Goal: Task Accomplishment & Management: Manage account settings

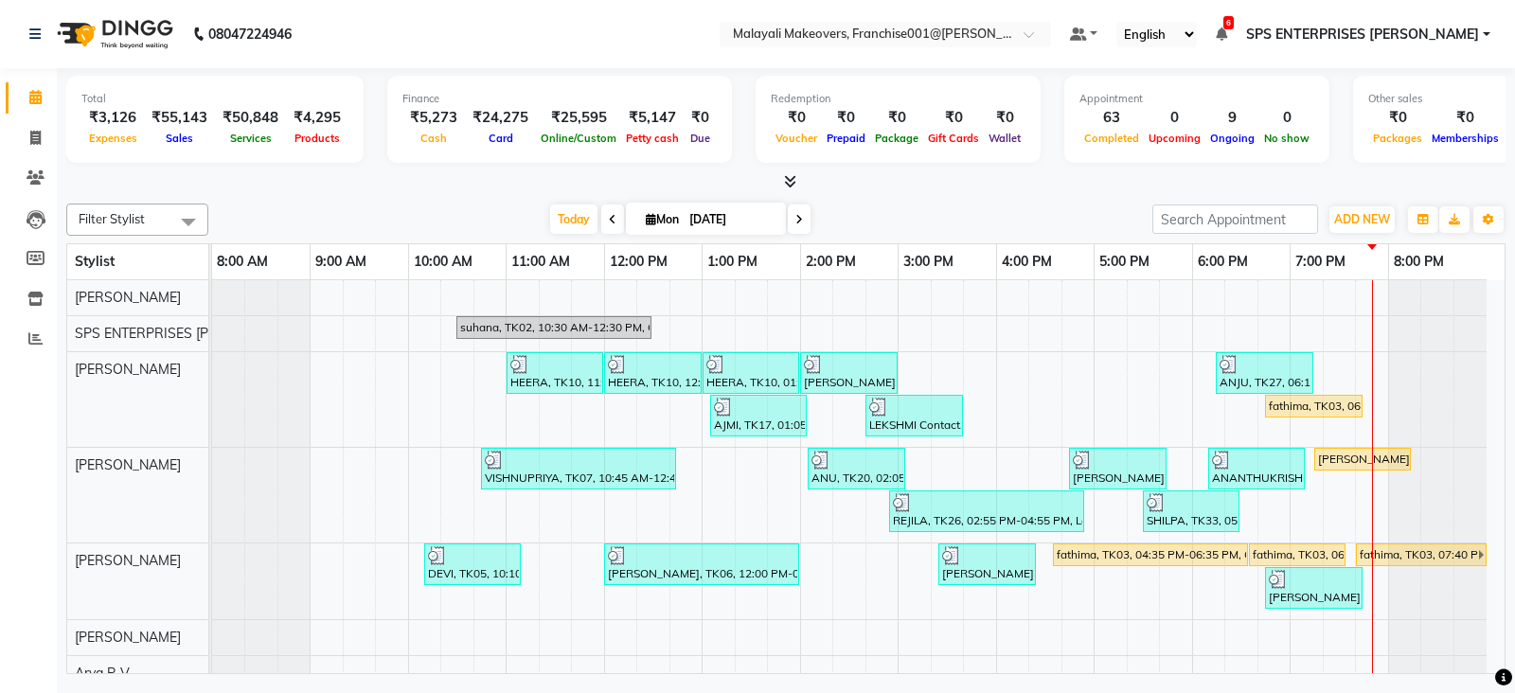
click at [37, 322] on li "Reports" at bounding box center [28, 339] width 57 height 41
click at [37, 341] on icon at bounding box center [35, 338] width 14 height 14
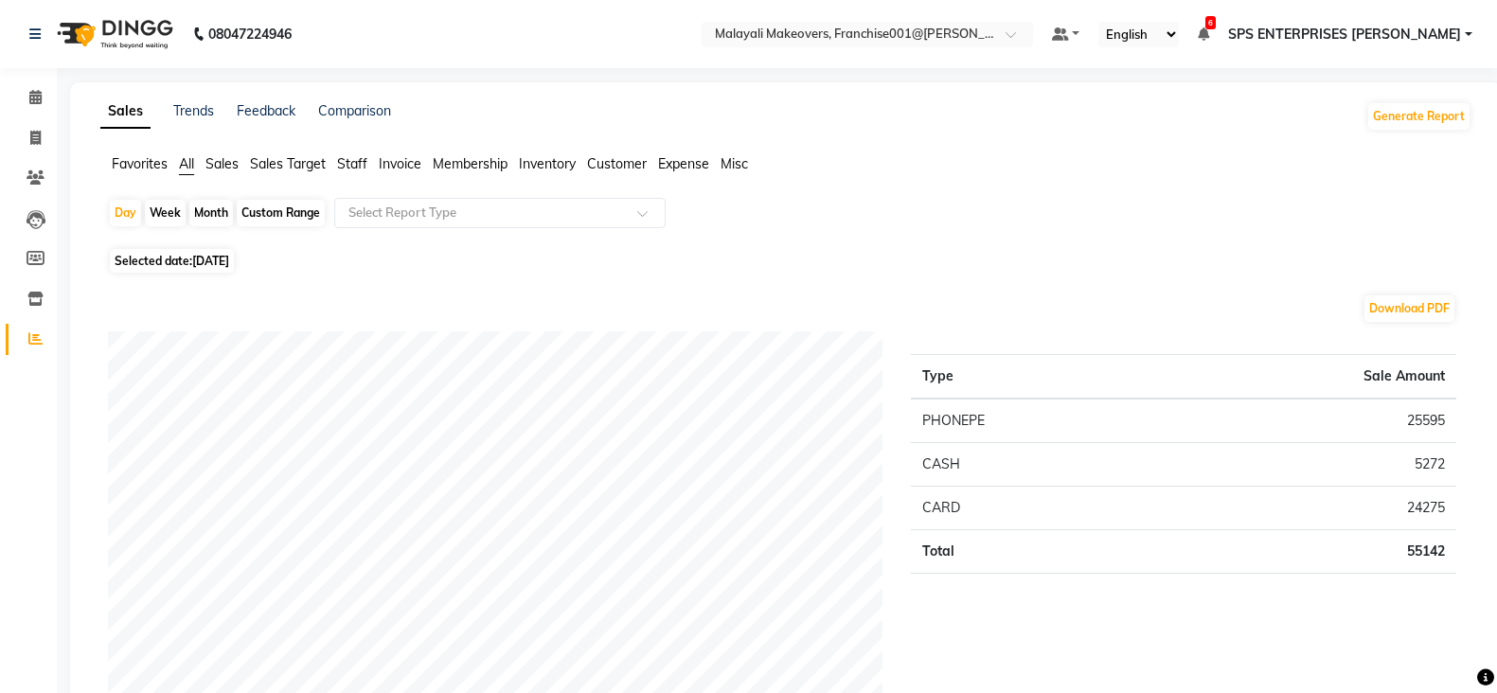
click at [364, 164] on span "Staff" at bounding box center [352, 163] width 30 height 17
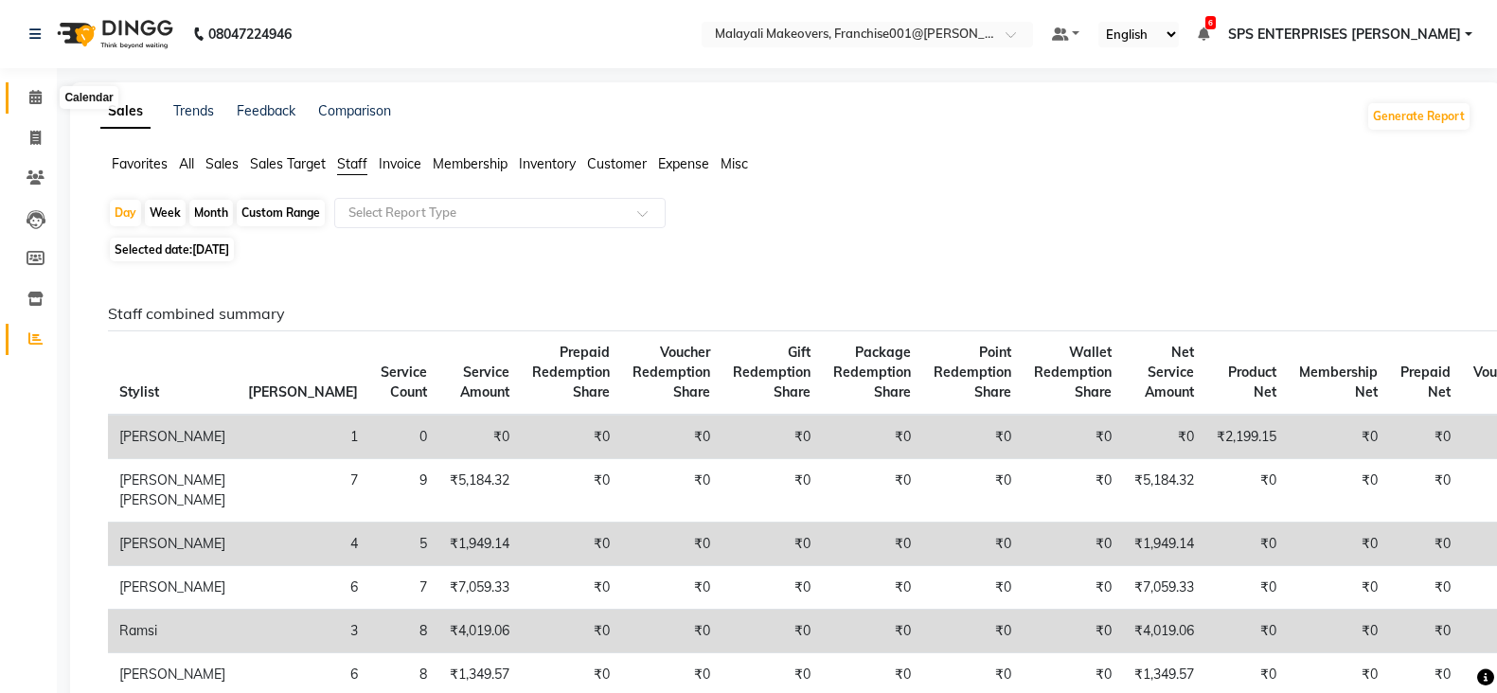
click at [33, 92] on icon at bounding box center [35, 97] width 12 height 14
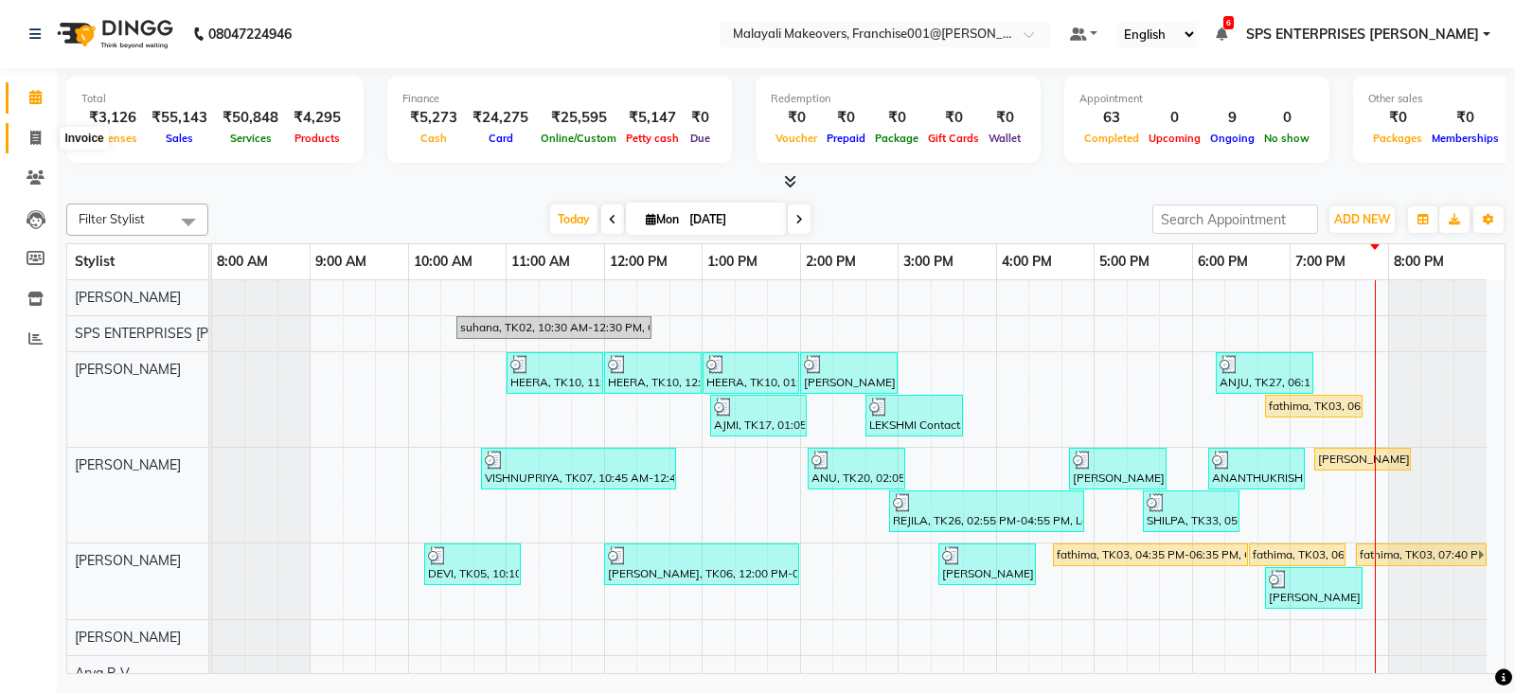
click at [43, 131] on span at bounding box center [35, 139] width 33 height 22
select select "service"
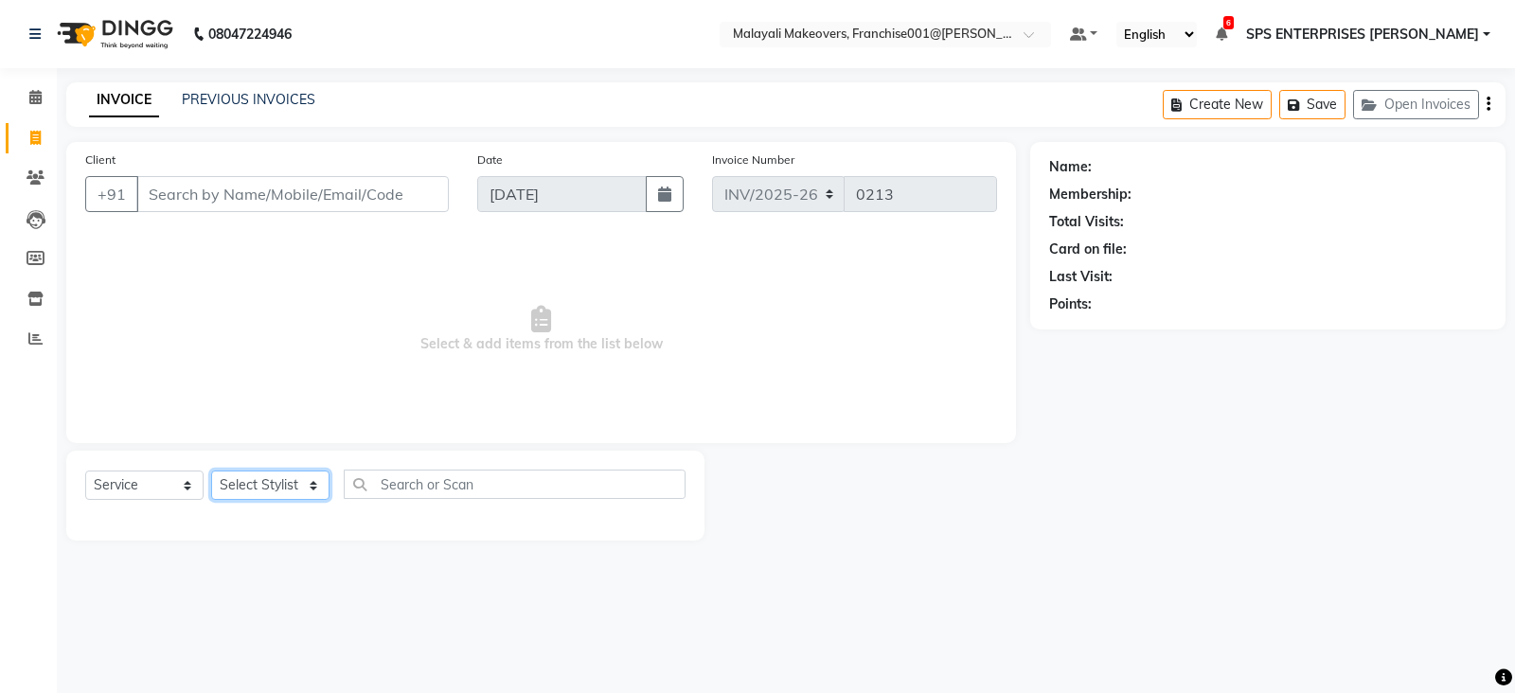
click at [309, 486] on select "Select Stylist" at bounding box center [270, 485] width 118 height 29
select select "59491"
click at [211, 471] on select "Select Stylist ABHIRAMI THAMPI AKSHAY S ANILA P Anjana ARUN VASUDEV Arya R V As…" at bounding box center [281, 485] width 140 height 29
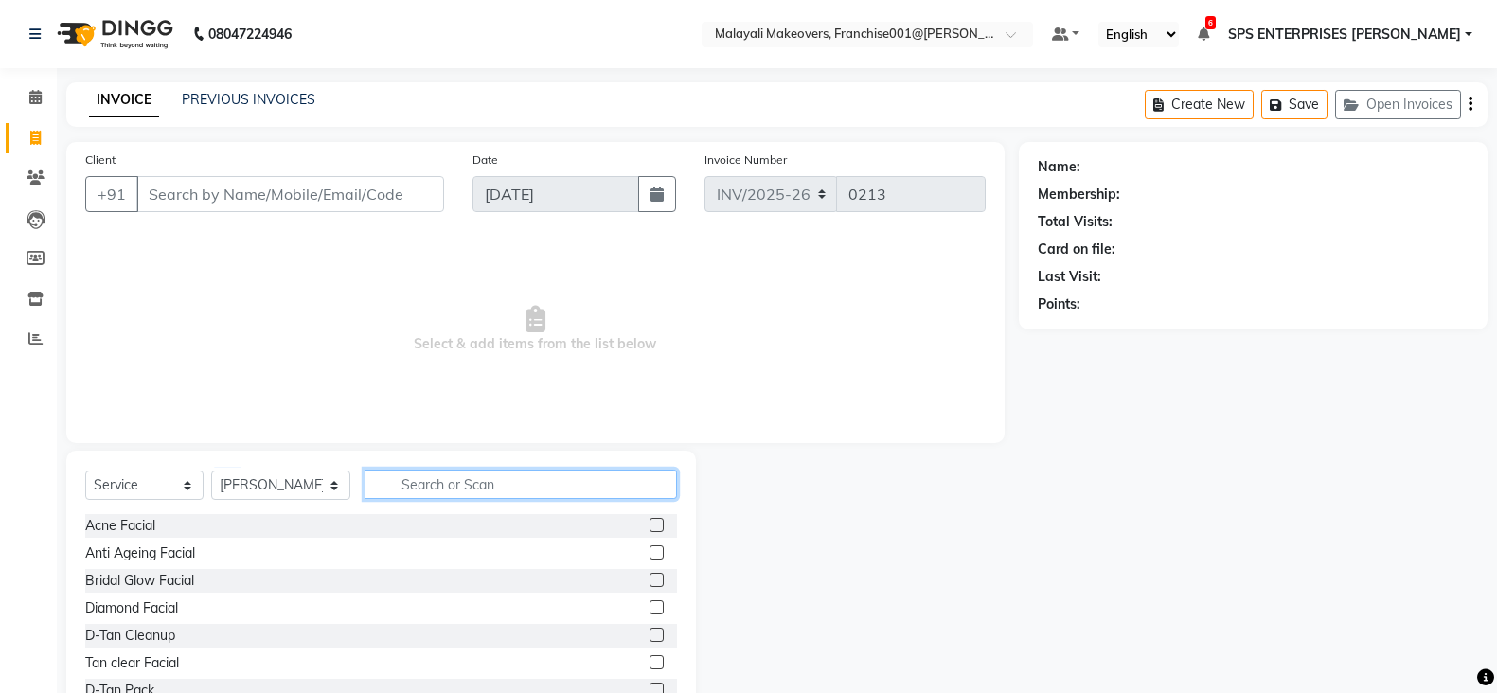
click at [428, 473] on input "text" at bounding box center [520, 484] width 313 height 29
type input "CUT"
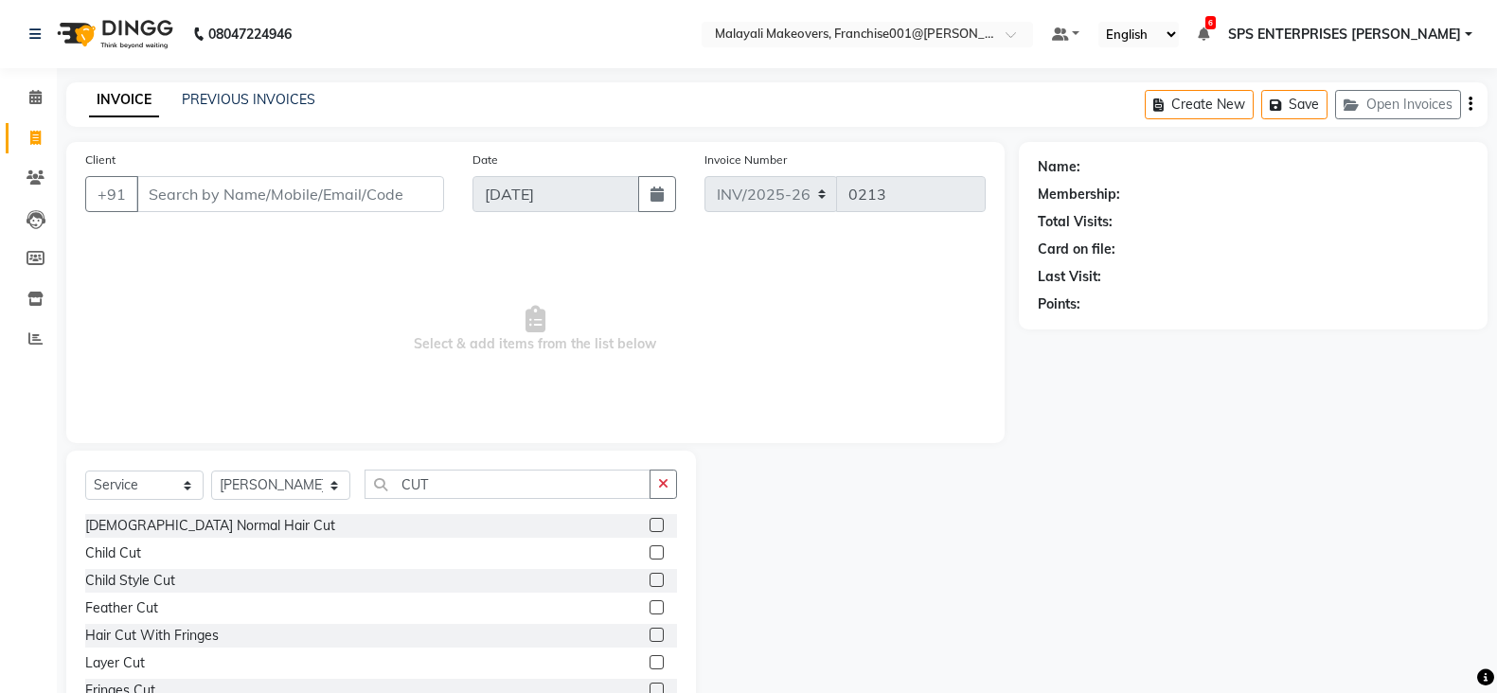
click at [649, 525] on label at bounding box center [656, 525] width 14 height 14
click at [649, 525] on input "checkbox" at bounding box center [655, 526] width 12 height 12
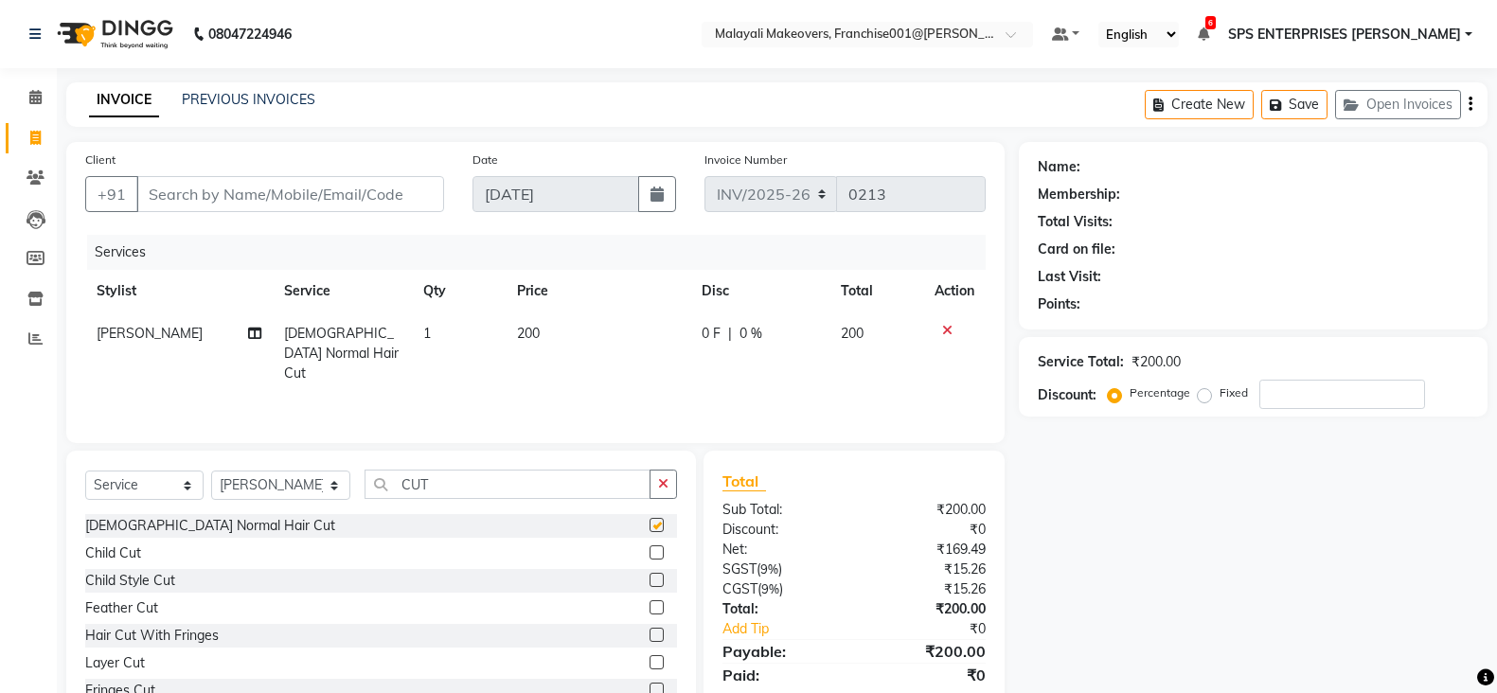
checkbox input "false"
click at [279, 203] on input "Client" at bounding box center [290, 194] width 308 height 36
type input "9"
type input "0"
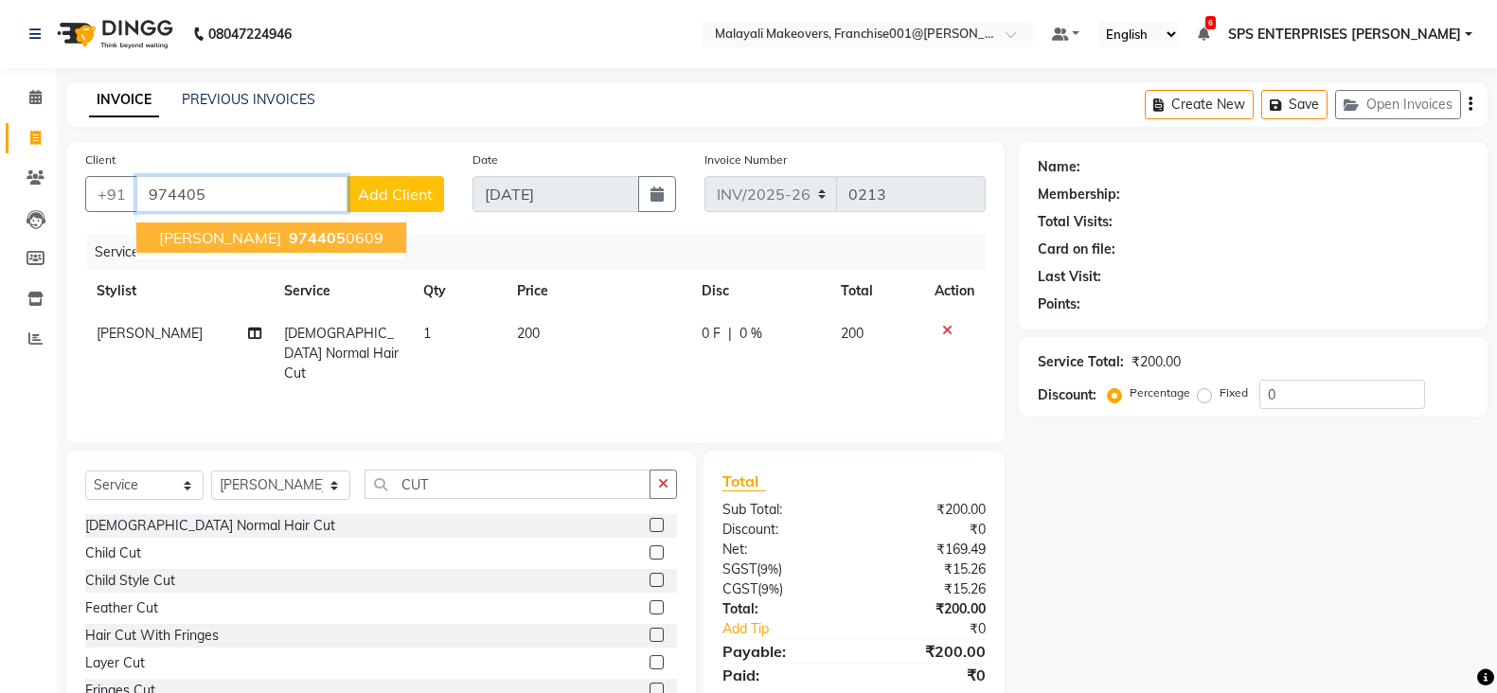
click at [281, 224] on button "ANAND 974405 0609" at bounding box center [271, 237] width 270 height 30
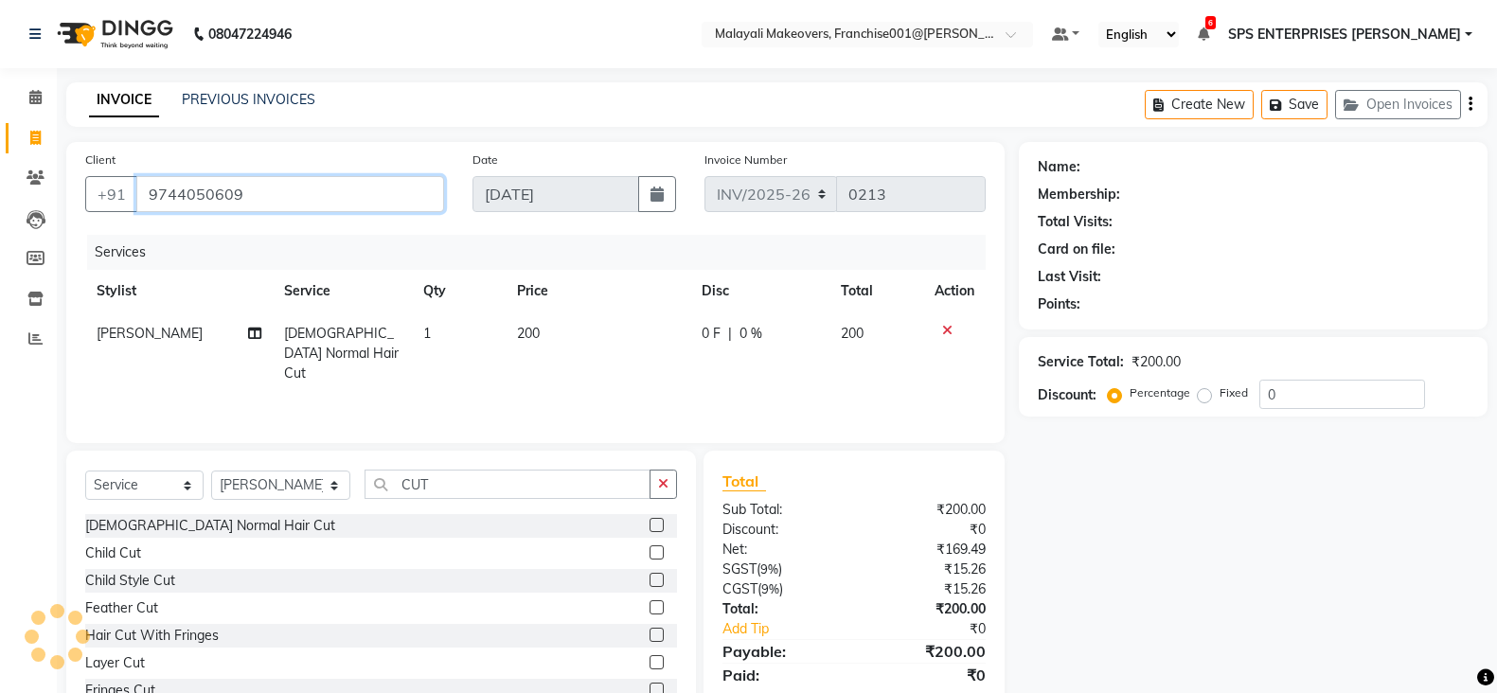
type input "9744050609"
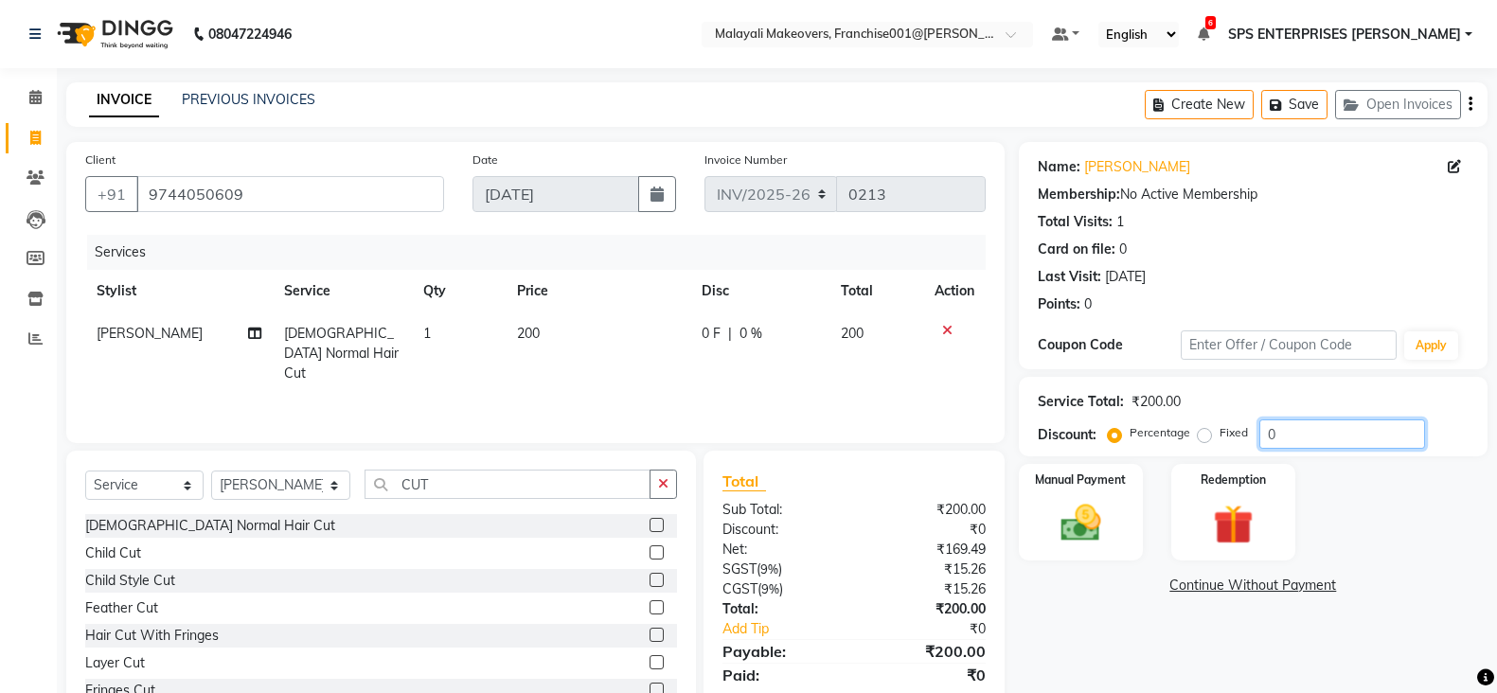
click at [1346, 439] on input "0" at bounding box center [1342, 433] width 166 height 29
click at [1074, 534] on img at bounding box center [1080, 522] width 67 height 47
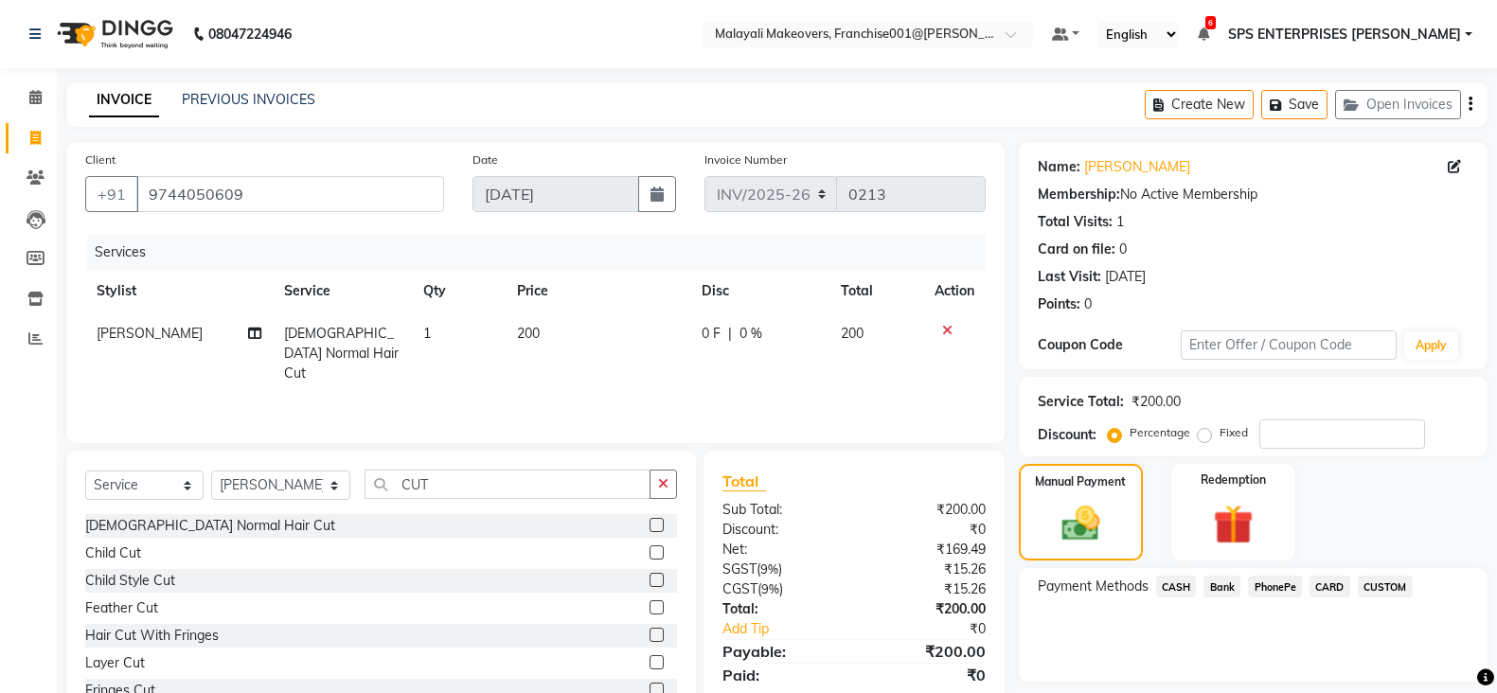
click at [1269, 598] on div "PhonePe" at bounding box center [1271, 589] width 62 height 26
click at [1274, 594] on span "PhonePe" at bounding box center [1275, 587] width 54 height 22
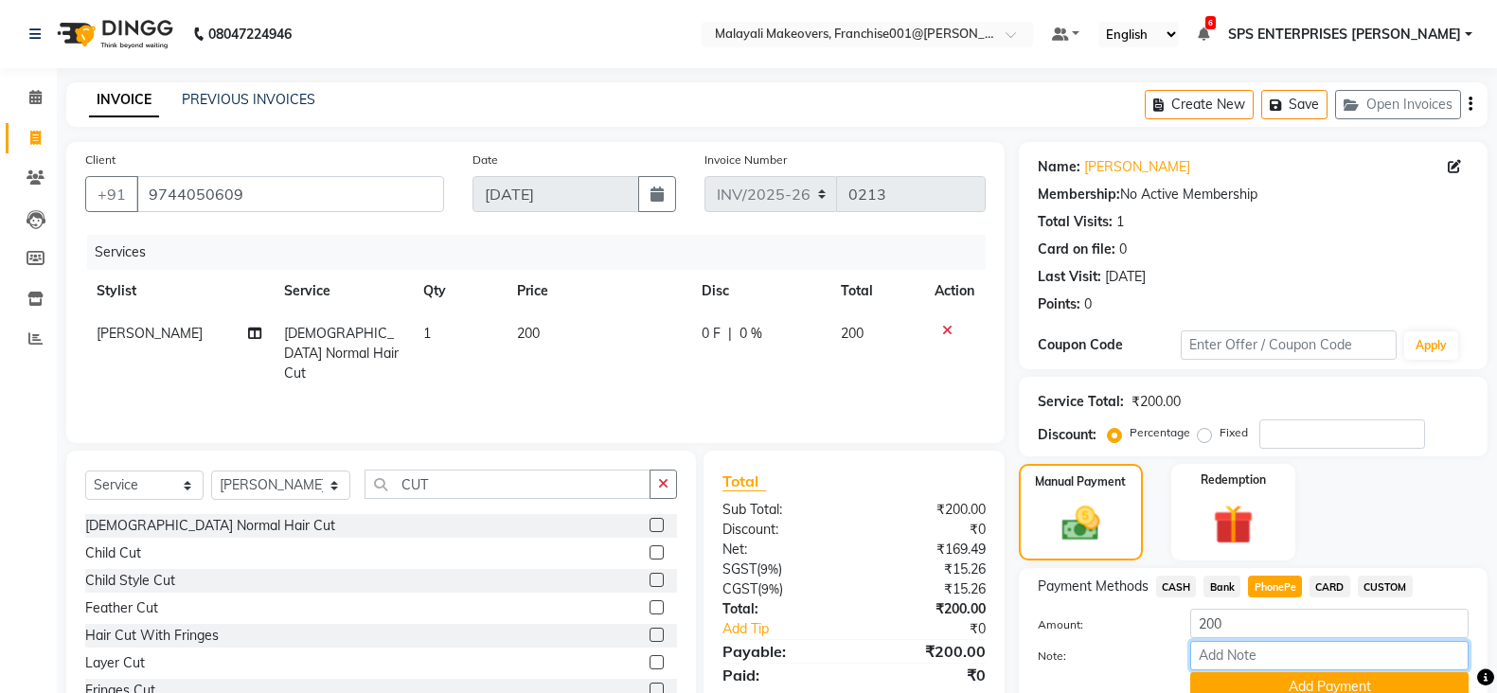
click at [1266, 661] on input "Note:" at bounding box center [1329, 655] width 278 height 29
type input "SRUTHI"
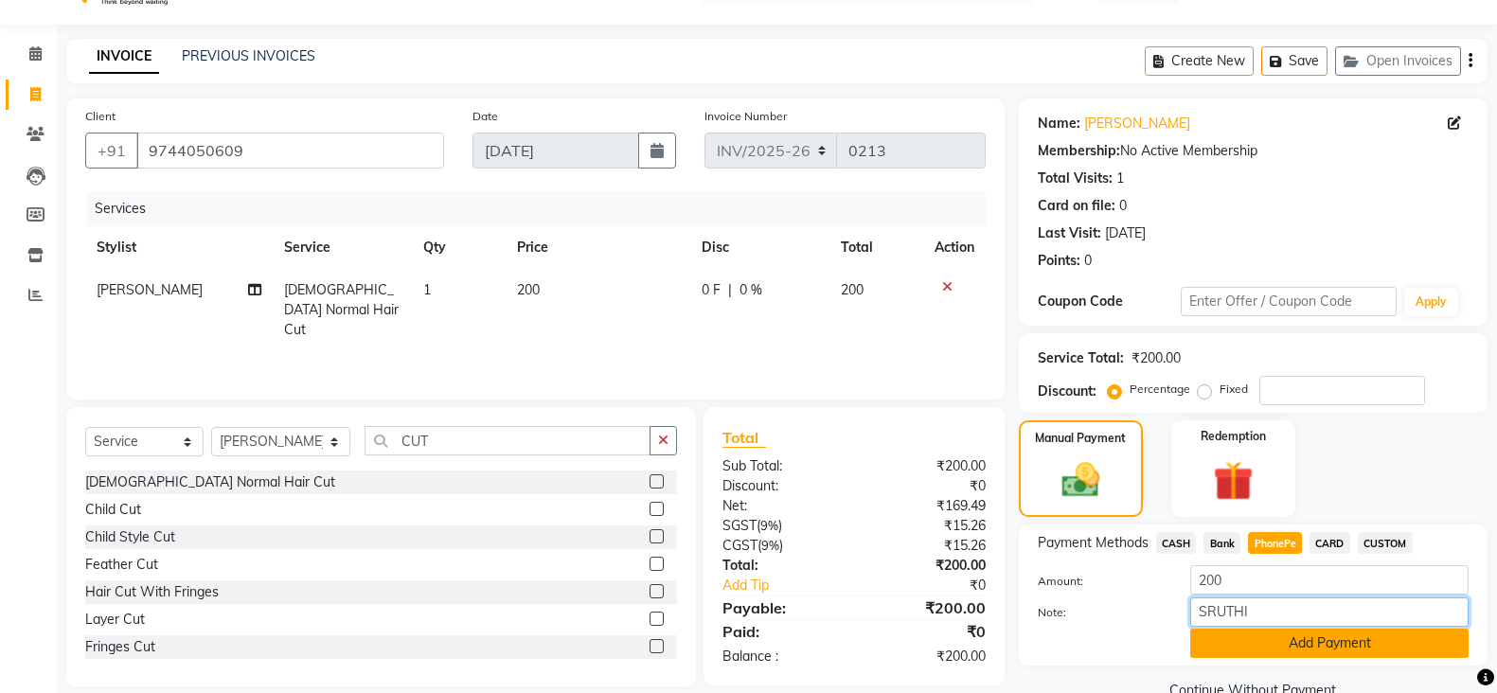
scroll to position [83, 0]
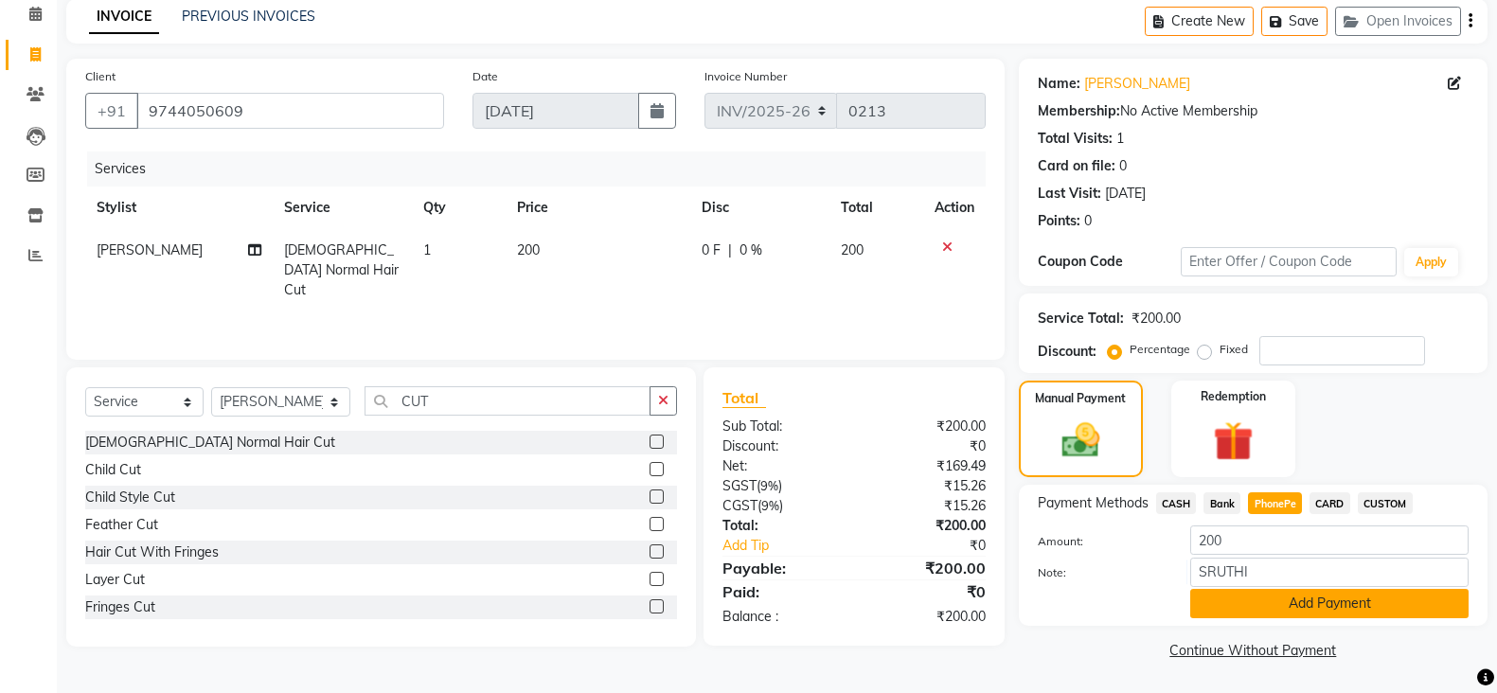
click at [1338, 606] on button "Add Payment" at bounding box center [1329, 603] width 278 height 29
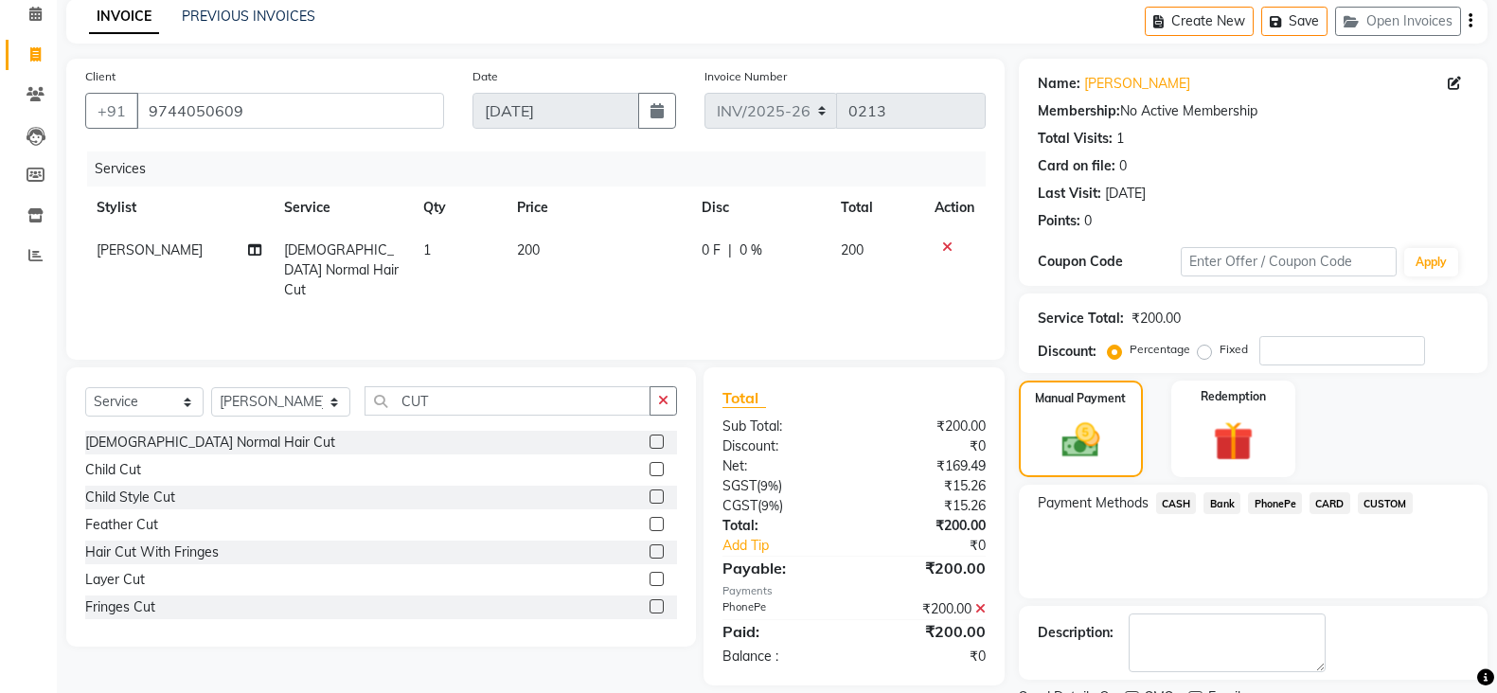
scroll to position [163, 0]
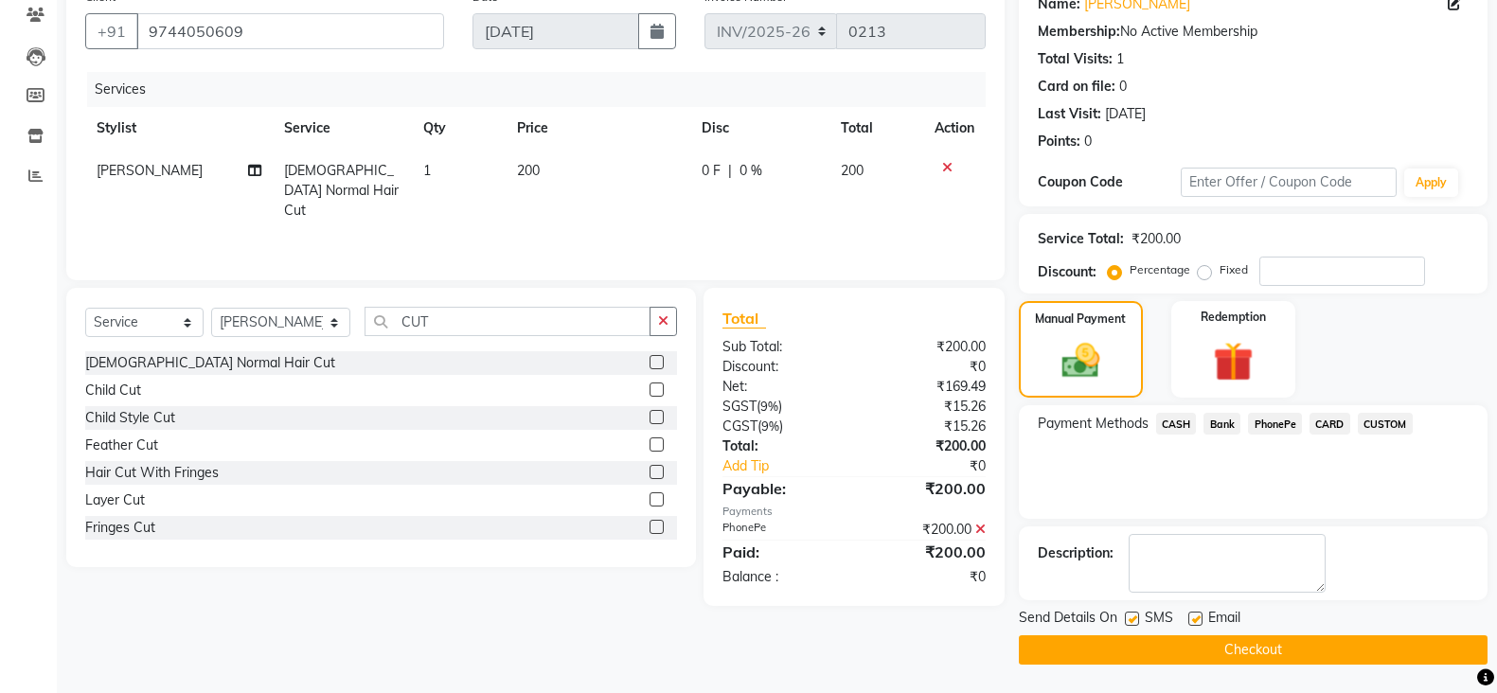
click at [1241, 642] on button "Checkout" at bounding box center [1253, 649] width 469 height 29
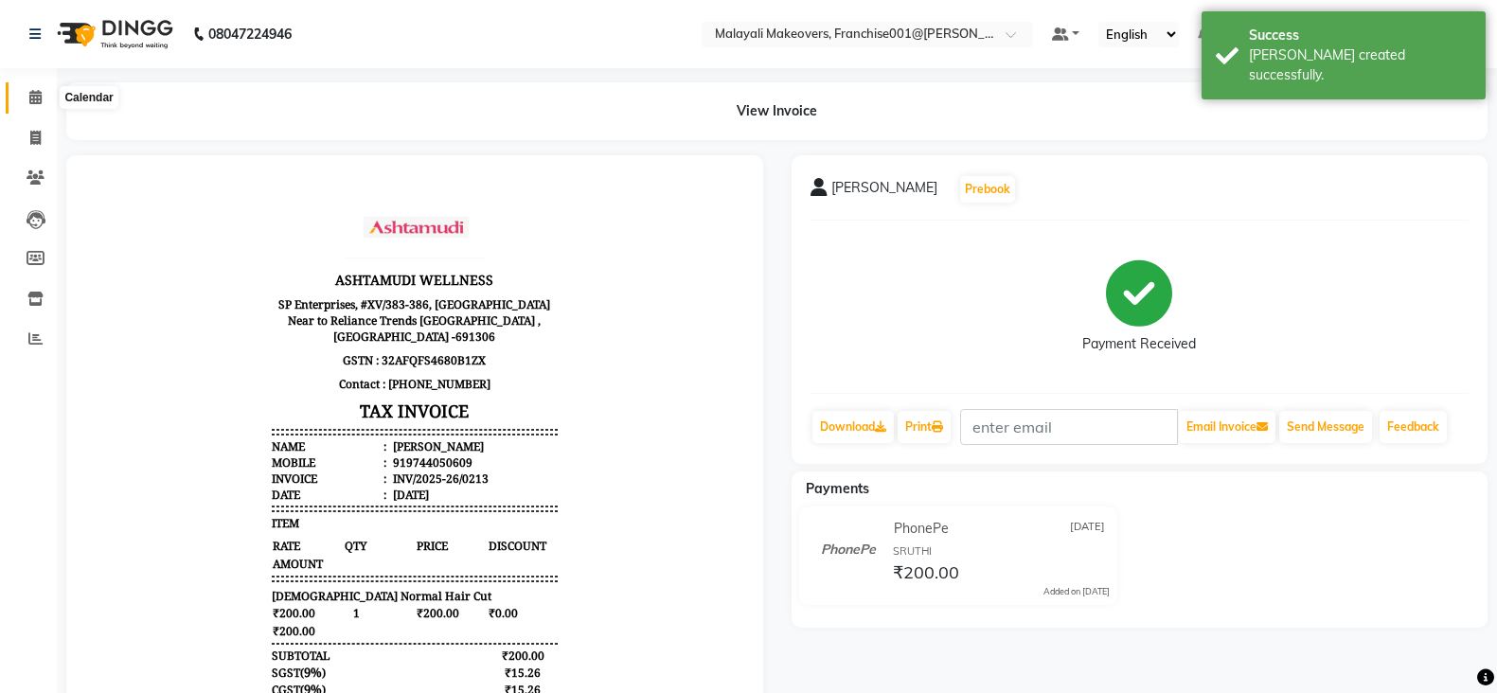
click at [35, 91] on icon at bounding box center [35, 97] width 12 height 14
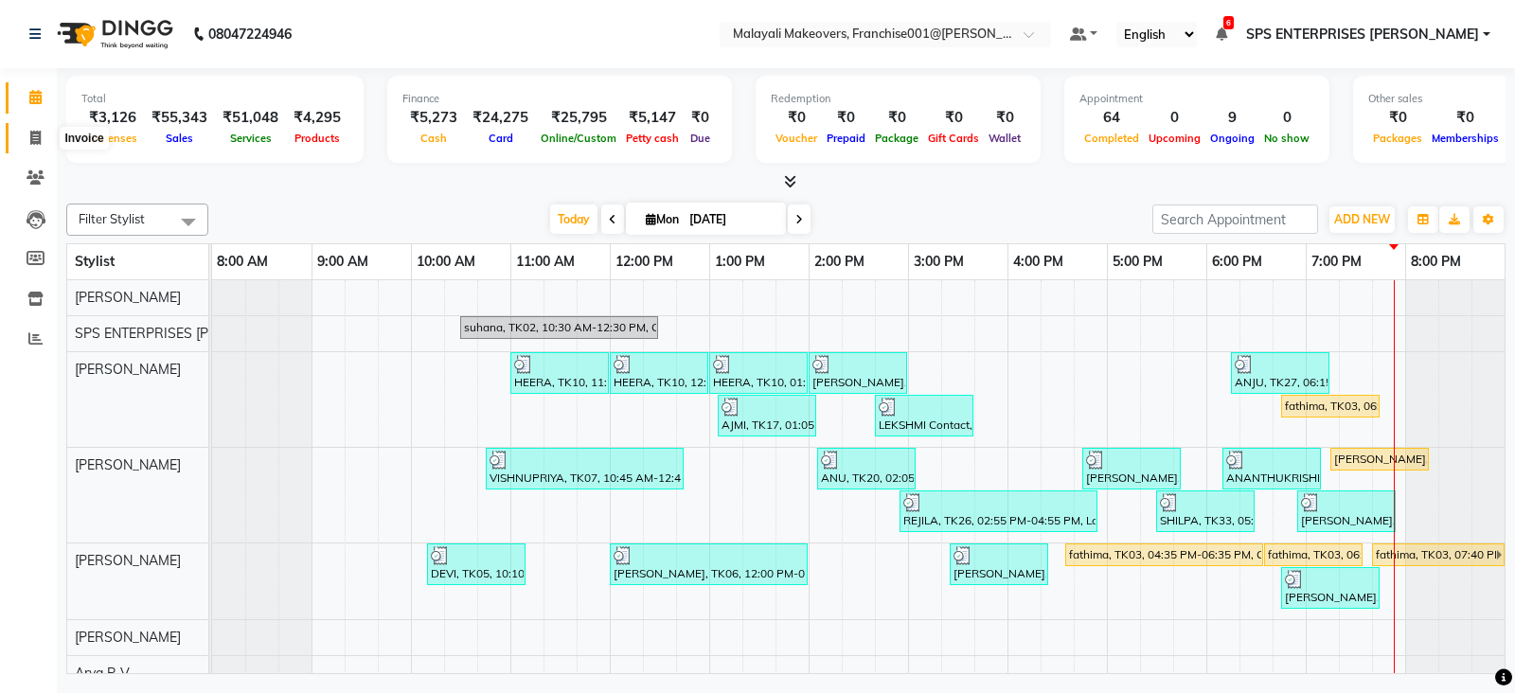
drag, startPoint x: 30, startPoint y: 137, endPoint x: 46, endPoint y: 152, distance: 22.1
click at [30, 137] on icon at bounding box center [35, 138] width 10 height 14
select select "service"
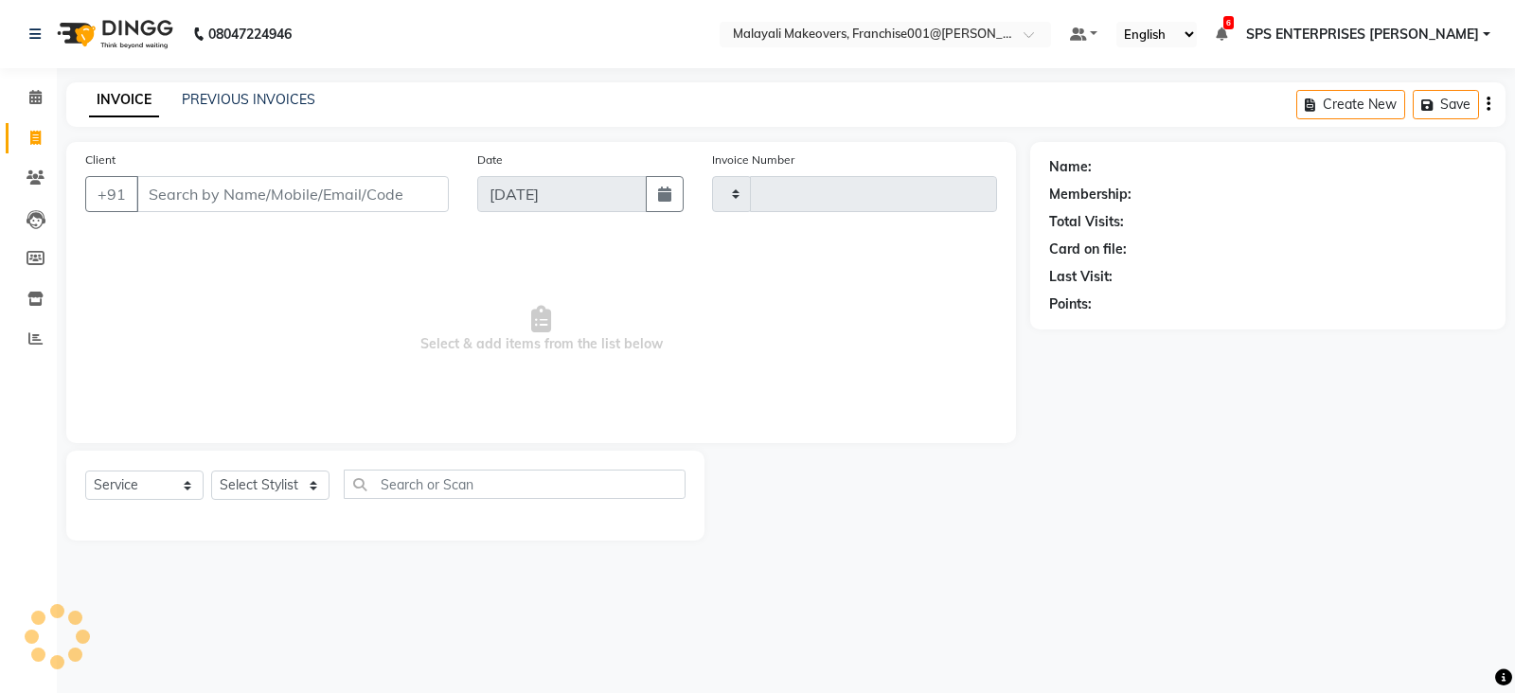
type input "0214"
select select "8923"
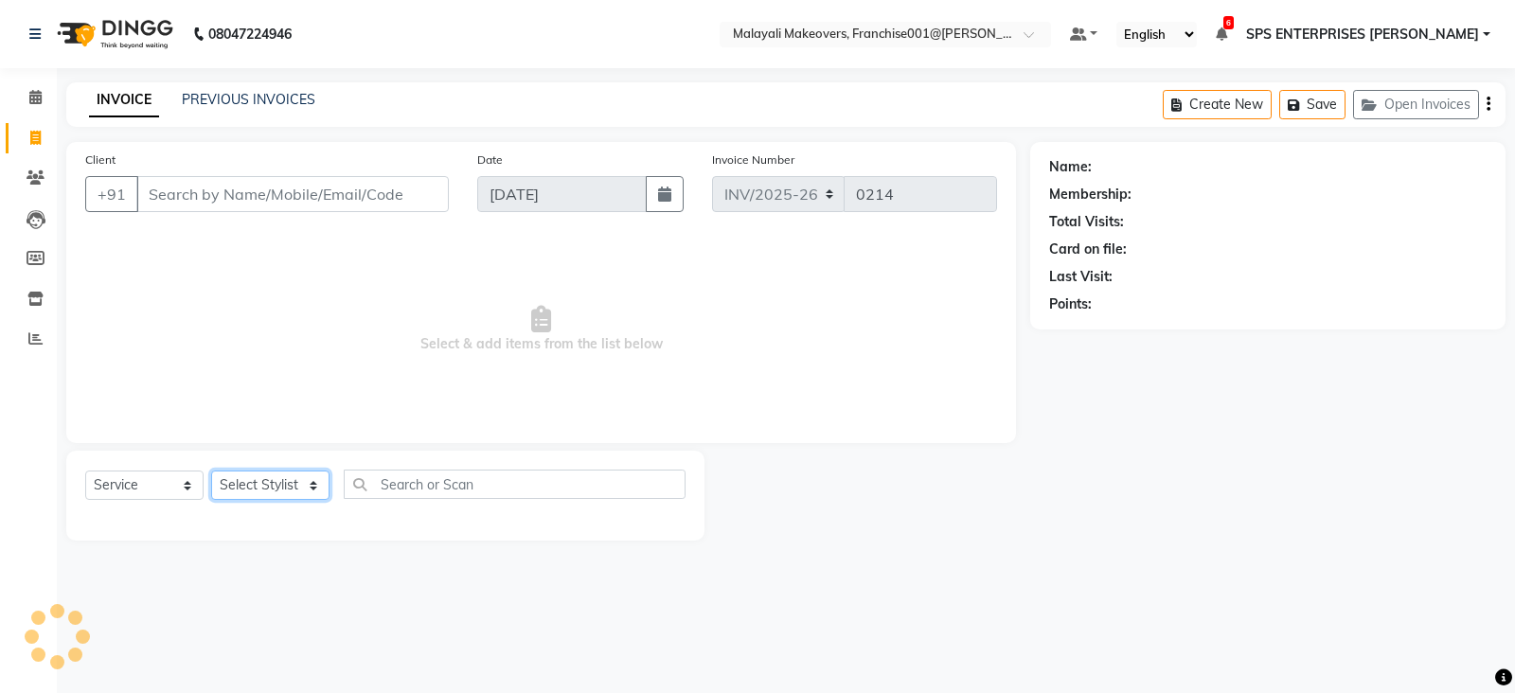
click at [268, 488] on select "Select Stylist" at bounding box center [270, 485] width 118 height 29
select select "84394"
click at [211, 471] on select "Select Stylist ABHIRAMI THAMPI AKSHAY S ANILA P Anjana ARUN VASUDEV Arya R V As…" at bounding box center [281, 485] width 140 height 29
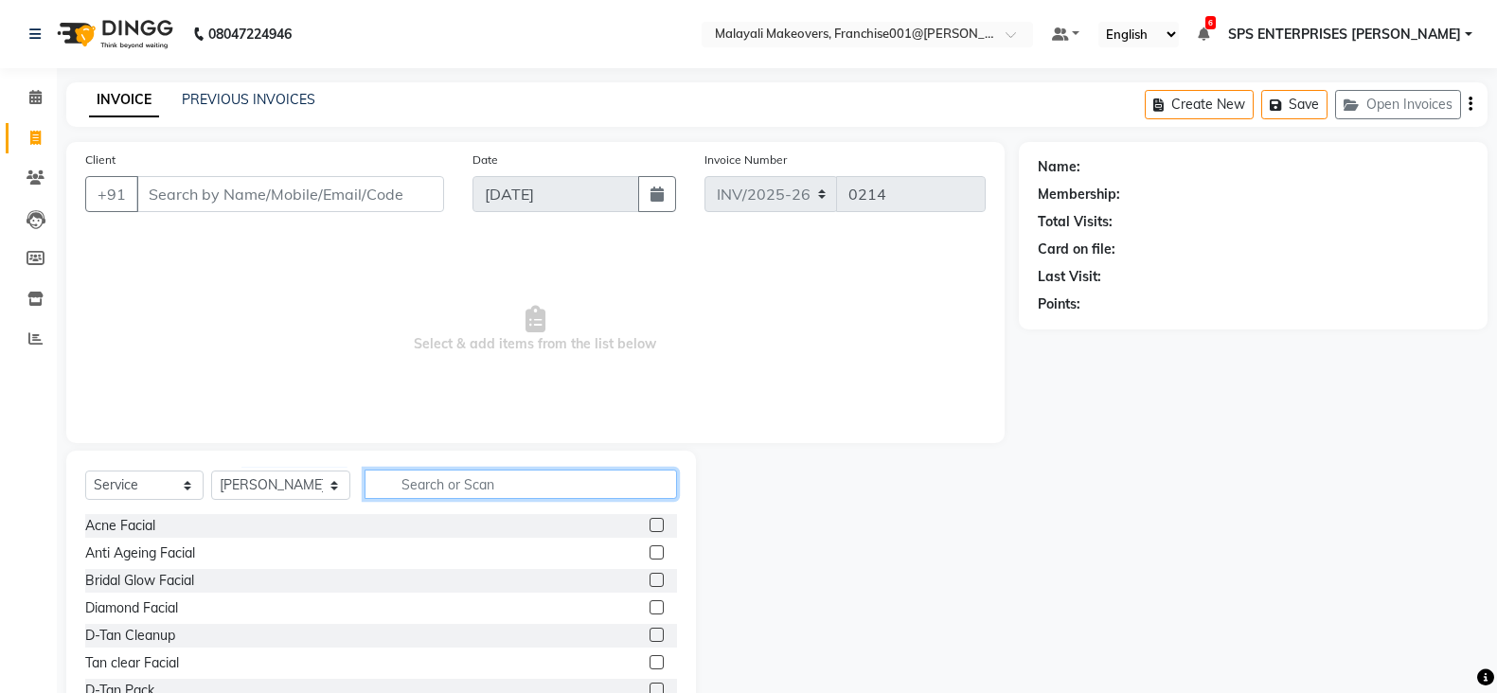
click at [382, 472] on input "text" at bounding box center [520, 484] width 313 height 29
type input "CUT"
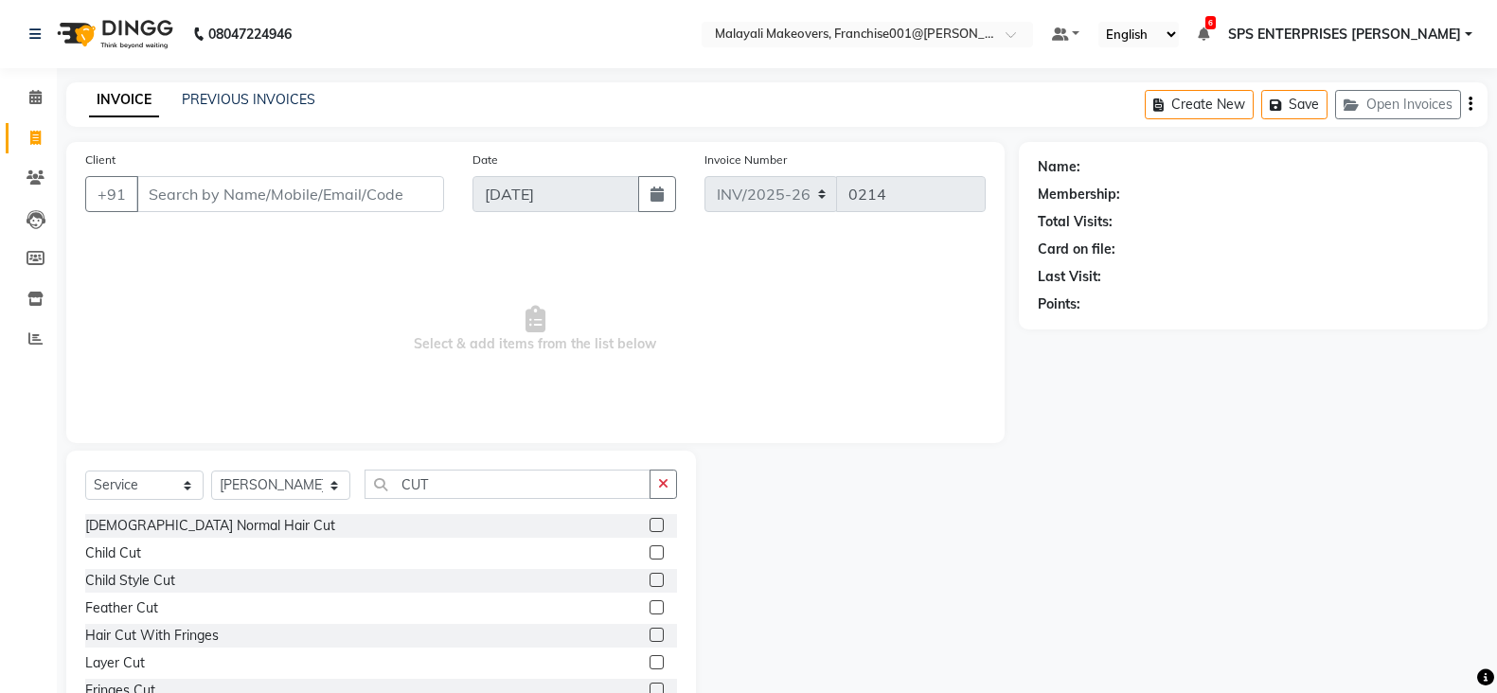
click at [649, 525] on label at bounding box center [656, 525] width 14 height 14
click at [649, 525] on input "checkbox" at bounding box center [655, 526] width 12 height 12
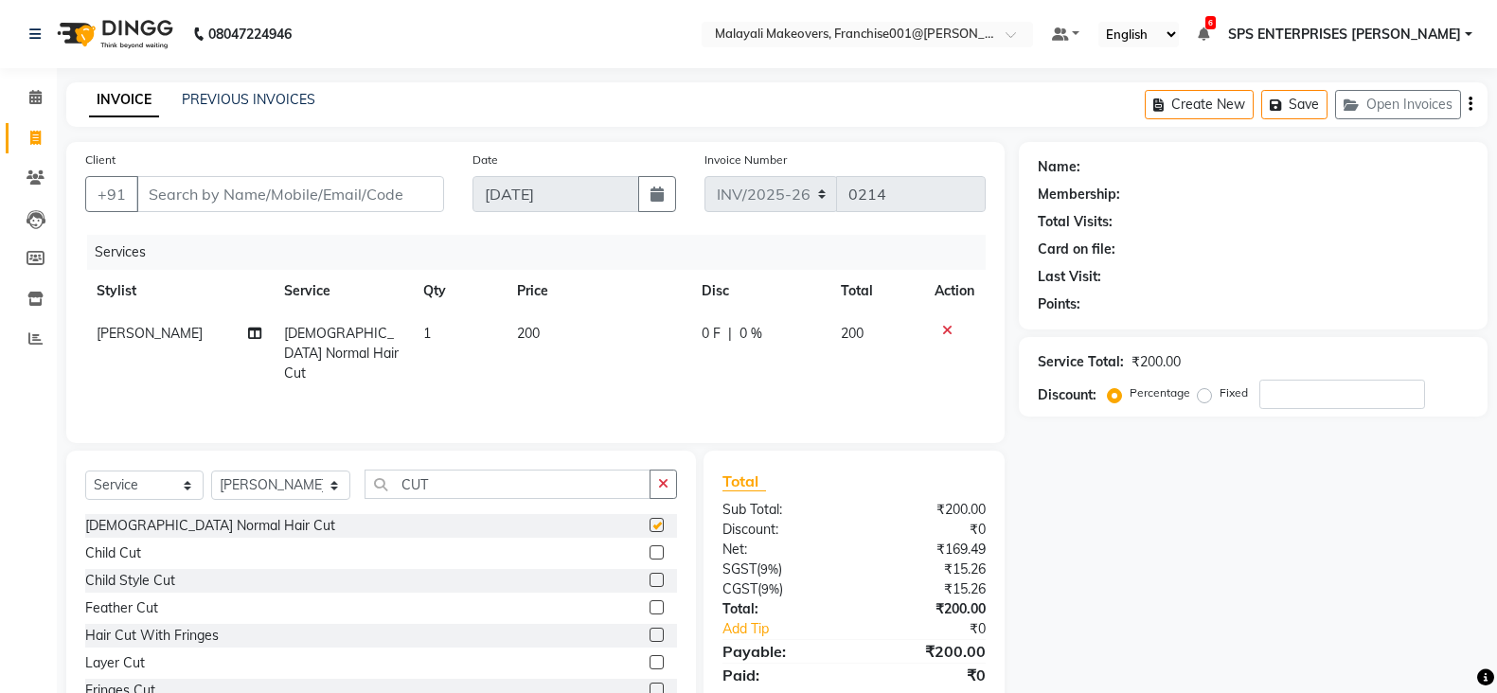
checkbox input "false"
click at [325, 495] on select "Select Stylist ABHIRAMI THAMPI AKSHAY S ANILA P Anjana ARUN VASUDEV Arya R V As…" at bounding box center [280, 485] width 139 height 29
select select "87475"
click at [211, 471] on select "Select Stylist ABHIRAMI THAMPI AKSHAY S ANILA P Anjana ARUN VASUDEV Arya R V As…" at bounding box center [280, 485] width 139 height 29
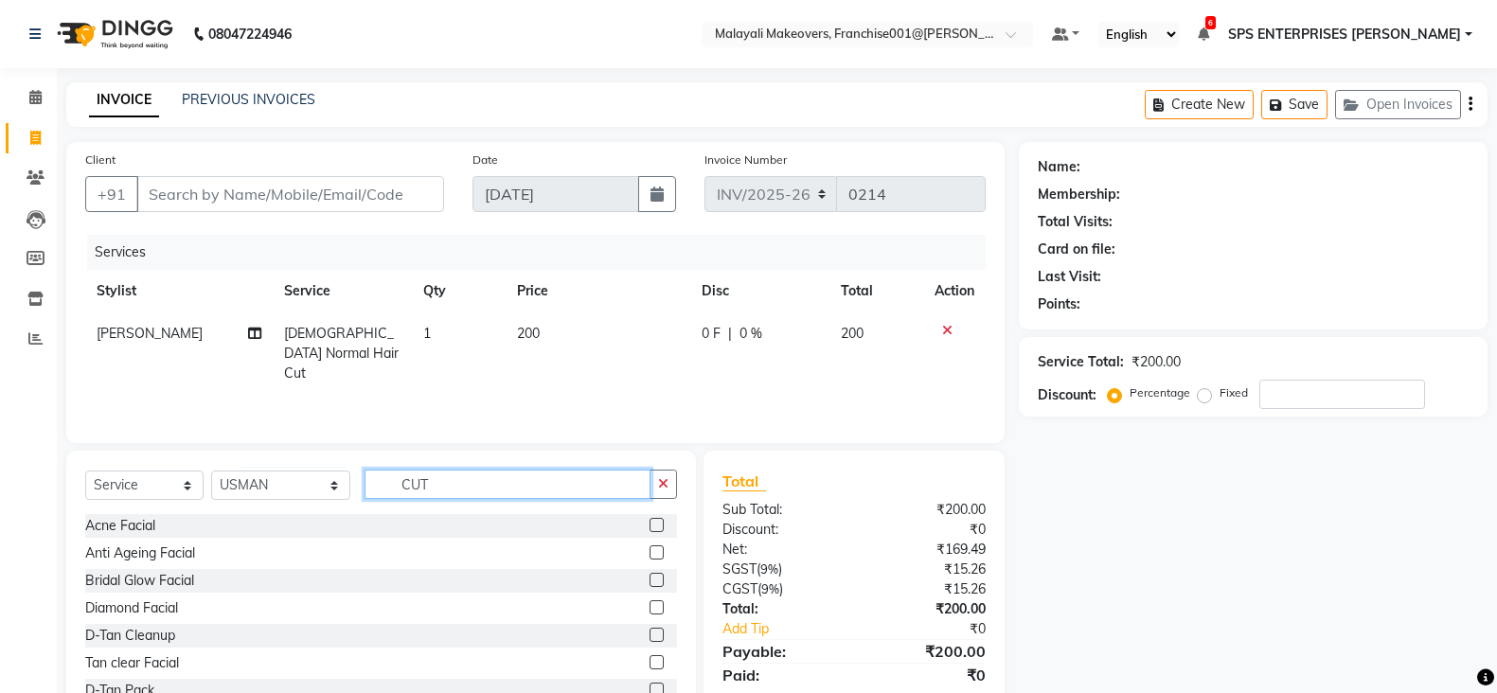
click at [424, 477] on input "CUT" at bounding box center [507, 484] width 287 height 29
type input "C"
type input "CUT"
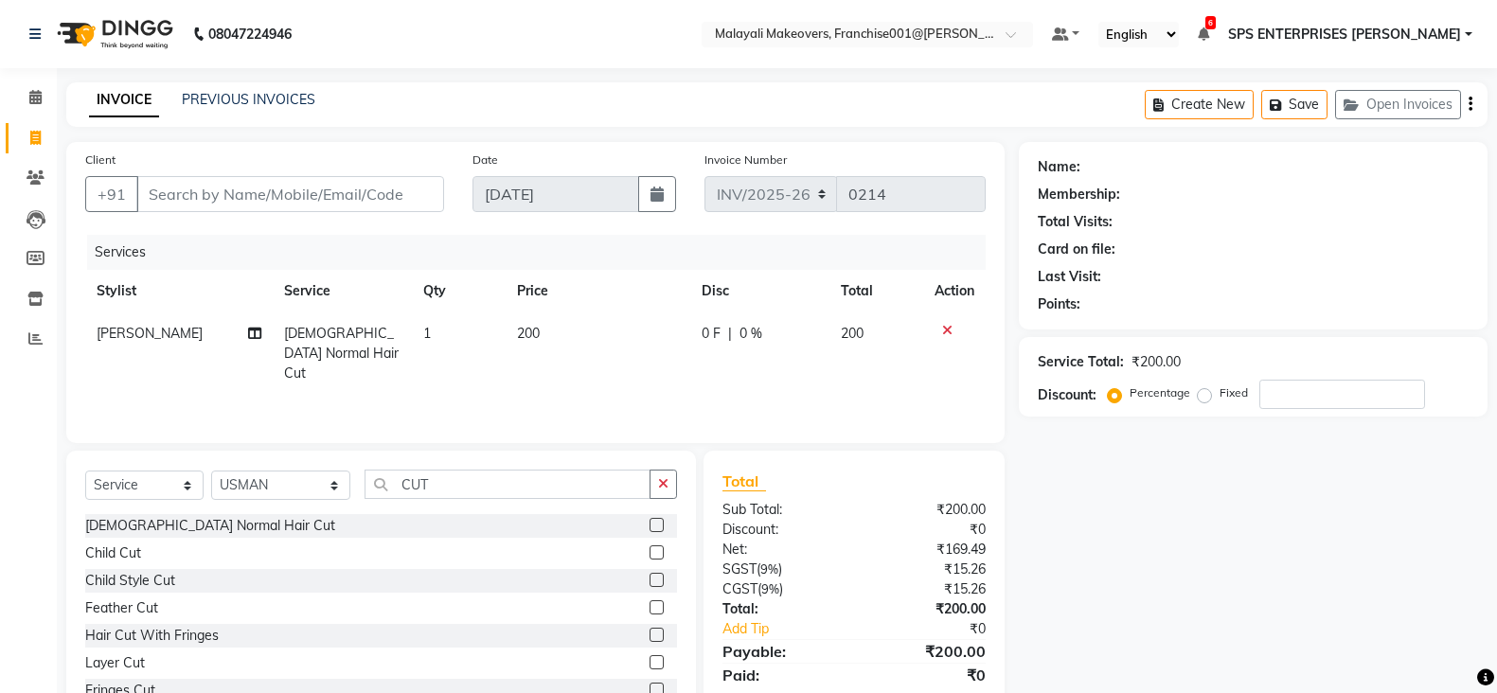
click at [649, 524] on label at bounding box center [656, 525] width 14 height 14
click at [649, 524] on input "checkbox" at bounding box center [655, 526] width 12 height 12
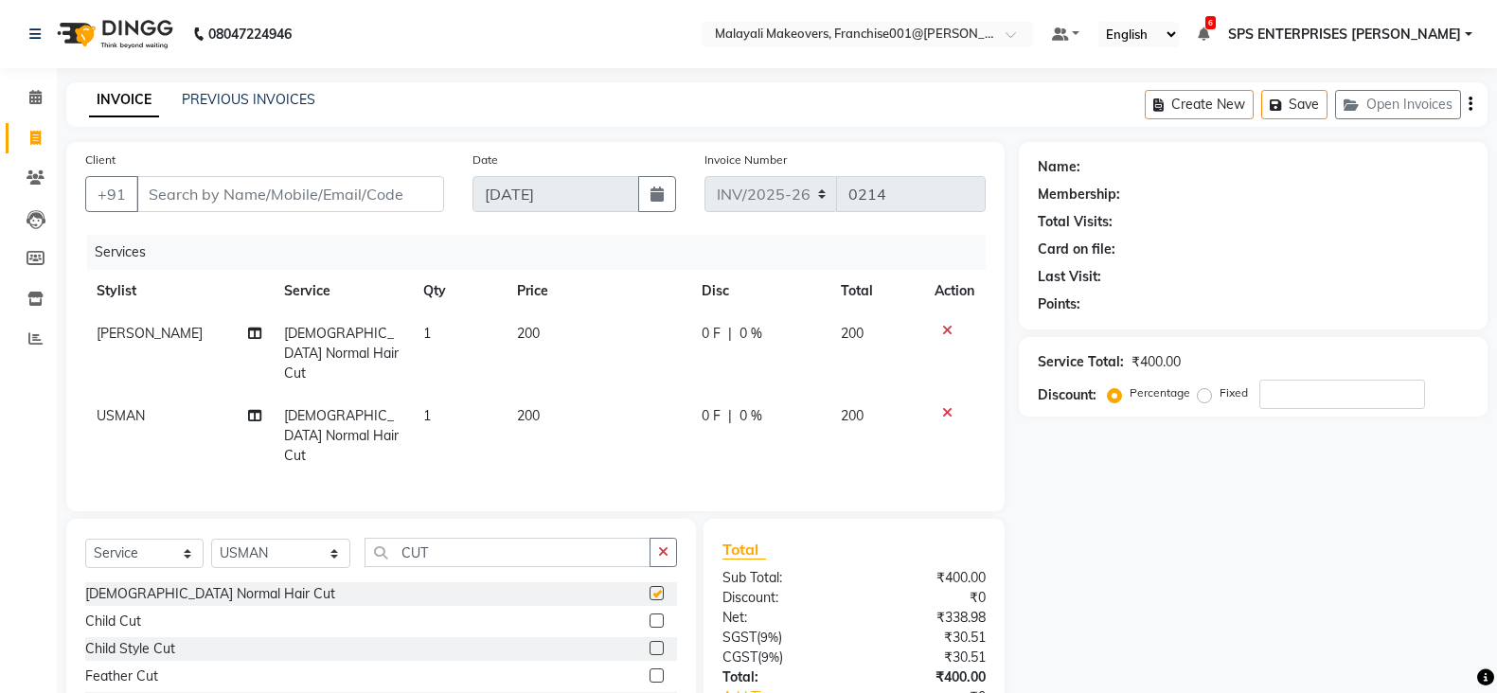
checkbox input "false"
click at [462, 538] on input "CUT" at bounding box center [507, 552] width 287 height 29
type input "C"
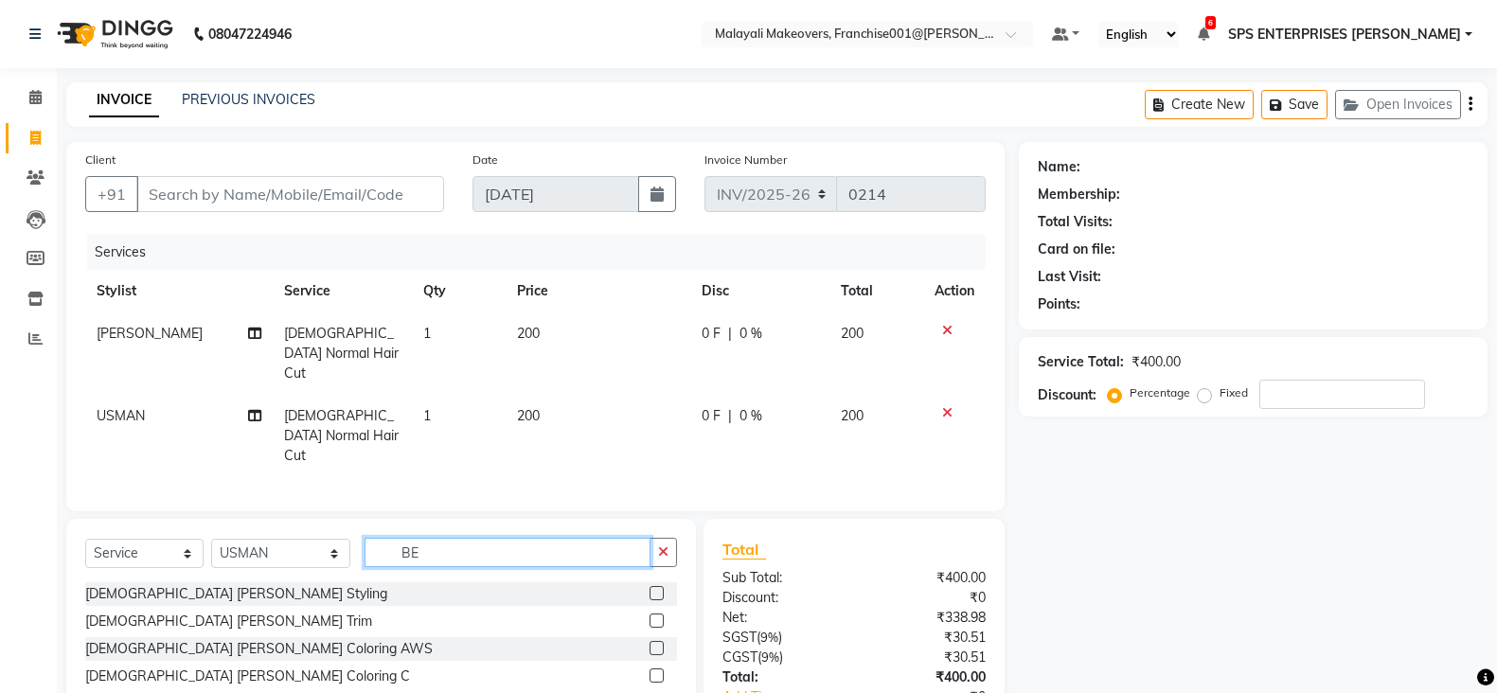
type input "BE"
click at [655, 586] on label at bounding box center [656, 593] width 14 height 14
click at [655, 588] on input "checkbox" at bounding box center [655, 594] width 12 height 12
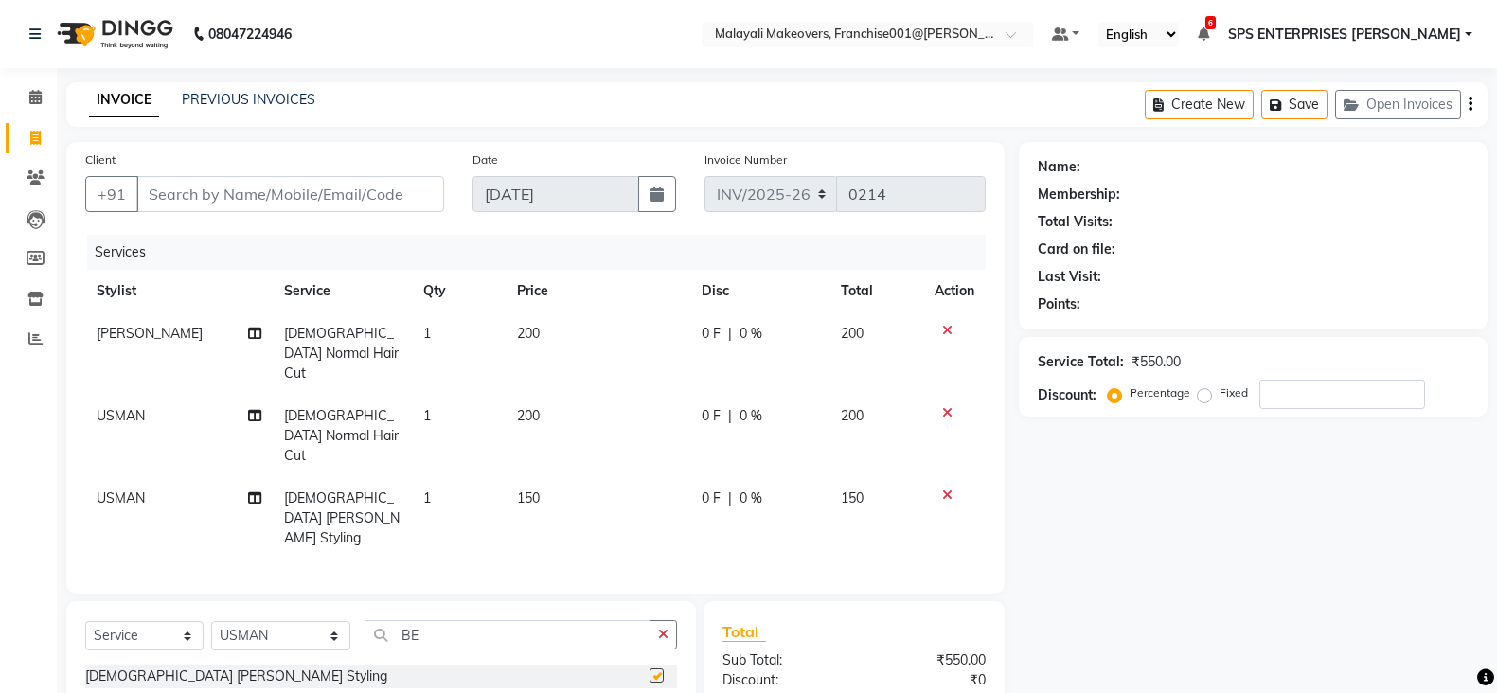
checkbox input "false"
click at [1309, 396] on input "number" at bounding box center [1342, 394] width 166 height 29
click at [169, 183] on input "Client" at bounding box center [290, 194] width 308 height 36
type input "9"
type input "0"
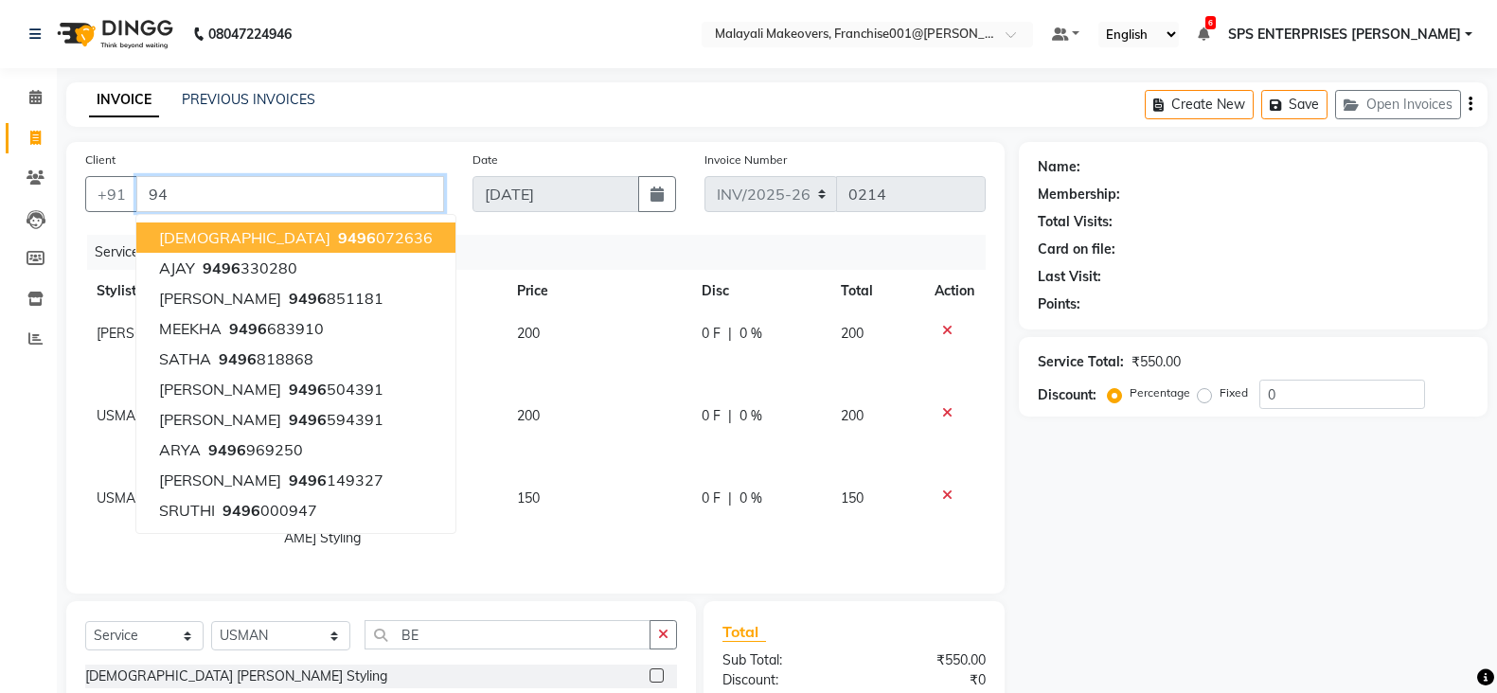
type input "9"
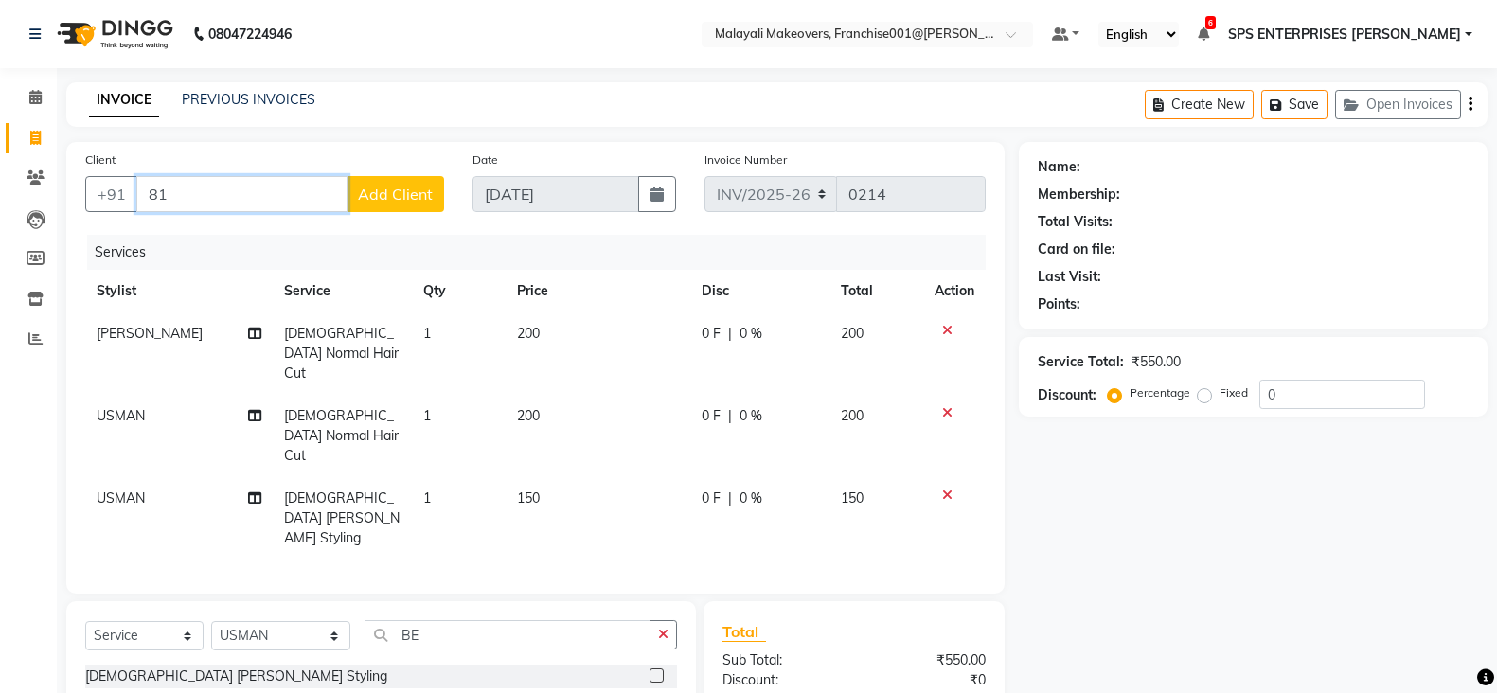
type input "8"
type input "9496818534"
click at [385, 207] on button "Add Client" at bounding box center [396, 194] width 98 height 36
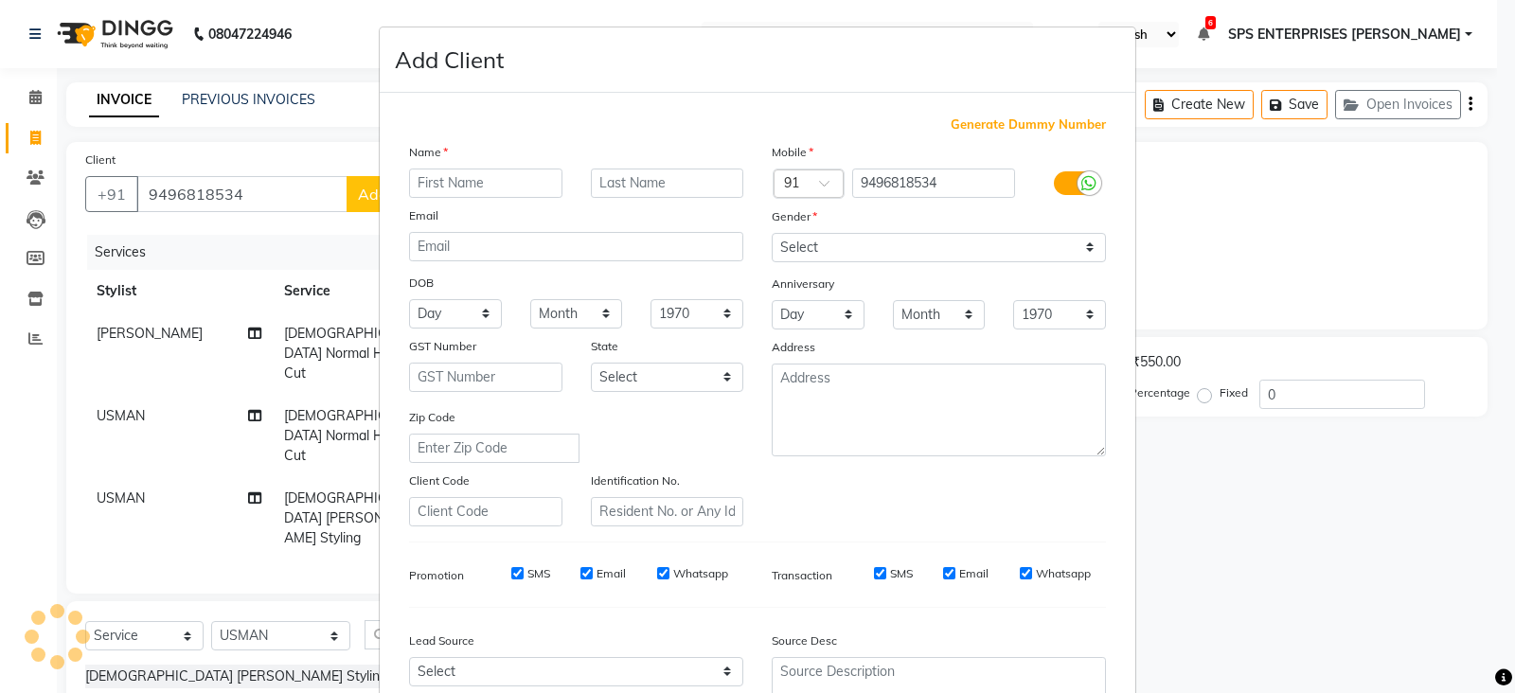
click at [398, 204] on div "Name Email DOB Day 01 02 03 04 05 06 07 08 09 10 11 12 13 14 15 16 17 18 19 20 …" at bounding box center [576, 334] width 363 height 384
click at [445, 176] on input "text" at bounding box center [485, 183] width 153 height 29
type input "ABIN"
click at [852, 267] on div "Mobile Country Code × 91 9496818534 Gender Select Male Female Other Prefer Not …" at bounding box center [938, 334] width 363 height 384
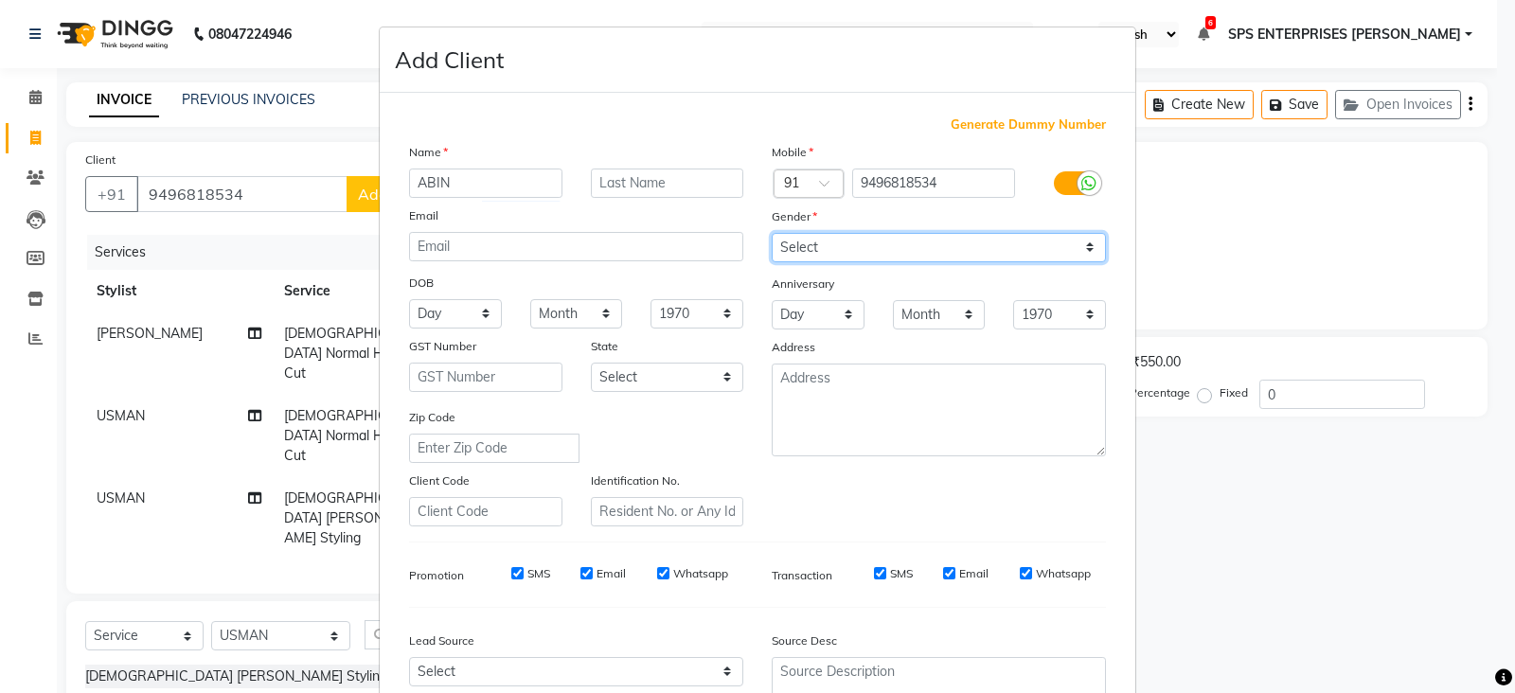
click at [869, 255] on select "Select Male Female Other Prefer Not To Say" at bounding box center [939, 247] width 334 height 29
click at [772, 233] on select "Select Male Female Other Prefer Not To Say" at bounding box center [939, 247] width 334 height 29
click at [889, 252] on select "Select Male Female Other Prefer Not To Say" at bounding box center [939, 247] width 334 height 29
select select "male"
click at [772, 233] on select "Select Male Female Other Prefer Not To Say" at bounding box center [939, 247] width 334 height 29
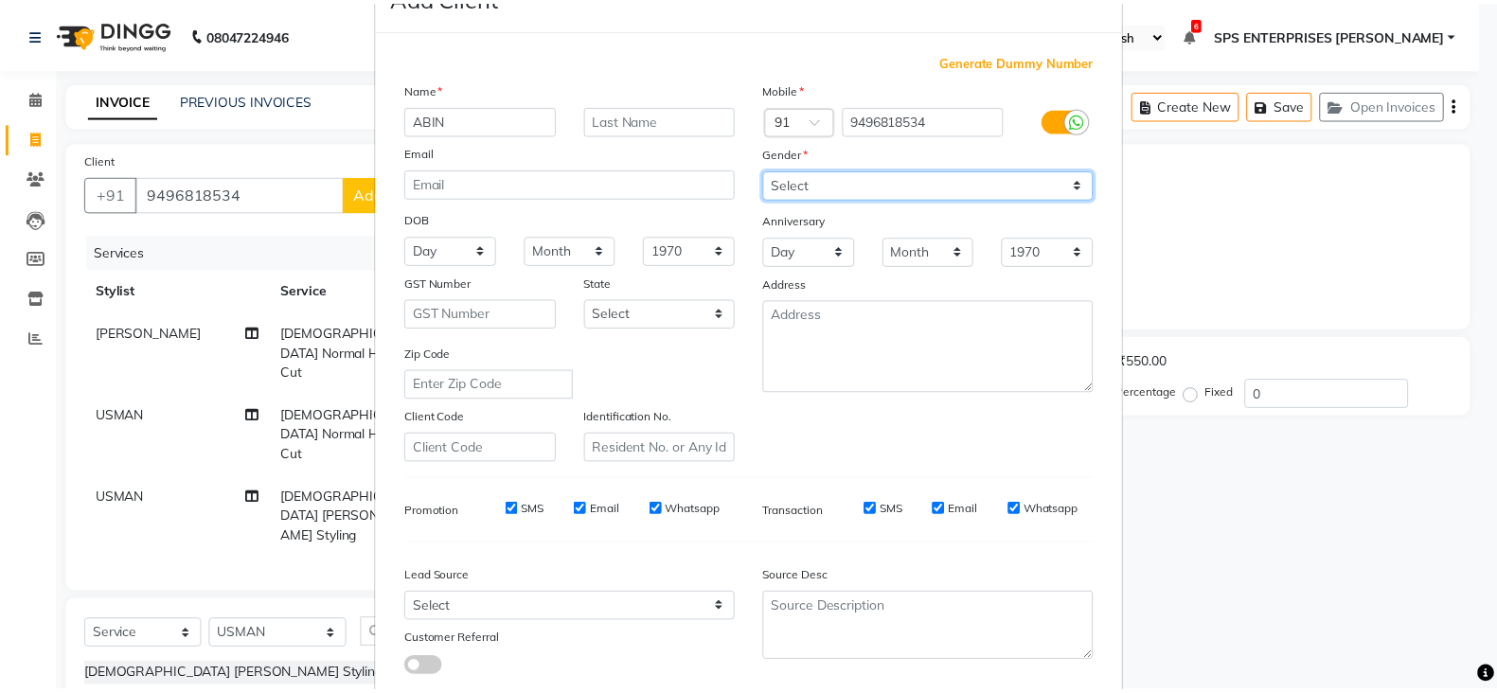
scroll to position [181, 0]
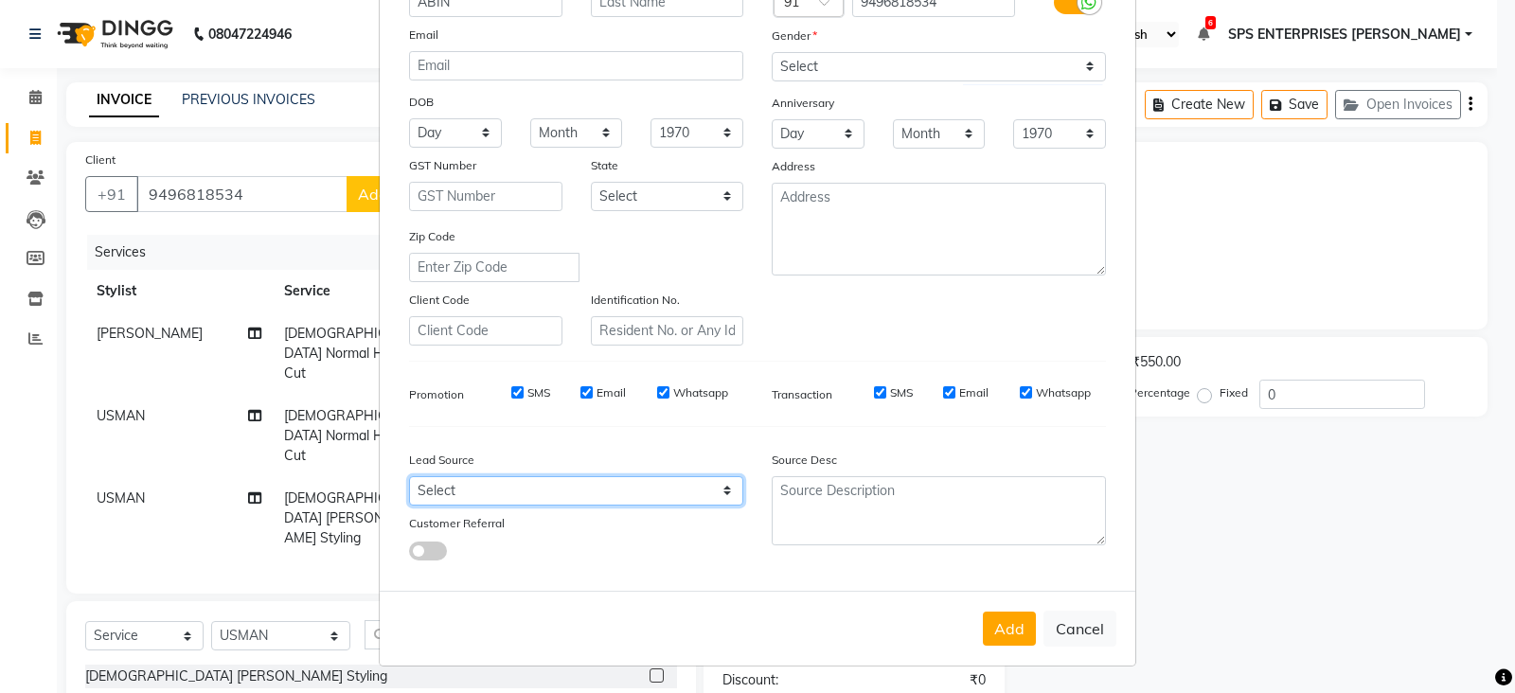
click at [643, 476] on select "Select Walk-in Referral Internet Friend Word of Mouth Advertisement Facebook Ju…" at bounding box center [576, 490] width 334 height 29
select select "45434"
click at [409, 476] on select "Select Walk-in Referral Internet Friend Word of Mouth Advertisement Facebook Ju…" at bounding box center [576, 490] width 334 height 29
click at [1029, 632] on div "Add Cancel" at bounding box center [757, 628] width 755 height 75
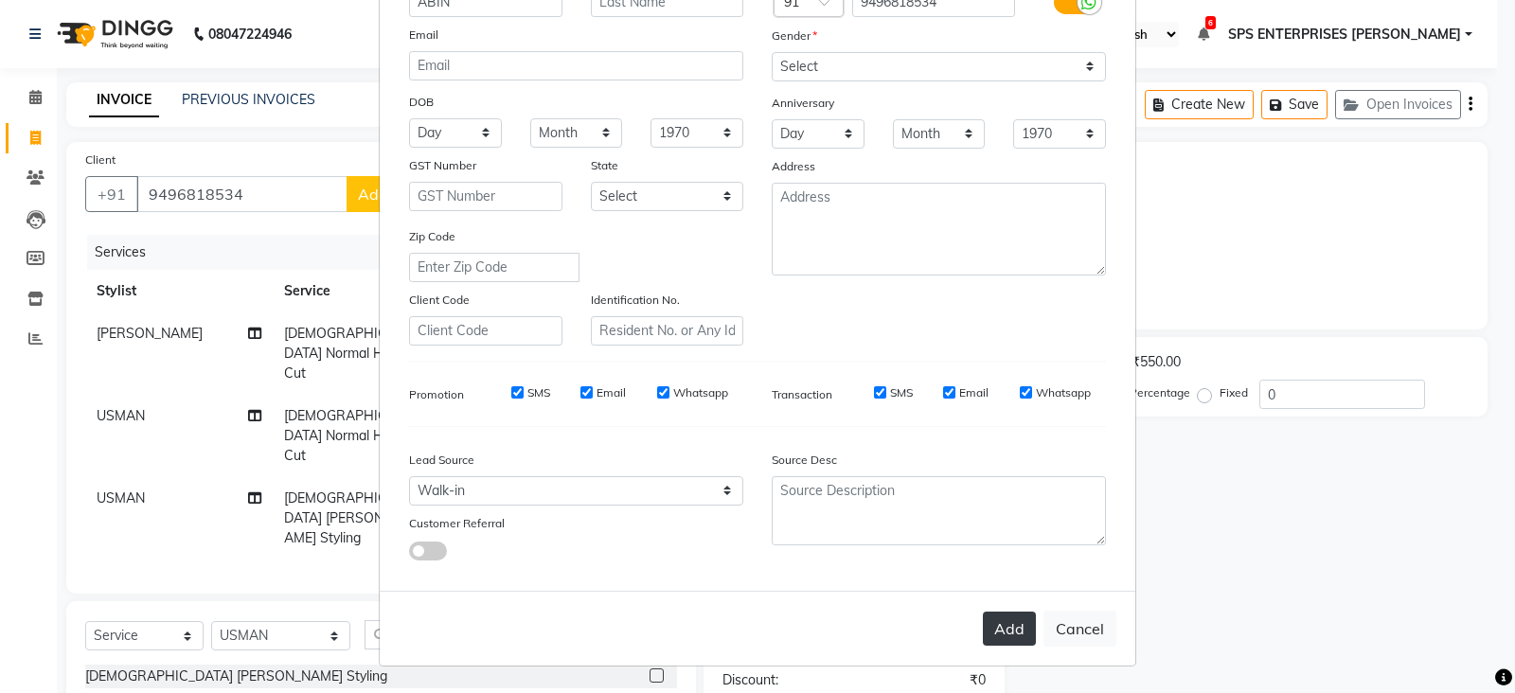
click at [1013, 633] on button "Add" at bounding box center [1009, 629] width 53 height 34
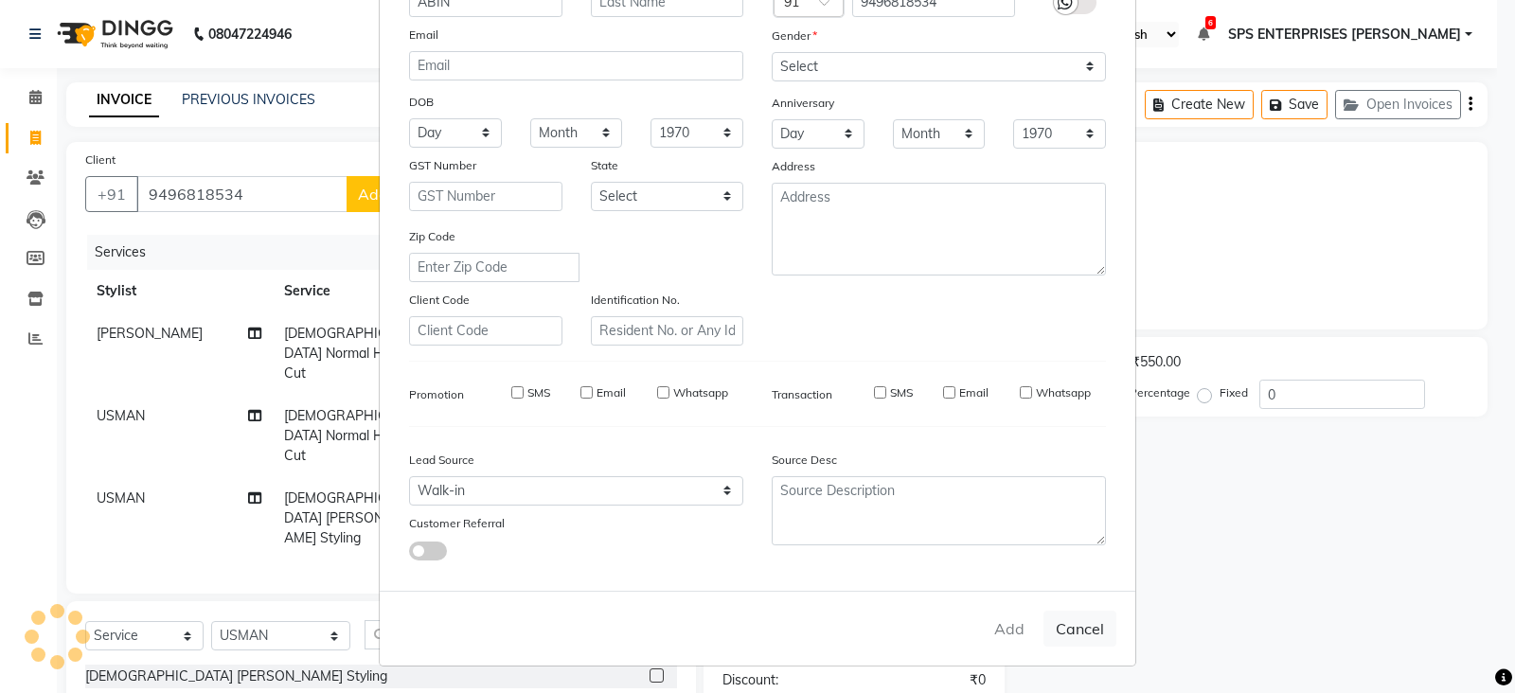
select select
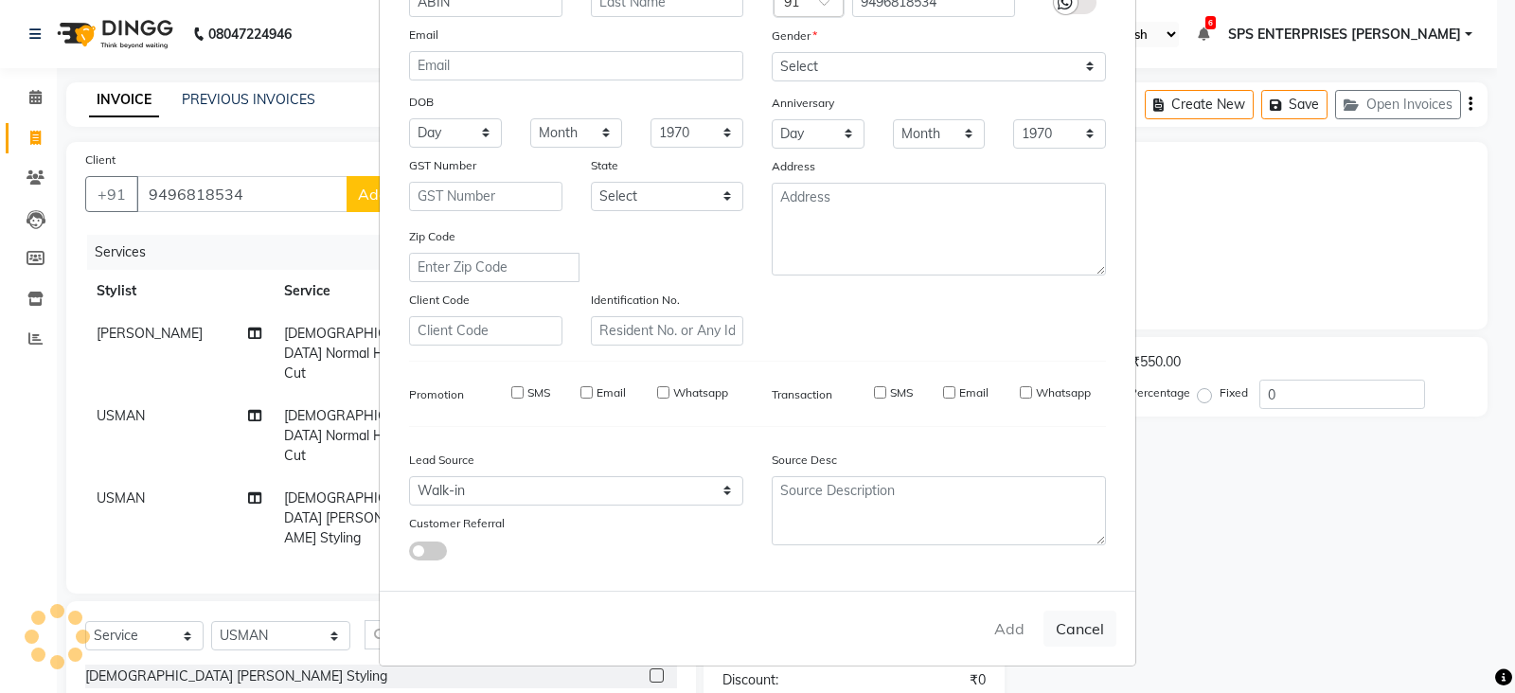
select select
checkbox input "false"
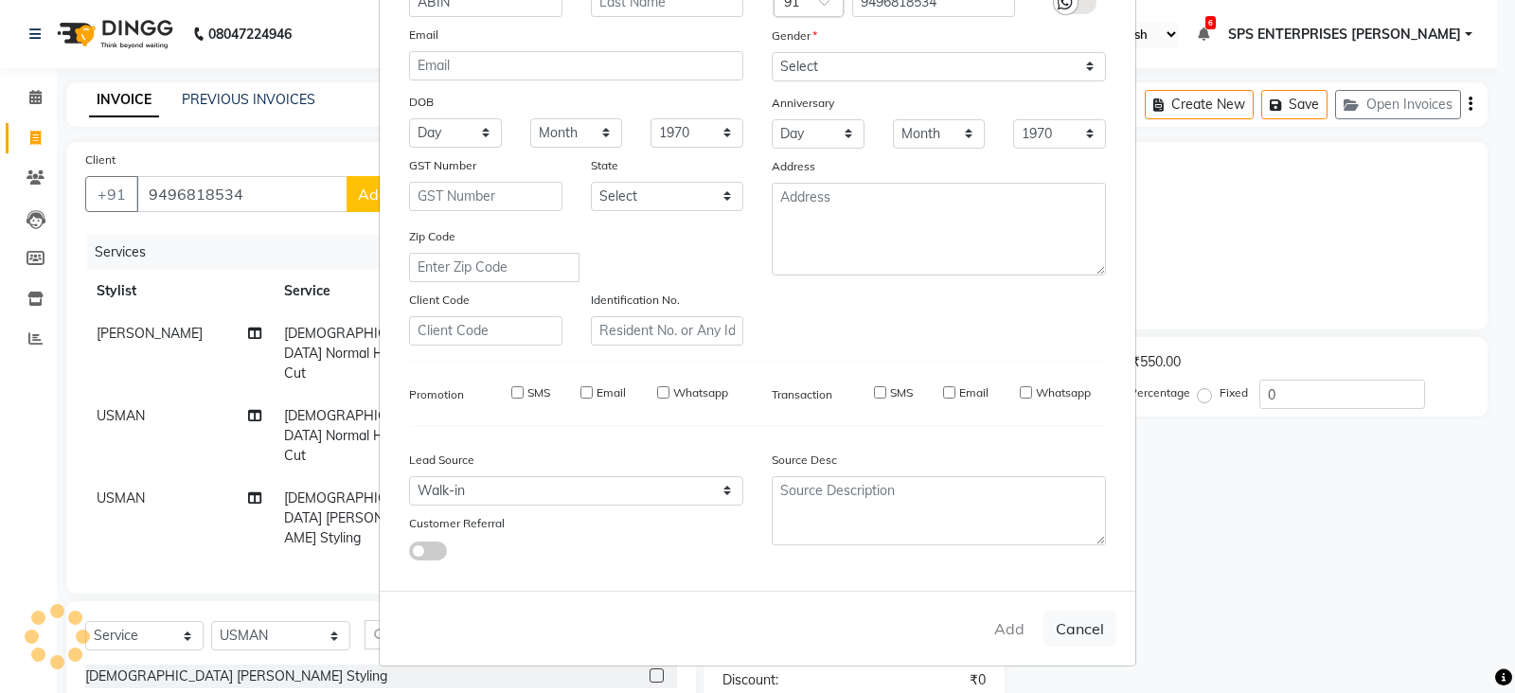
checkbox input "false"
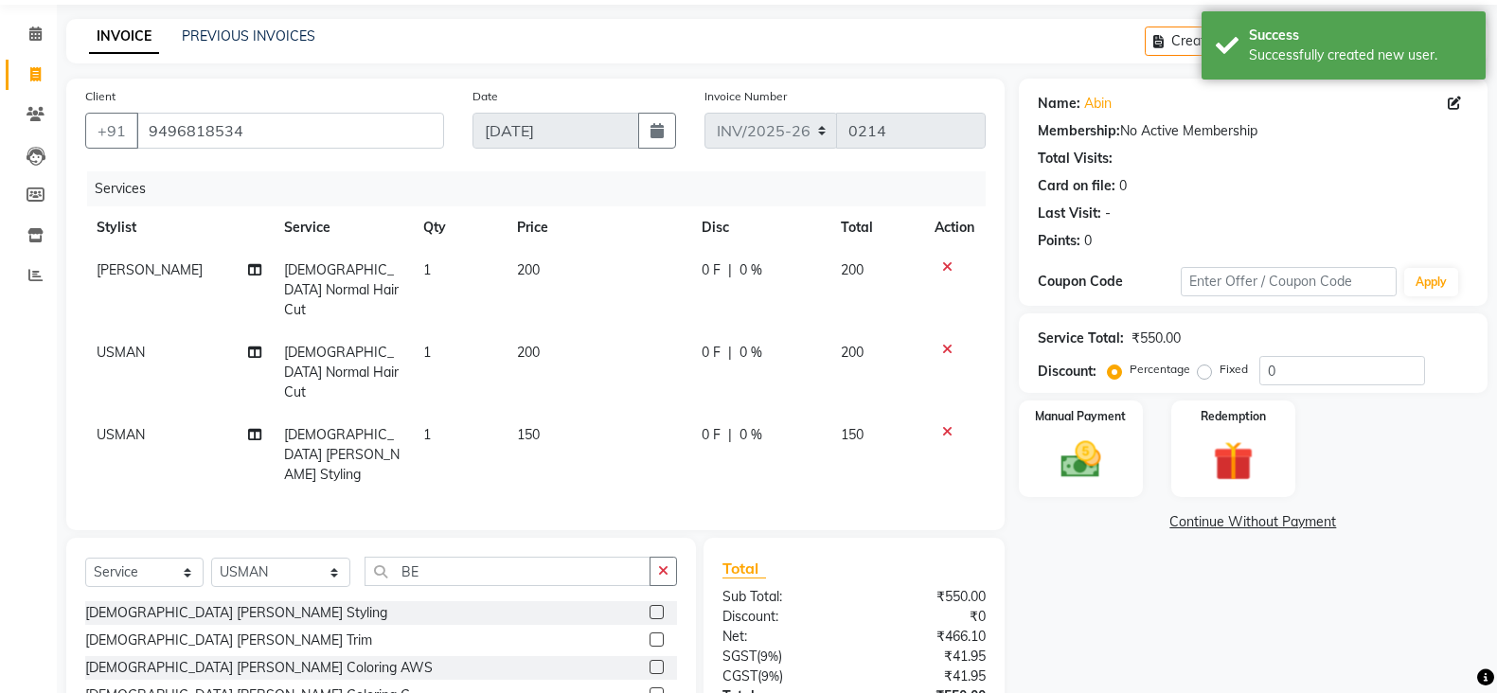
scroll to position [118, 0]
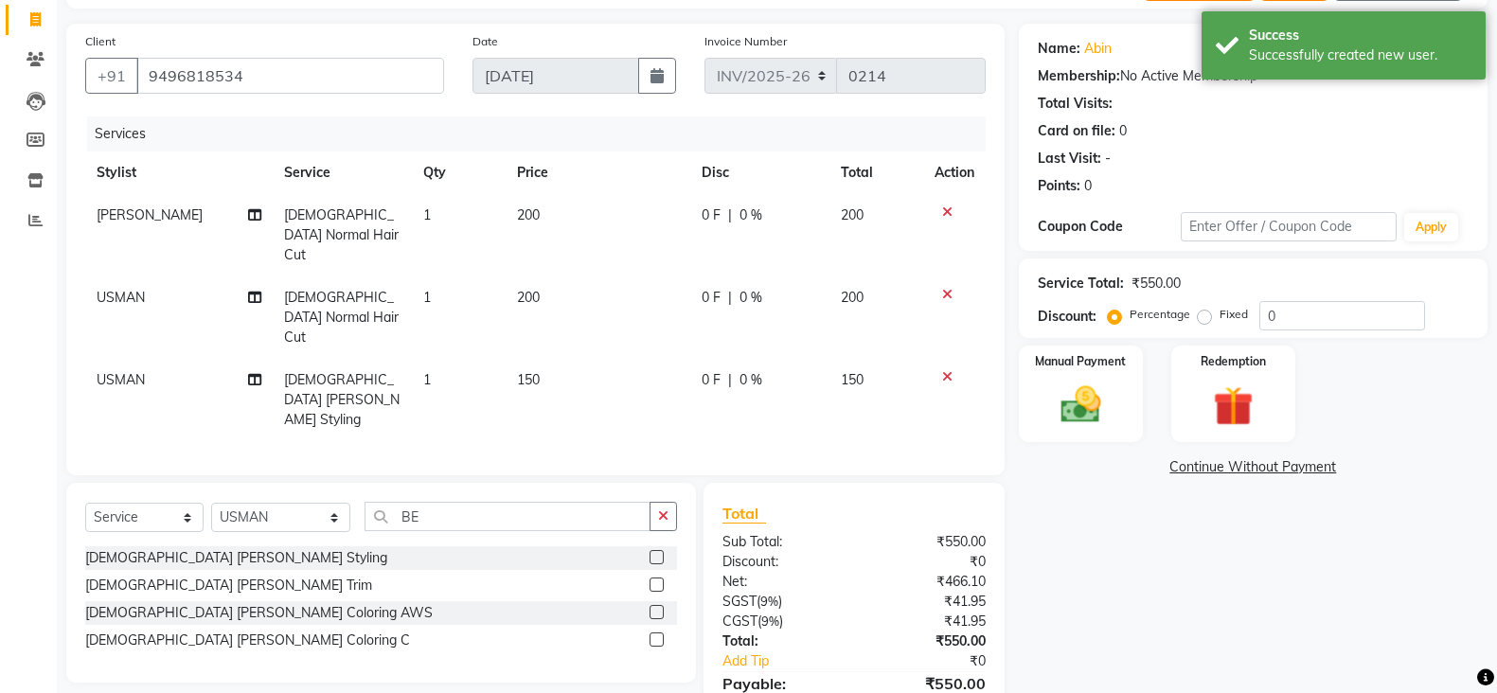
click at [1324, 293] on div "Service Total: ₹550.00 Discount: Percentage Fixed 0" at bounding box center [1253, 298] width 431 height 64
click at [1324, 312] on input "0" at bounding box center [1342, 315] width 166 height 29
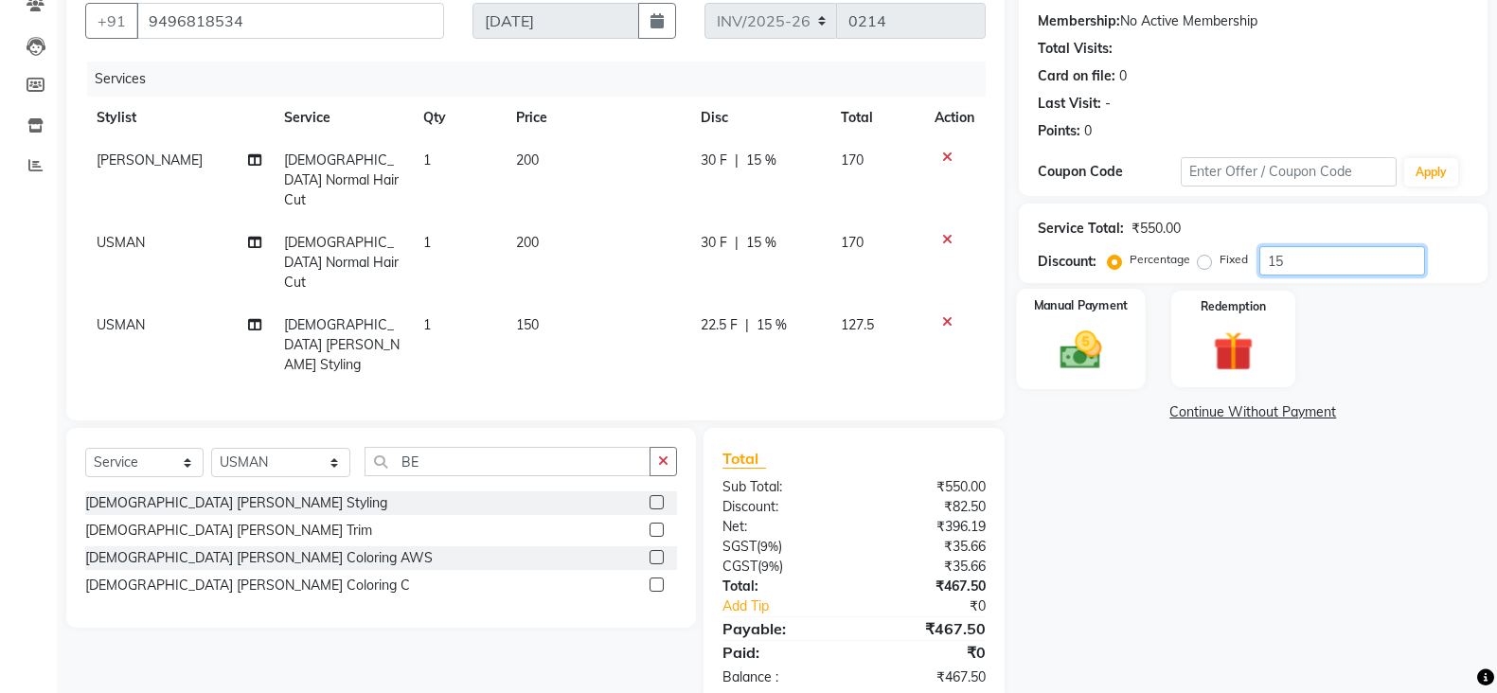
type input "15"
click at [1067, 368] on img at bounding box center [1080, 349] width 67 height 47
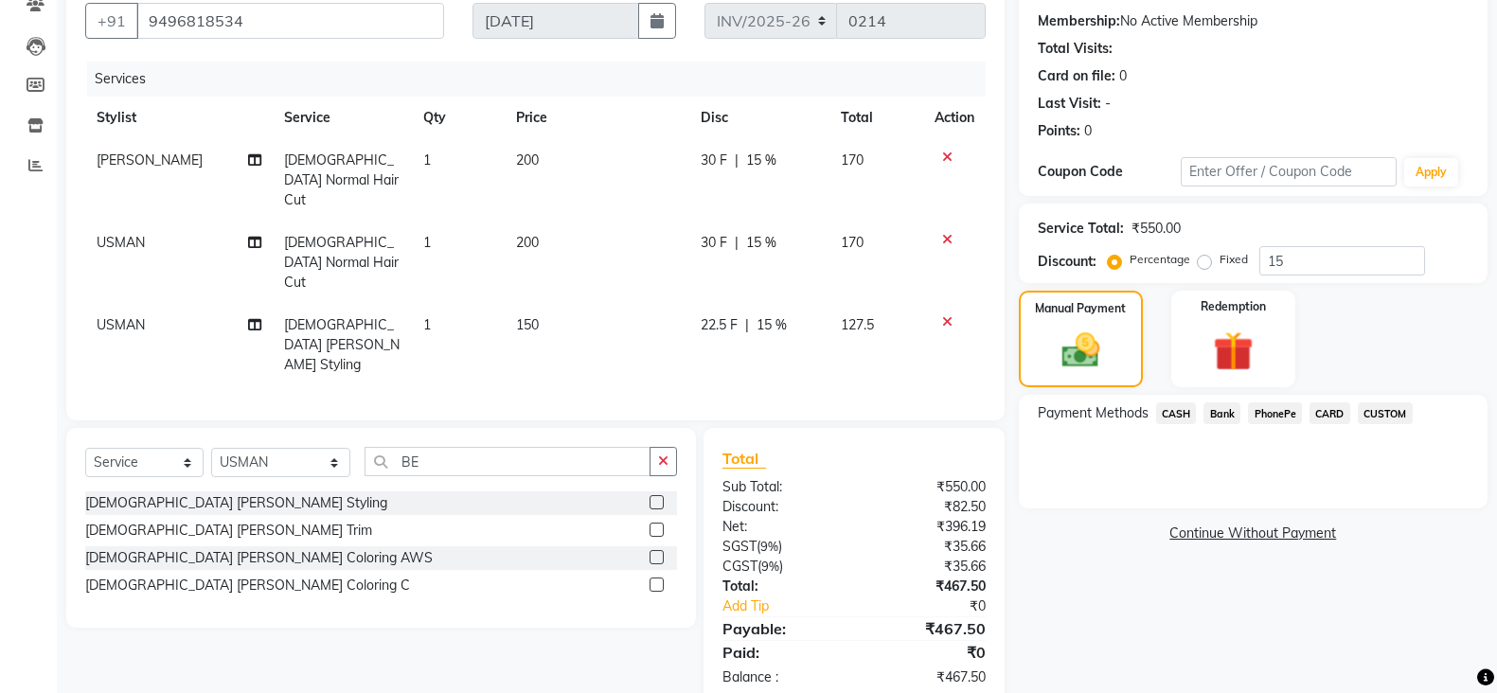
click at [1329, 406] on span "CARD" at bounding box center [1329, 413] width 41 height 22
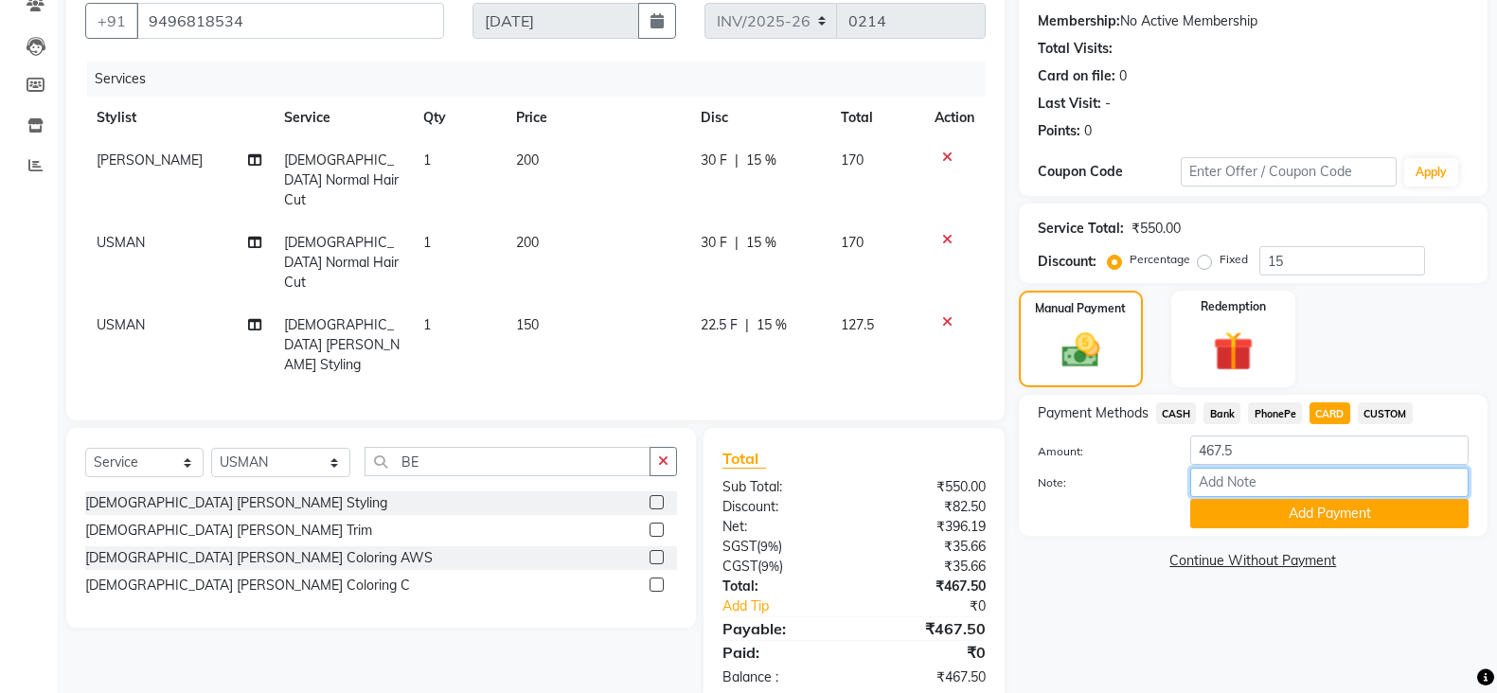
click at [1280, 486] on input "Note:" at bounding box center [1329, 482] width 278 height 29
type input "SRUTHI"
click at [1366, 508] on button "Add Payment" at bounding box center [1329, 513] width 278 height 29
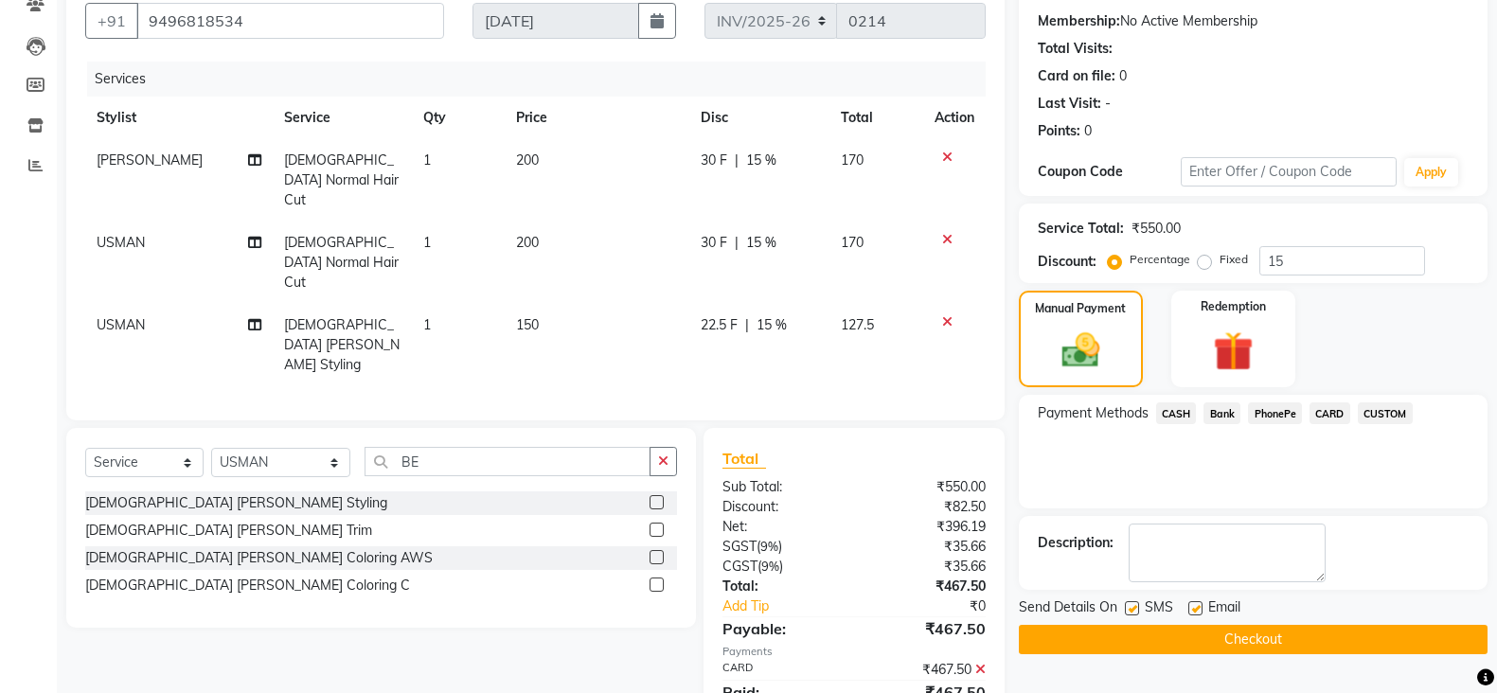
click at [1236, 637] on button "Checkout" at bounding box center [1253, 639] width 469 height 29
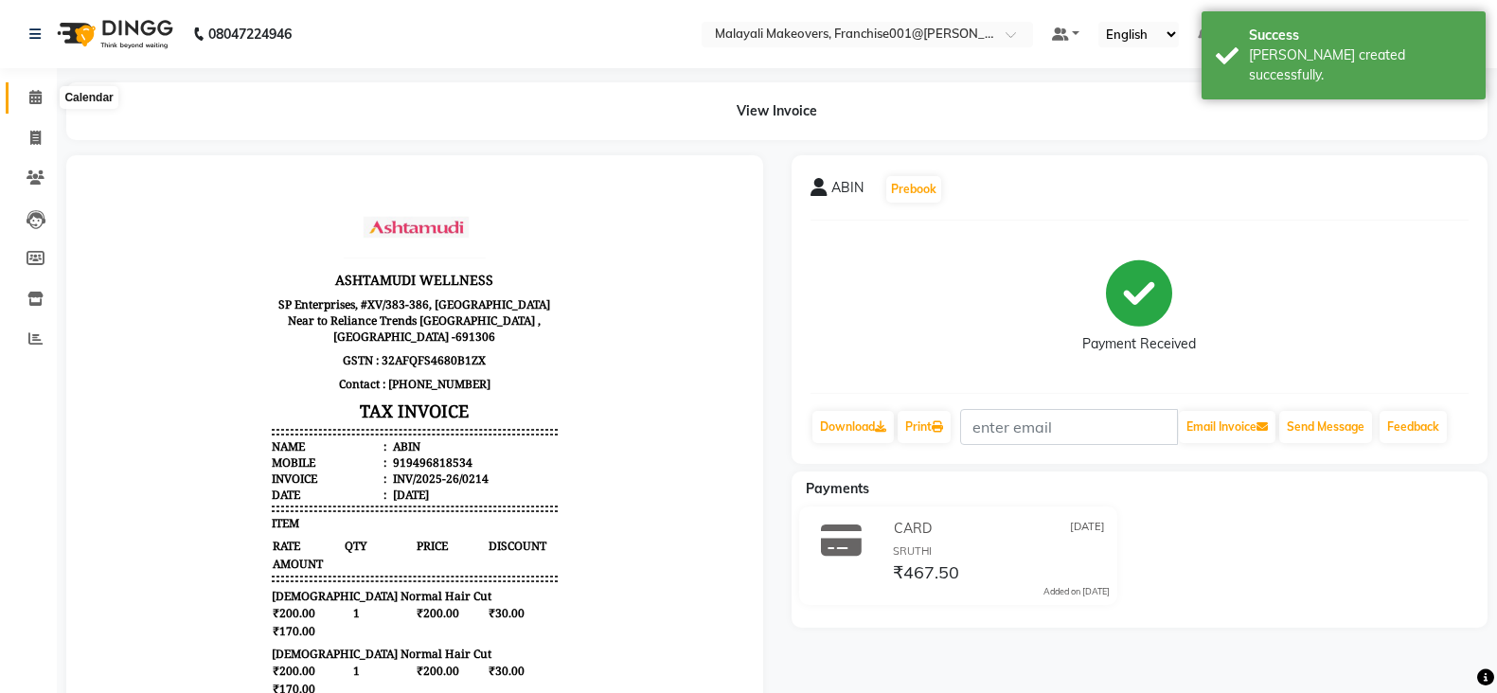
click at [30, 97] on icon at bounding box center [35, 97] width 12 height 14
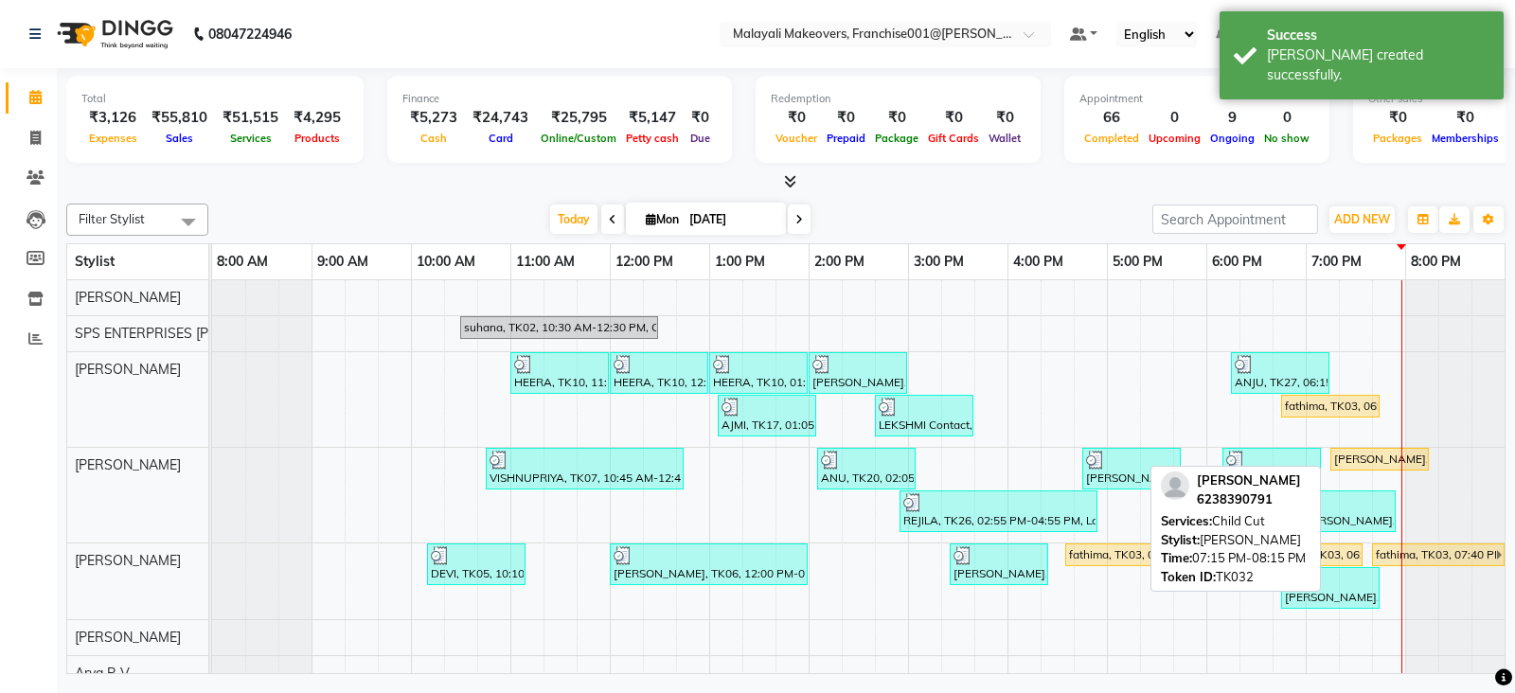
click at [1352, 465] on div "[PERSON_NAME], TK32, 07:15 PM-08:15 PM, Child Cut" at bounding box center [1379, 459] width 95 height 17
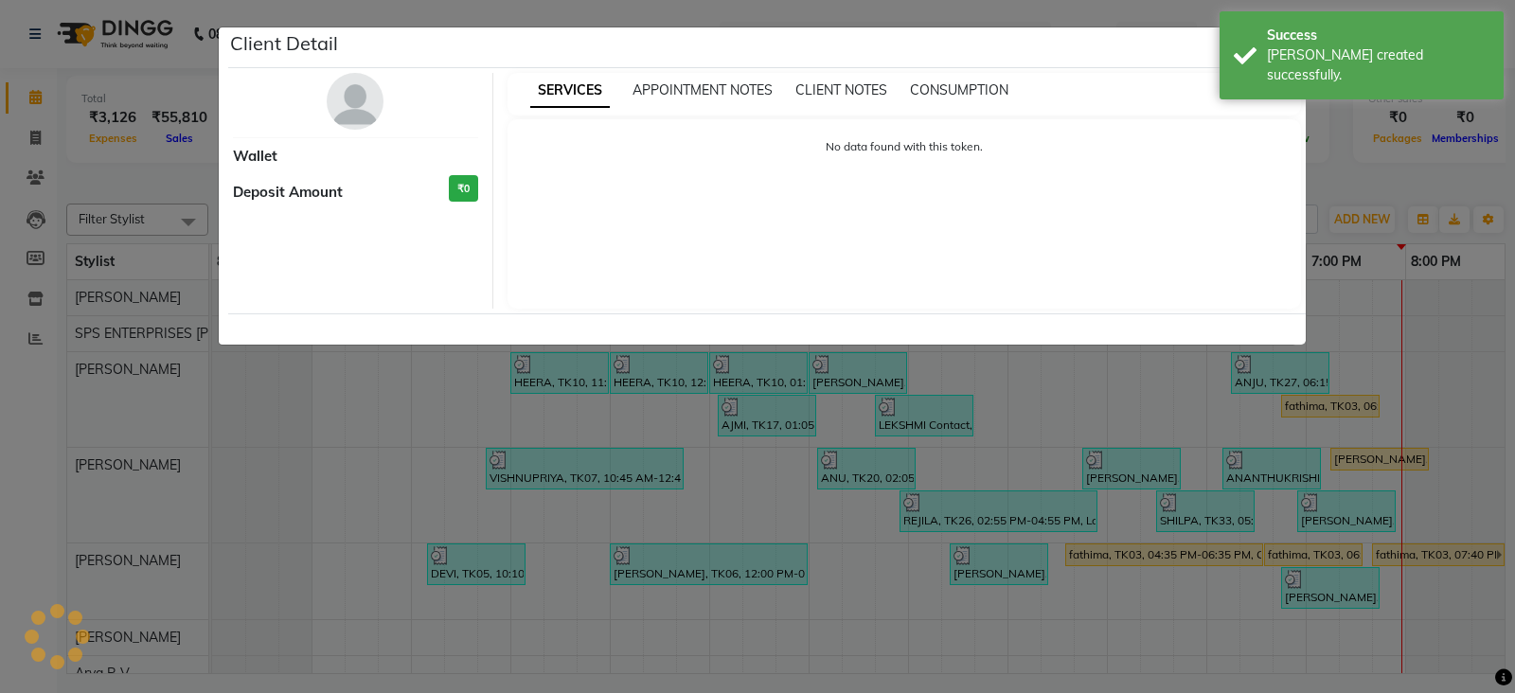
select select "1"
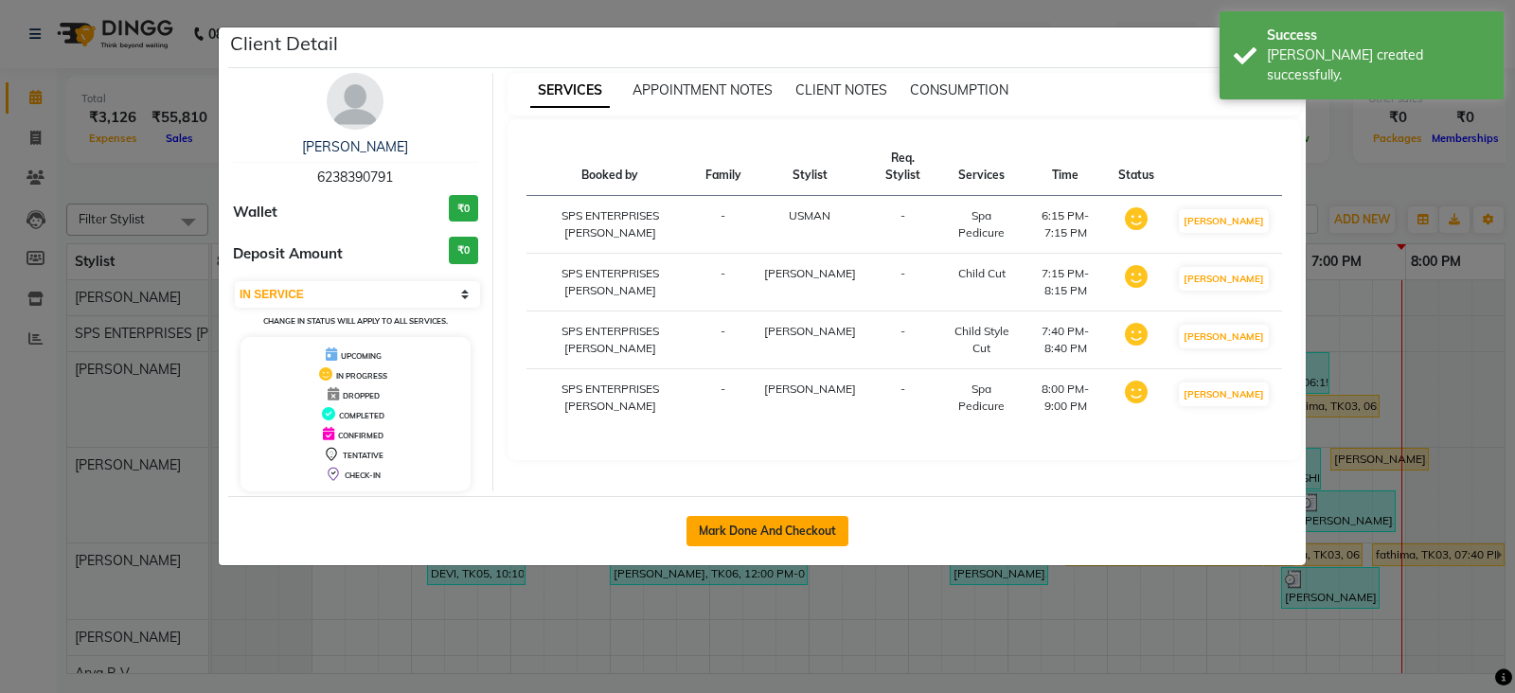
click at [823, 531] on button "Mark Done And Checkout" at bounding box center [767, 531] width 162 height 30
select select "service"
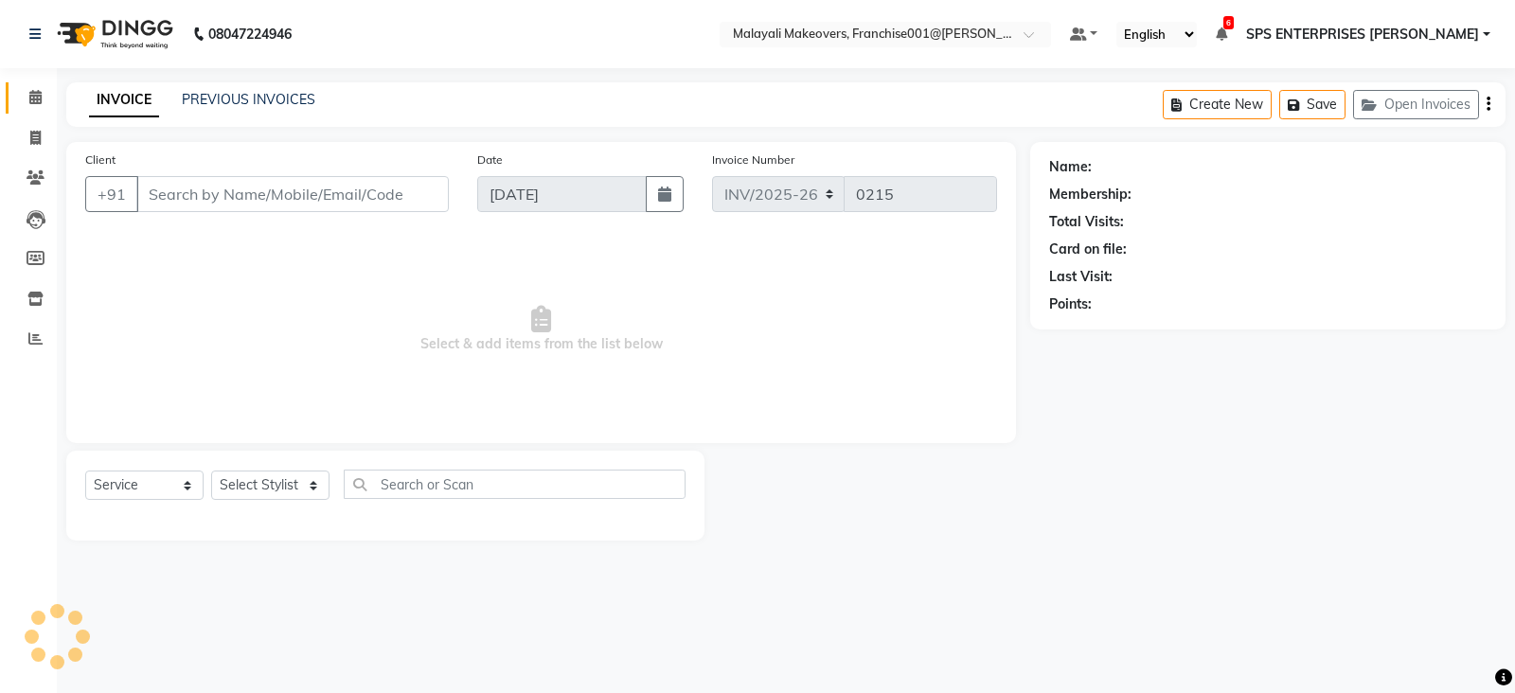
type input "6238390791"
select select "87475"
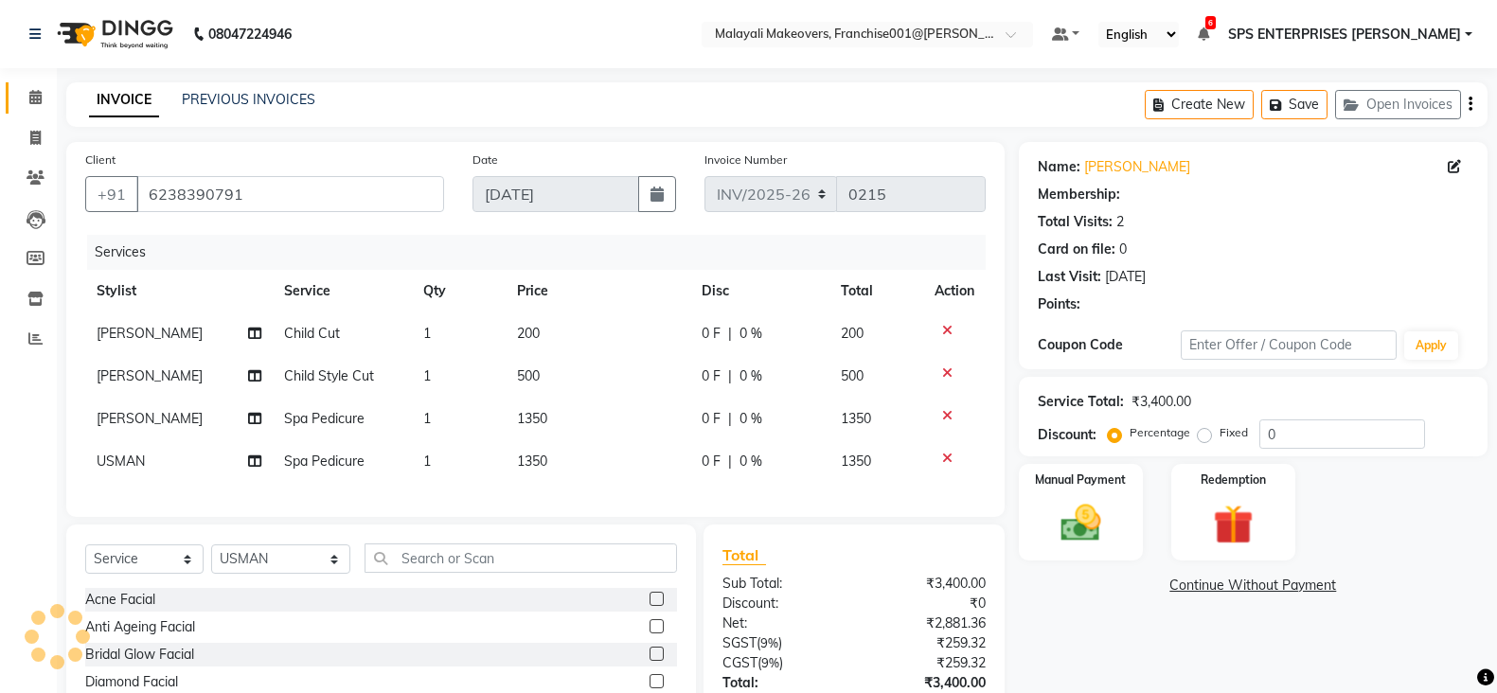
select select "1: Object"
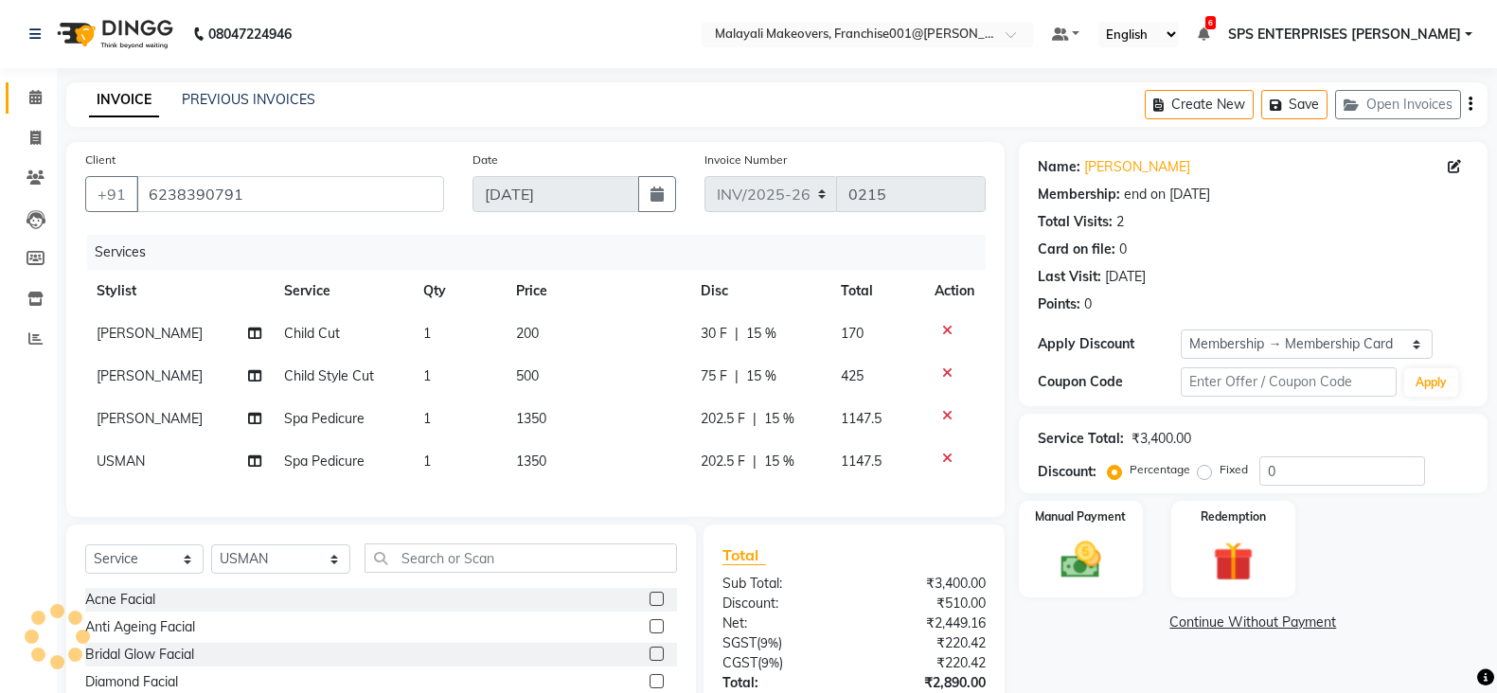
type input "15"
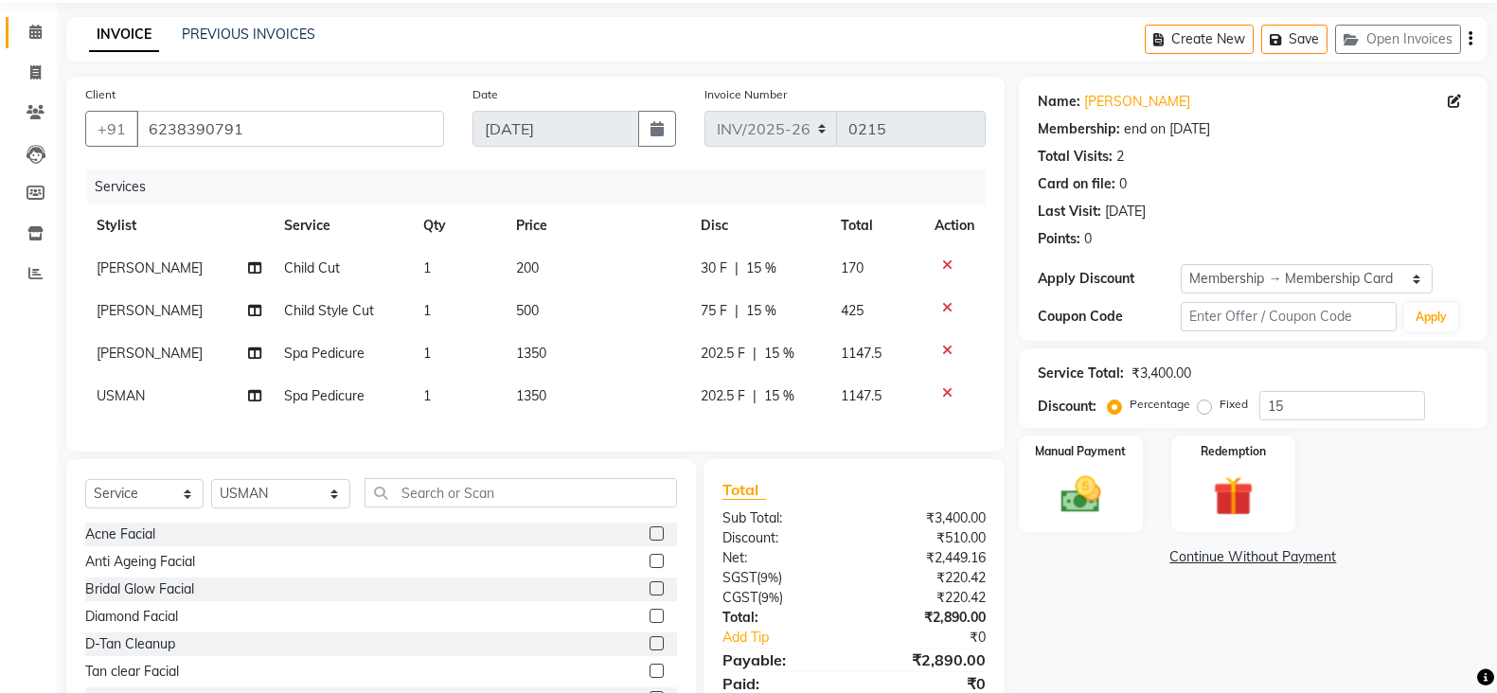
scroll to position [118, 0]
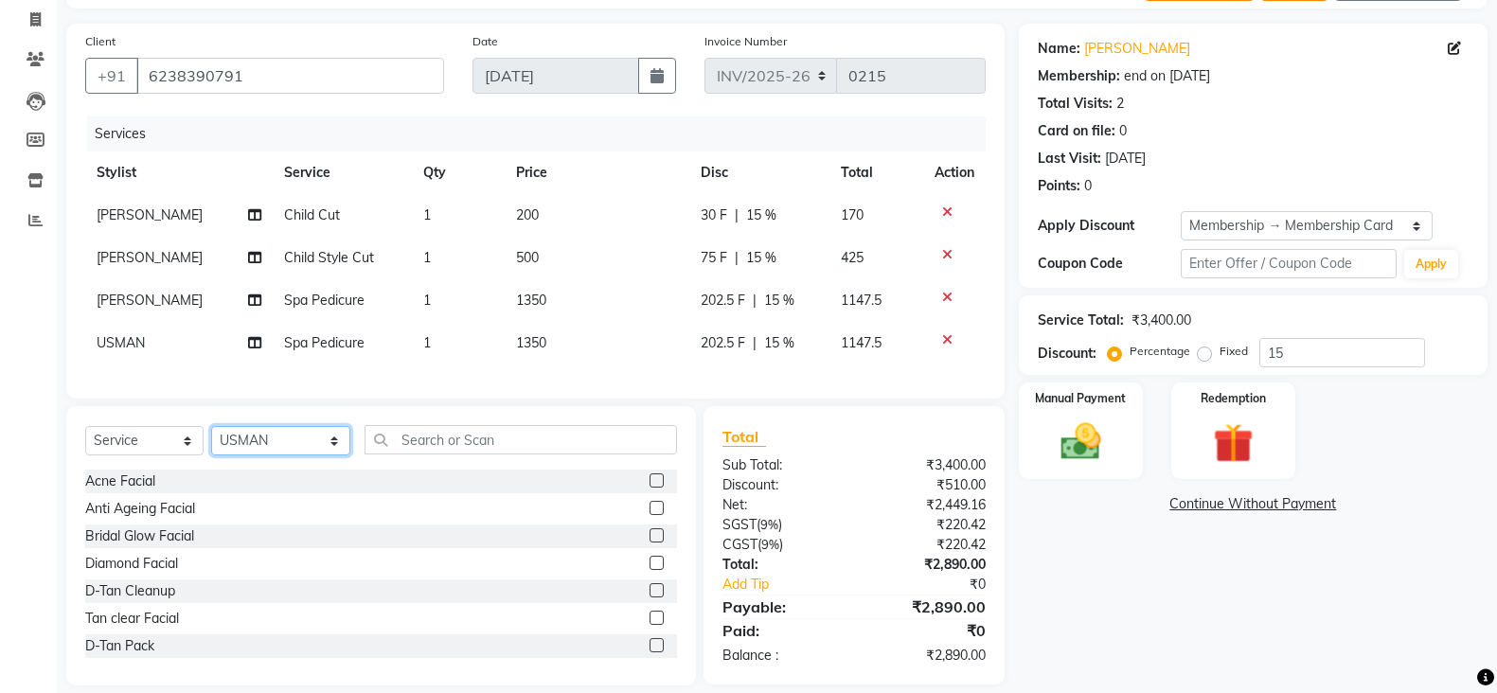
click at [313, 455] on select "Select Stylist ABHIRAMI THAMPI AKSHAY S ANILA P Anjana ARUN VASUDEV Arya R V As…" at bounding box center [280, 440] width 139 height 29
select select "49252"
click at [211, 444] on select "Select Stylist ABHIRAMI THAMPI AKSHAY S ANILA P Anjana ARUN VASUDEV Arya R V As…" at bounding box center [280, 440] width 139 height 29
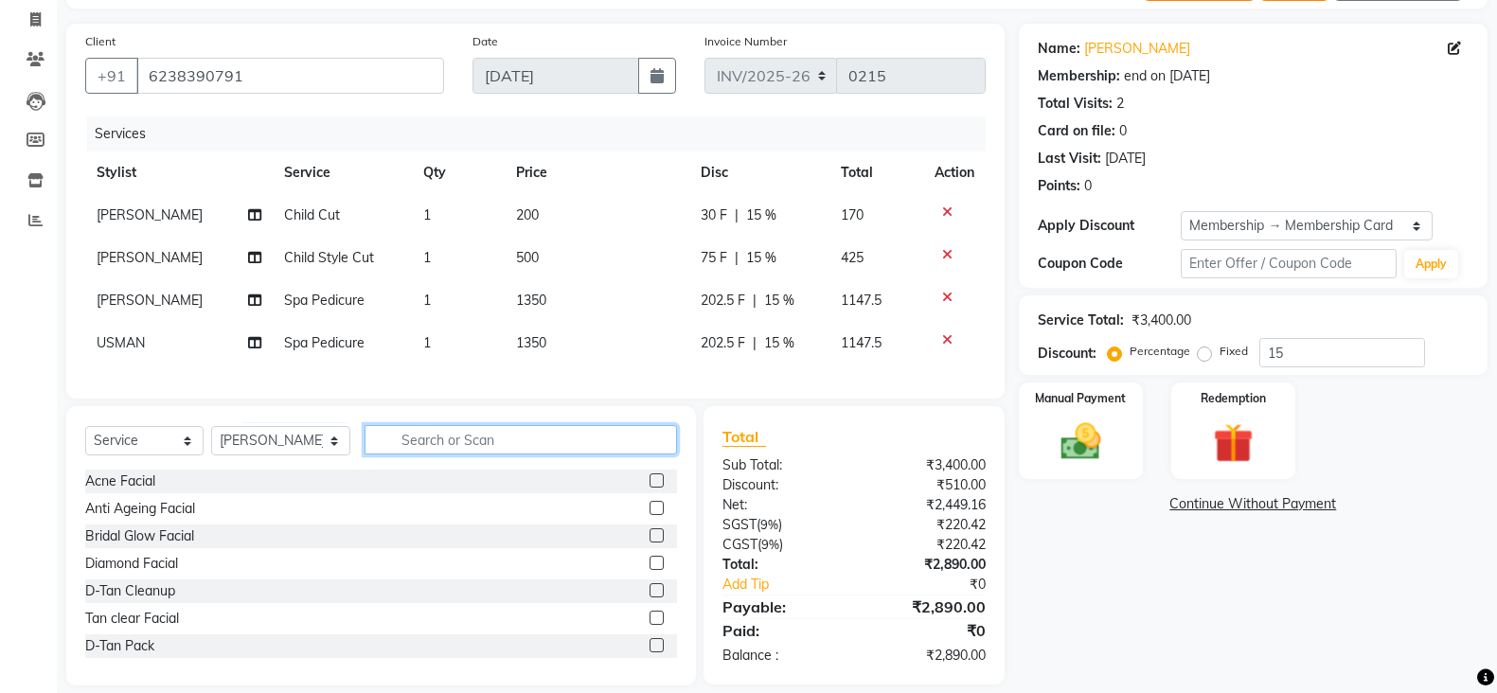
click at [409, 450] on input "text" at bounding box center [520, 439] width 313 height 29
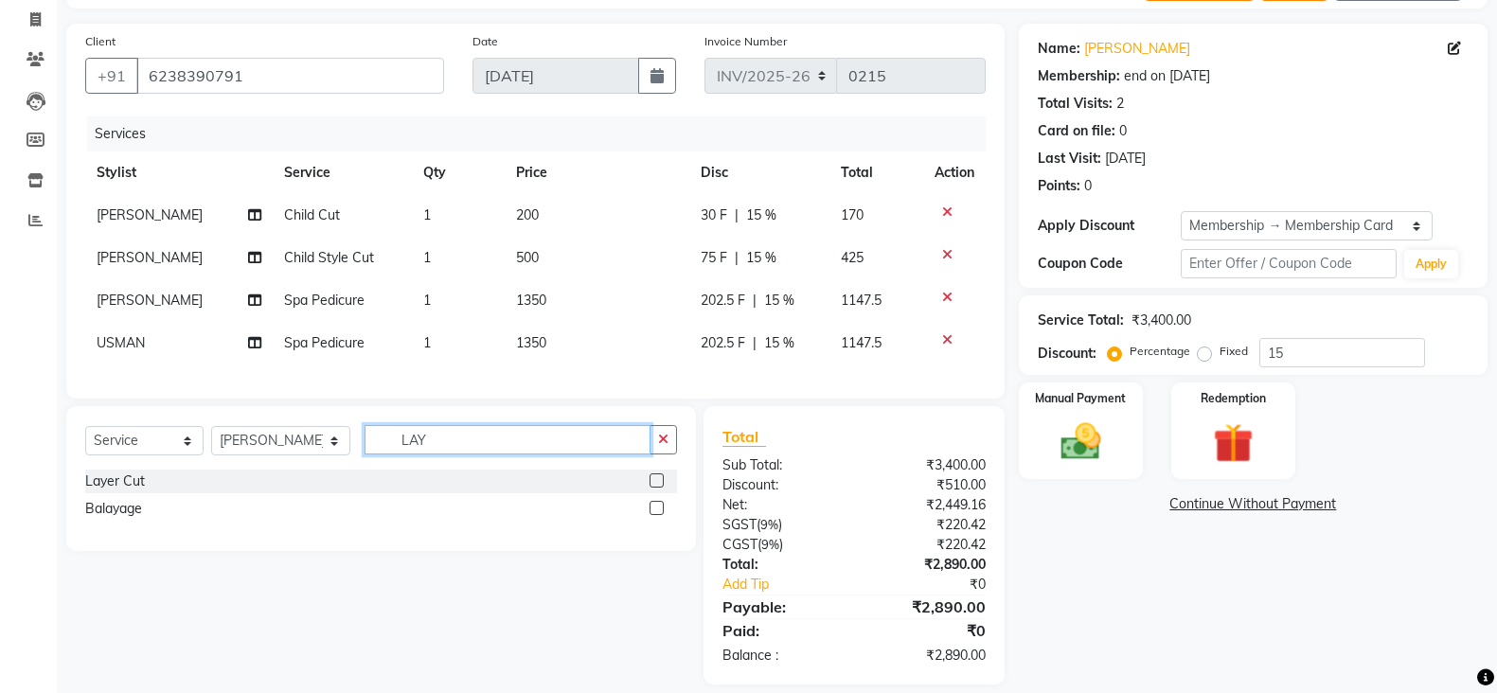
type input "LAY"
click at [660, 488] on label at bounding box center [656, 480] width 14 height 14
click at [660, 488] on input "checkbox" at bounding box center [655, 481] width 12 height 12
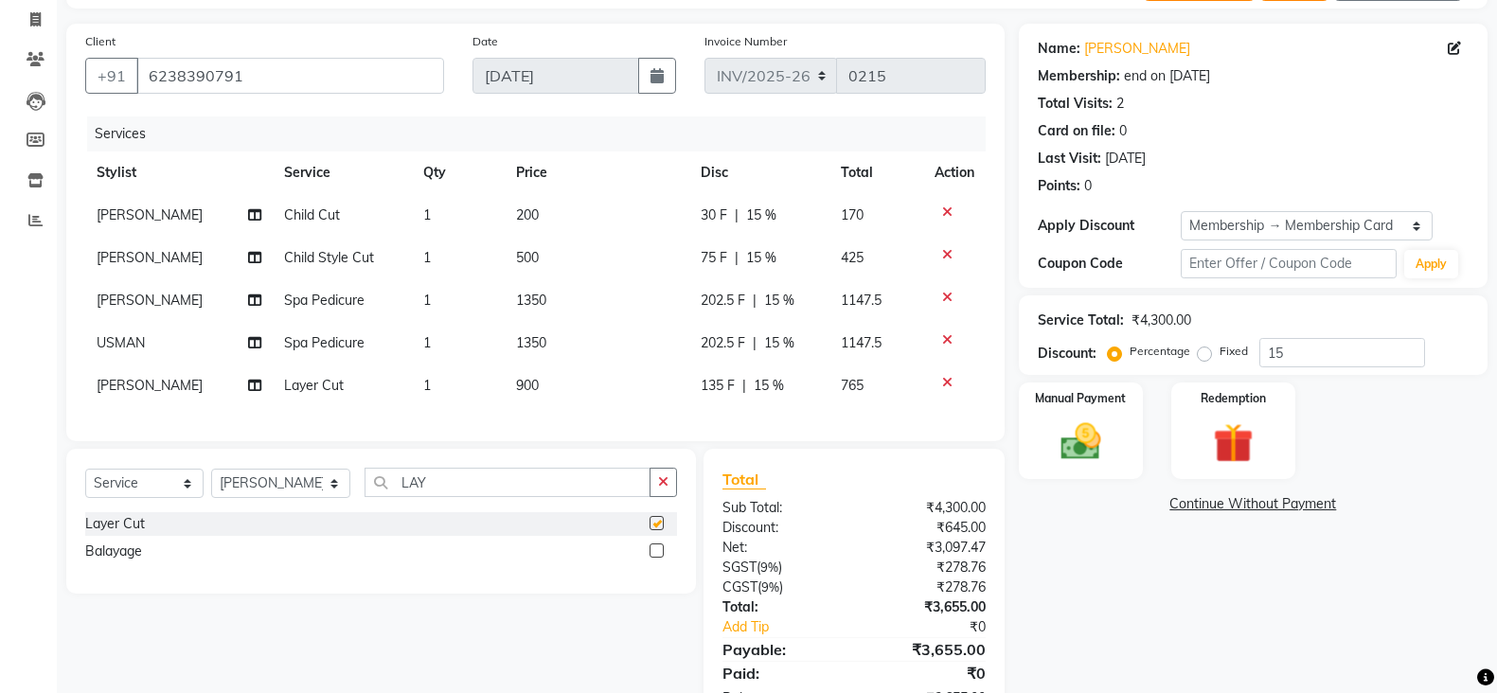
checkbox input "false"
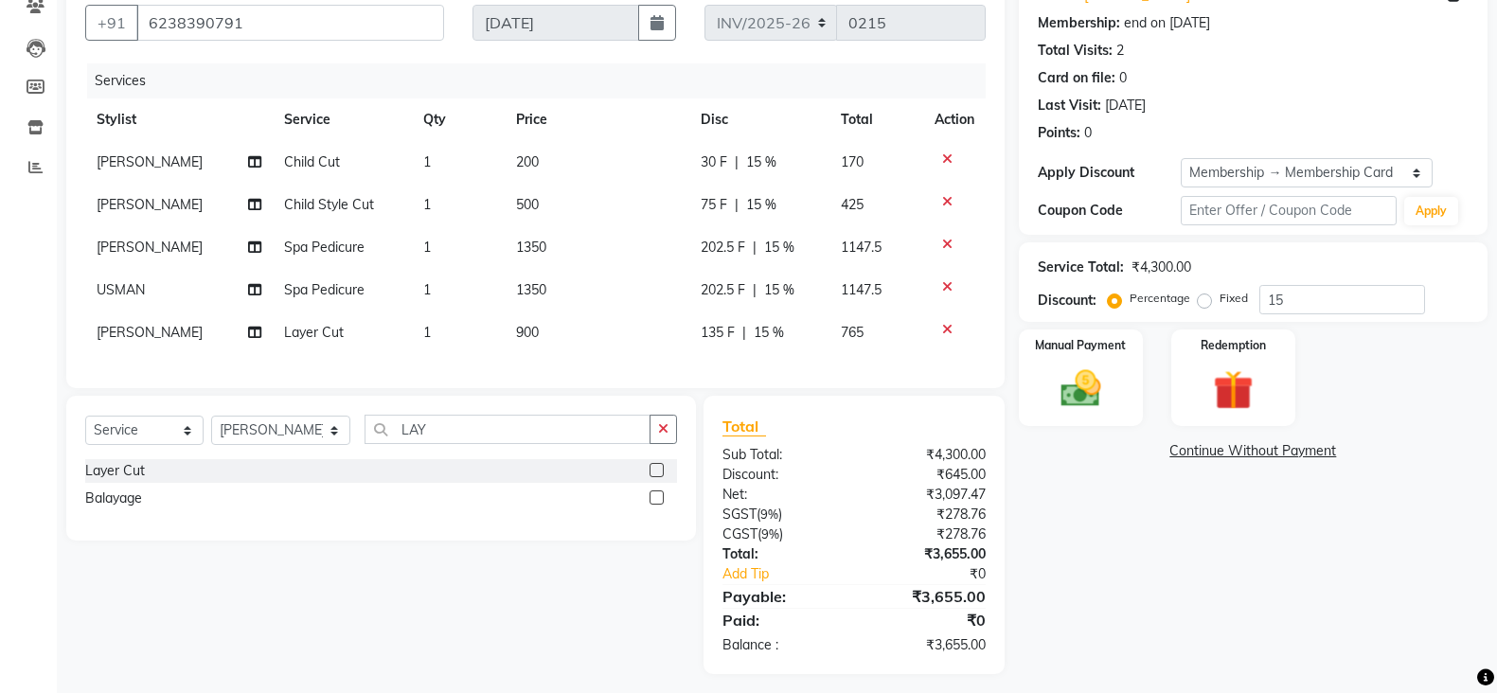
scroll to position [199, 0]
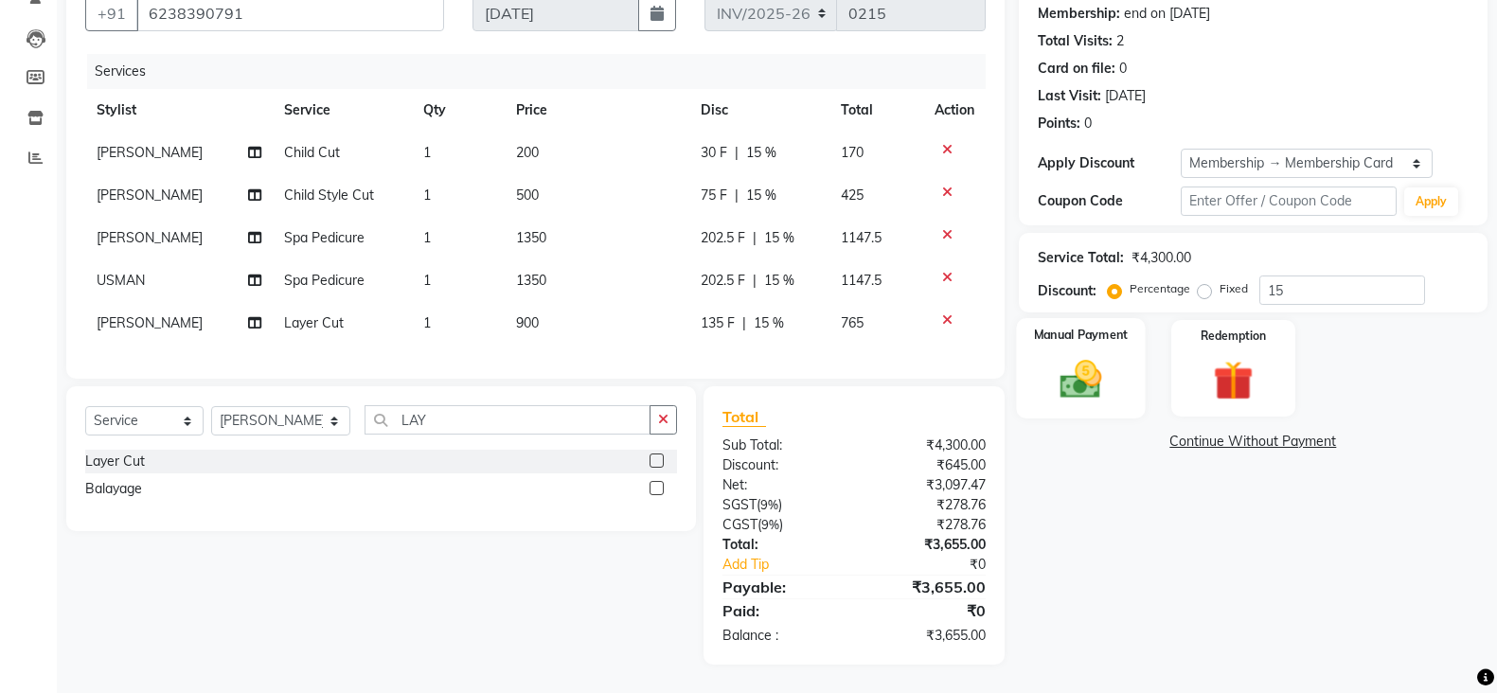
click at [1061, 355] on img at bounding box center [1080, 378] width 67 height 47
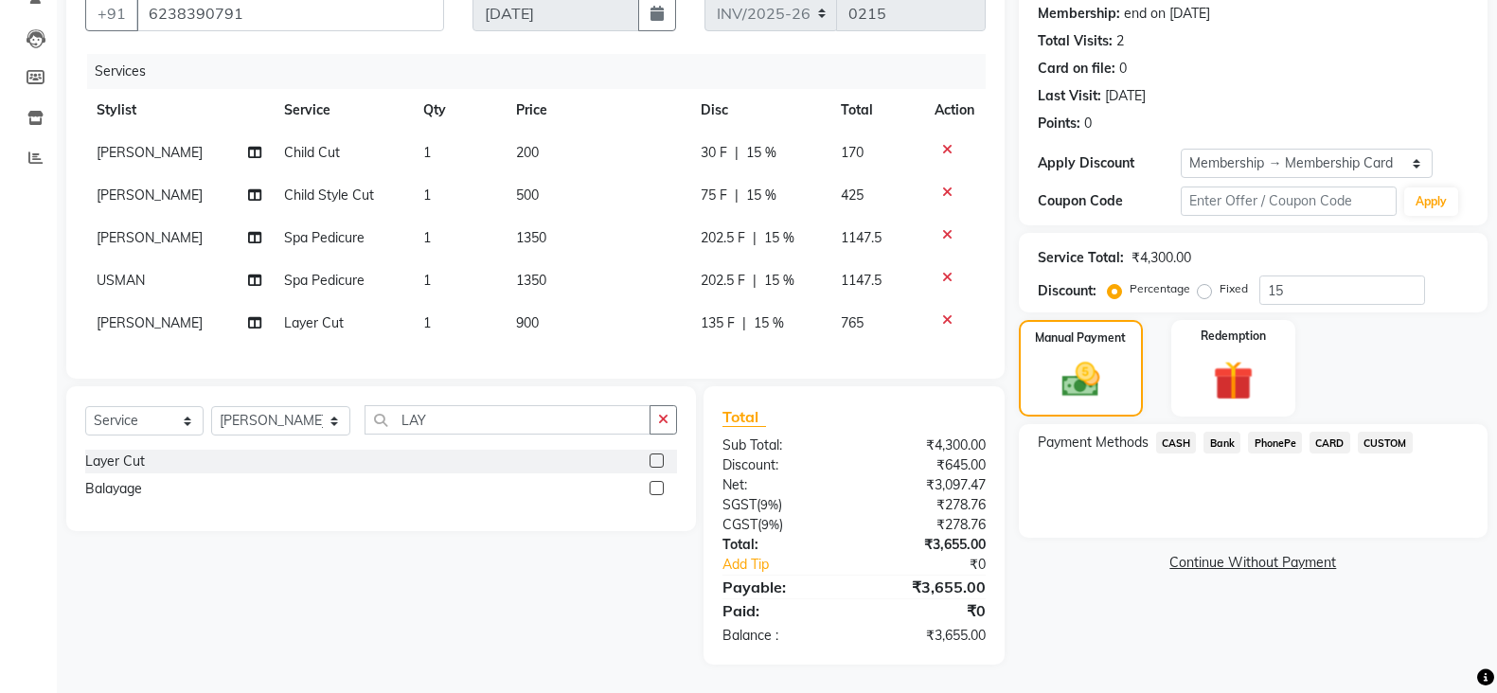
click at [1178, 432] on span "CASH" at bounding box center [1176, 443] width 41 height 22
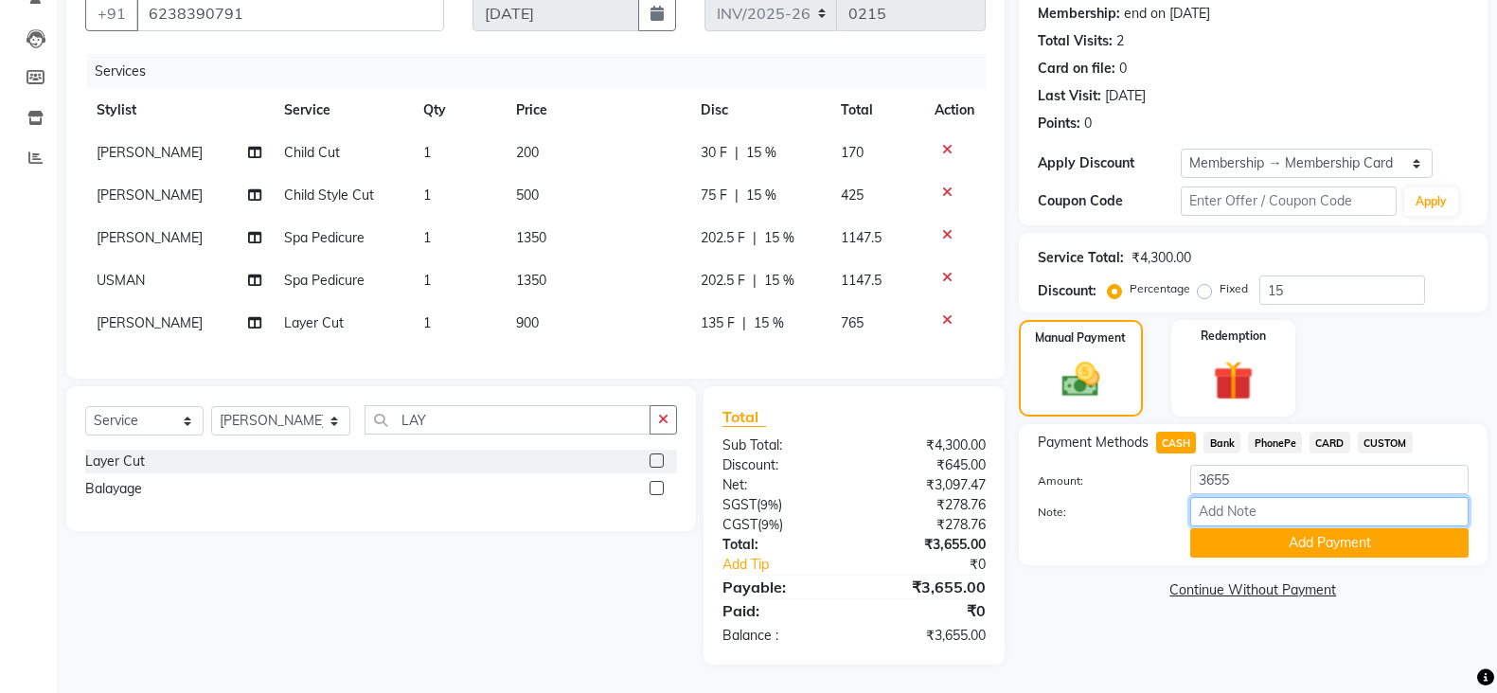
click at [1233, 497] on input "Note:" at bounding box center [1329, 511] width 278 height 29
type input "SRUTHI"
click at [1300, 528] on button "Add Payment" at bounding box center [1329, 542] width 278 height 29
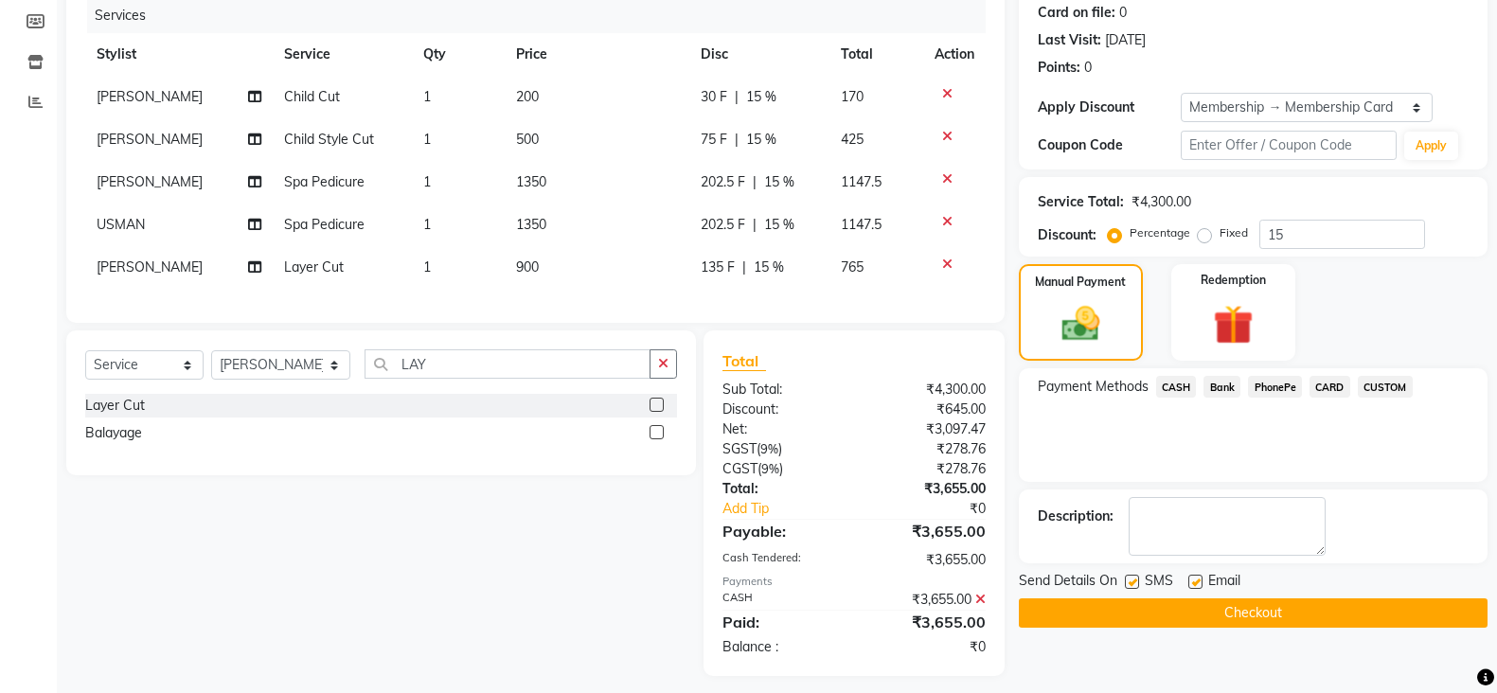
scroll to position [266, 0]
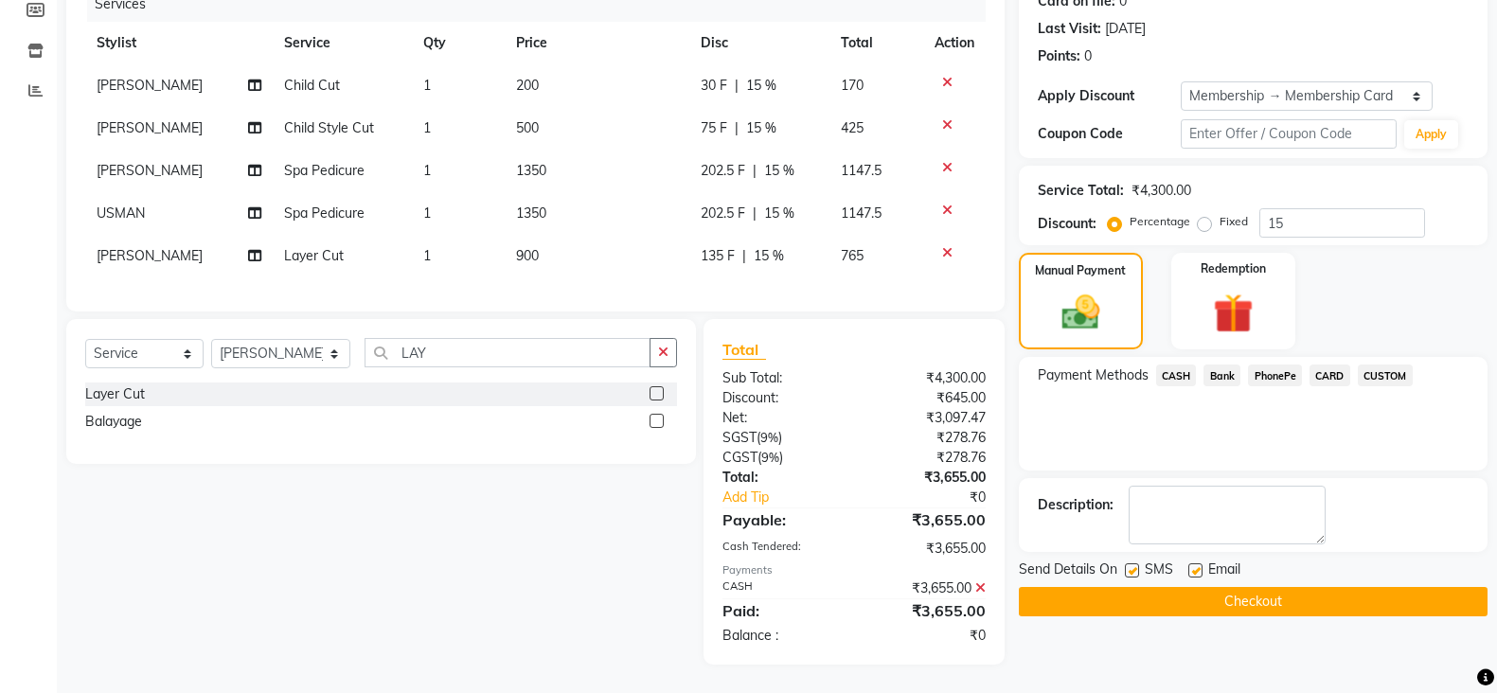
click at [1275, 615] on div "Name: Tincy Membership: end on 10-03-2026 Total Visits: 2 Card on file: 0 Last …" at bounding box center [1260, 279] width 483 height 771
click at [1278, 598] on div "Checkout" at bounding box center [1253, 601] width 469 height 29
click at [1280, 588] on button "Checkout" at bounding box center [1253, 601] width 469 height 29
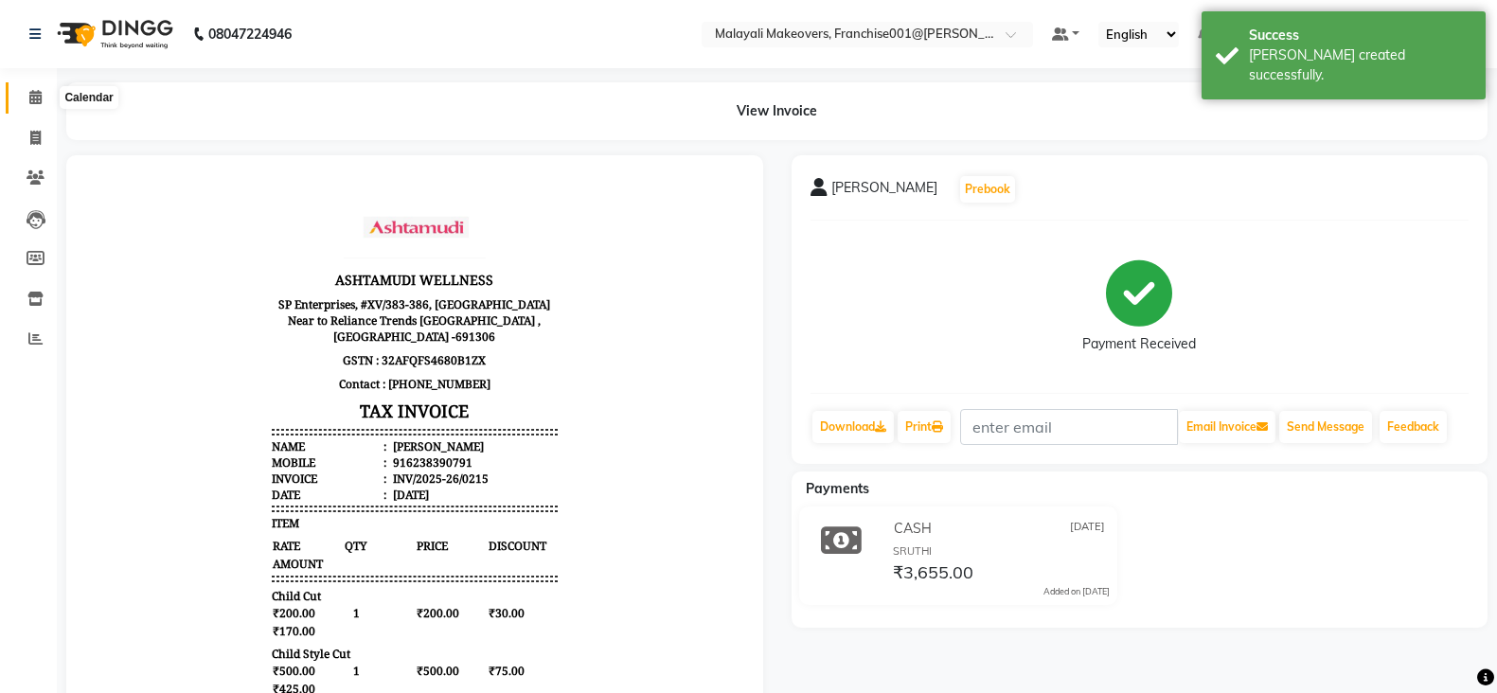
click at [36, 90] on icon at bounding box center [35, 97] width 12 height 14
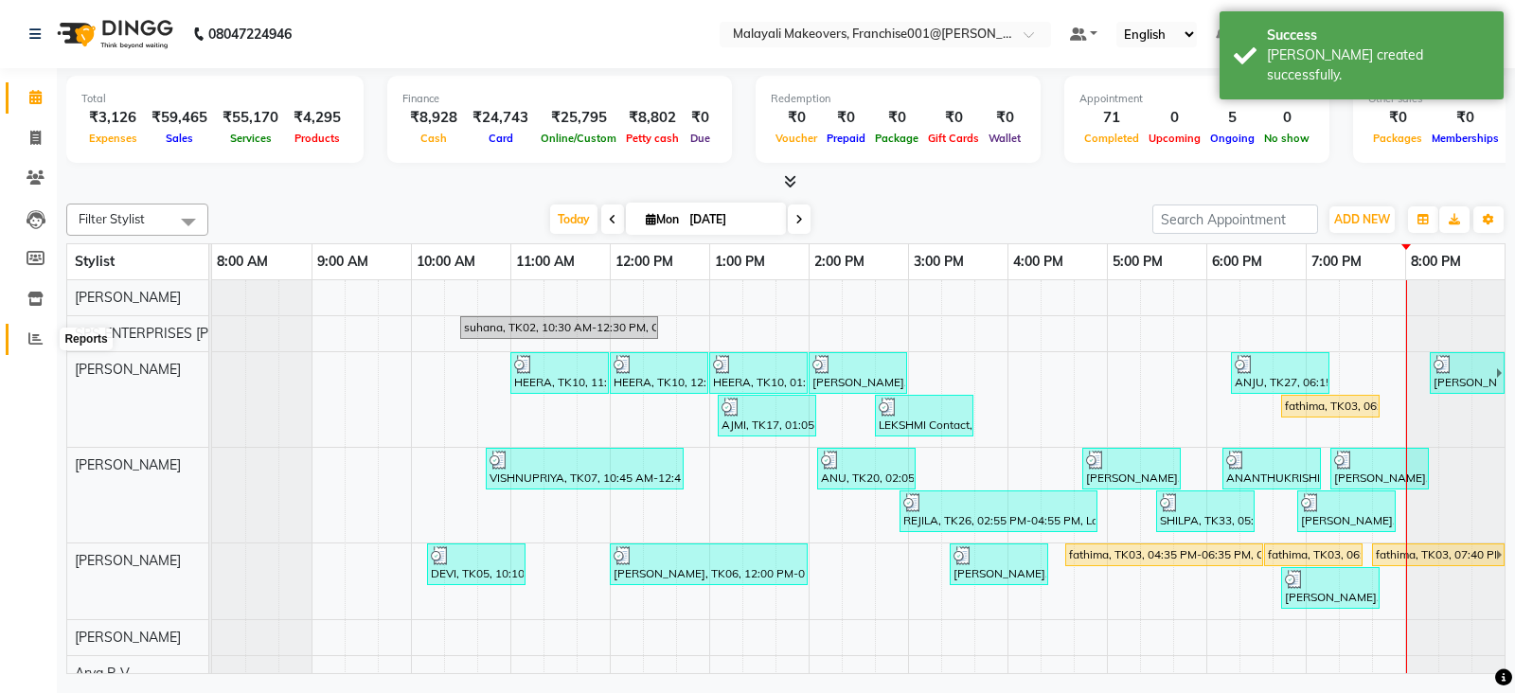
click at [44, 345] on span at bounding box center [35, 340] width 33 height 22
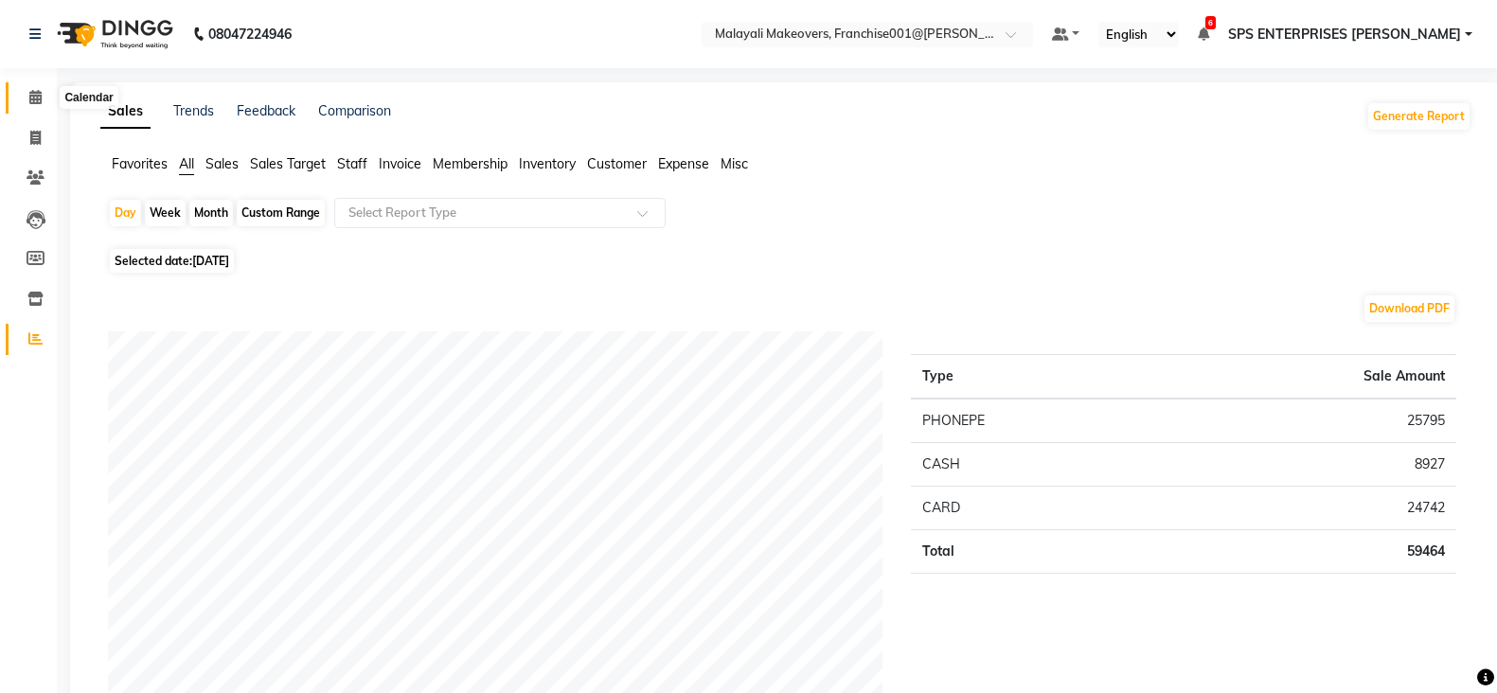
click at [24, 94] on span at bounding box center [35, 98] width 33 height 22
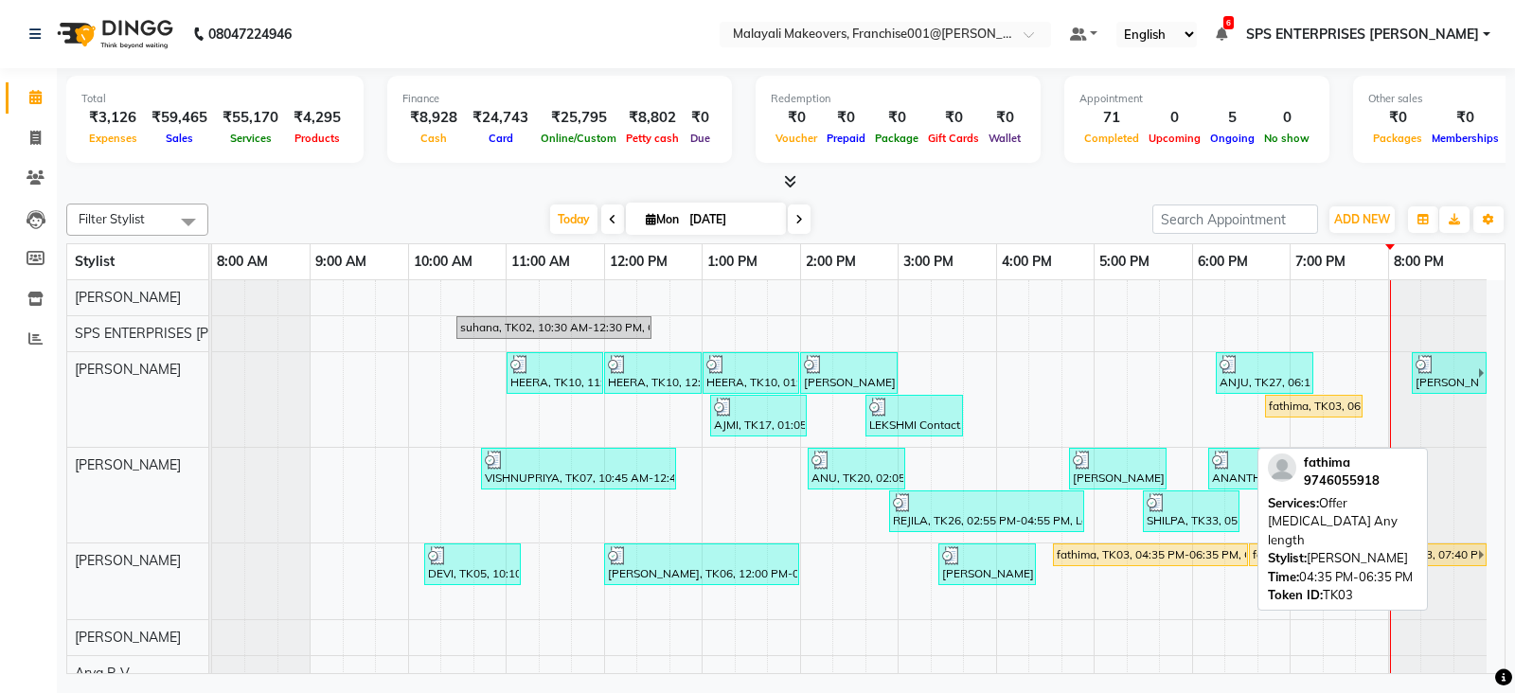
click at [1223, 563] on link "fathima, TK03, 04:35 PM-06:35 PM, Offer [MEDICAL_DATA] Any length" at bounding box center [1150, 554] width 195 height 23
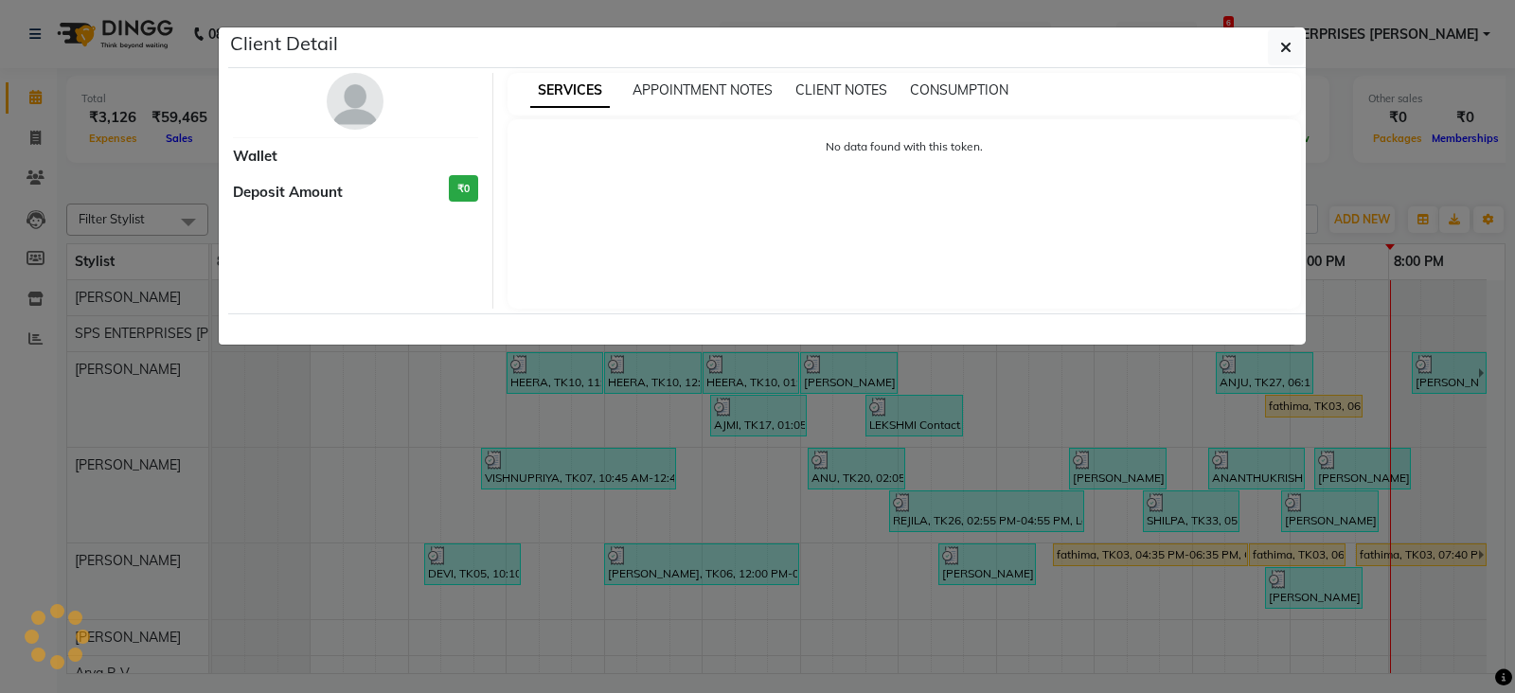
select select "1"
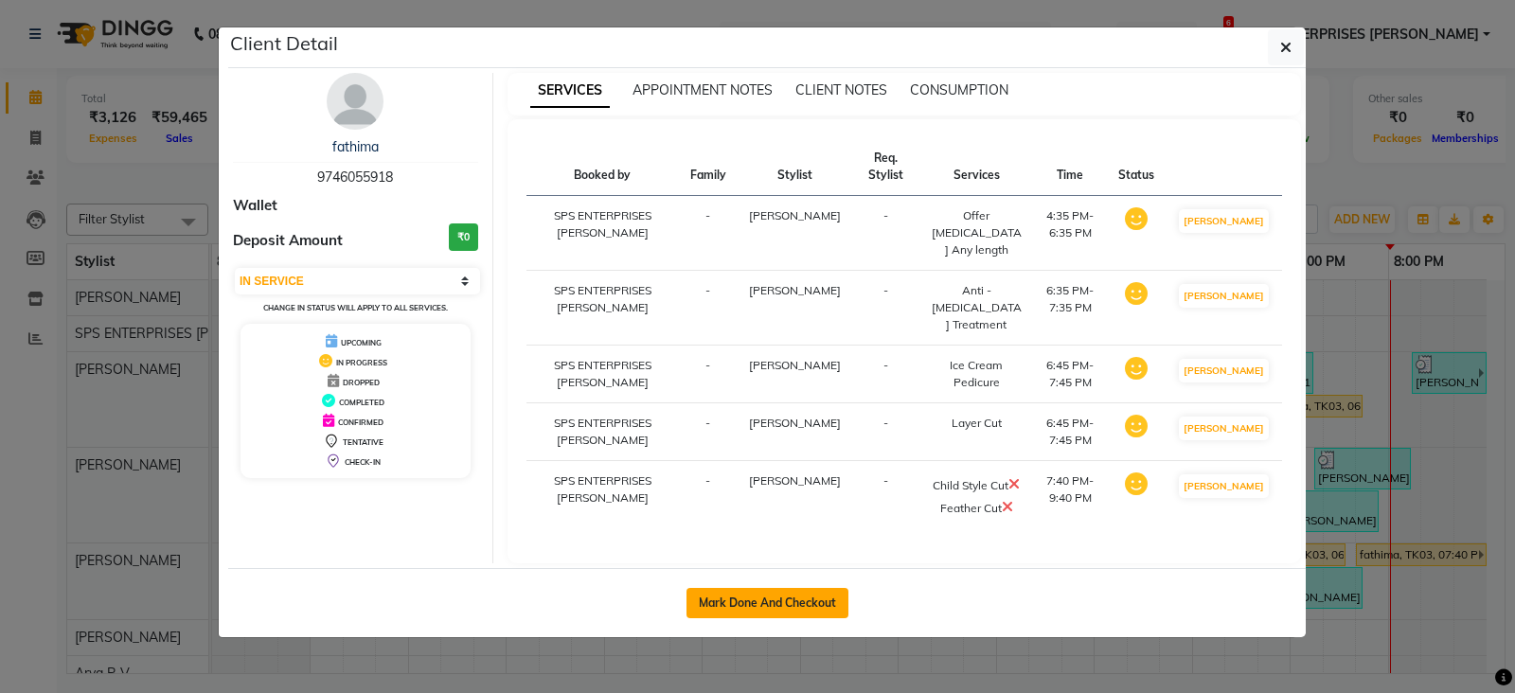
click at [812, 618] on button "Mark Done And Checkout" at bounding box center [767, 603] width 162 height 30
select select "service"
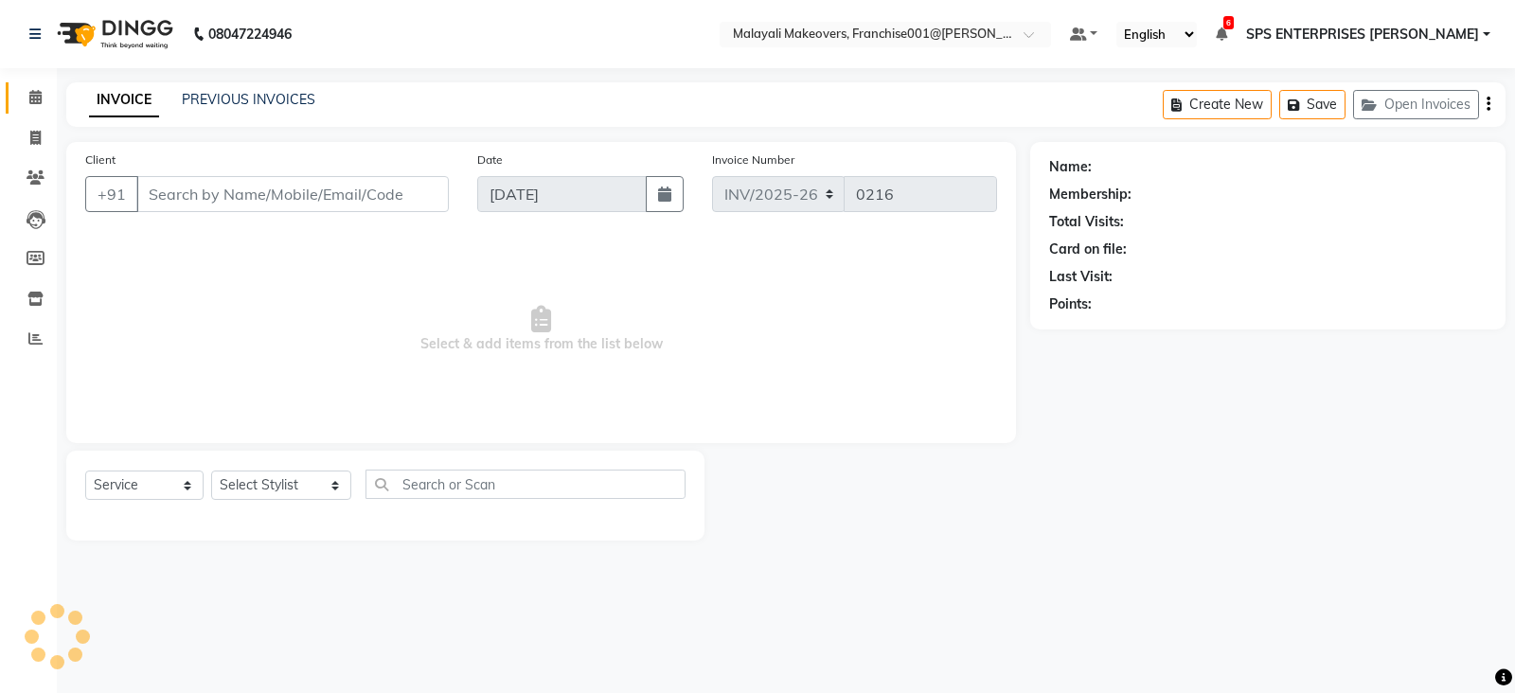
type input "9746055918"
select select "49252"
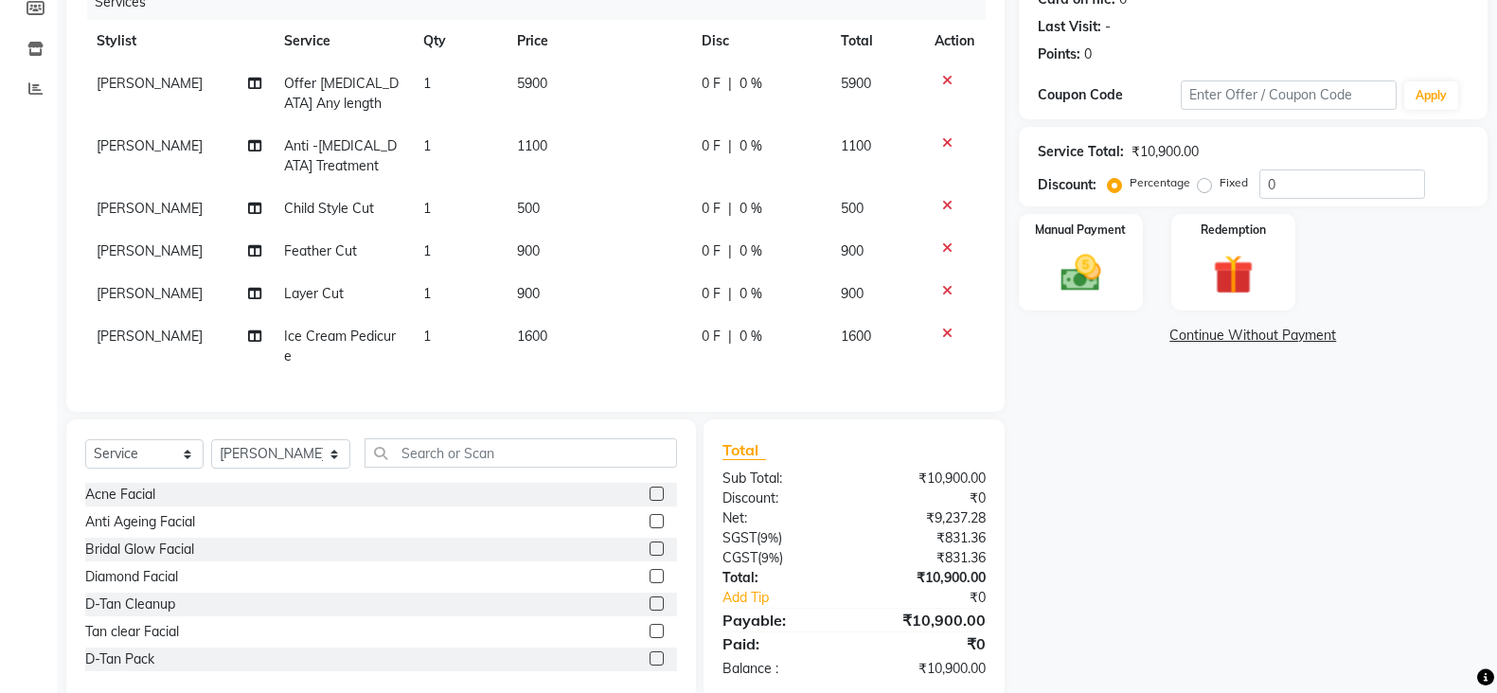
scroll to position [302, 0]
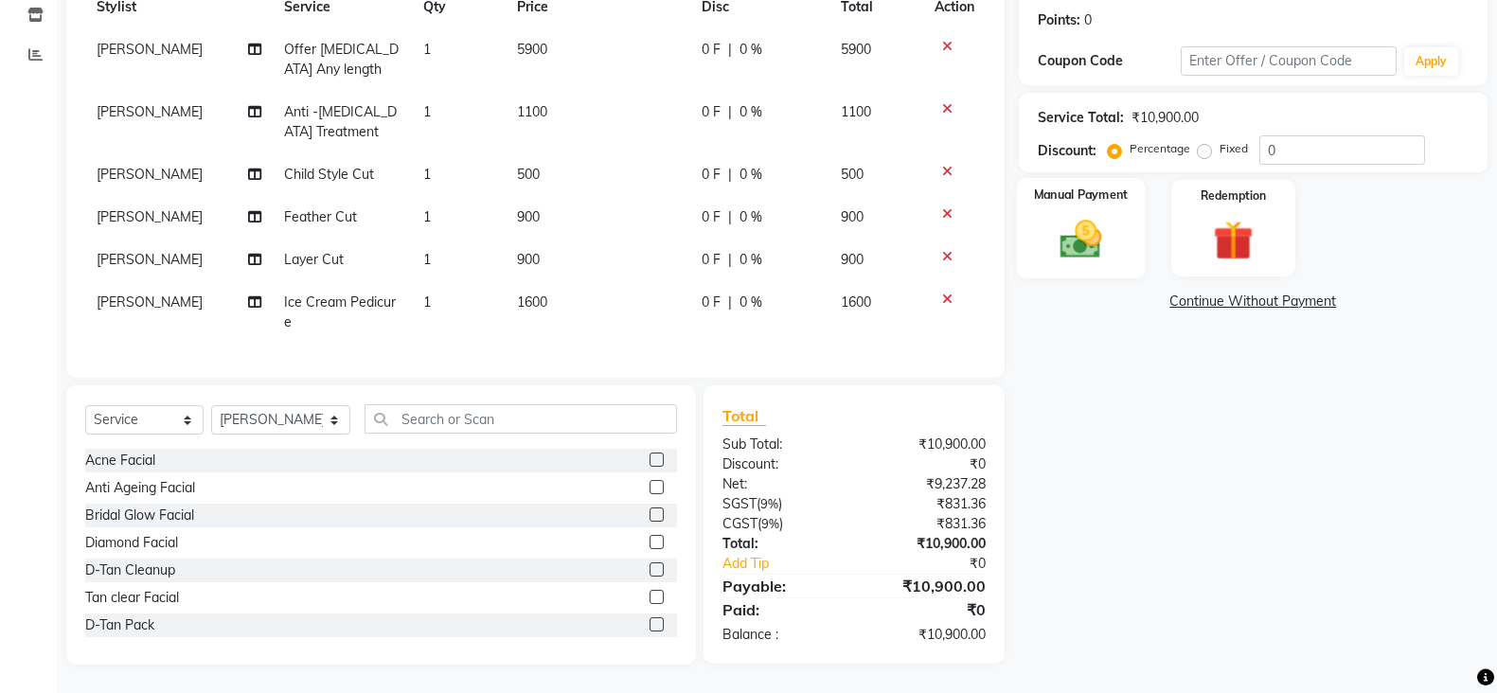
click at [1127, 189] on div "Manual Payment" at bounding box center [1081, 228] width 130 height 100
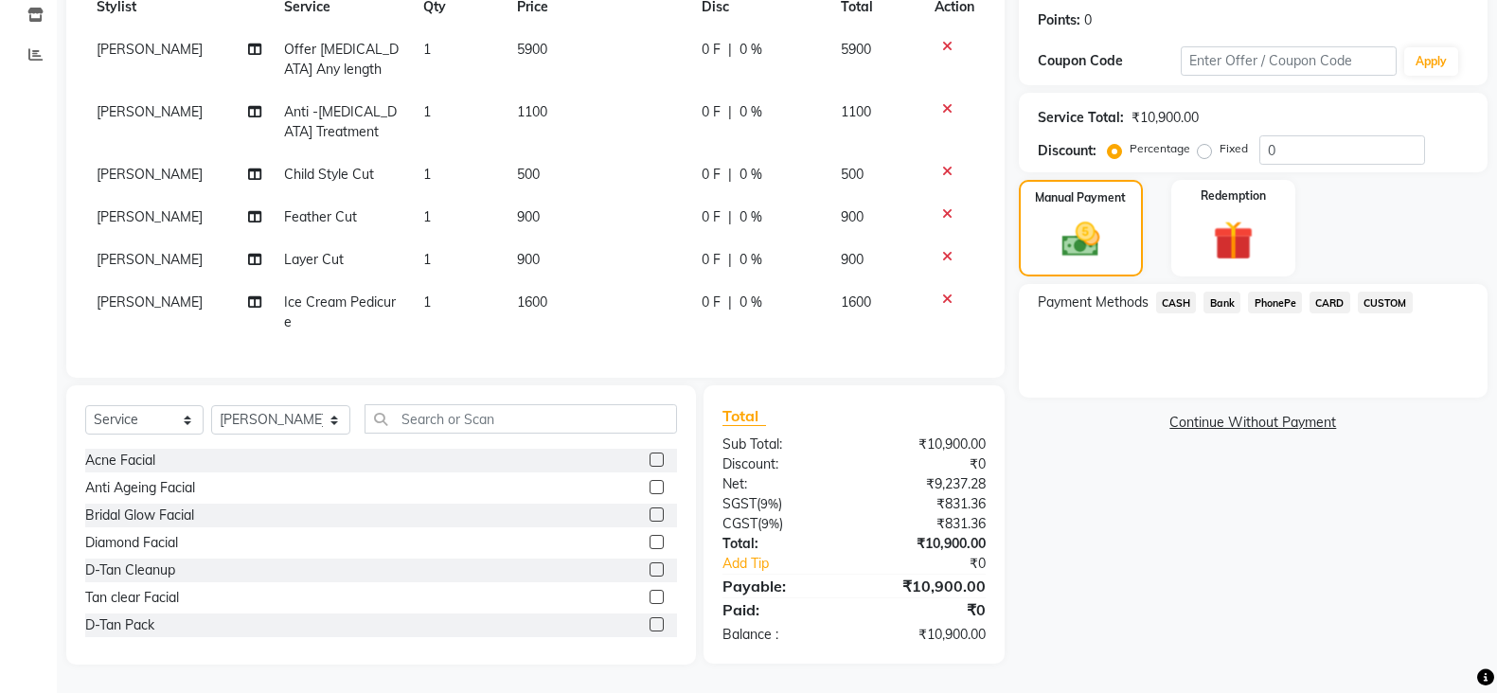
click at [1275, 292] on span "PhonePe" at bounding box center [1275, 303] width 54 height 22
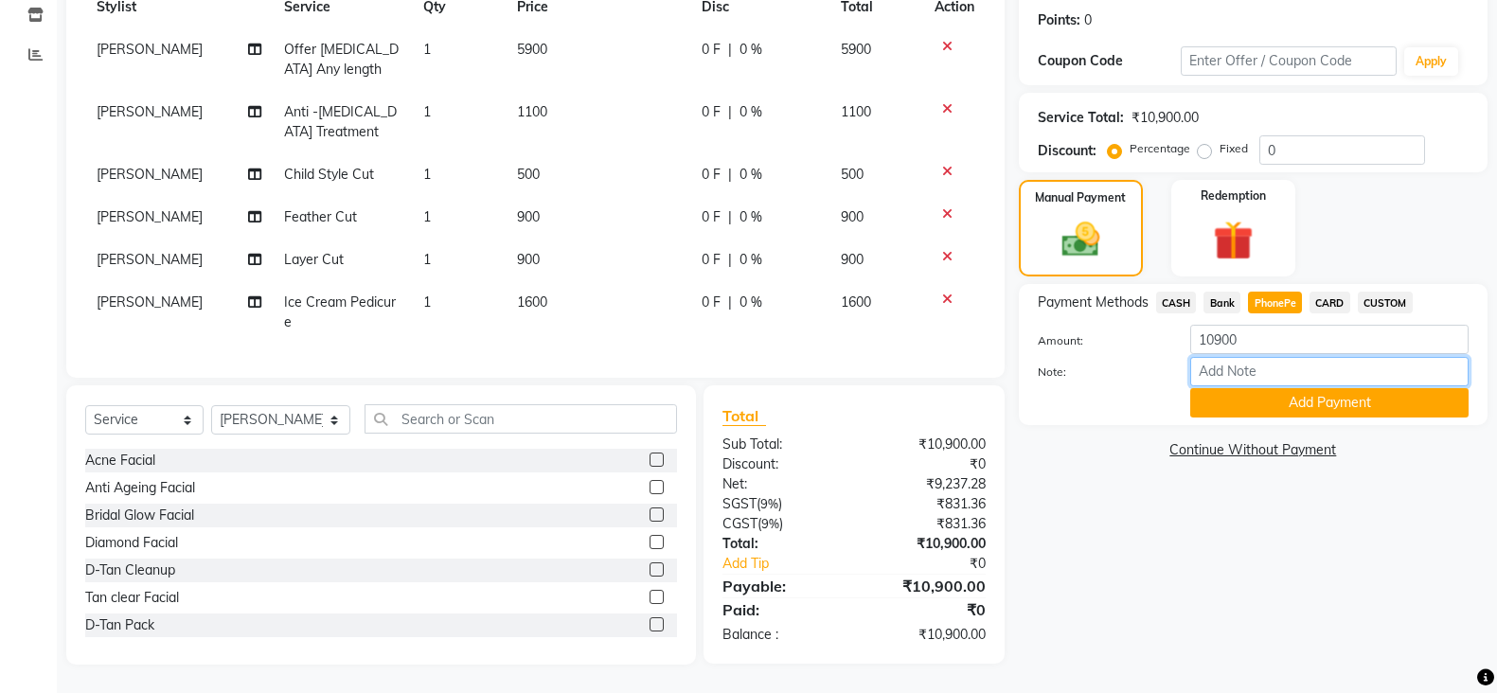
click at [1274, 357] on input "Note:" at bounding box center [1329, 371] width 278 height 29
type input "SRUTHI"
click at [1270, 395] on button "Add Payment" at bounding box center [1329, 402] width 278 height 29
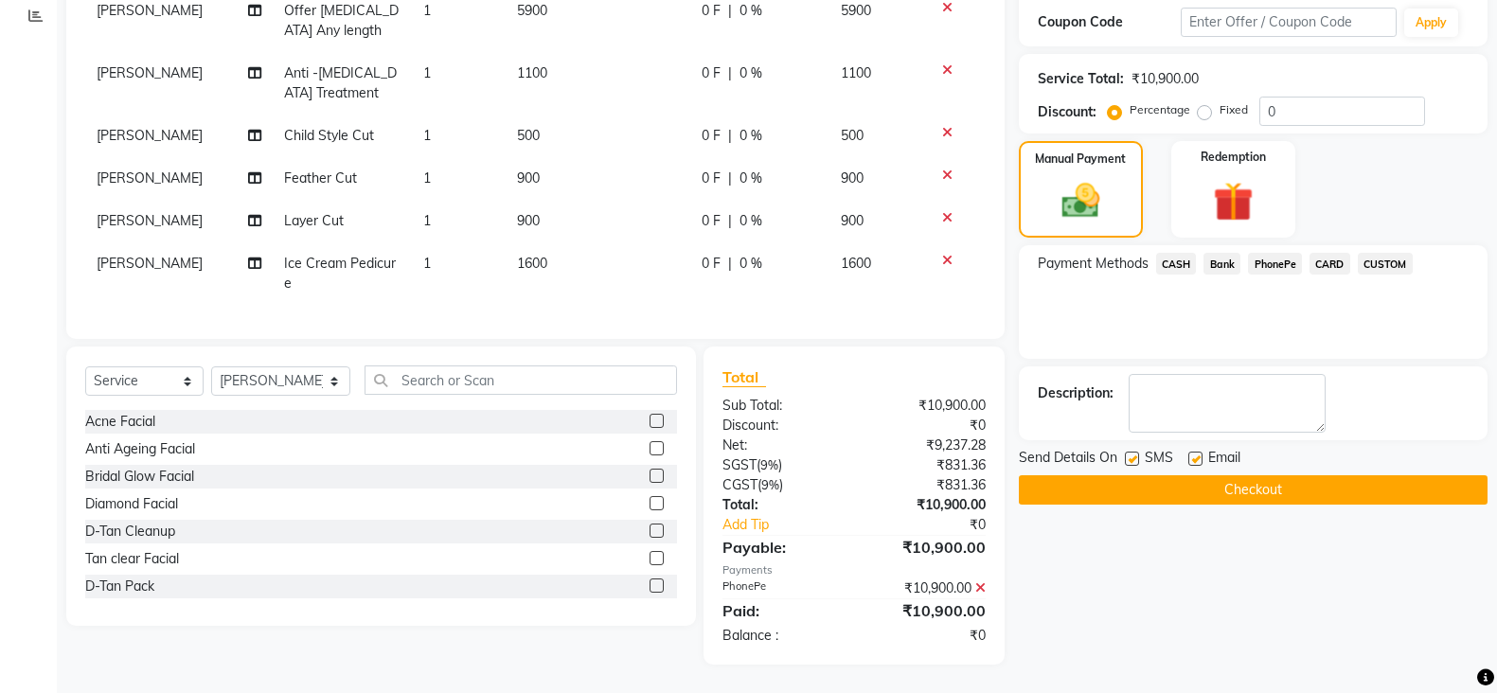
scroll to position [341, 0]
click at [1209, 475] on button "Checkout" at bounding box center [1253, 489] width 469 height 29
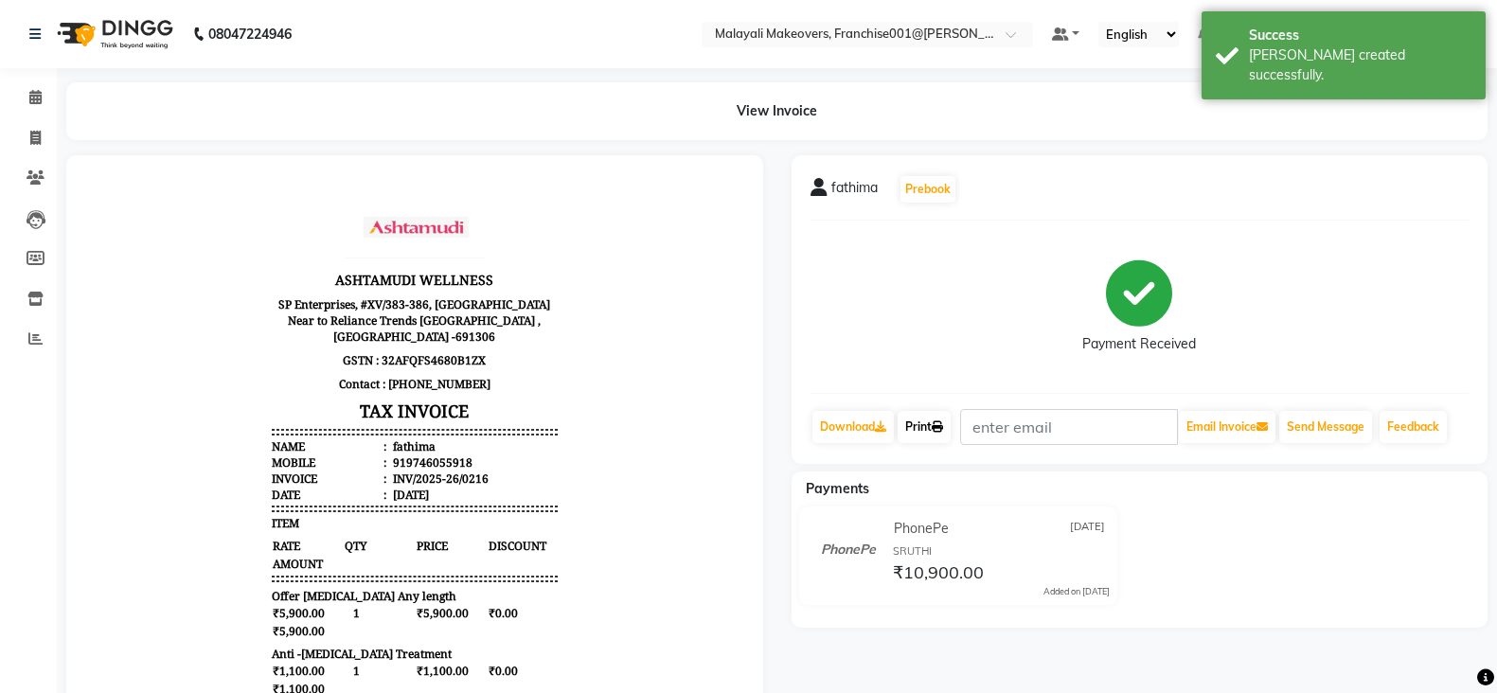
click at [935, 420] on link "Print" at bounding box center [923, 427] width 53 height 32
click at [26, 297] on span at bounding box center [35, 300] width 33 height 22
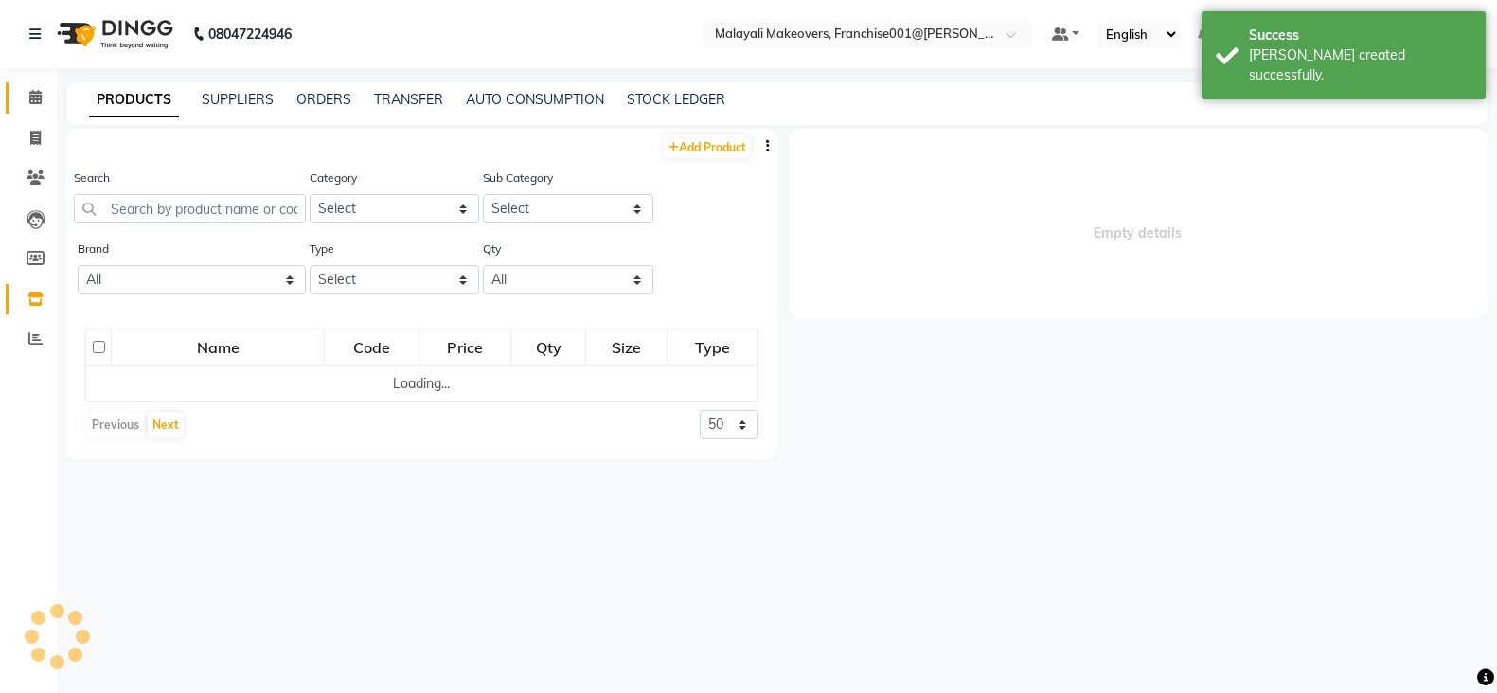
select select
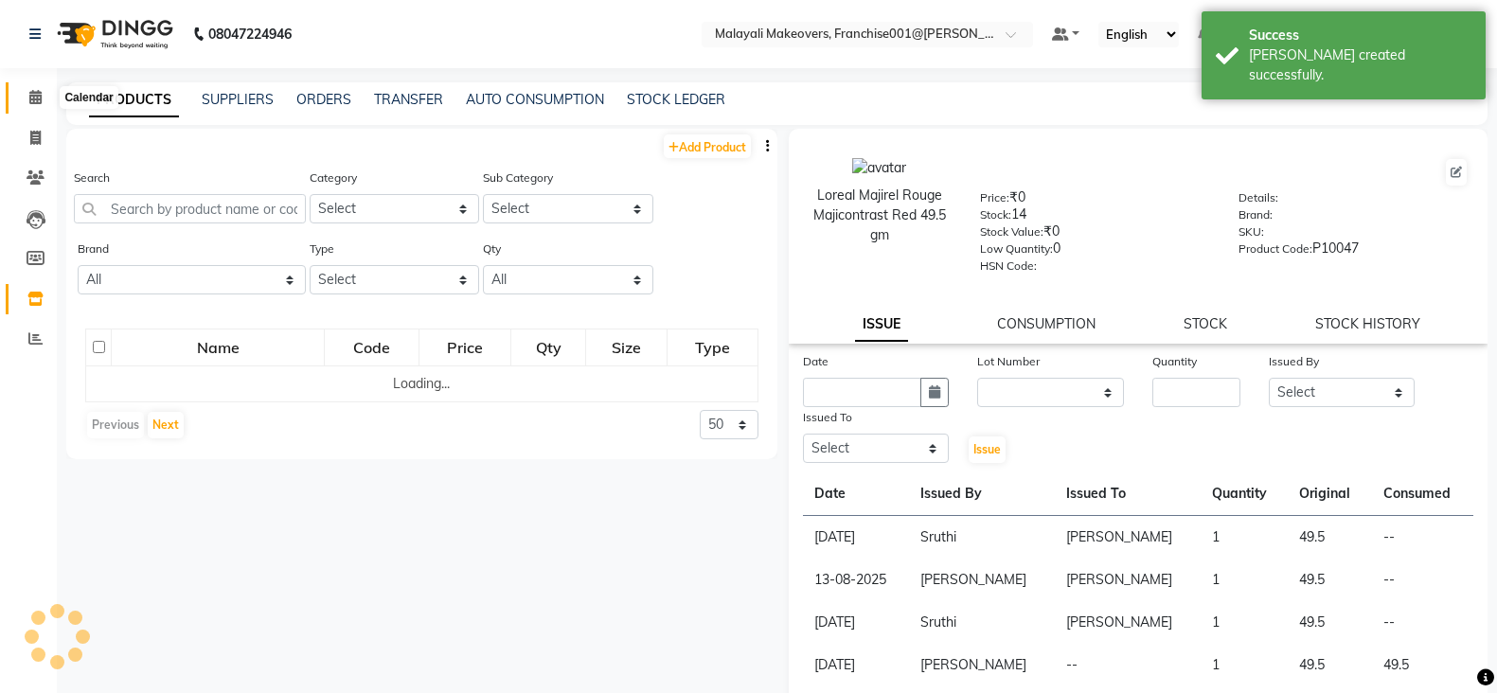
click at [26, 100] on span at bounding box center [35, 98] width 33 height 22
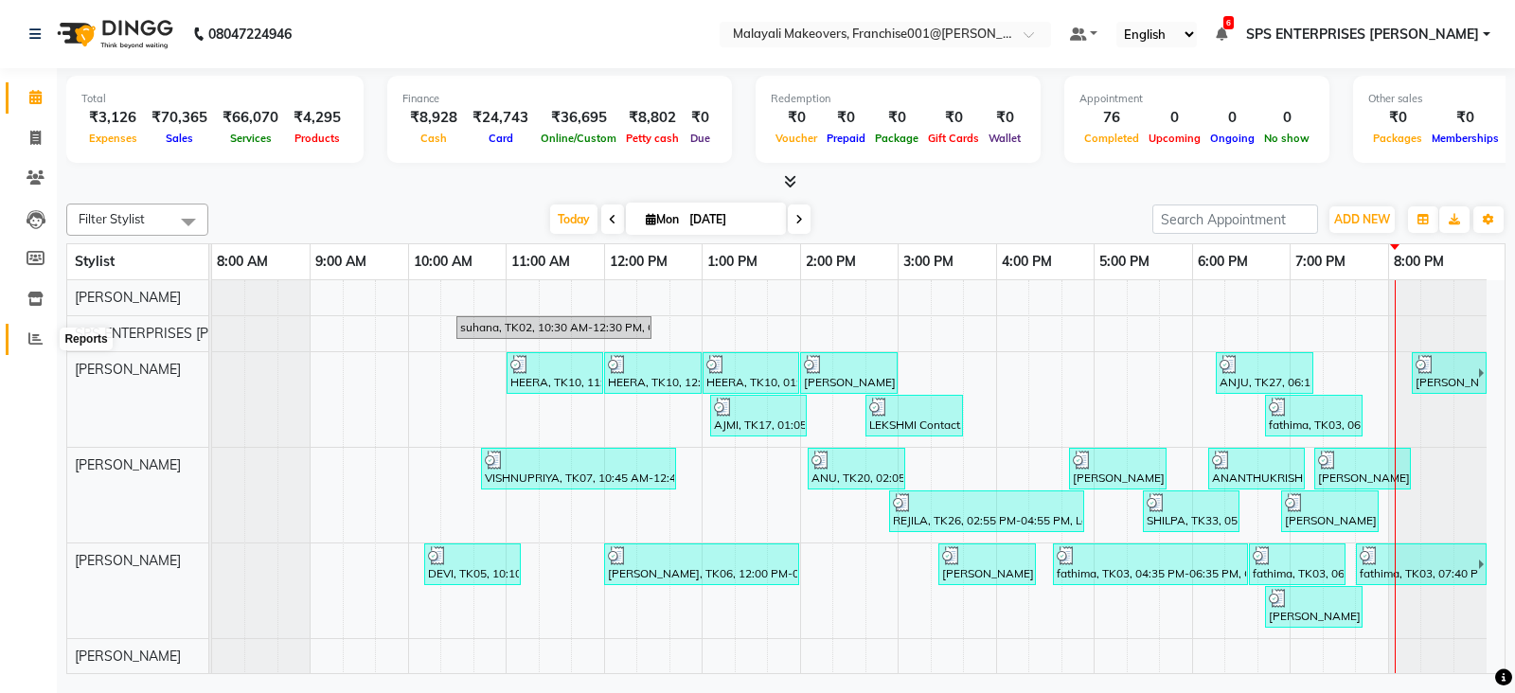
click at [30, 333] on icon at bounding box center [35, 338] width 14 height 14
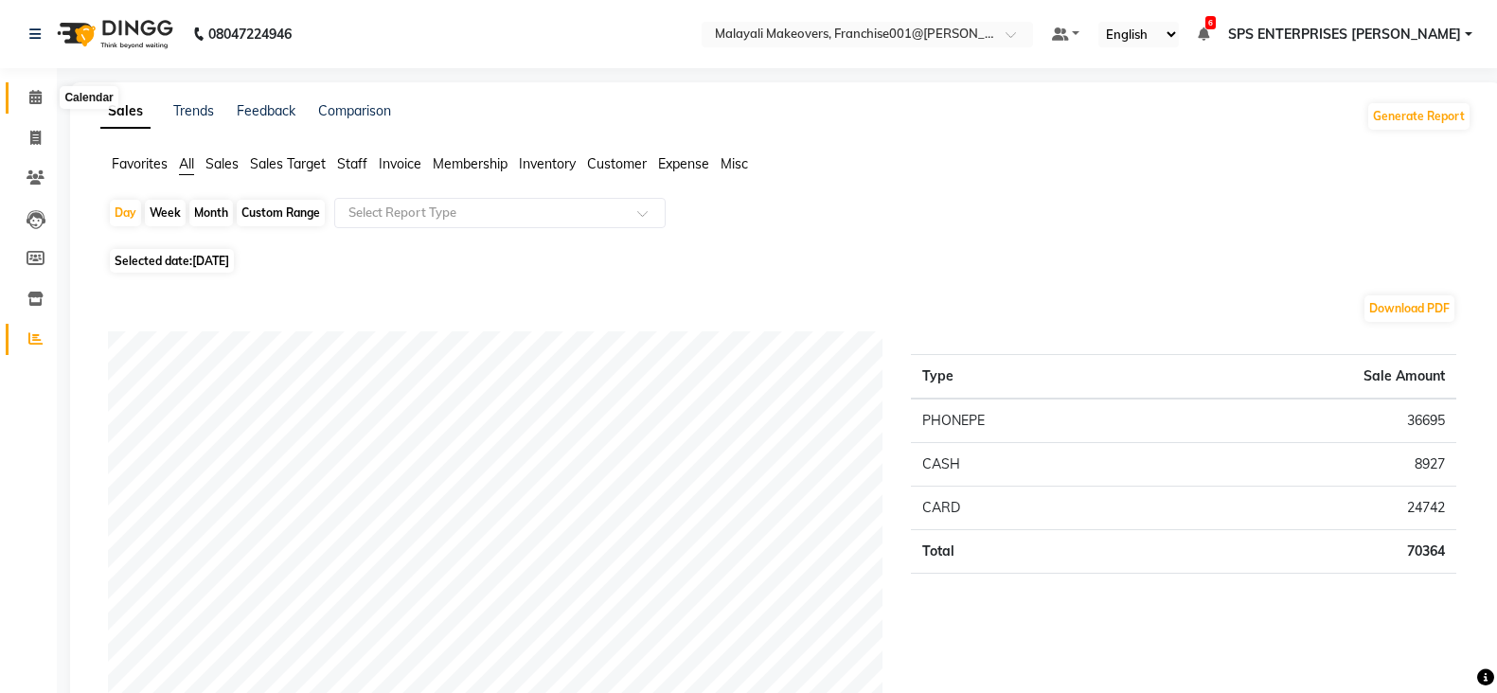
click at [26, 91] on span at bounding box center [35, 98] width 33 height 22
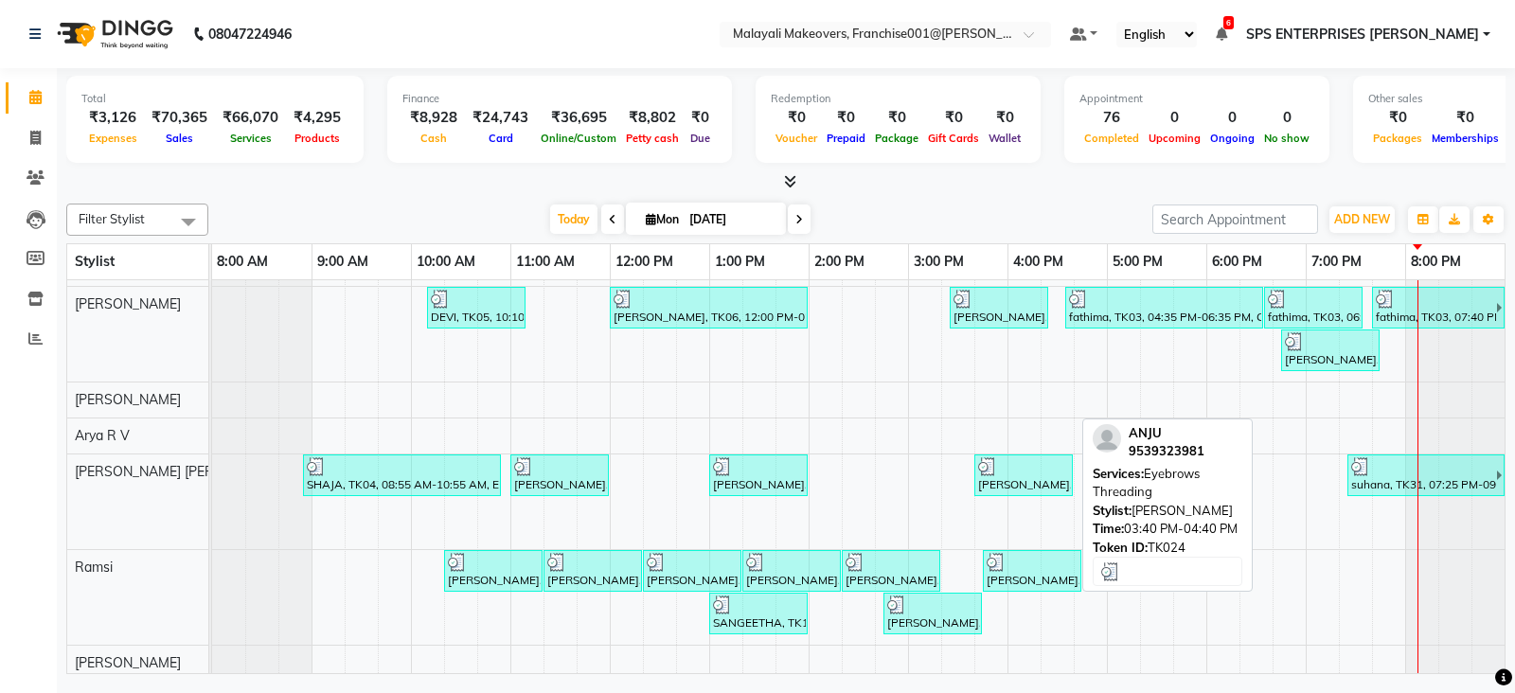
scroll to position [237, 0]
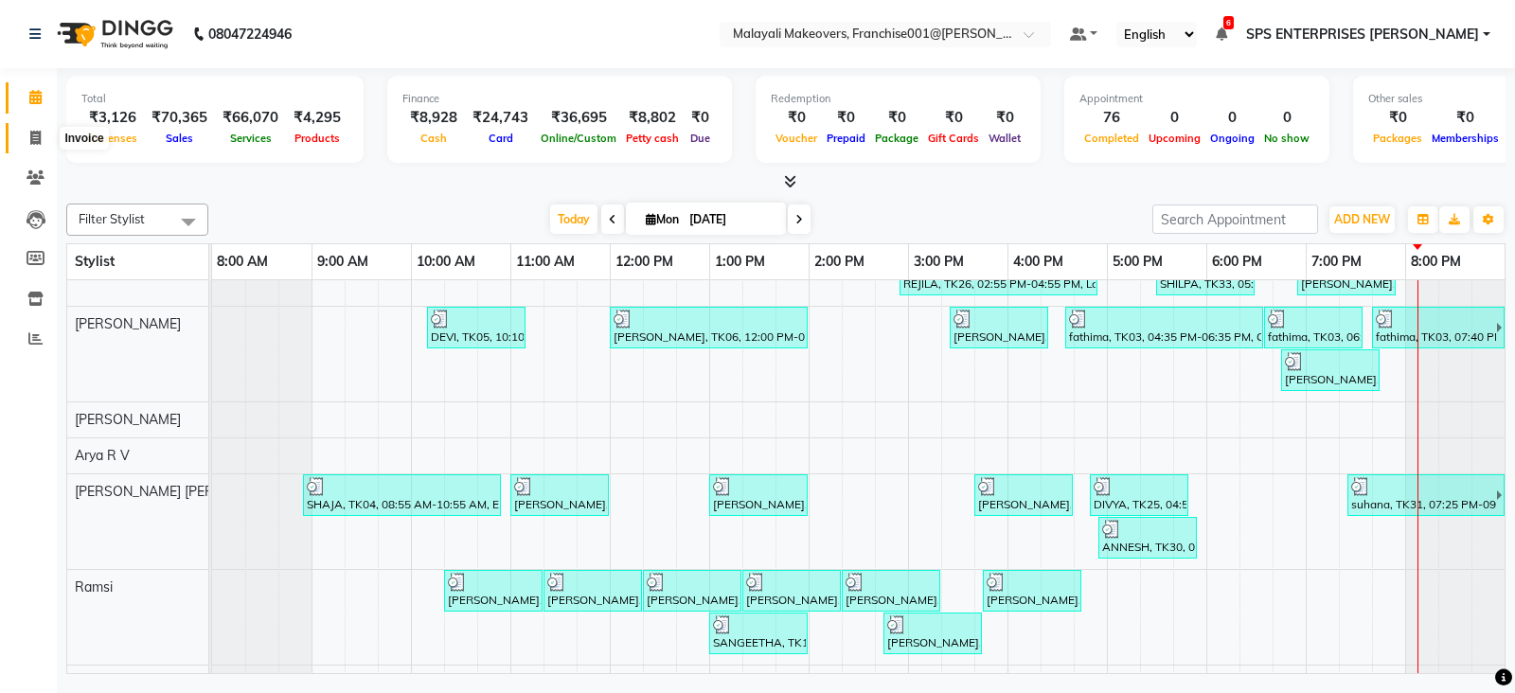
click at [32, 147] on span at bounding box center [35, 139] width 33 height 22
select select "service"
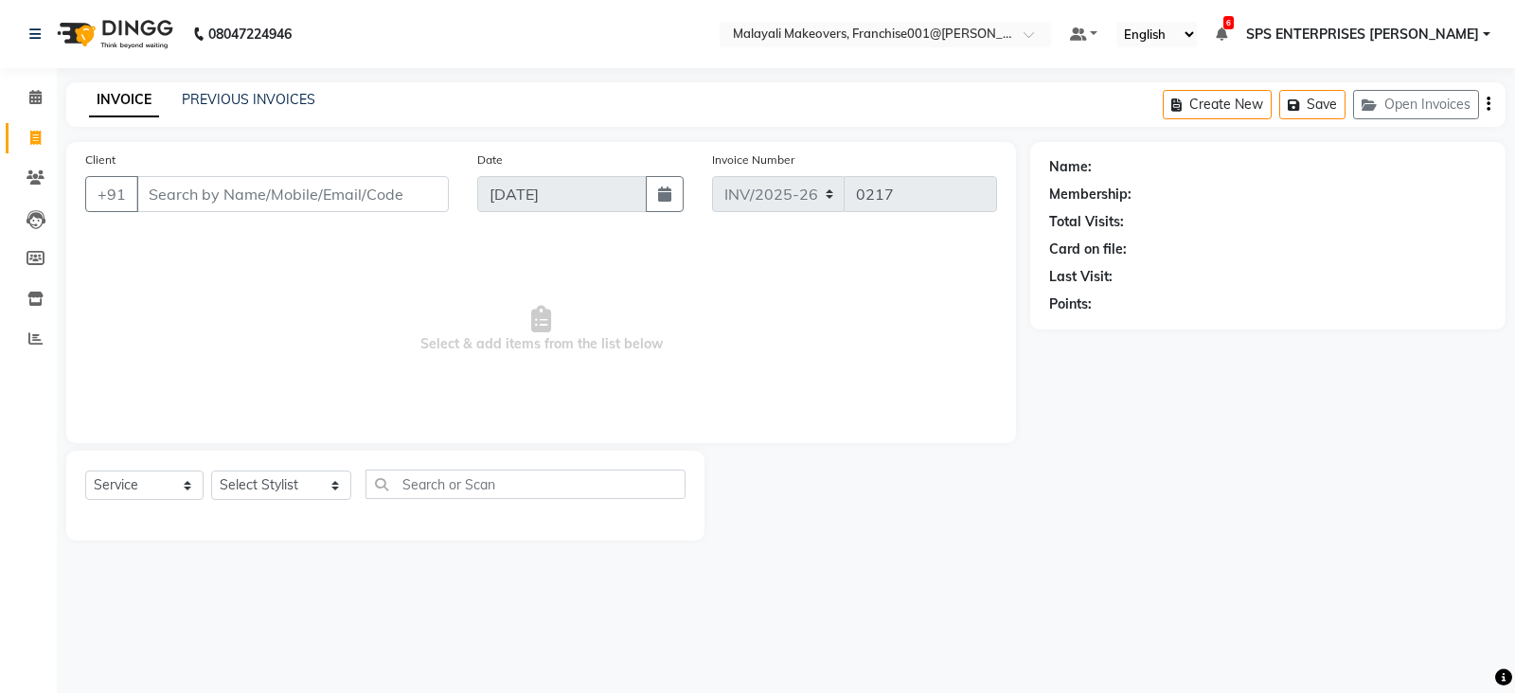
click at [235, 206] on input "Client" at bounding box center [292, 194] width 312 height 36
type input "8136811842"
click at [383, 196] on span "Add Client" at bounding box center [400, 194] width 75 height 19
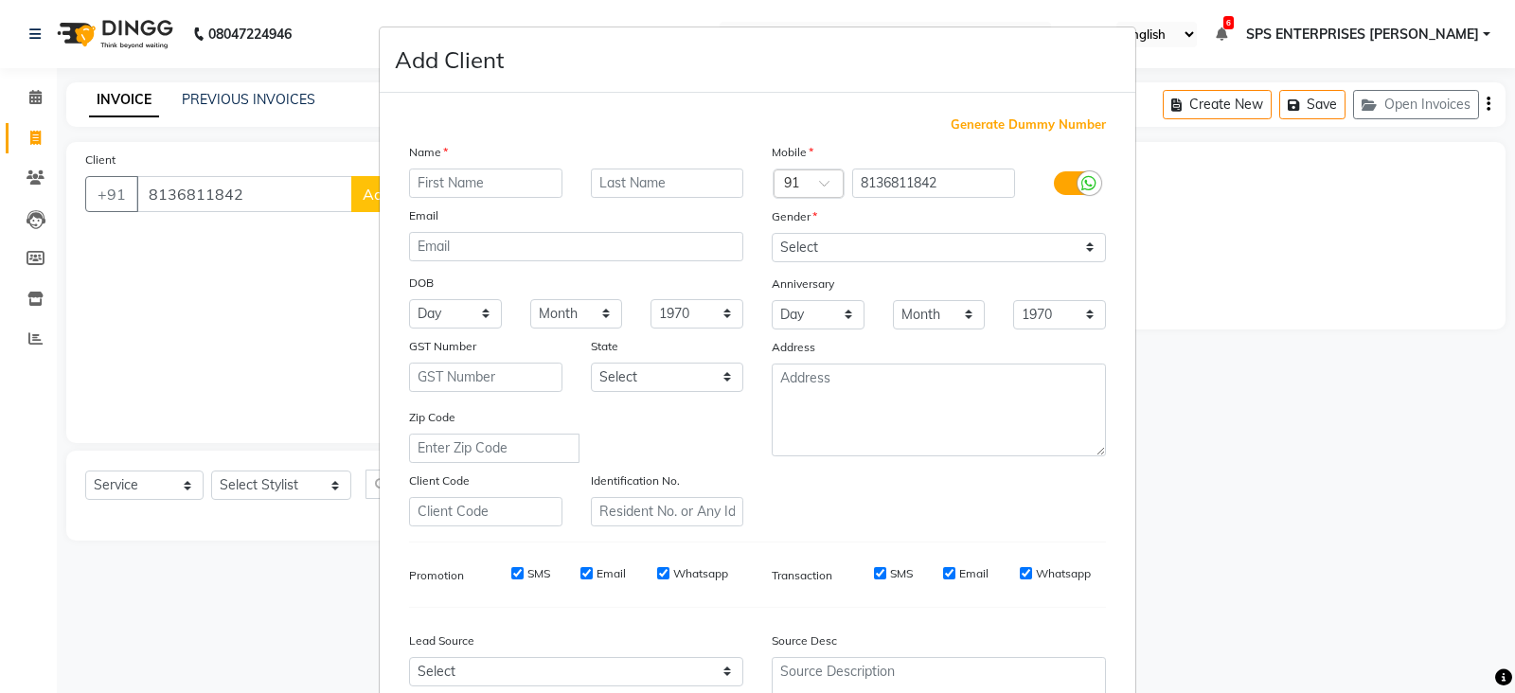
click at [431, 186] on input "text" at bounding box center [485, 183] width 153 height 29
type input "ANJEESH"
click at [850, 253] on select "Select Male Female Other Prefer Not To Say" at bounding box center [939, 247] width 334 height 29
click at [772, 233] on select "Select Male Female Other Prefer Not To Say" at bounding box center [939, 247] width 334 height 29
click at [874, 251] on select "Select Male Female Other Prefer Not To Say" at bounding box center [939, 247] width 334 height 29
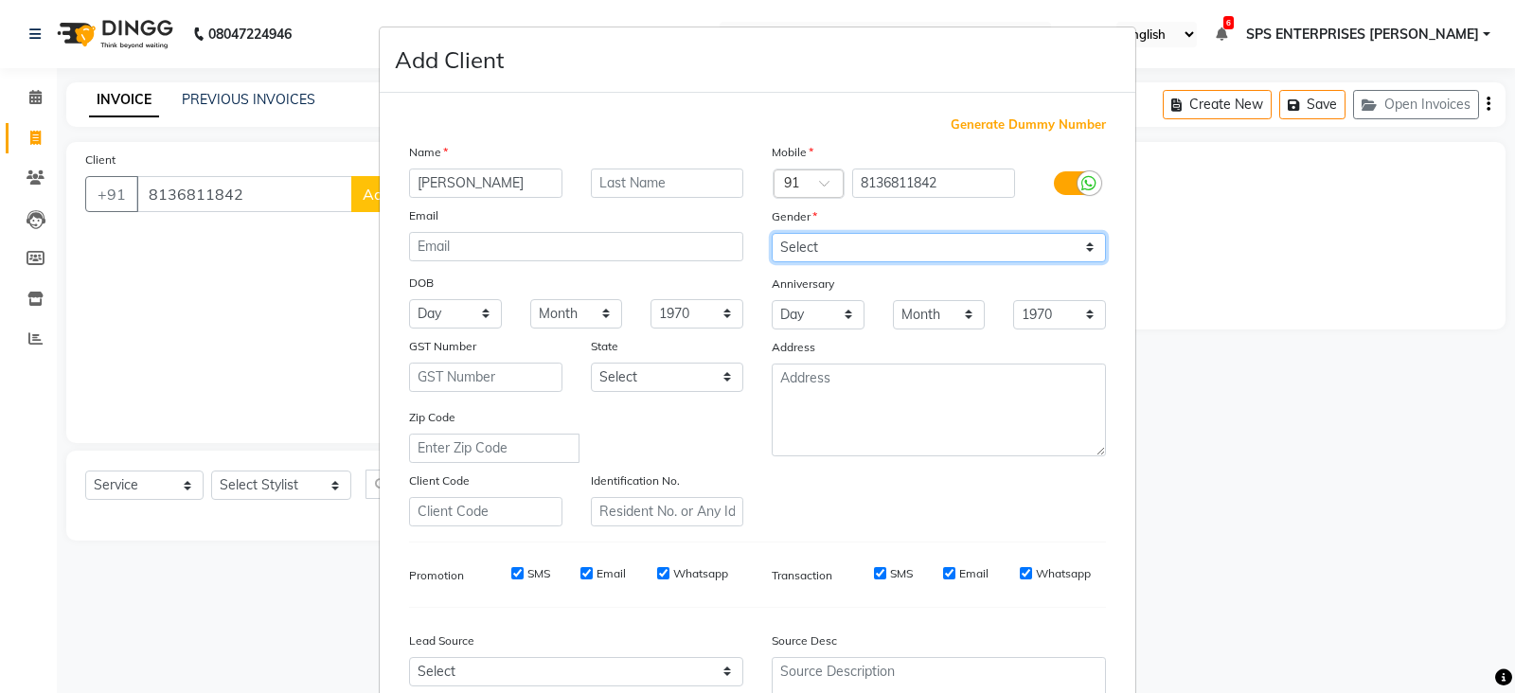
select select "male"
click at [772, 233] on select "Select Male Female Other Prefer Not To Say" at bounding box center [939, 247] width 334 height 29
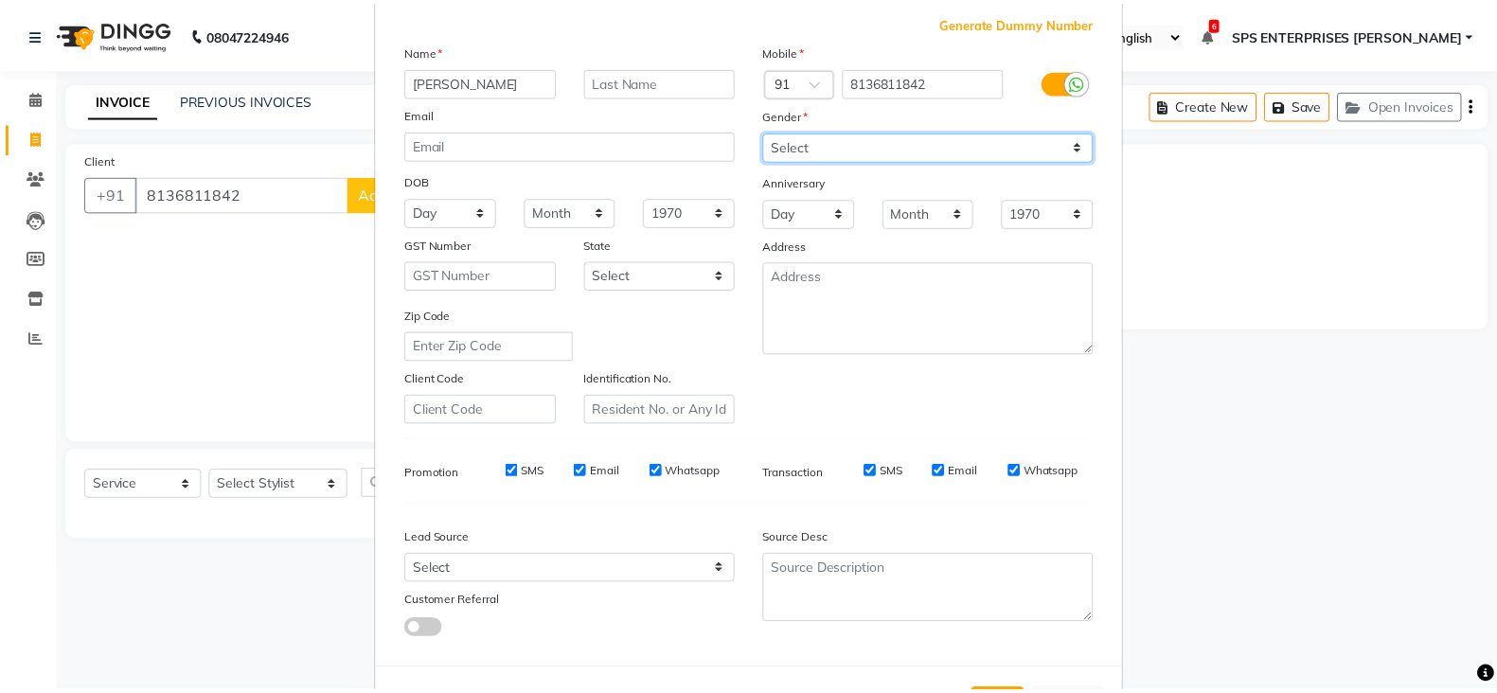
scroll to position [181, 0]
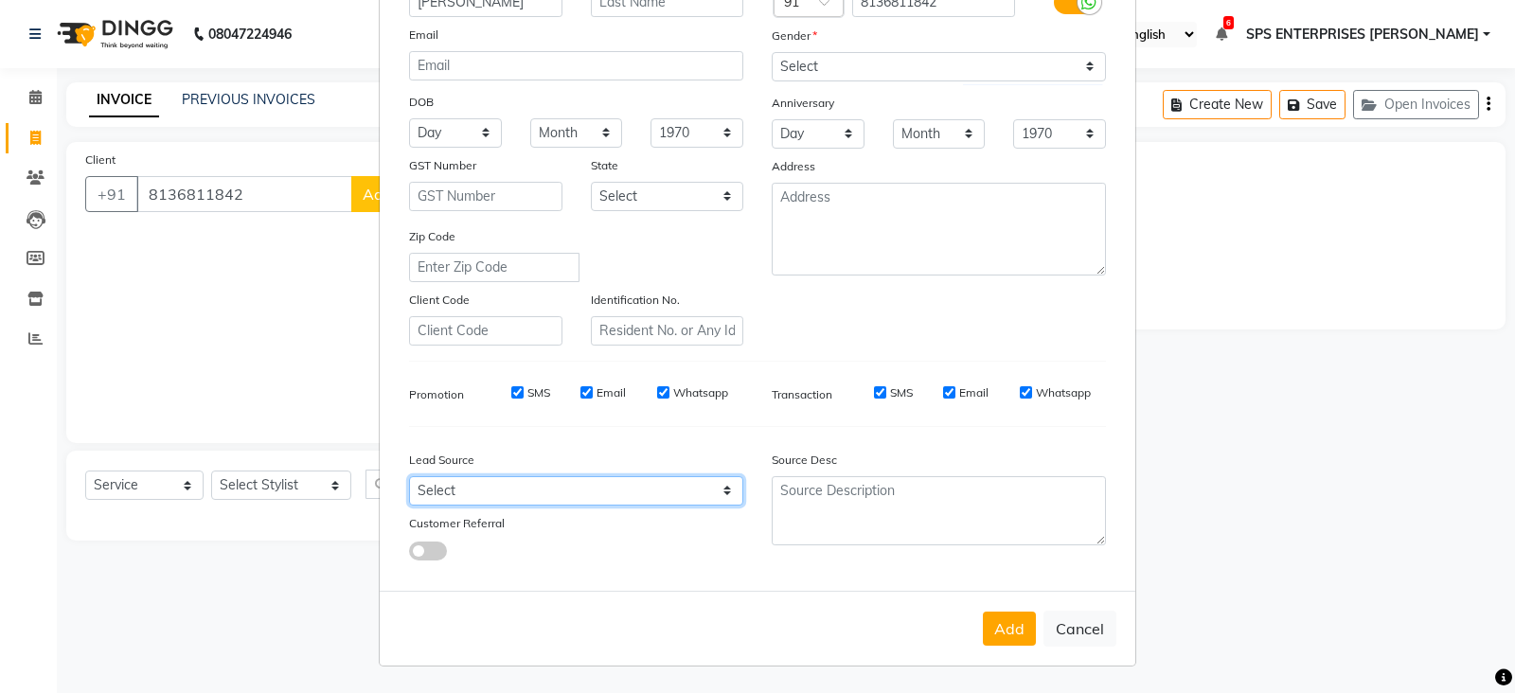
click at [607, 478] on select "Select Walk-in Referral Internet Friend Word of Mouth Advertisement Facebook Ju…" at bounding box center [576, 490] width 334 height 29
select select "45434"
click at [409, 476] on select "Select Walk-in Referral Internet Friend Word of Mouth Advertisement Facebook Ju…" at bounding box center [576, 490] width 334 height 29
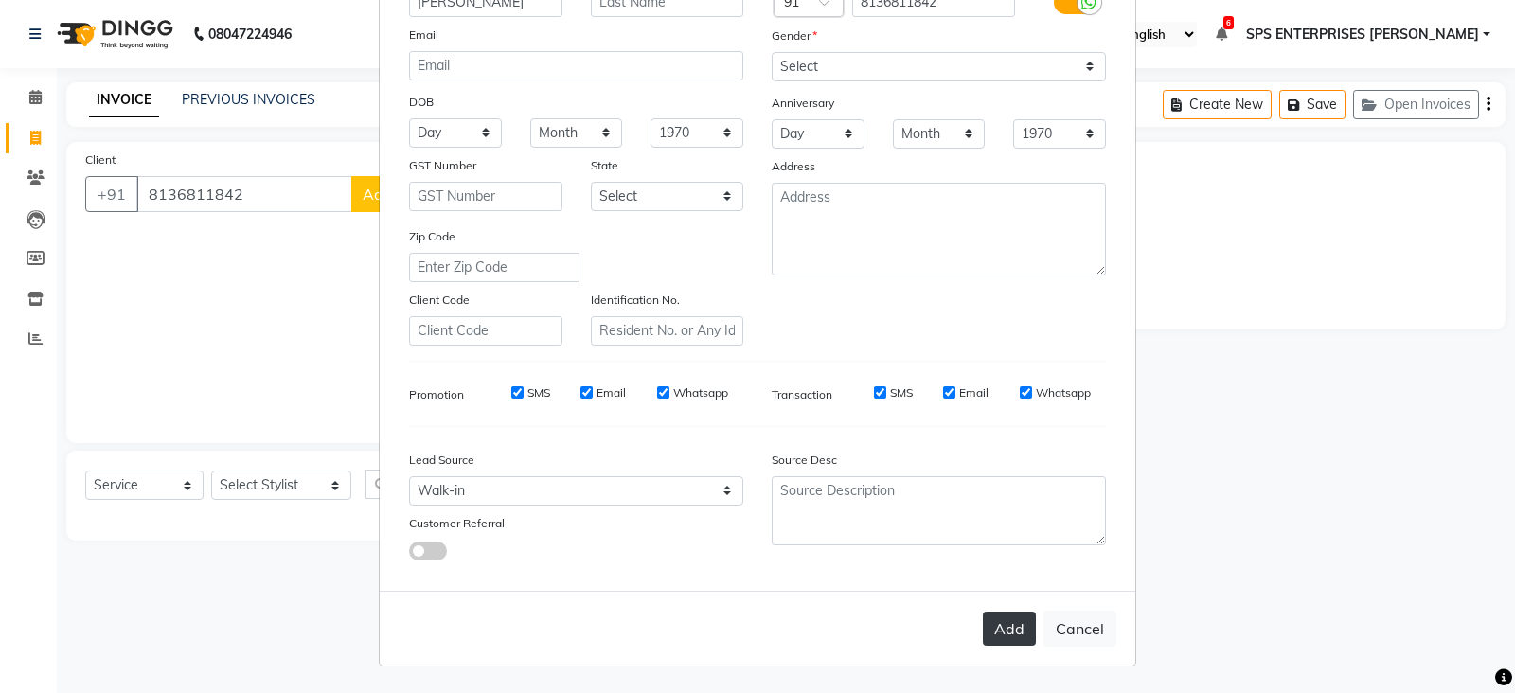
click at [996, 622] on button "Add" at bounding box center [1009, 629] width 53 height 34
select select
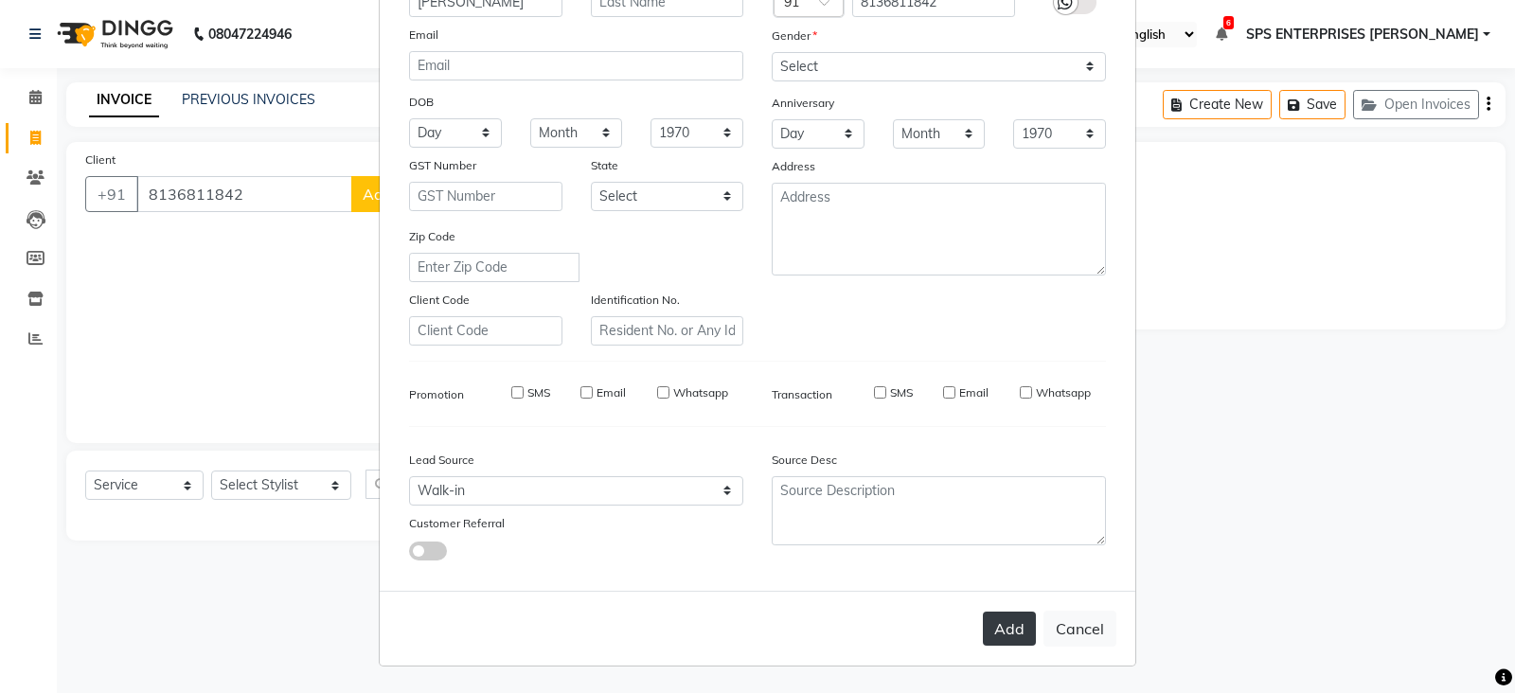
select select
checkbox input "false"
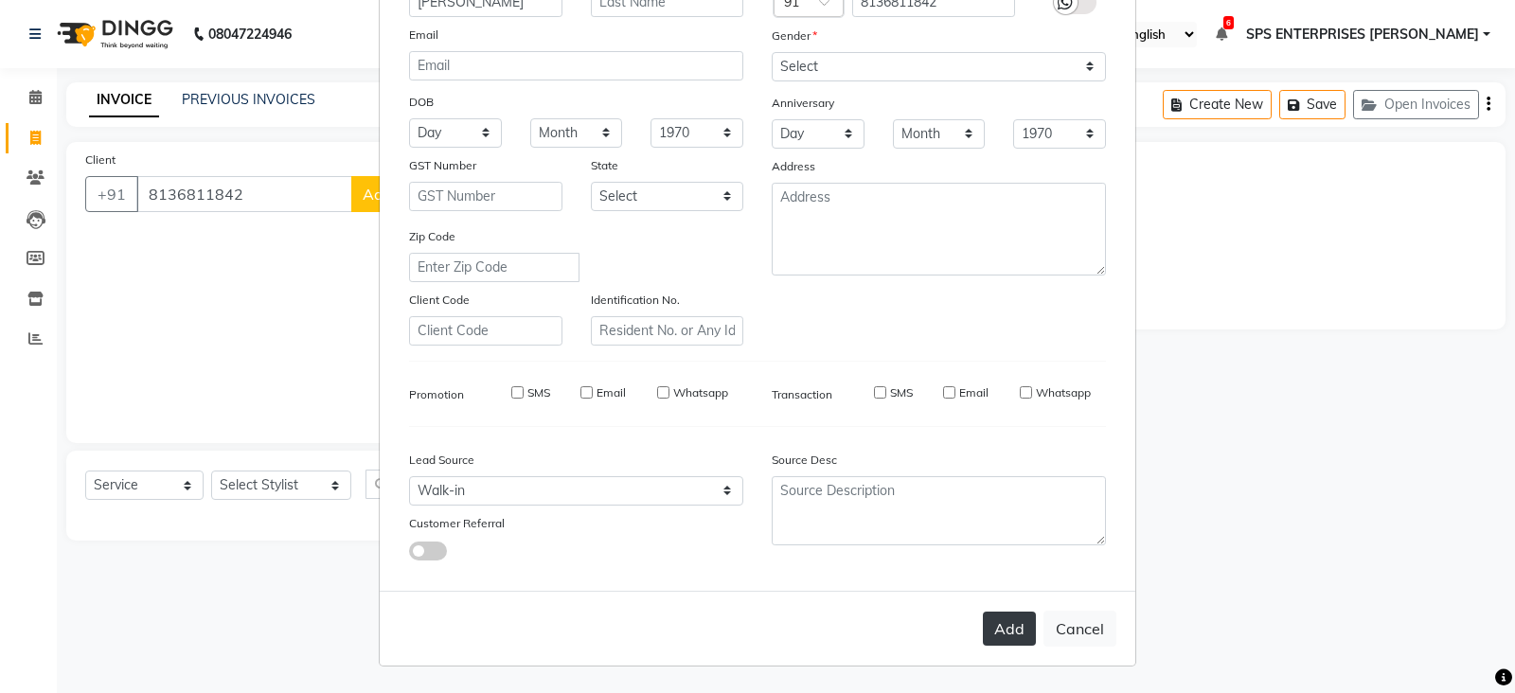
checkbox input "false"
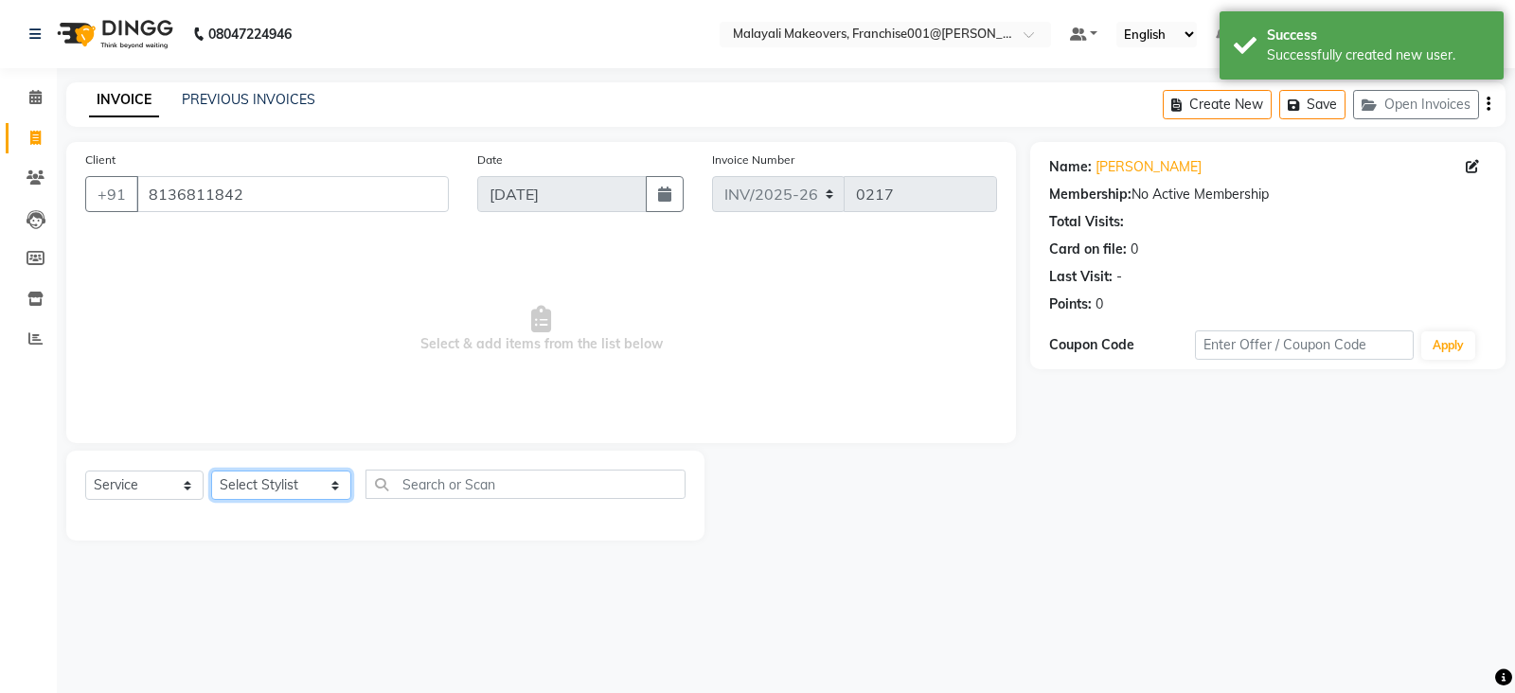
click at [292, 492] on select "Select Stylist ABHIRAMI THAMPI AKSHAY S ANILA P Anjana ARUN VASUDEV Arya R V As…" at bounding box center [281, 485] width 140 height 29
select select "87475"
click at [211, 471] on select "Select Stylist ABHIRAMI THAMPI AKSHAY S ANILA P Anjana ARUN VASUDEV Arya R V As…" at bounding box center [281, 485] width 140 height 29
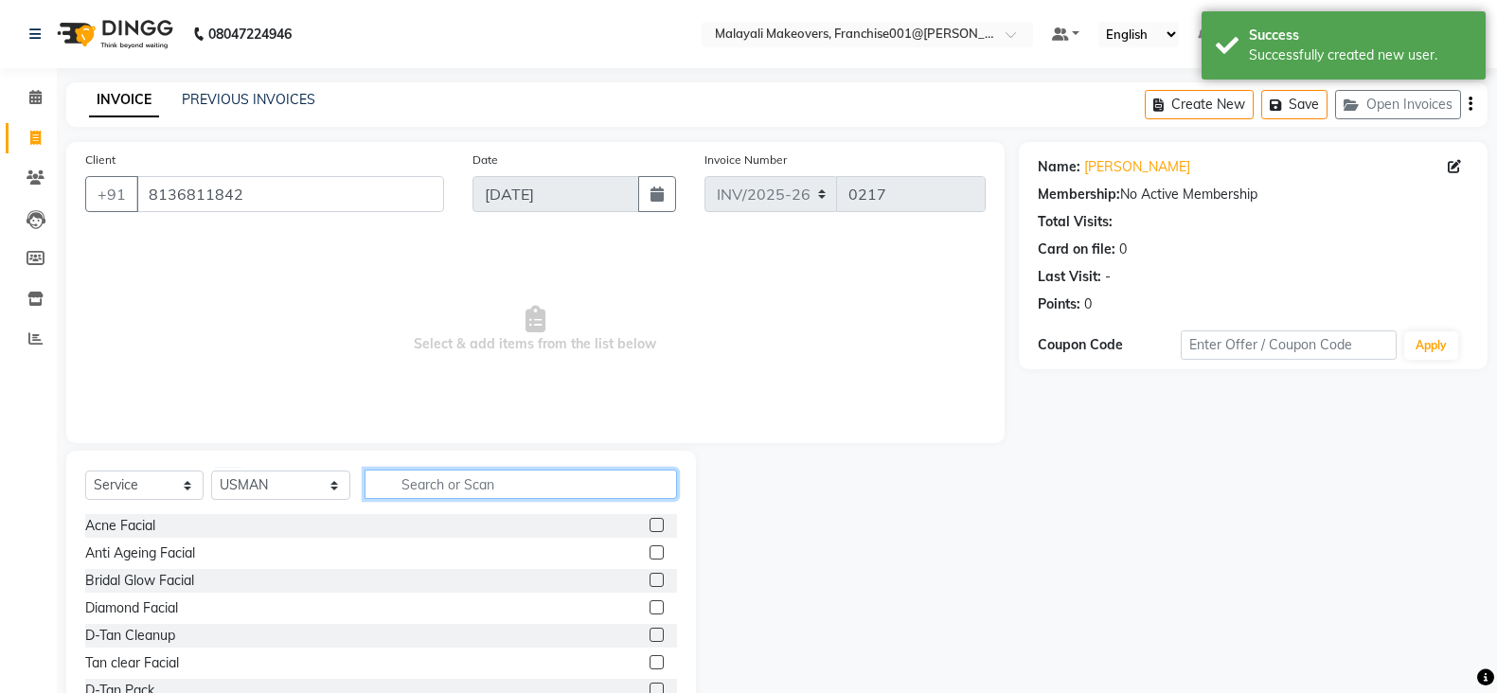
click at [389, 489] on input "text" at bounding box center [520, 484] width 313 height 29
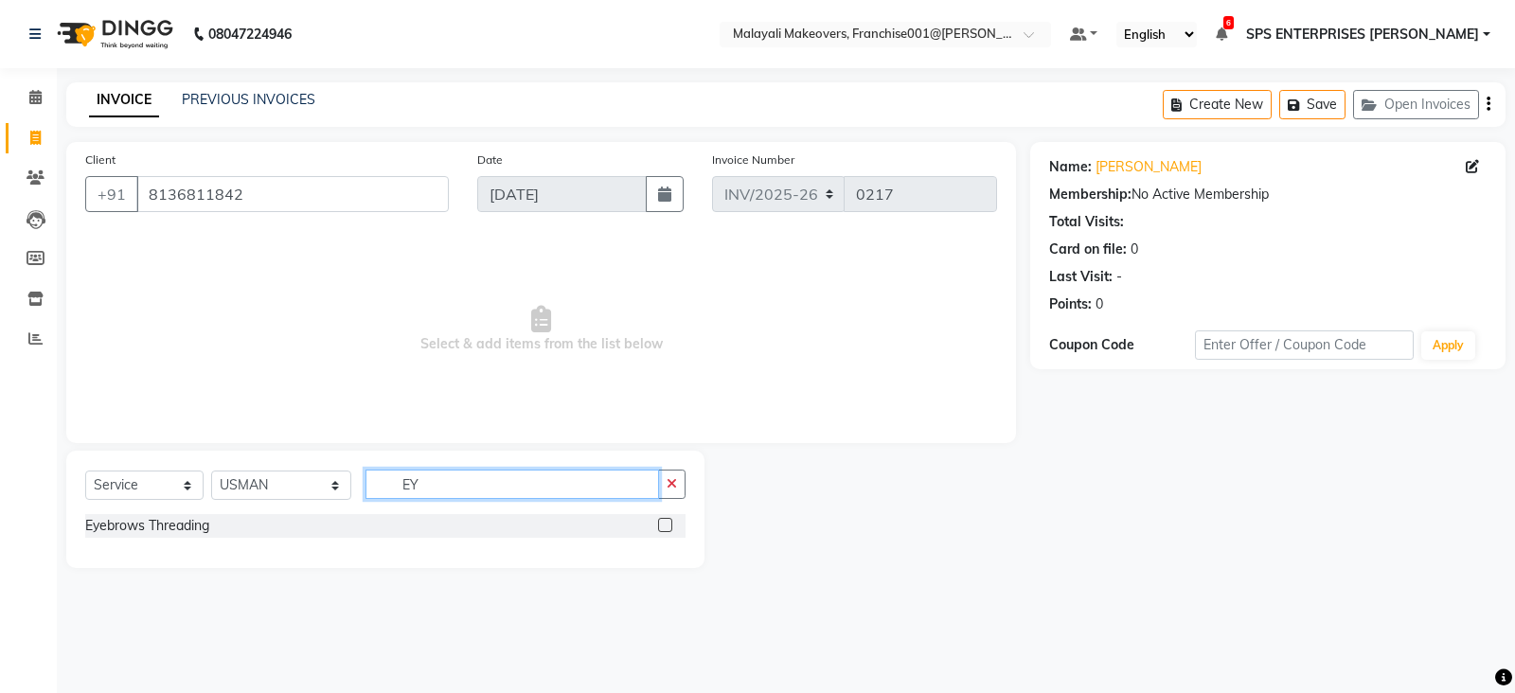
type input "E"
type input "CHIL"
click at [660, 526] on label at bounding box center [665, 525] width 14 height 14
click at [660, 526] on input "checkbox" at bounding box center [664, 526] width 12 height 12
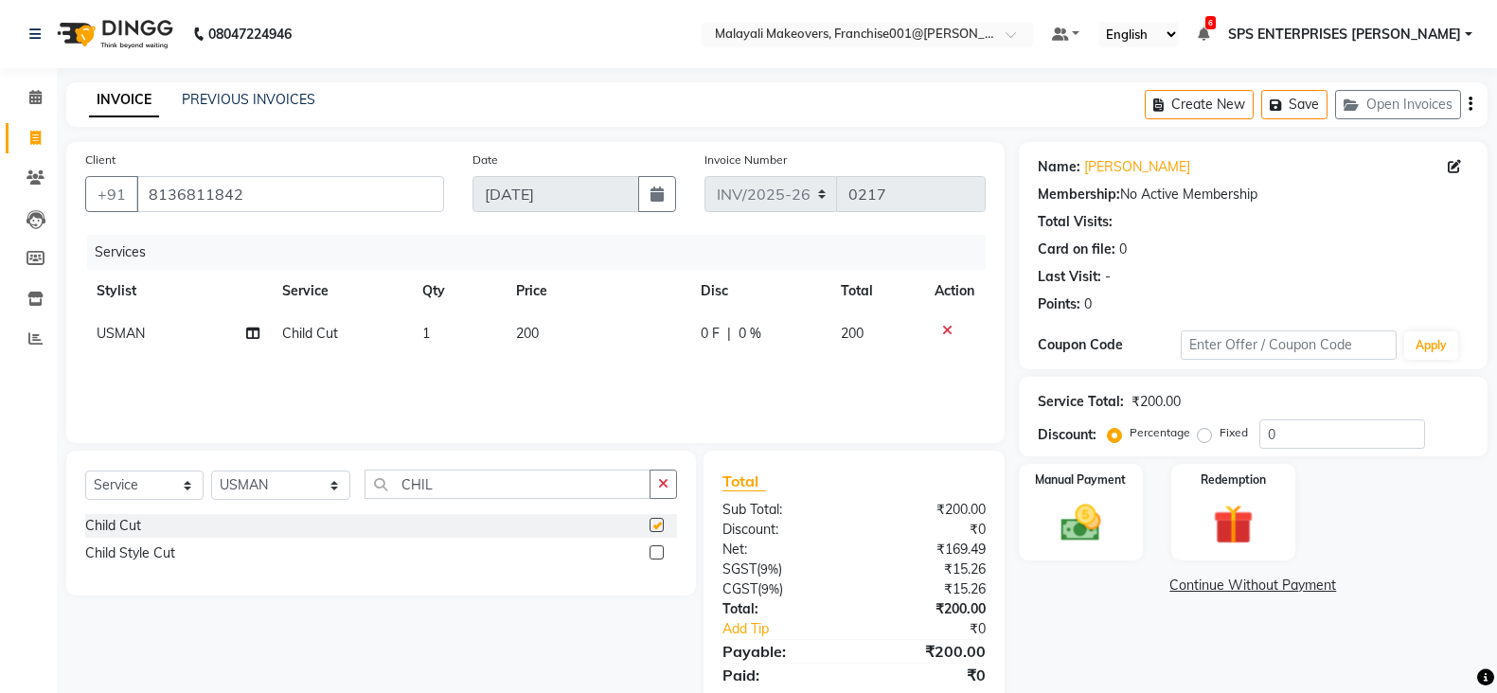
checkbox input "false"
click at [1345, 464] on div "Manual Payment Redemption" at bounding box center [1252, 512] width 497 height 97
click at [1337, 433] on input "0" at bounding box center [1342, 433] width 166 height 29
type input "5"
type input "15"
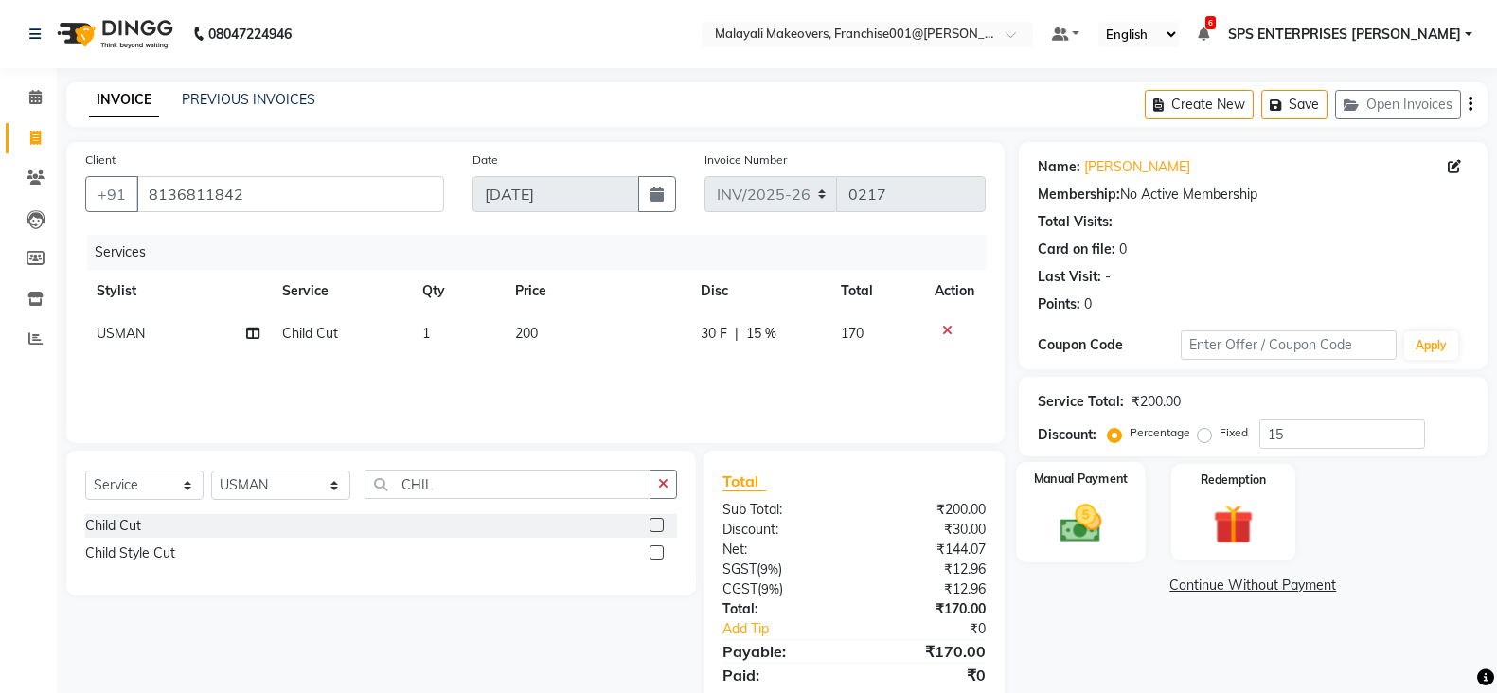
click at [1080, 530] on img at bounding box center [1080, 522] width 67 height 47
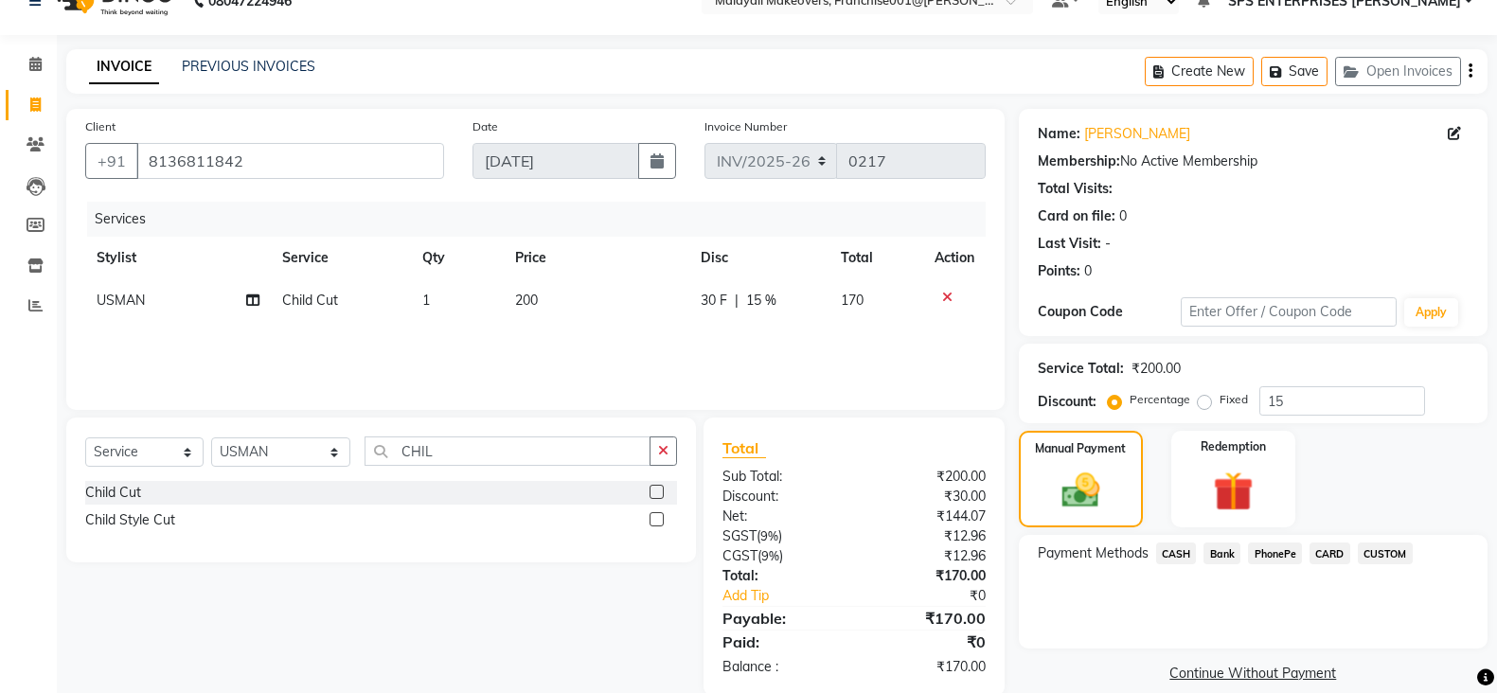
scroll to position [64, 0]
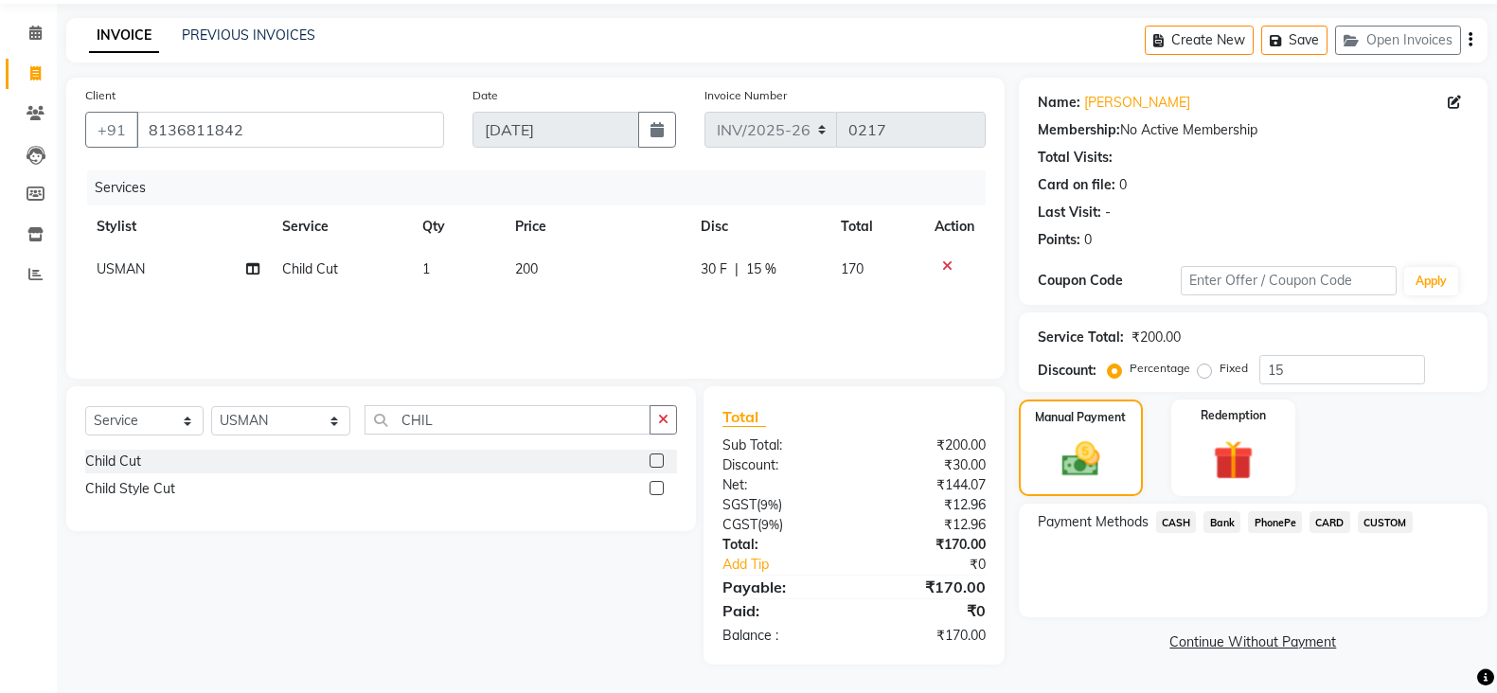
click at [1271, 527] on span "PhonePe" at bounding box center [1275, 522] width 54 height 22
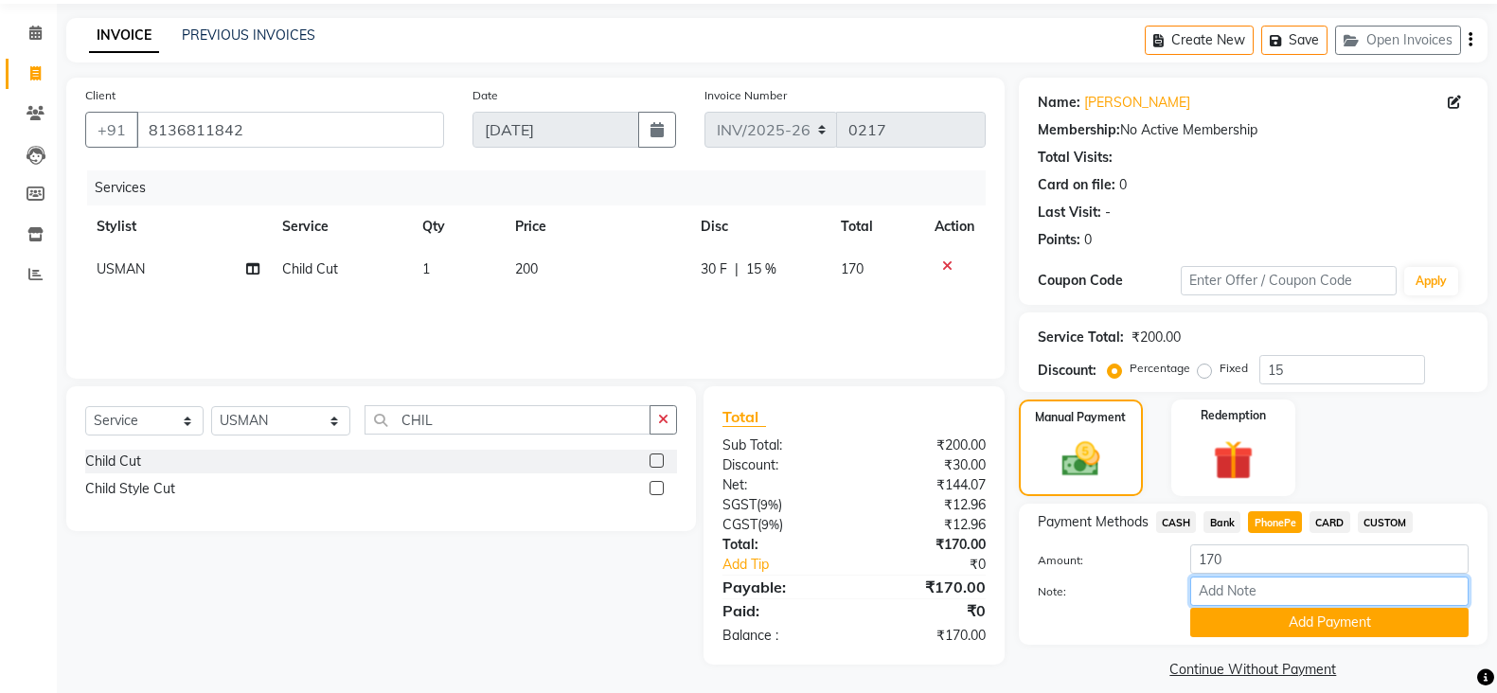
click at [1261, 585] on input "Note:" at bounding box center [1329, 591] width 278 height 29
type input "SRUTHI"
click at [1359, 617] on button "Add Payment" at bounding box center [1329, 622] width 278 height 29
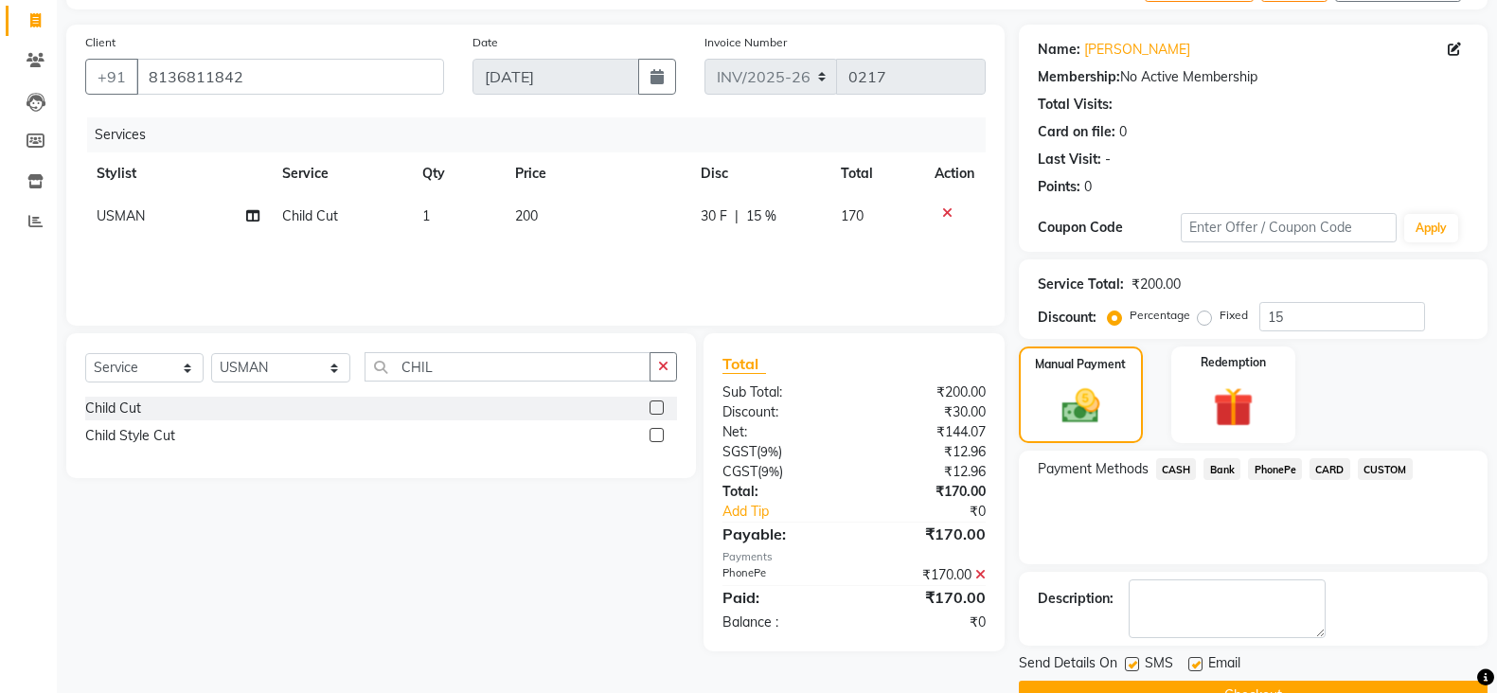
scroll to position [163, 0]
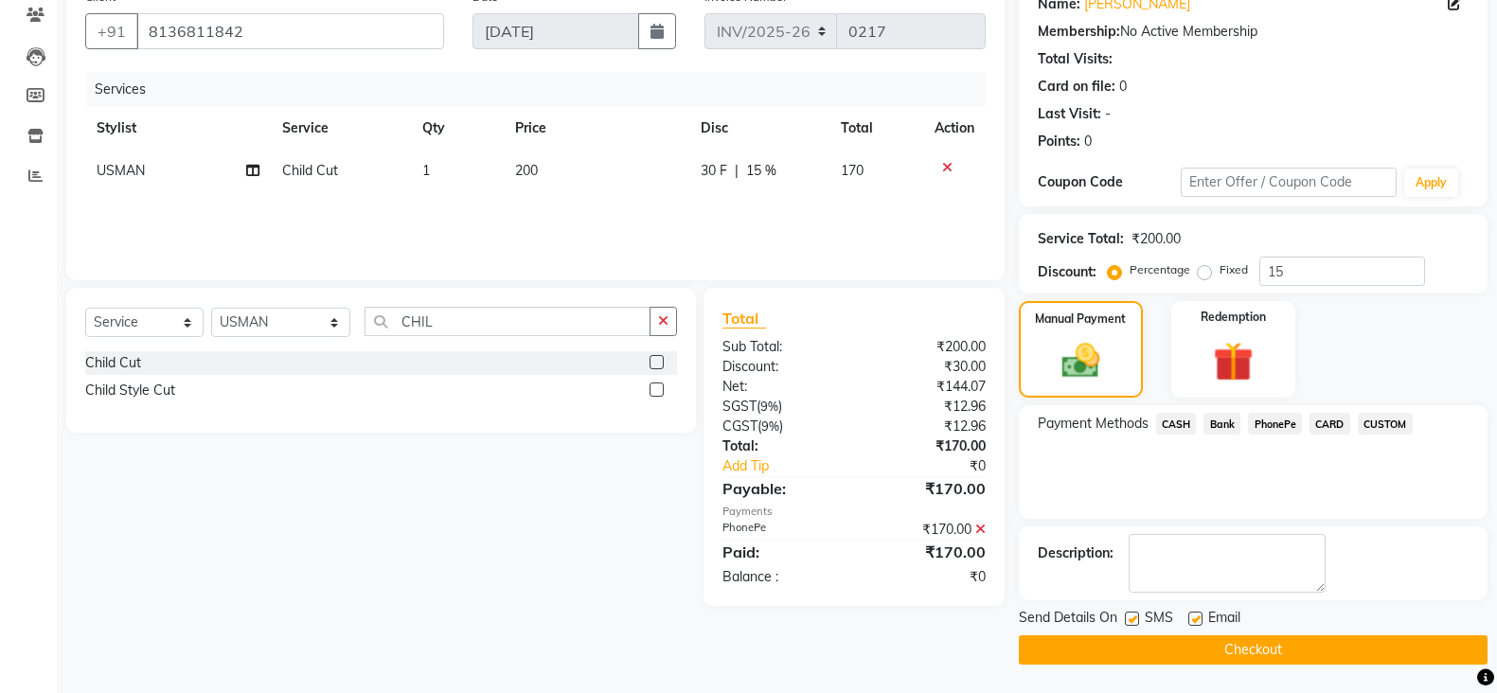
click at [1297, 642] on button "Checkout" at bounding box center [1253, 649] width 469 height 29
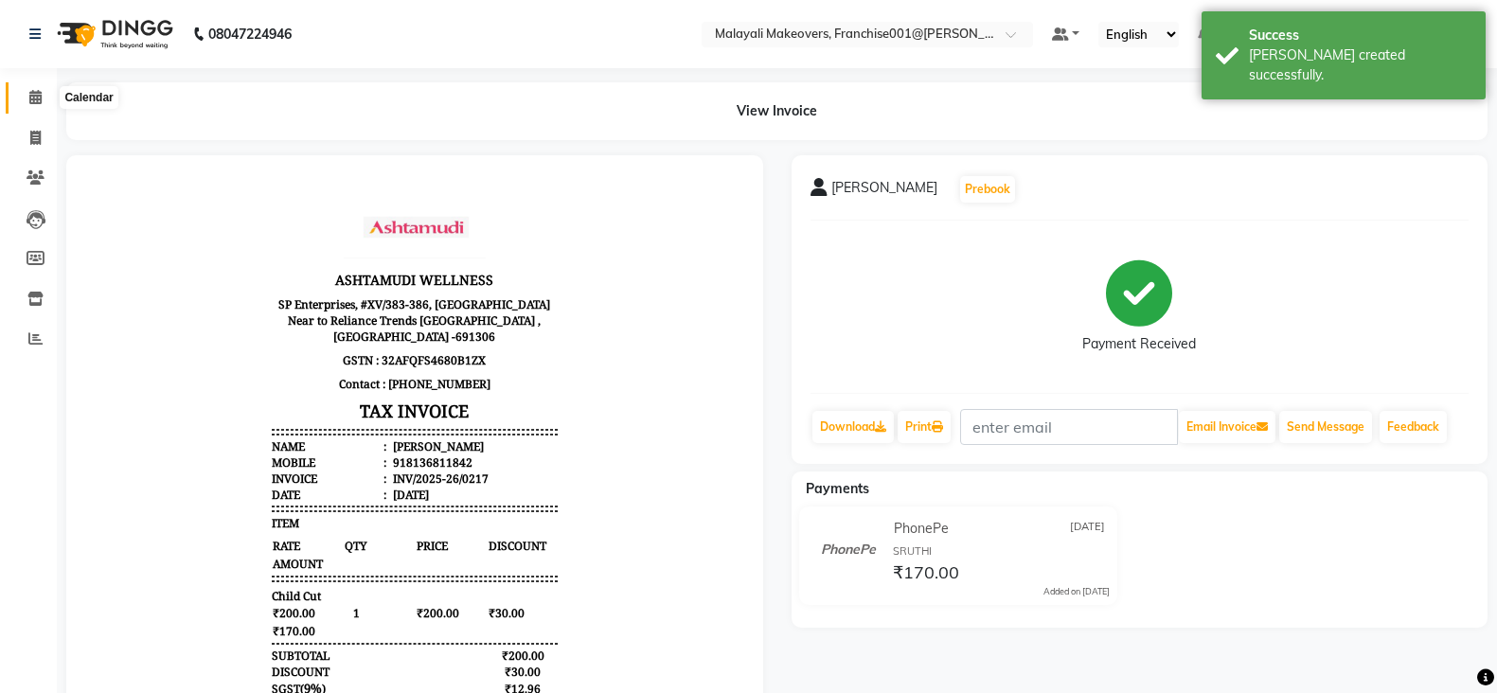
click at [27, 87] on span at bounding box center [35, 98] width 33 height 22
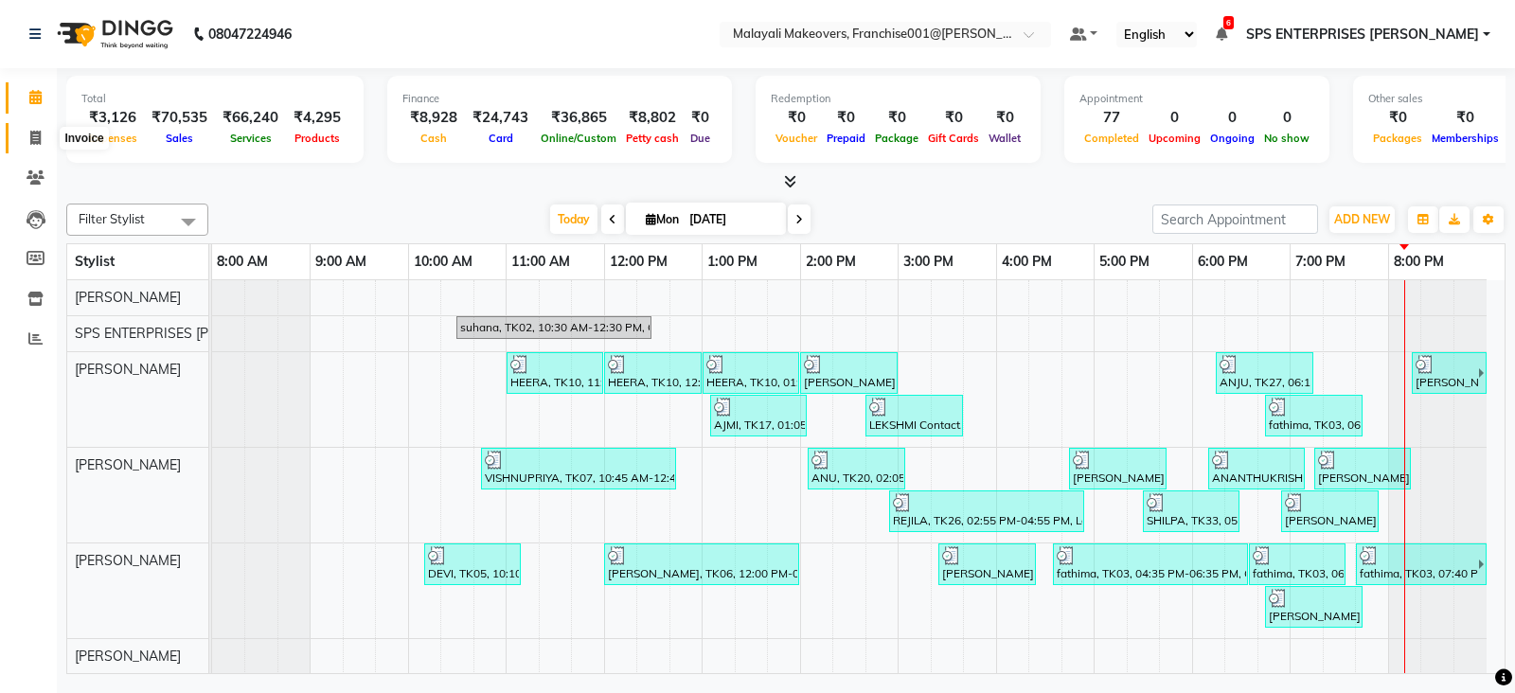
click at [29, 138] on span at bounding box center [35, 139] width 33 height 22
select select "service"
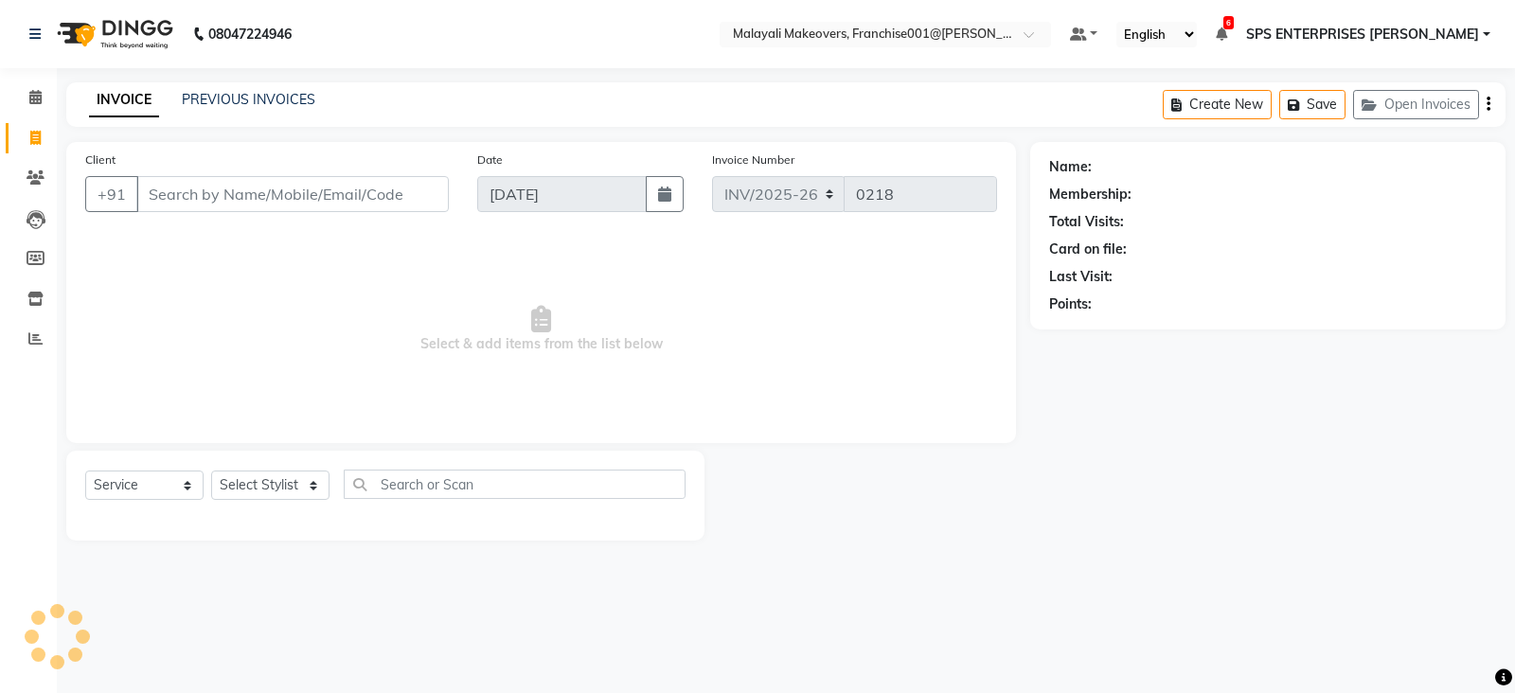
click at [204, 202] on input "Client" at bounding box center [292, 194] width 312 height 36
click at [174, 194] on input "99947086510" at bounding box center [244, 194] width 216 height 36
type input "9947086510"
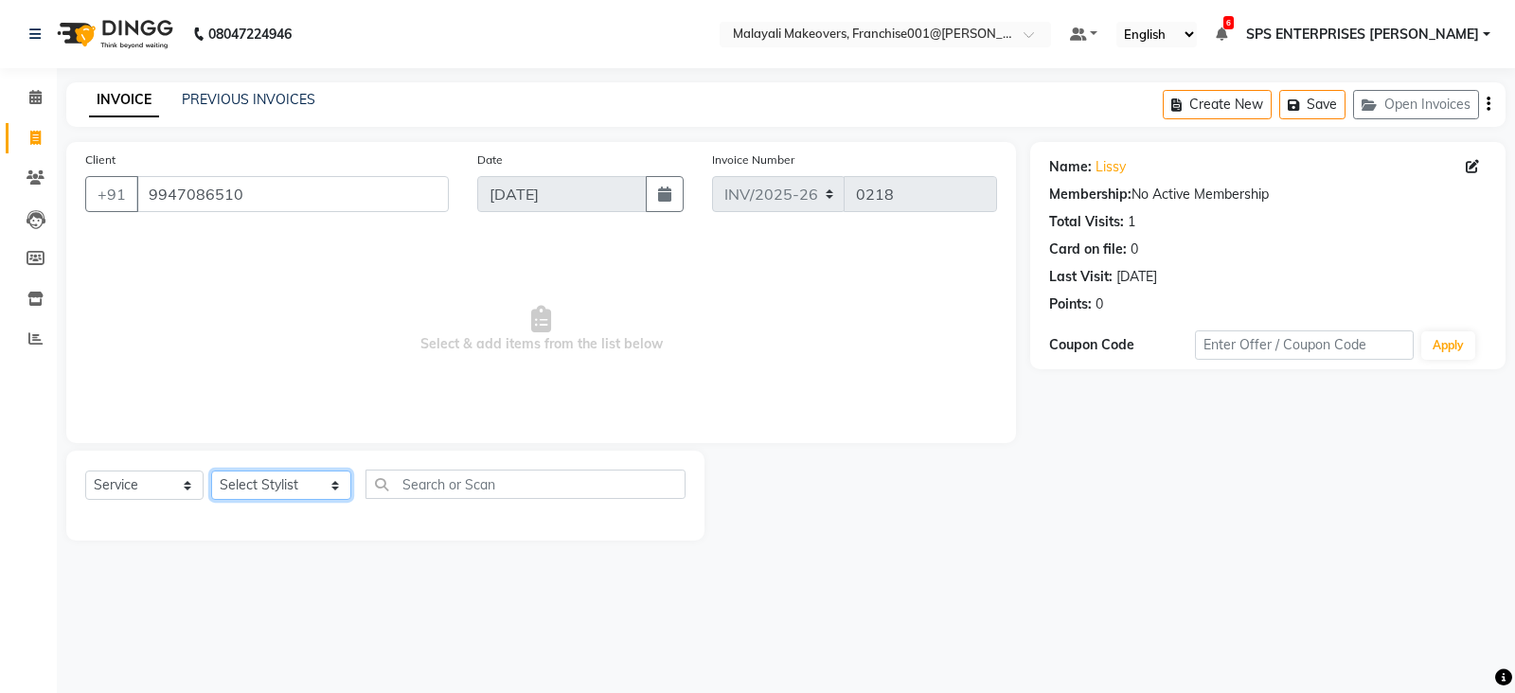
click at [293, 493] on select "Select Stylist ABHIRAMI THAMPI AKSHAY S ANILA P Anjana ARUN VASUDEV Arya R V As…" at bounding box center [281, 485] width 140 height 29
select select "85205"
click at [211, 471] on select "Select Stylist ABHIRAMI THAMPI AKSHAY S ANILA P Anjana ARUN VASUDEV Arya R V As…" at bounding box center [281, 485] width 140 height 29
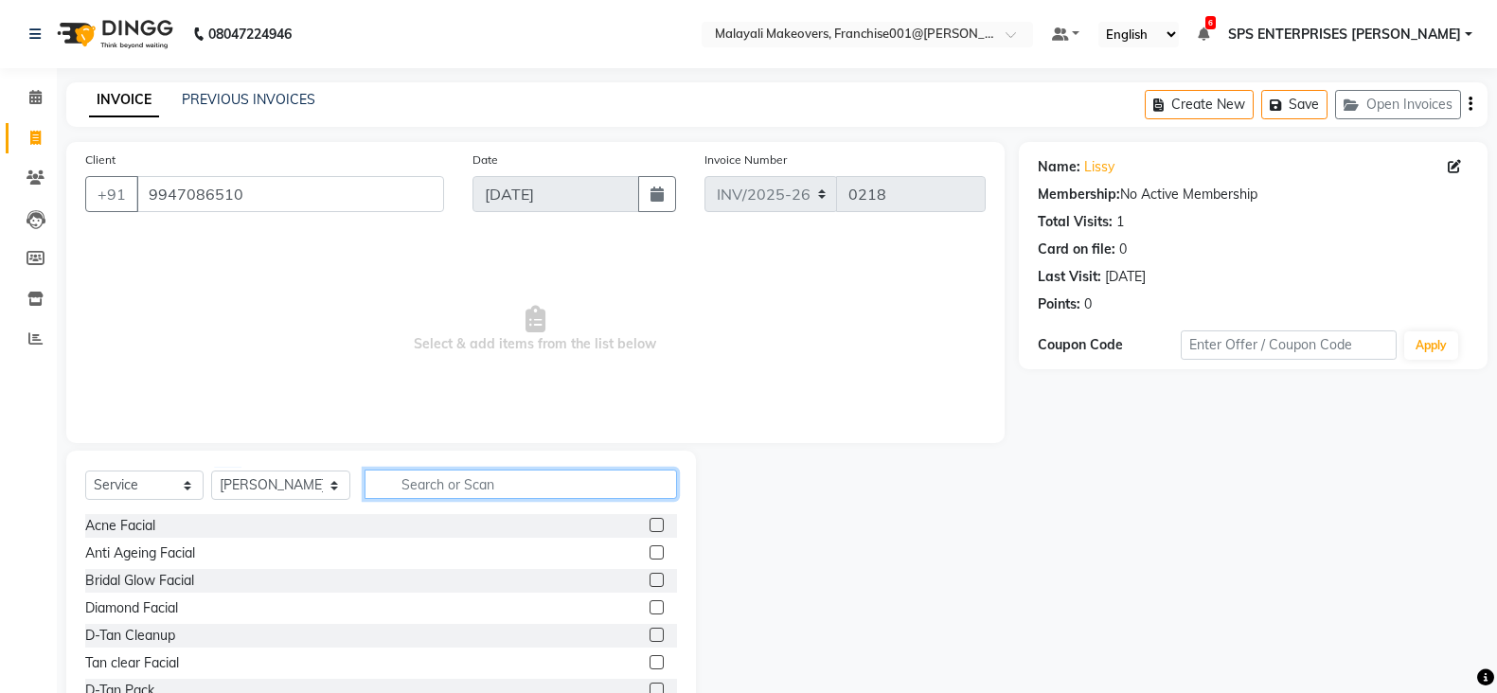
click at [403, 477] on input "text" at bounding box center [520, 484] width 313 height 29
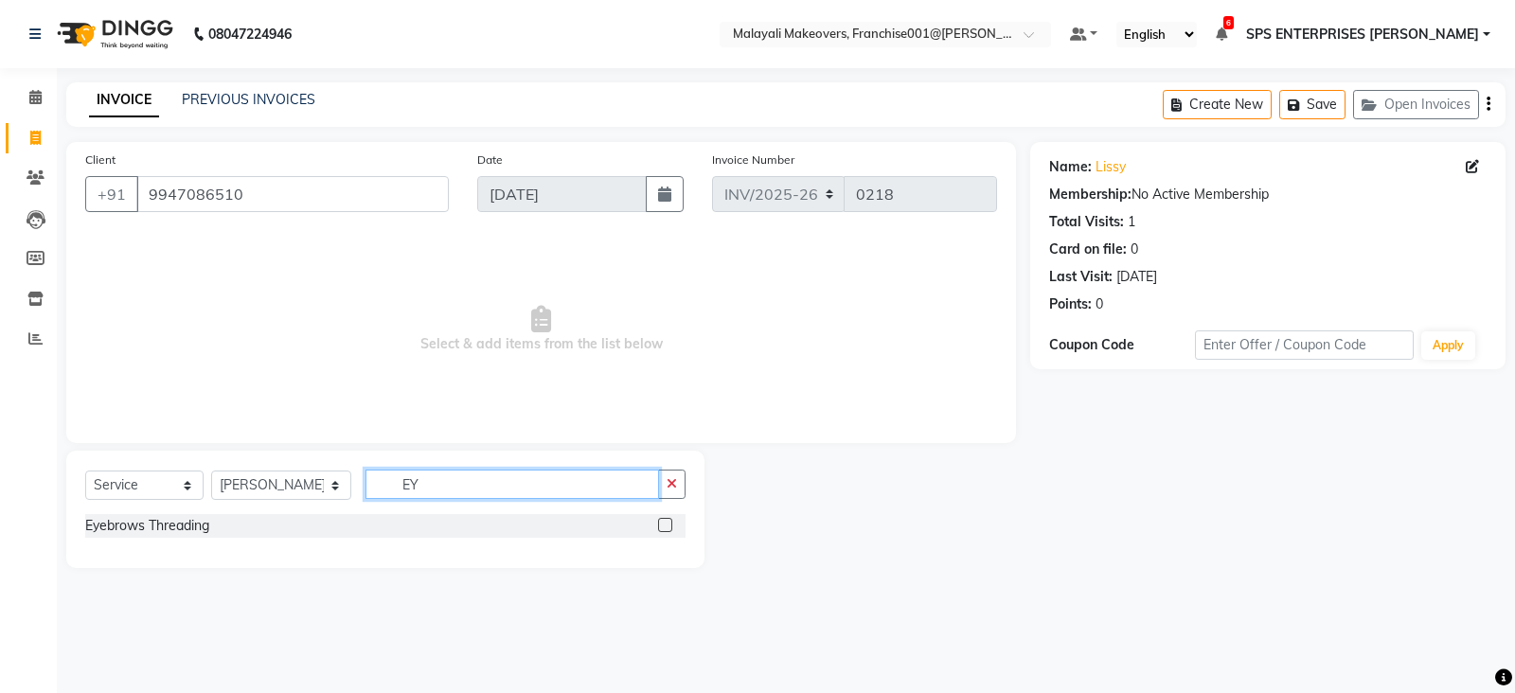
type input "EY"
click at [661, 524] on label at bounding box center [665, 525] width 14 height 14
click at [661, 524] on input "checkbox" at bounding box center [664, 526] width 12 height 12
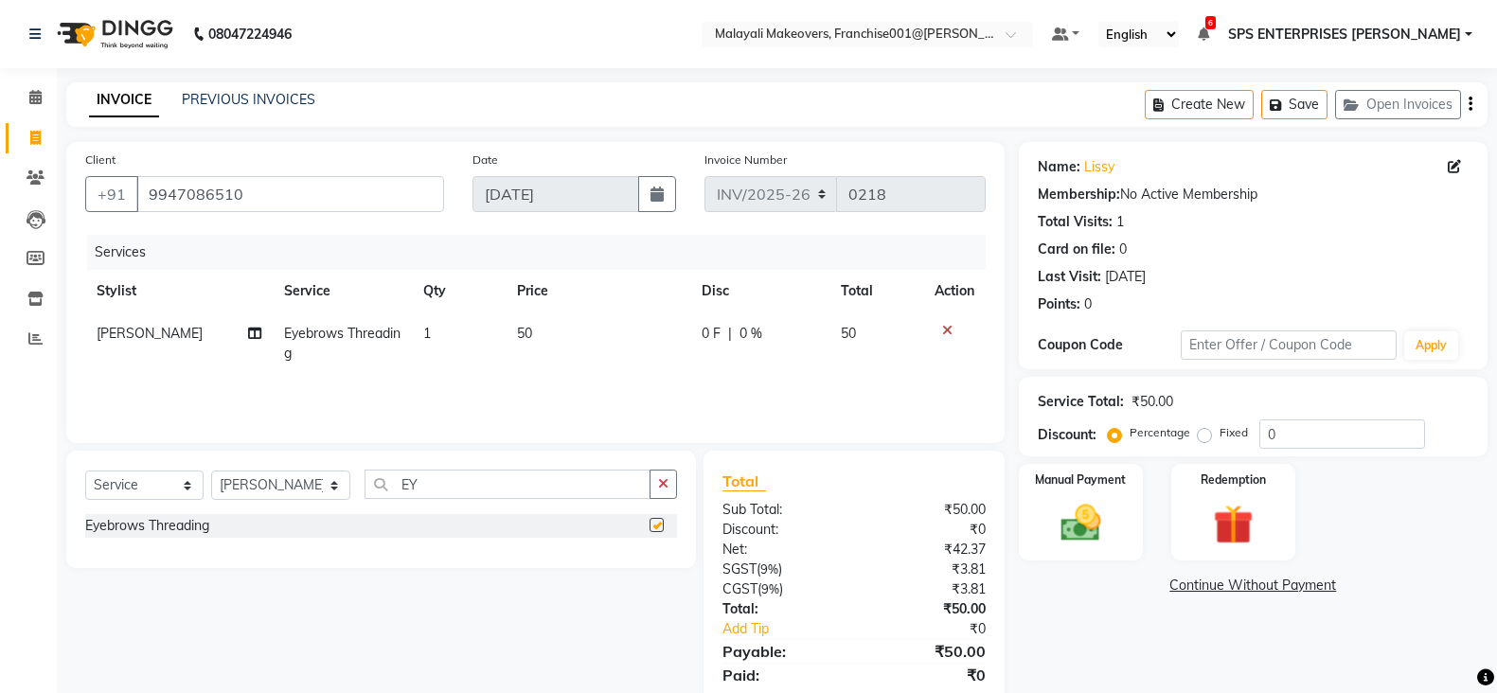
checkbox input "false"
click at [429, 475] on input "EY" at bounding box center [507, 484] width 287 height 29
type input "E"
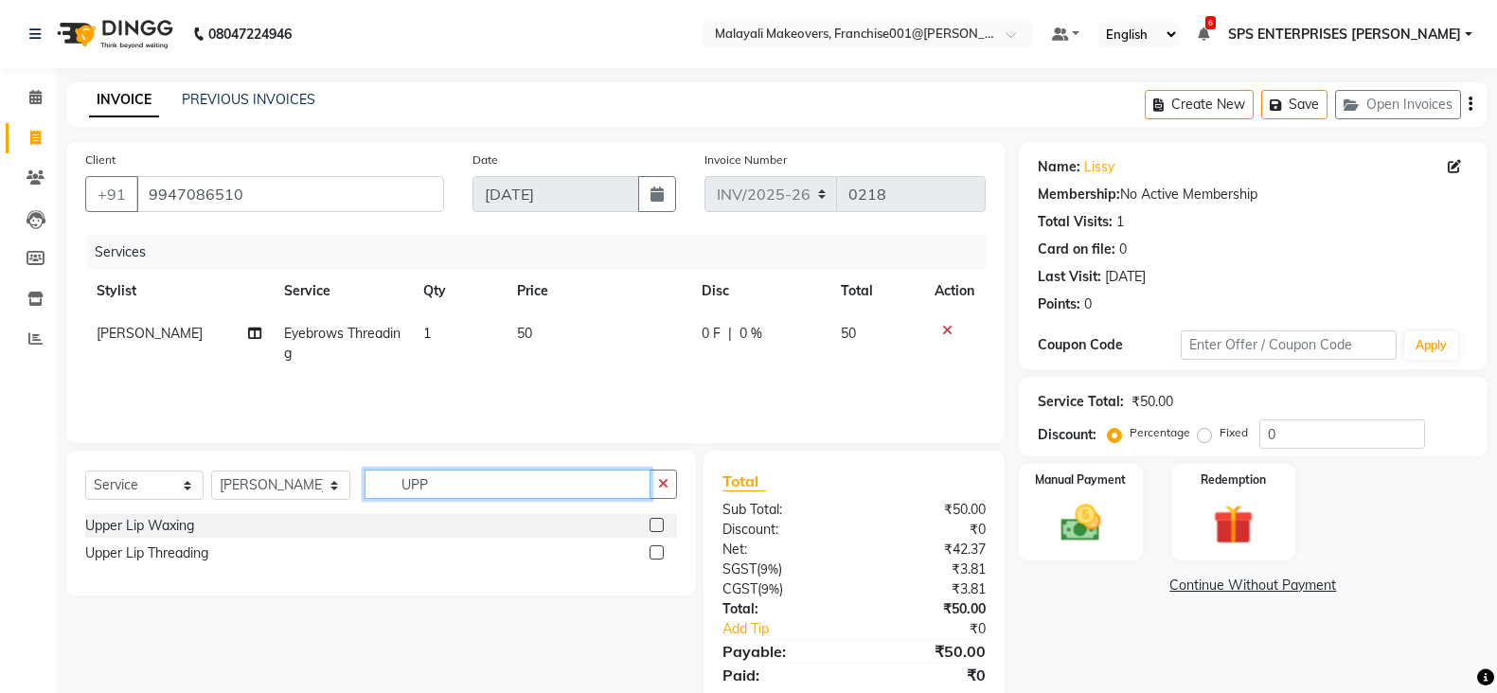
type input "UPP"
click at [651, 547] on label at bounding box center [656, 552] width 14 height 14
click at [651, 547] on input "checkbox" at bounding box center [655, 553] width 12 height 12
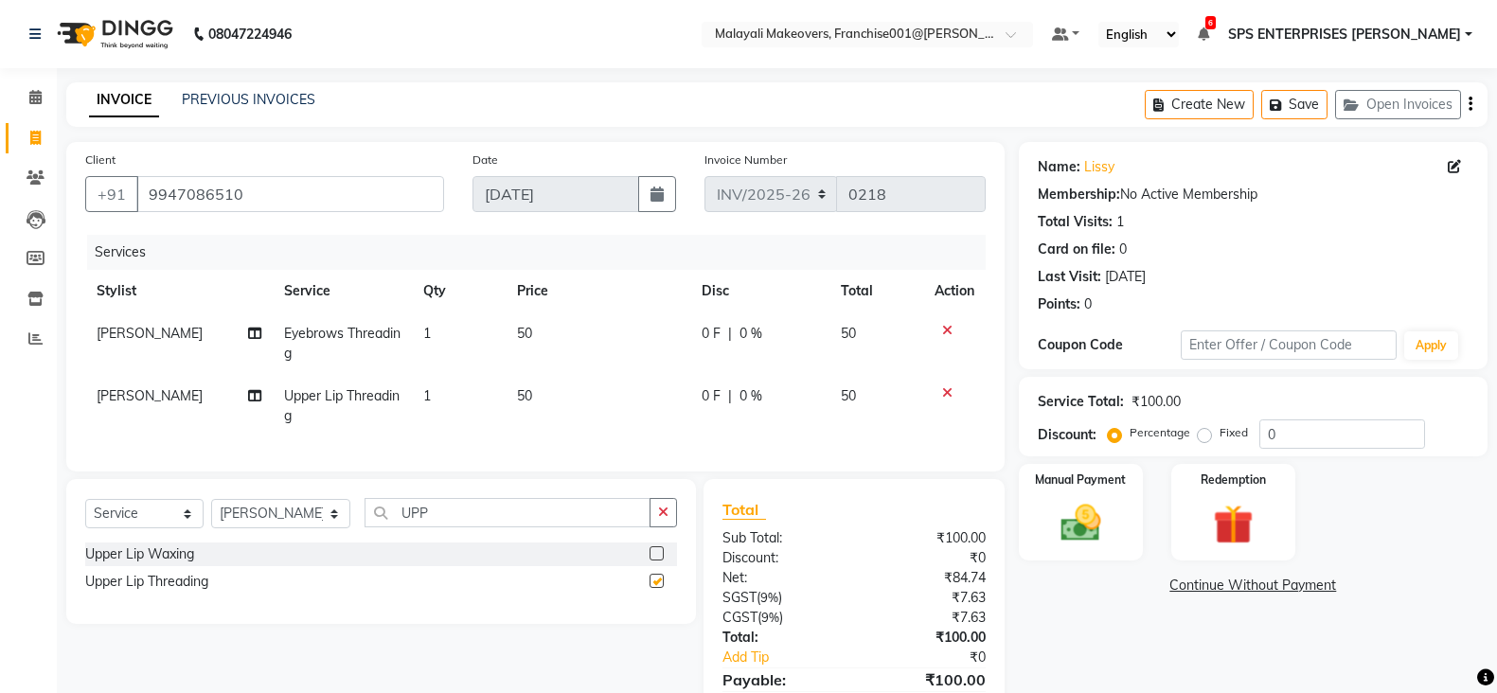
checkbox input "false"
click at [1110, 531] on img at bounding box center [1080, 522] width 67 height 47
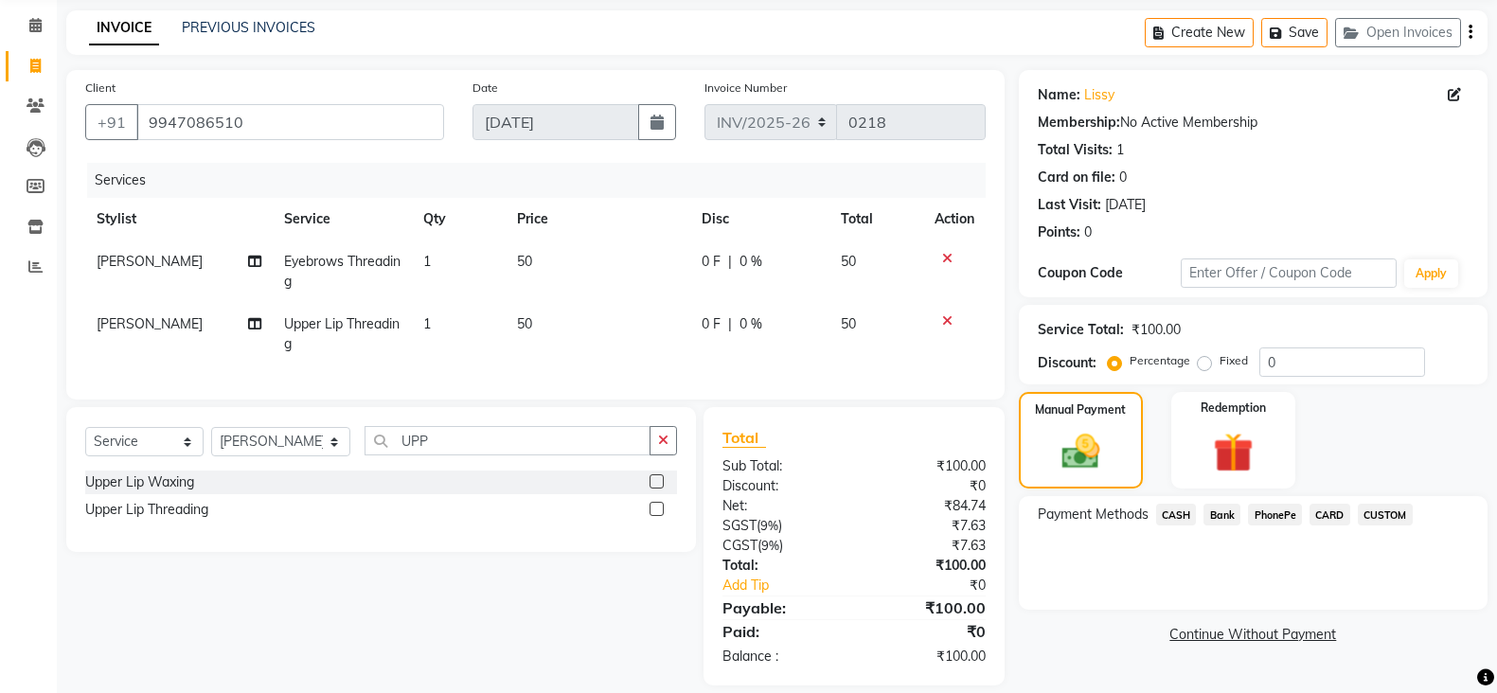
scroll to position [111, 0]
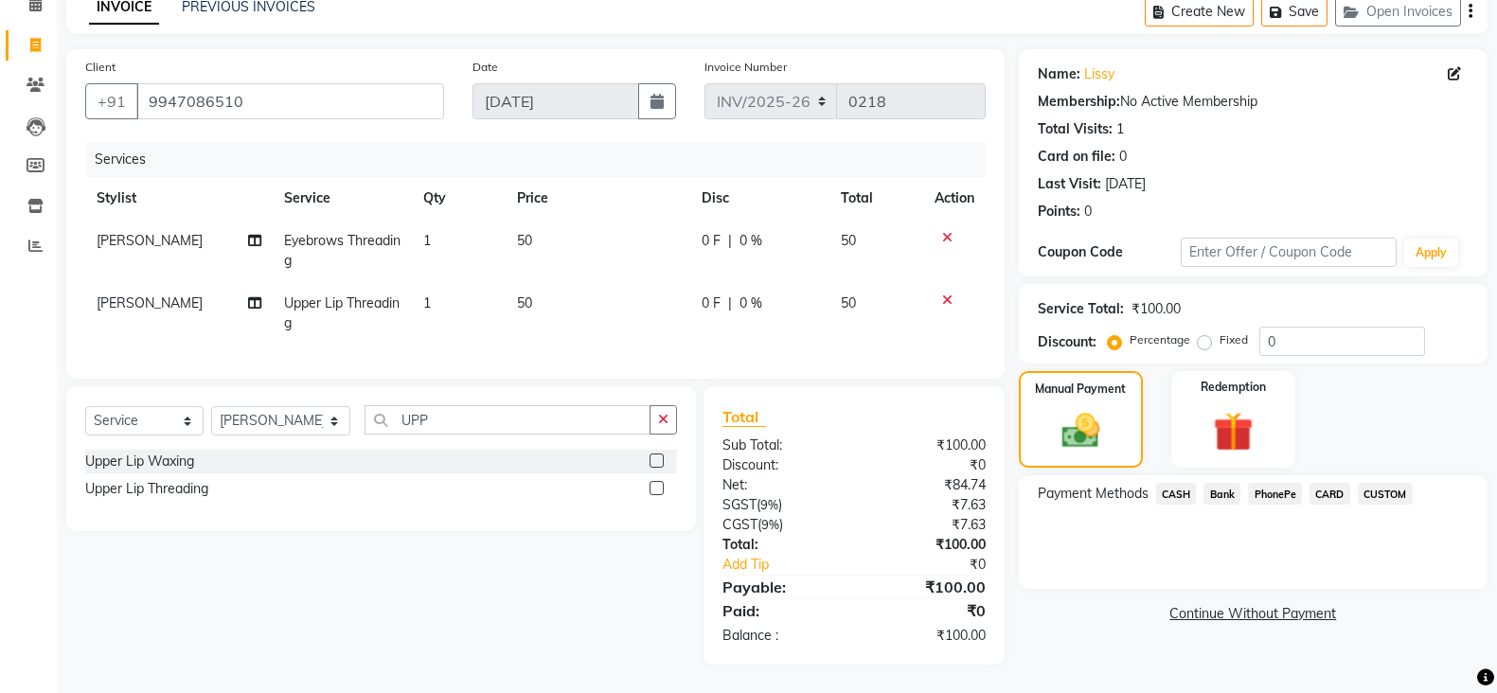
click at [1276, 483] on span "PhonePe" at bounding box center [1275, 494] width 54 height 22
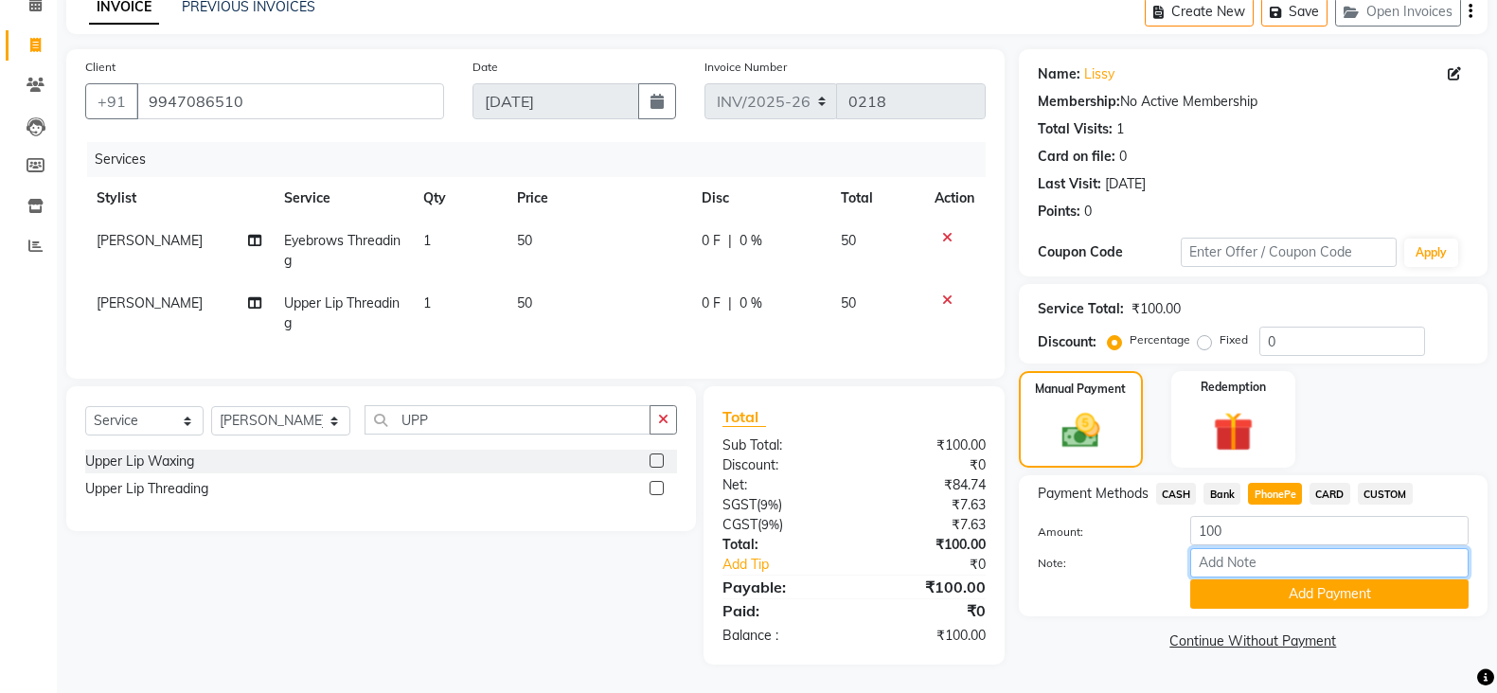
click at [1279, 549] on input "Note:" at bounding box center [1329, 562] width 278 height 29
type input "SRUTHI"
click at [1296, 579] on button "Add Payment" at bounding box center [1329, 593] width 278 height 29
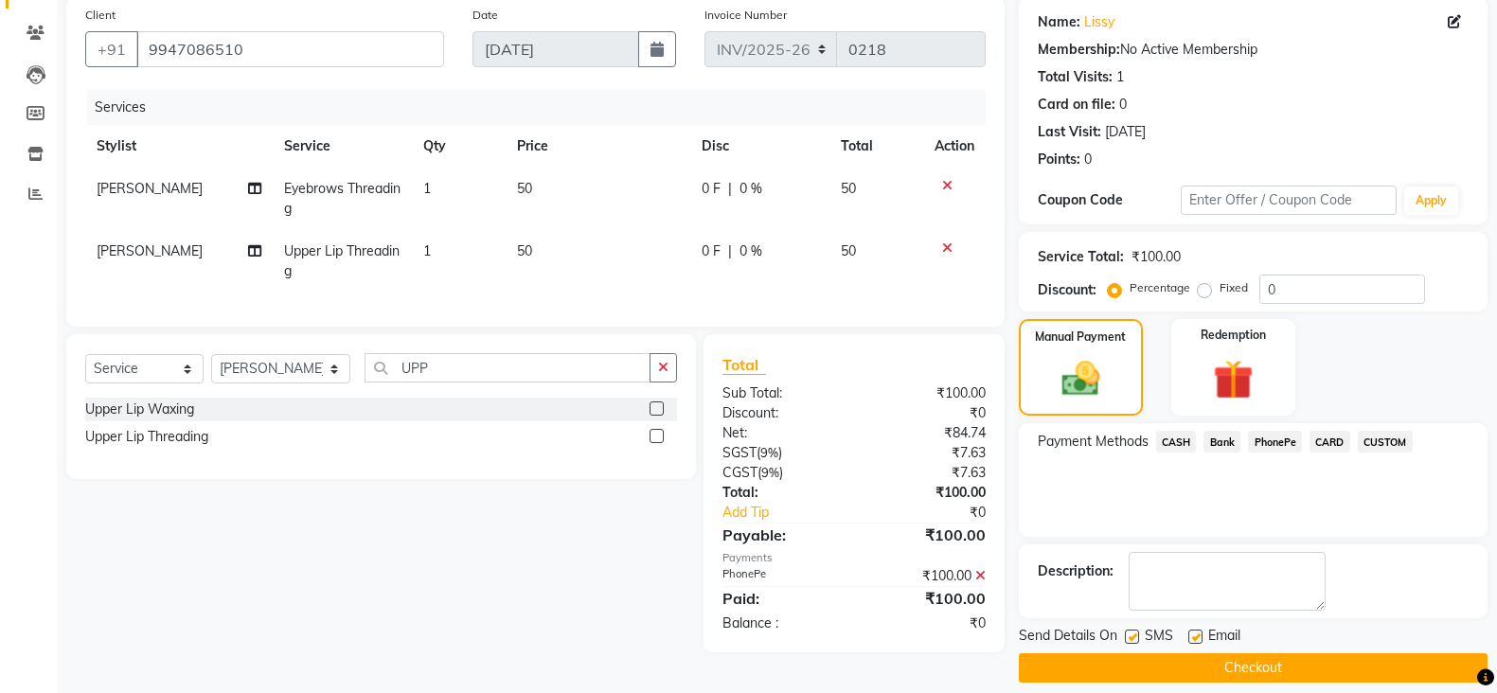
scroll to position [163, 0]
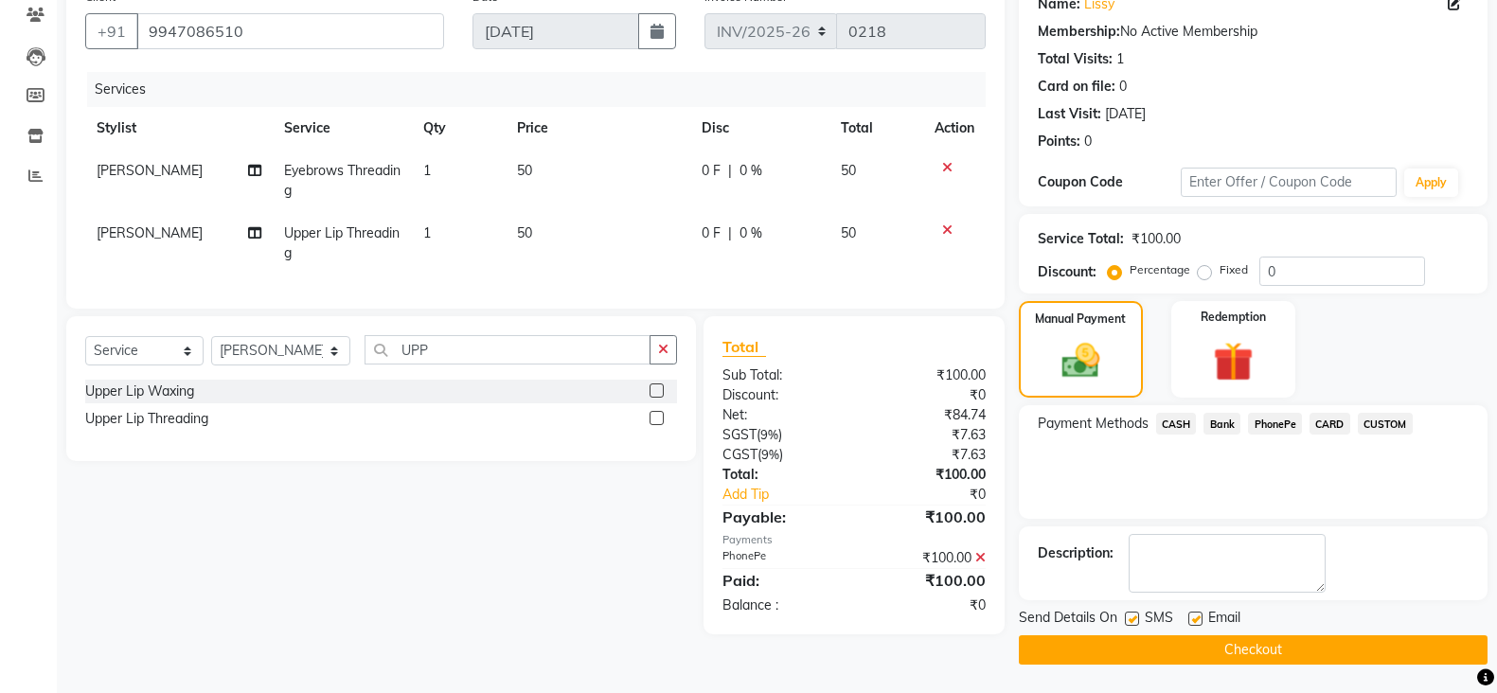
click at [1244, 643] on button "Checkout" at bounding box center [1253, 649] width 469 height 29
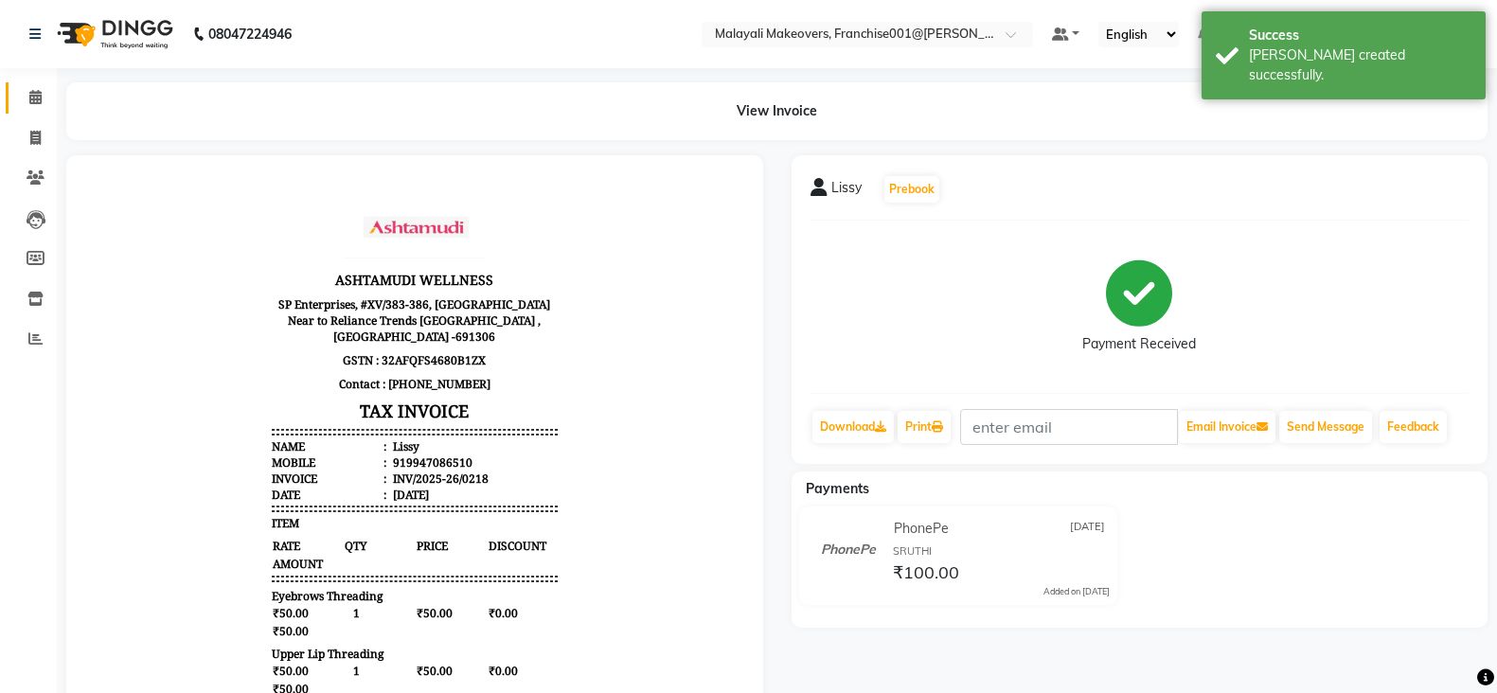
click at [16, 96] on link "Calendar" at bounding box center [28, 97] width 45 height 31
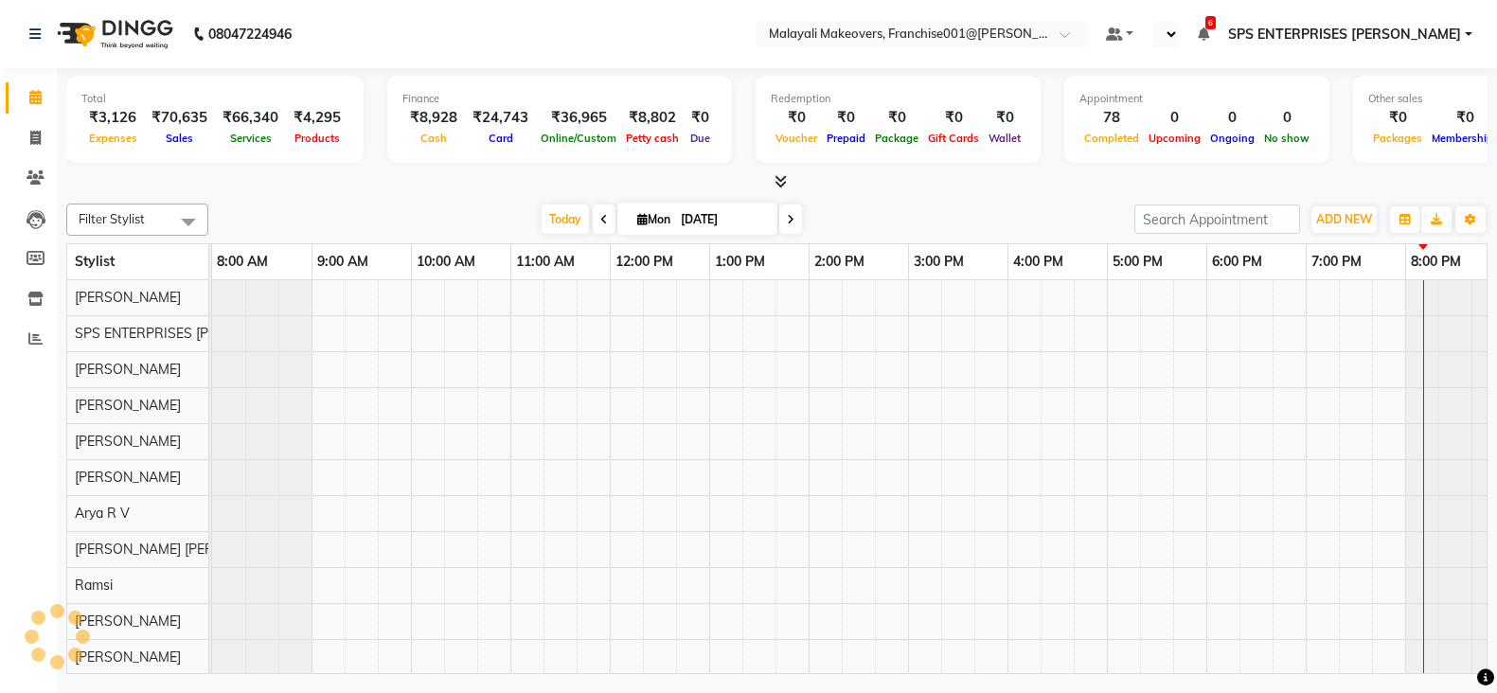
select select "en"
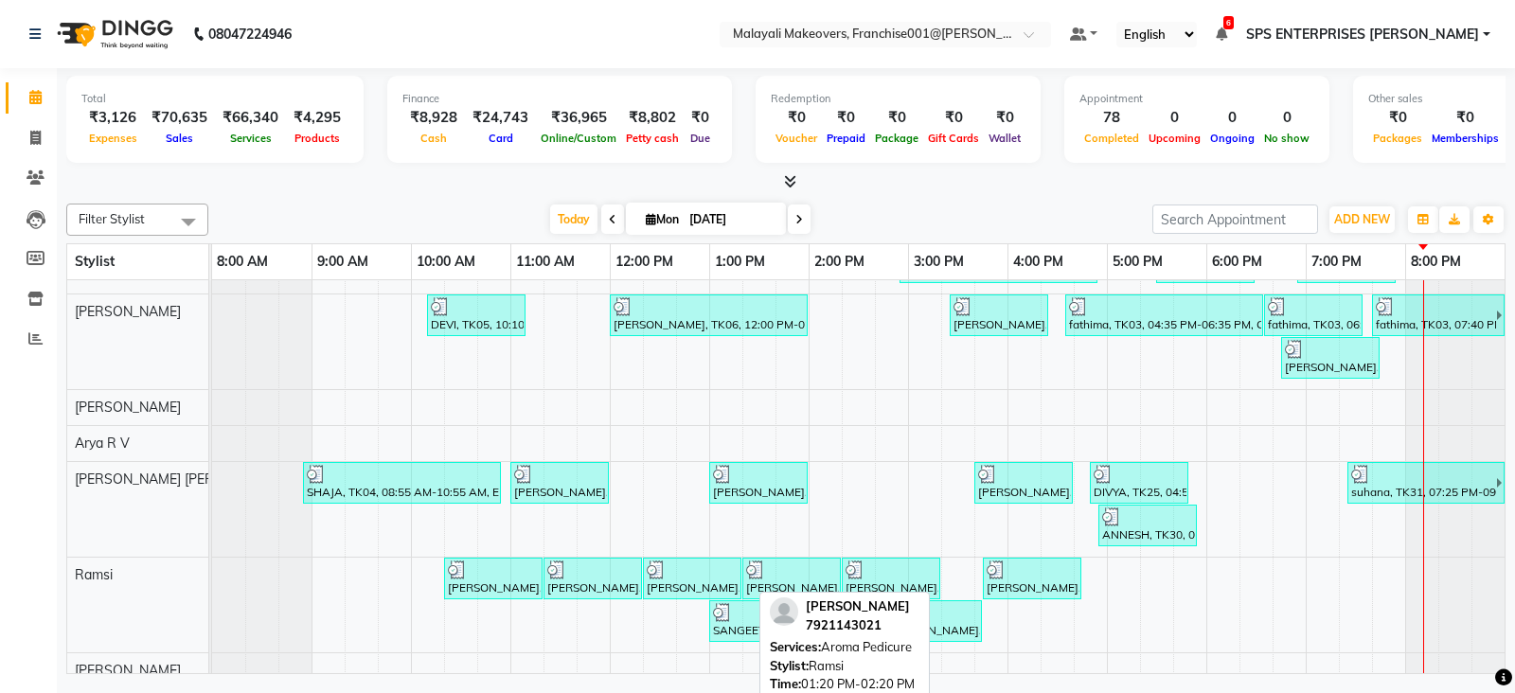
scroll to position [237, 0]
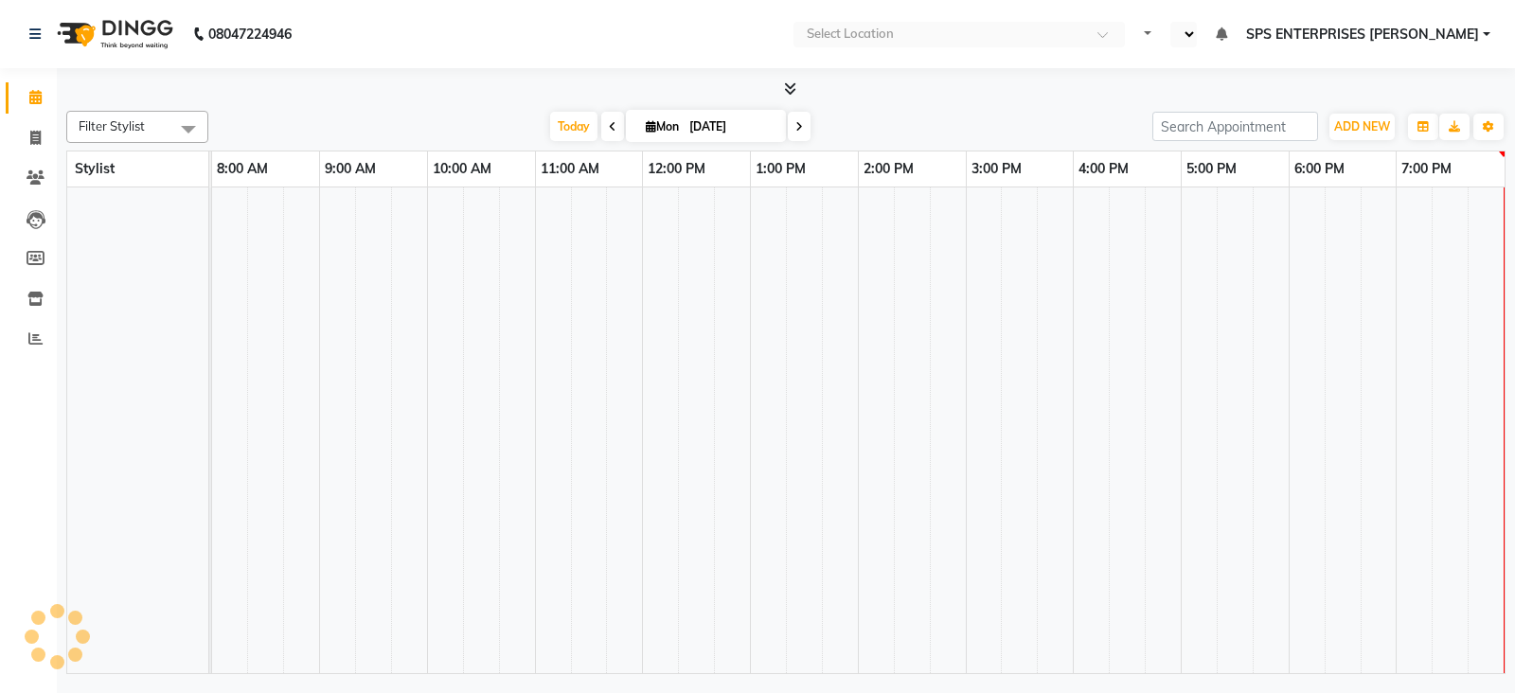
select select "en"
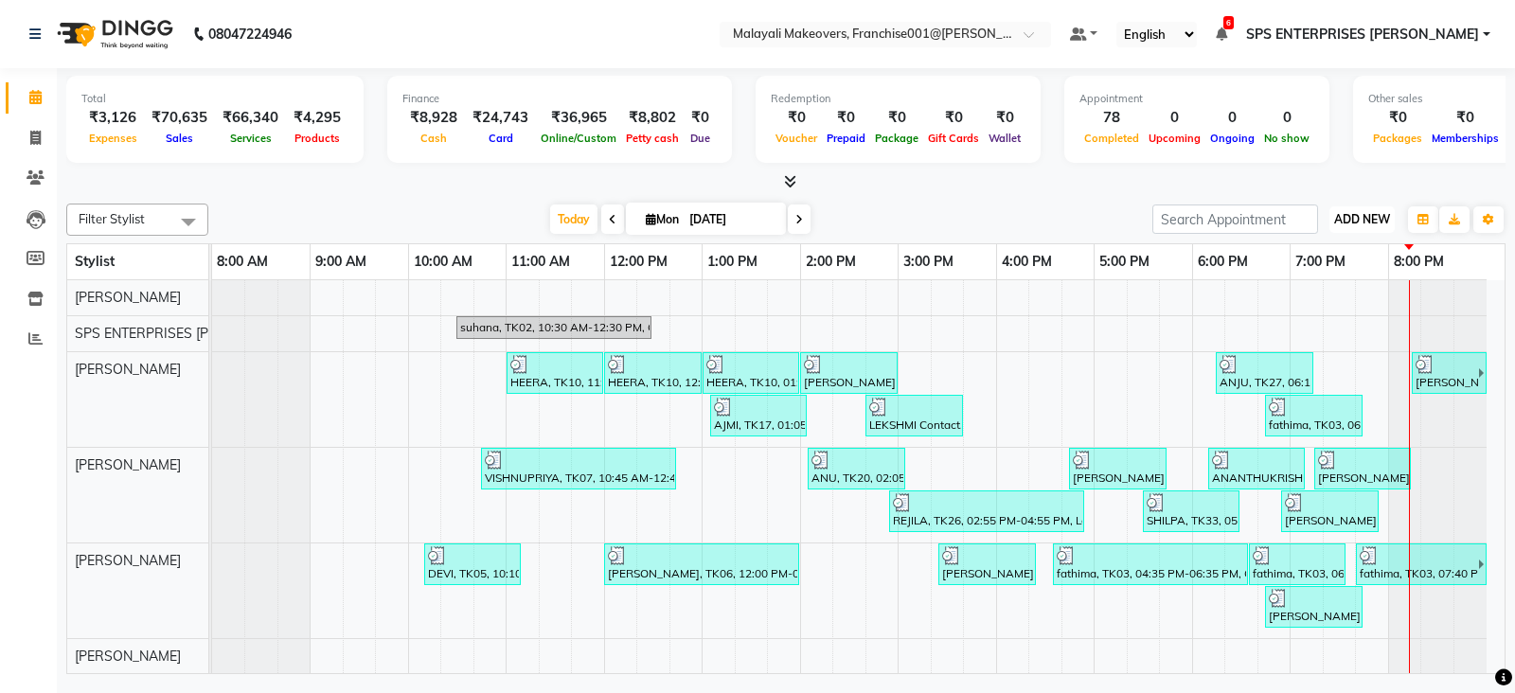
click at [1380, 216] on span "ADD NEW" at bounding box center [1362, 219] width 56 height 14
click at [1325, 311] on link "Add Expense" at bounding box center [1319, 305] width 150 height 25
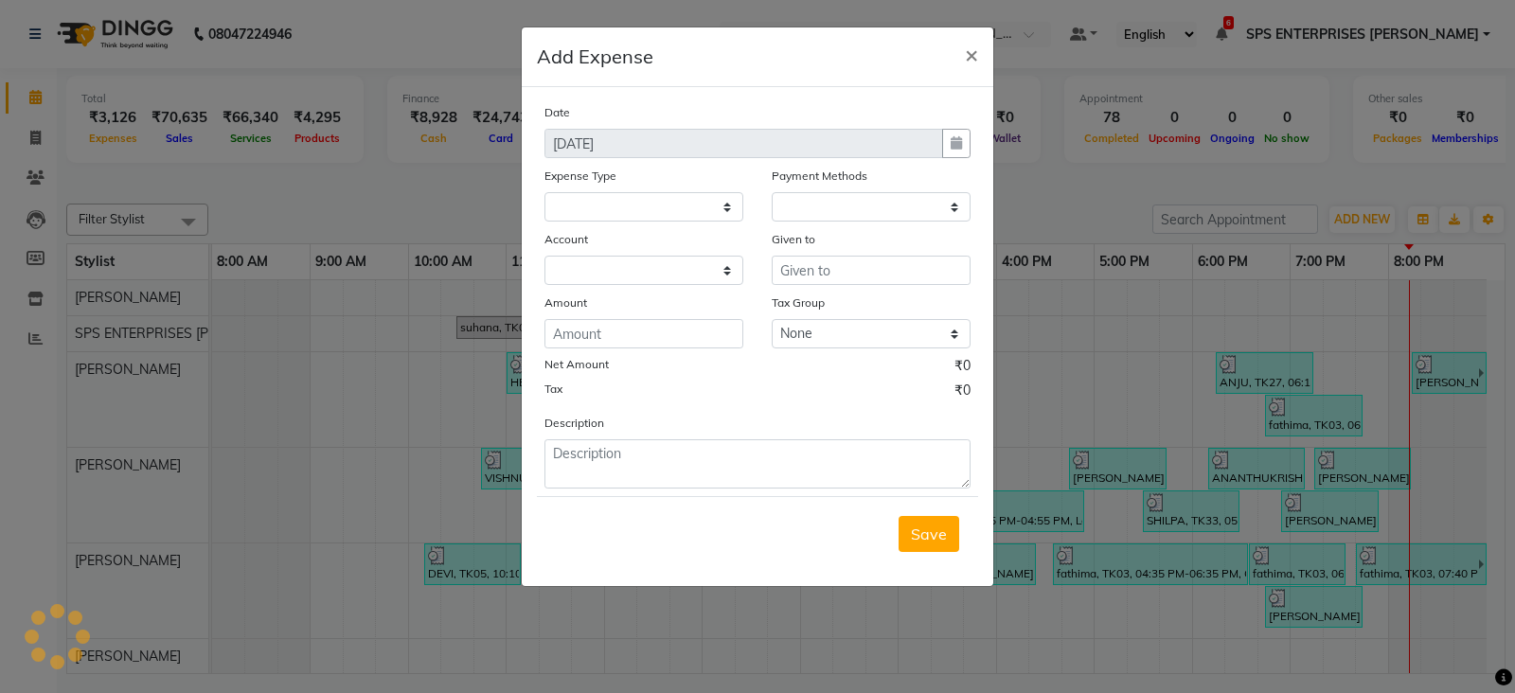
select select
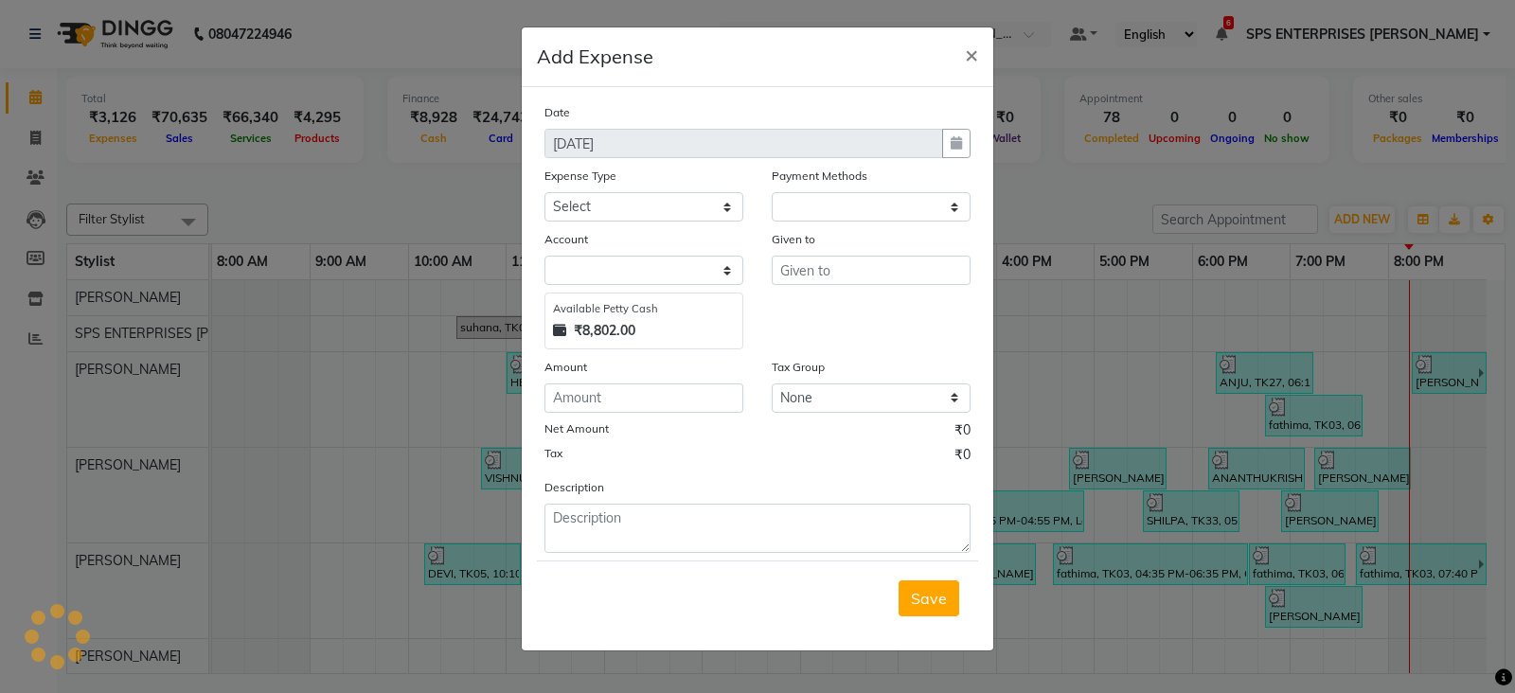
select select "1"
select select "5339"
click at [702, 213] on select "Select ACCOMODATION EXPENSES ADVERTISEMENT SALES PROMOTIONAL EXPENSES BONUS BRI…" at bounding box center [643, 206] width 199 height 29
select select "14990"
click at [544, 192] on select "Select ACCOMODATION EXPENSES ADVERTISEMENT SALES PROMOTIONAL EXPENSES BONUS BRI…" at bounding box center [643, 206] width 199 height 29
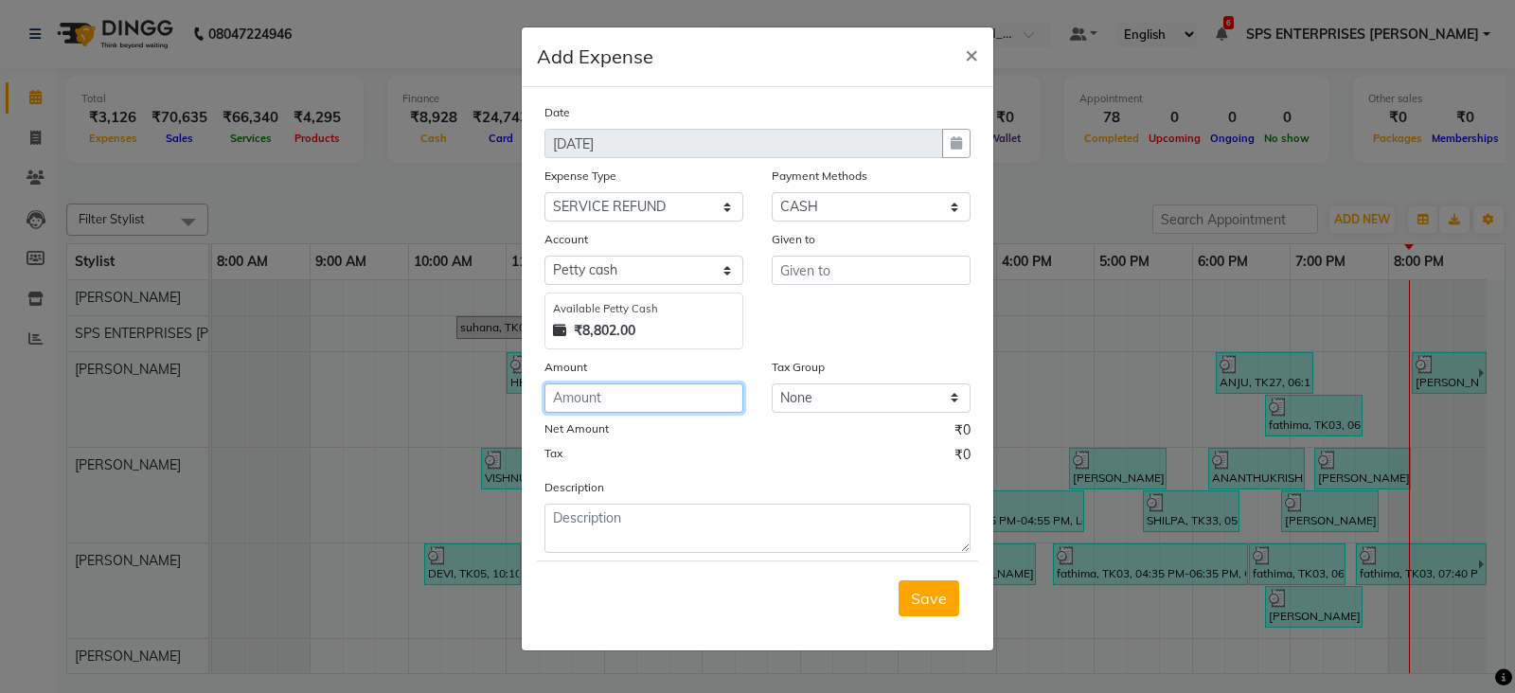
click at [646, 400] on input "number" at bounding box center [643, 397] width 199 height 29
type input "500"
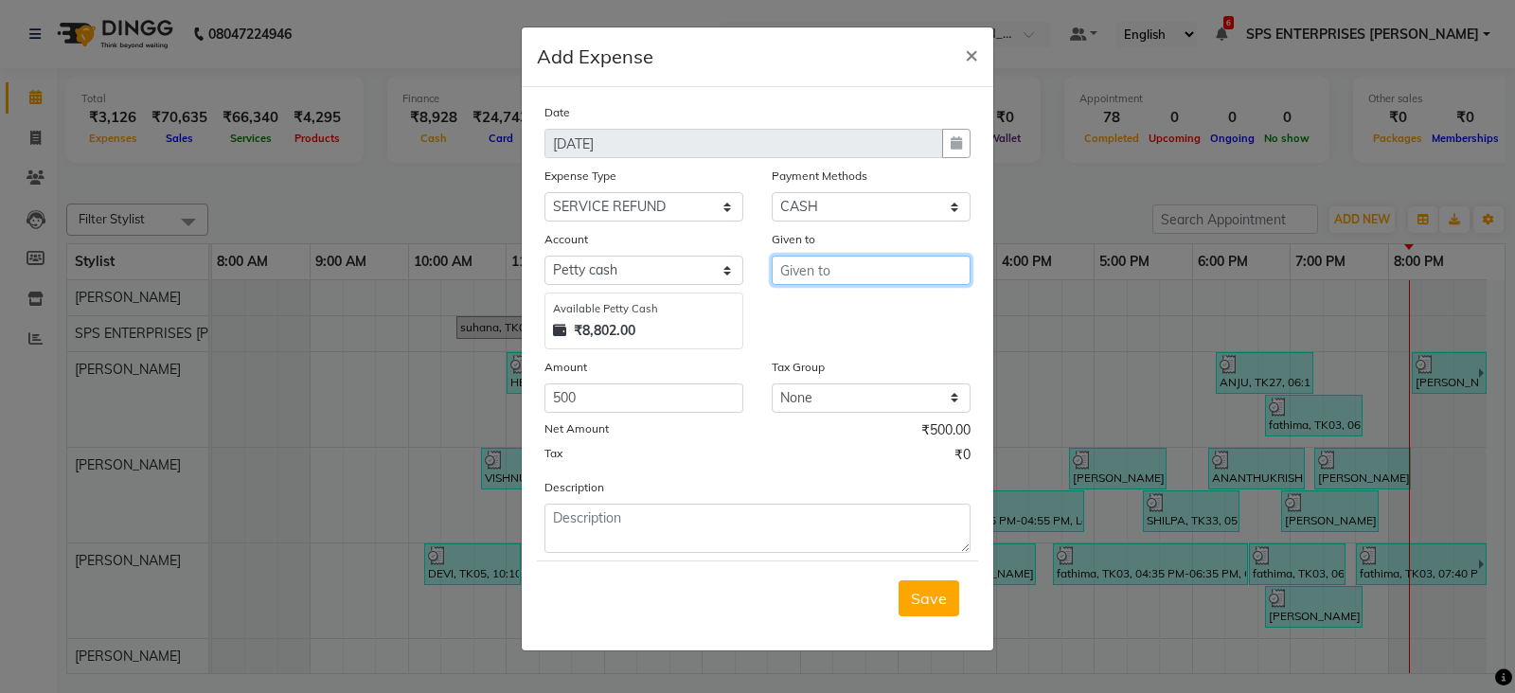
click at [886, 268] on input "text" at bounding box center [871, 270] width 199 height 29
type input "FATHIMA"
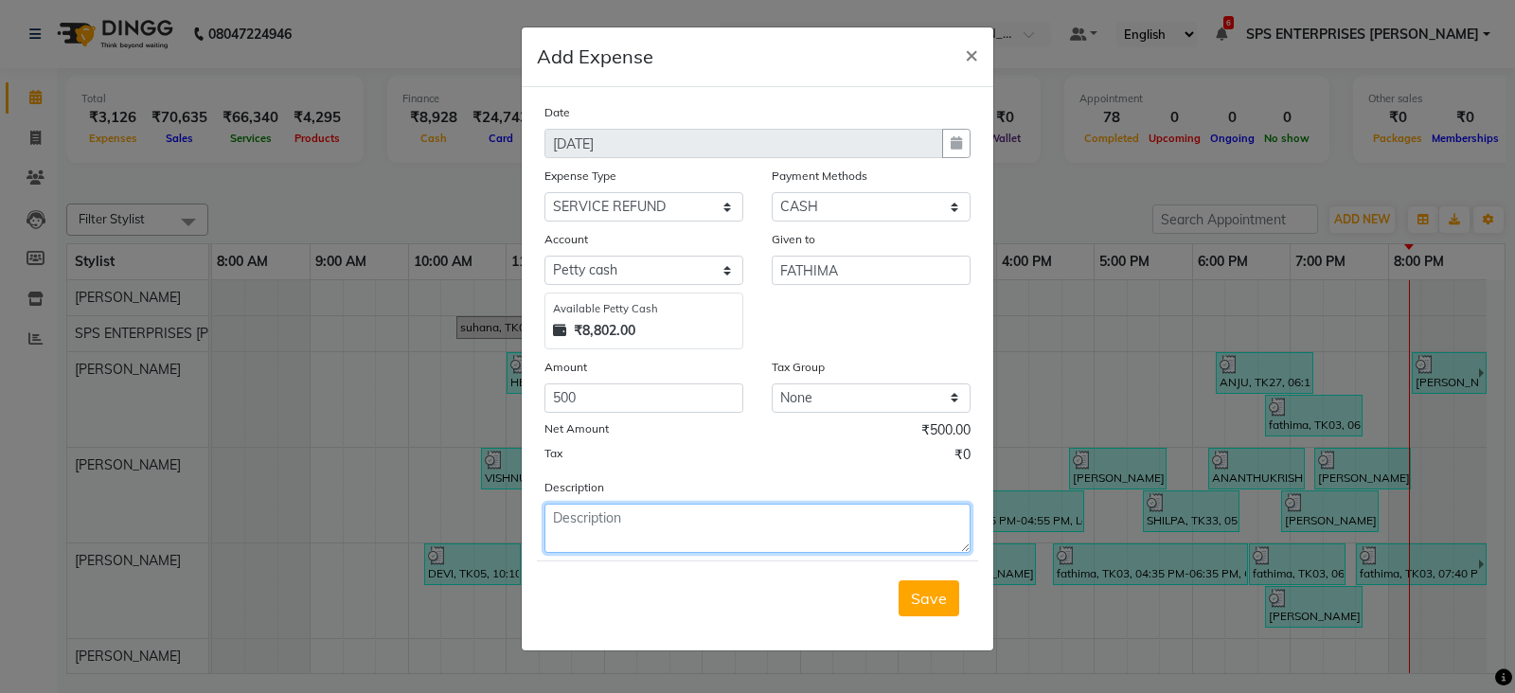
click at [729, 517] on textarea at bounding box center [757, 528] width 426 height 49
type textarea "INV 0216/ CHILD CUT"
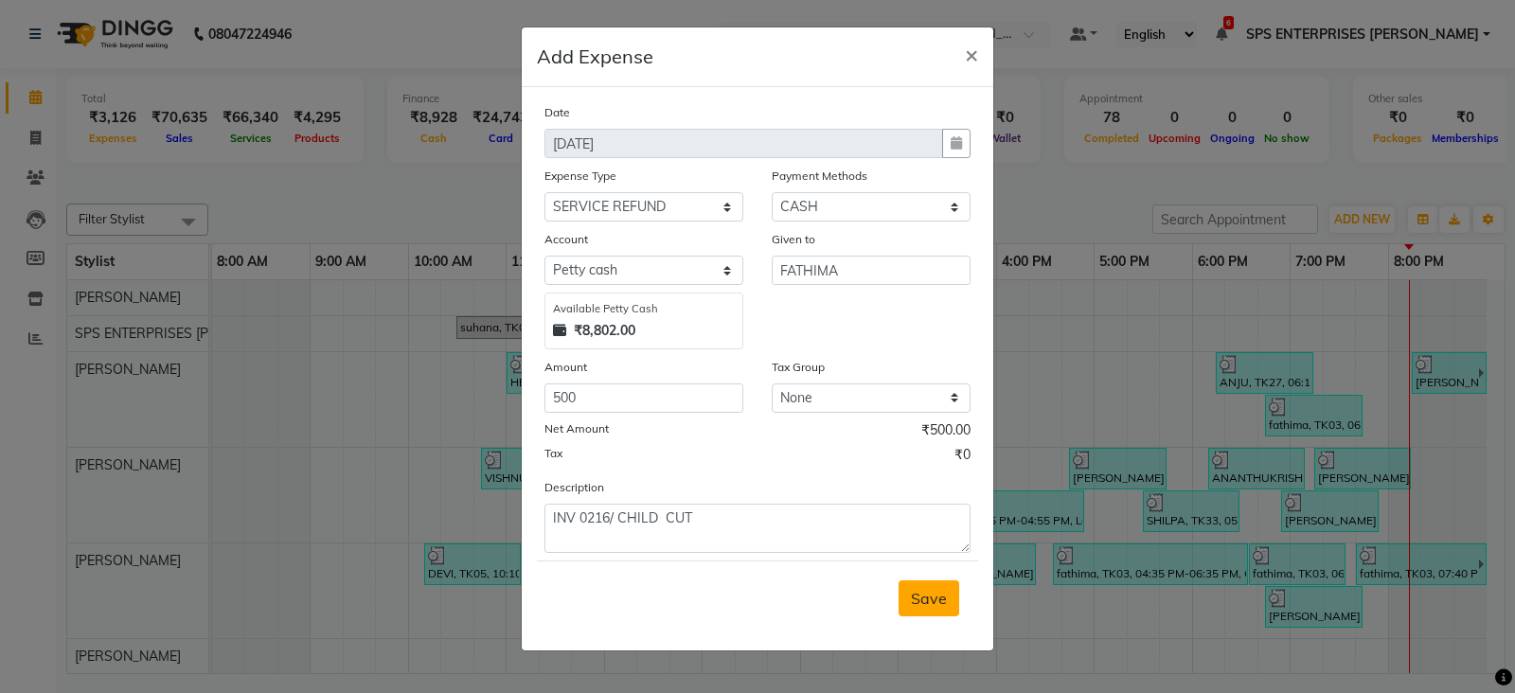
click at [950, 598] on button "Save" at bounding box center [928, 598] width 61 height 36
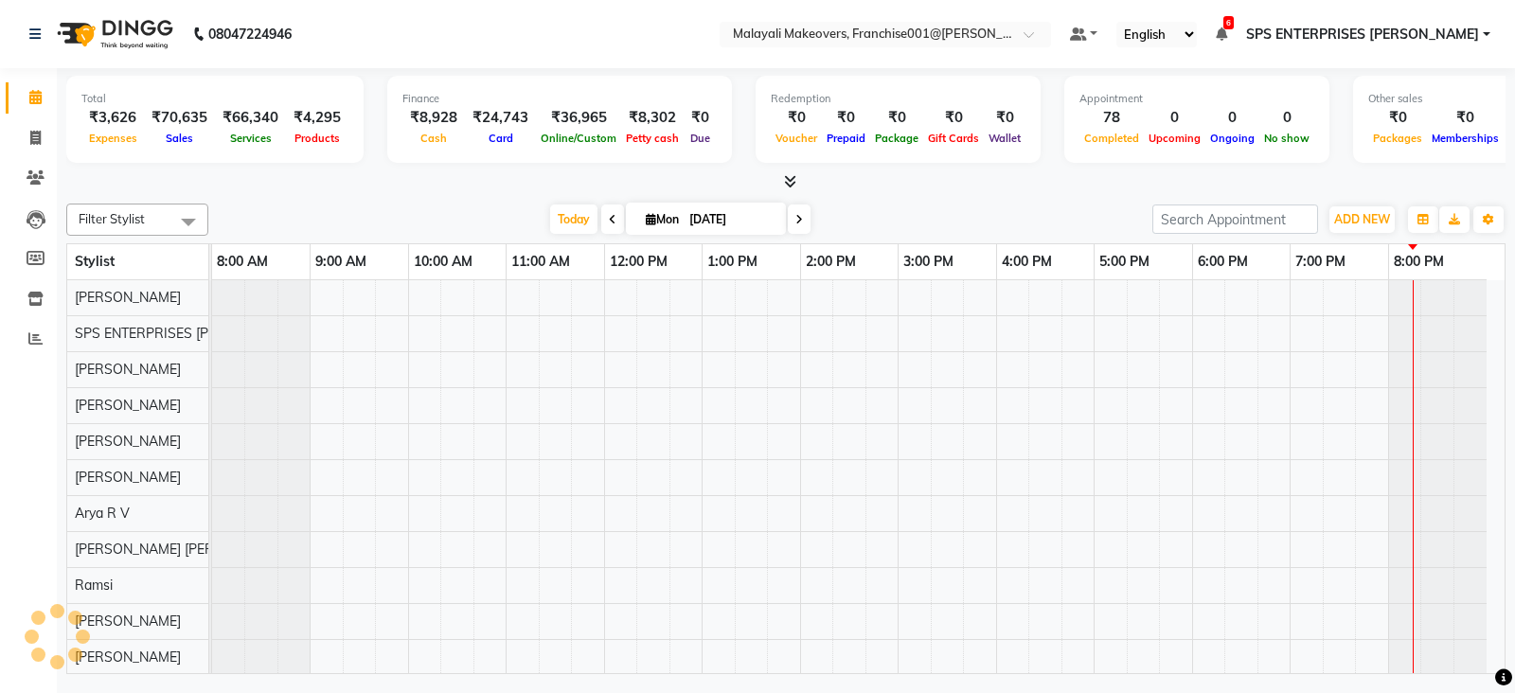
select select "en"
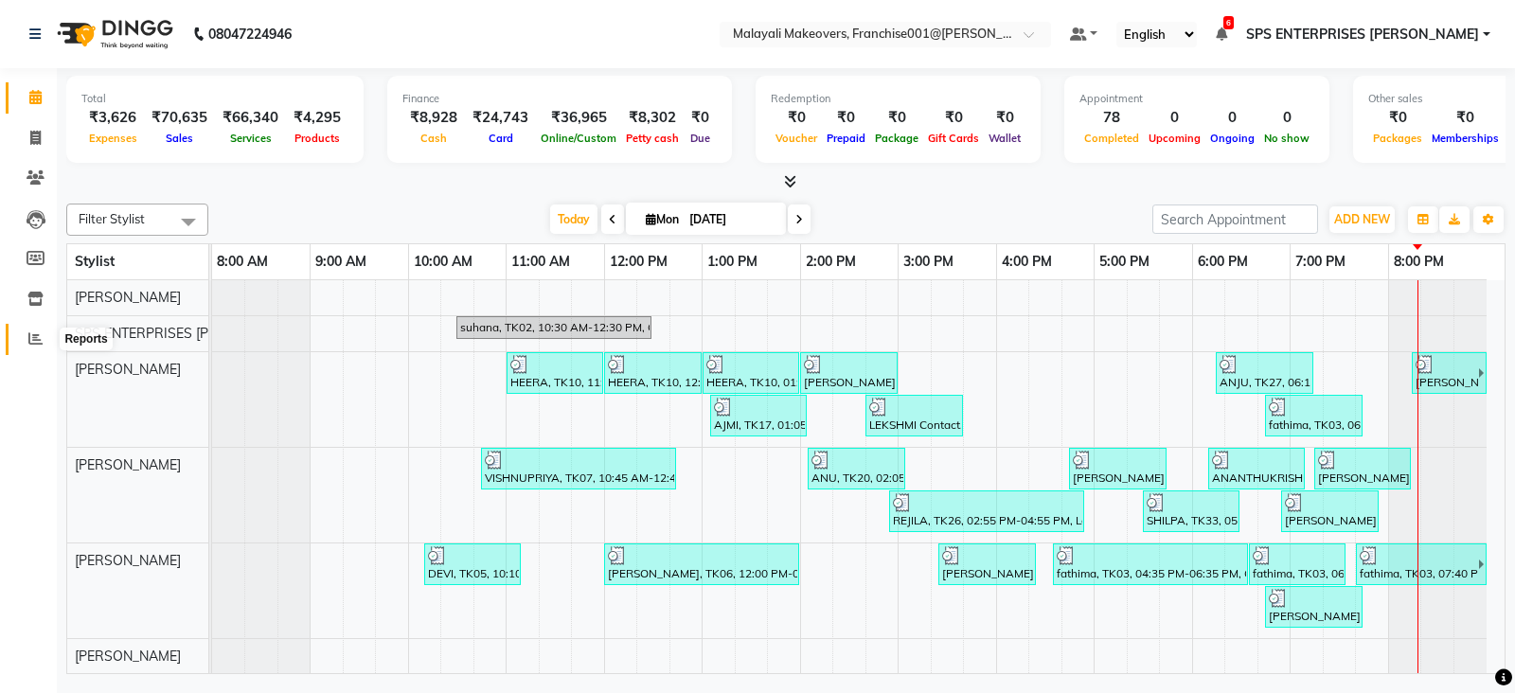
click at [30, 342] on icon at bounding box center [35, 338] width 14 height 14
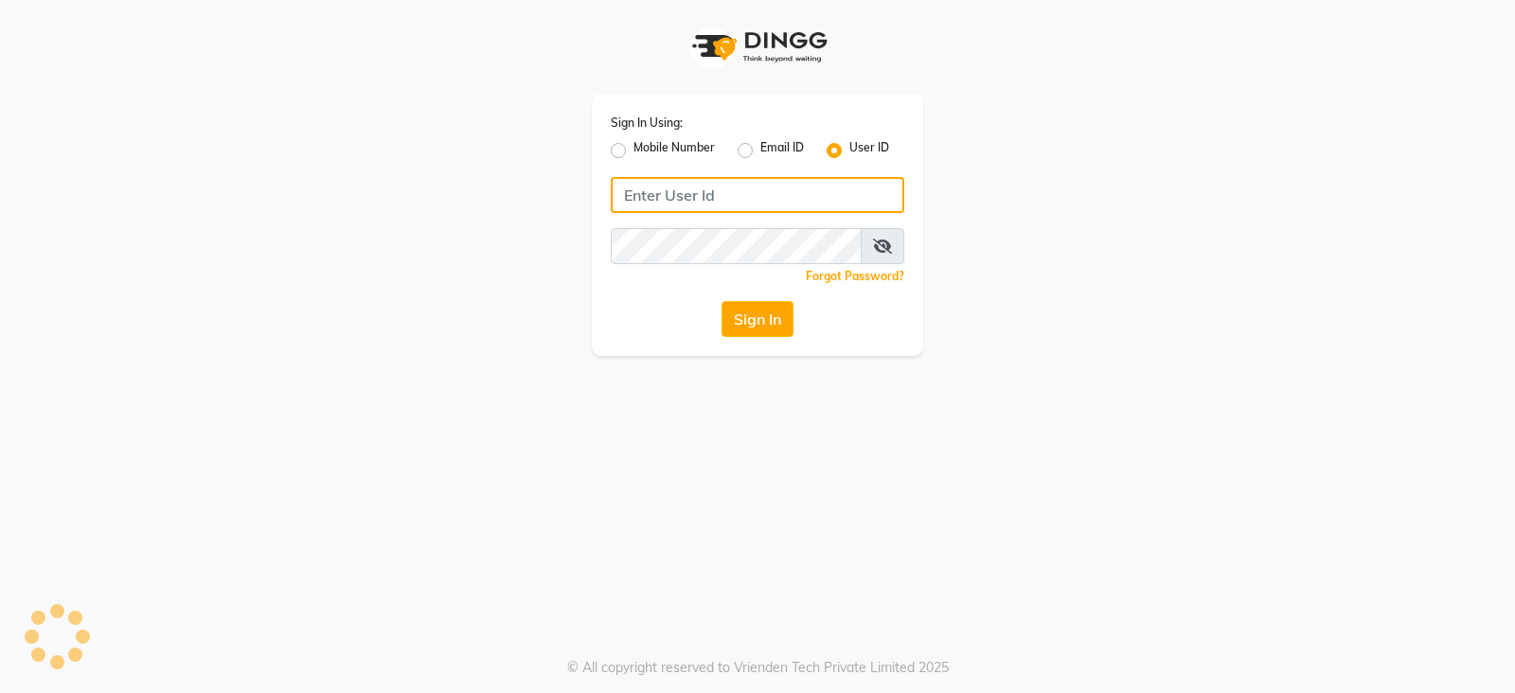
type input "e2753-18"
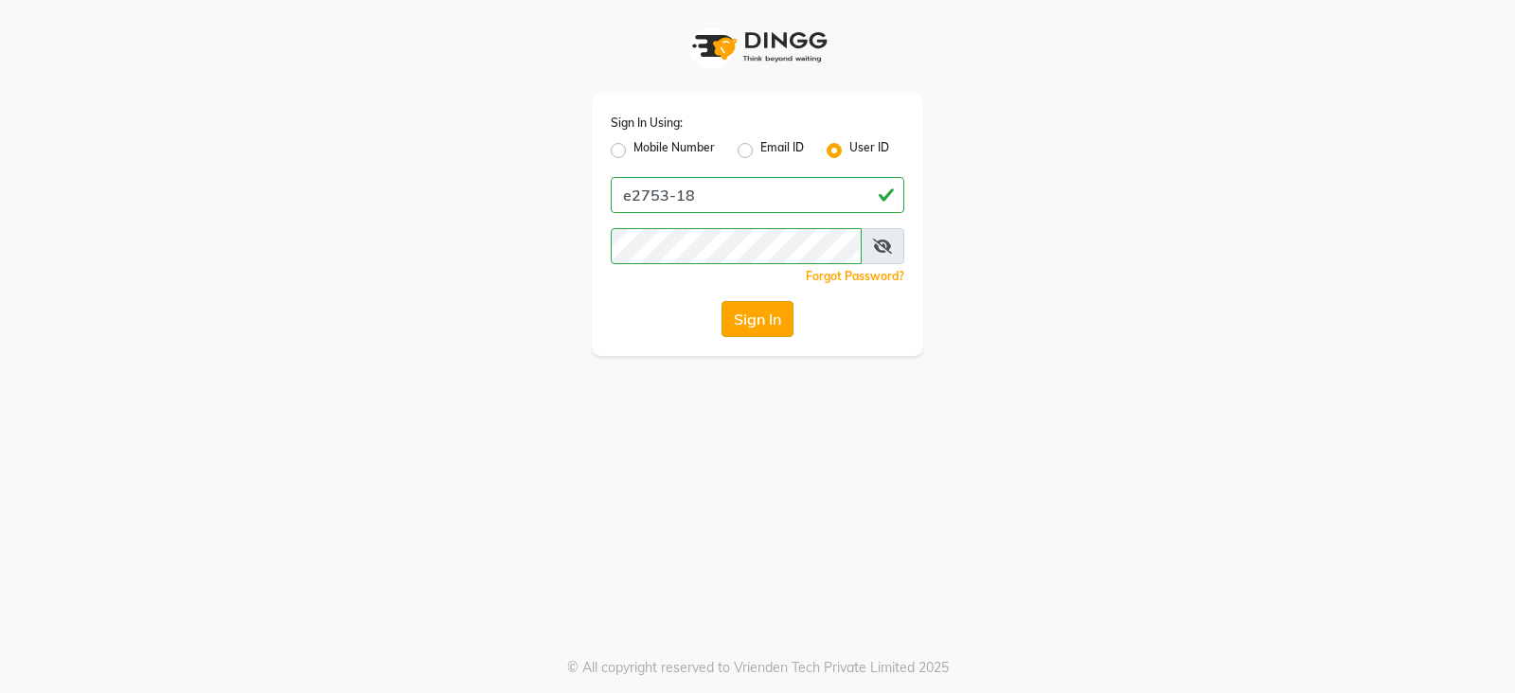
click at [769, 325] on button "Sign In" at bounding box center [757, 319] width 72 height 36
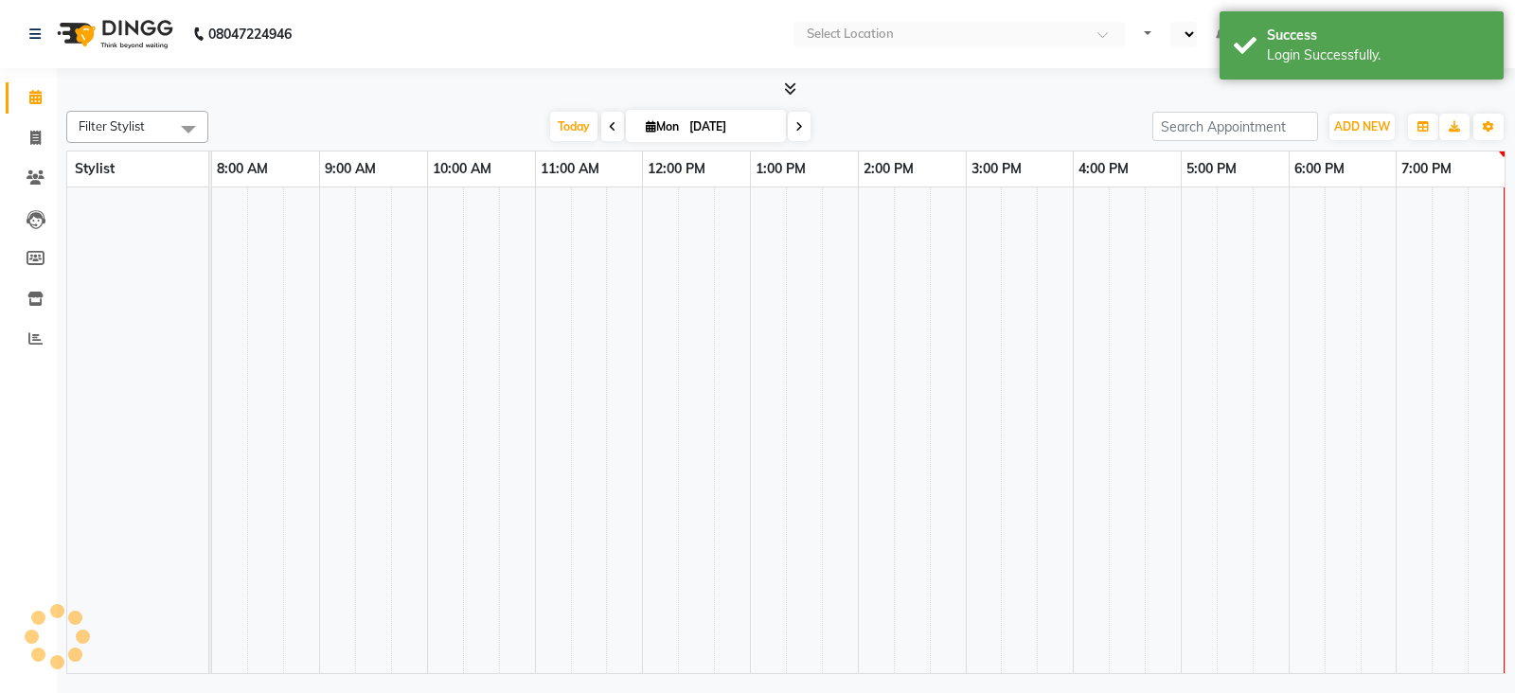
select select "en"
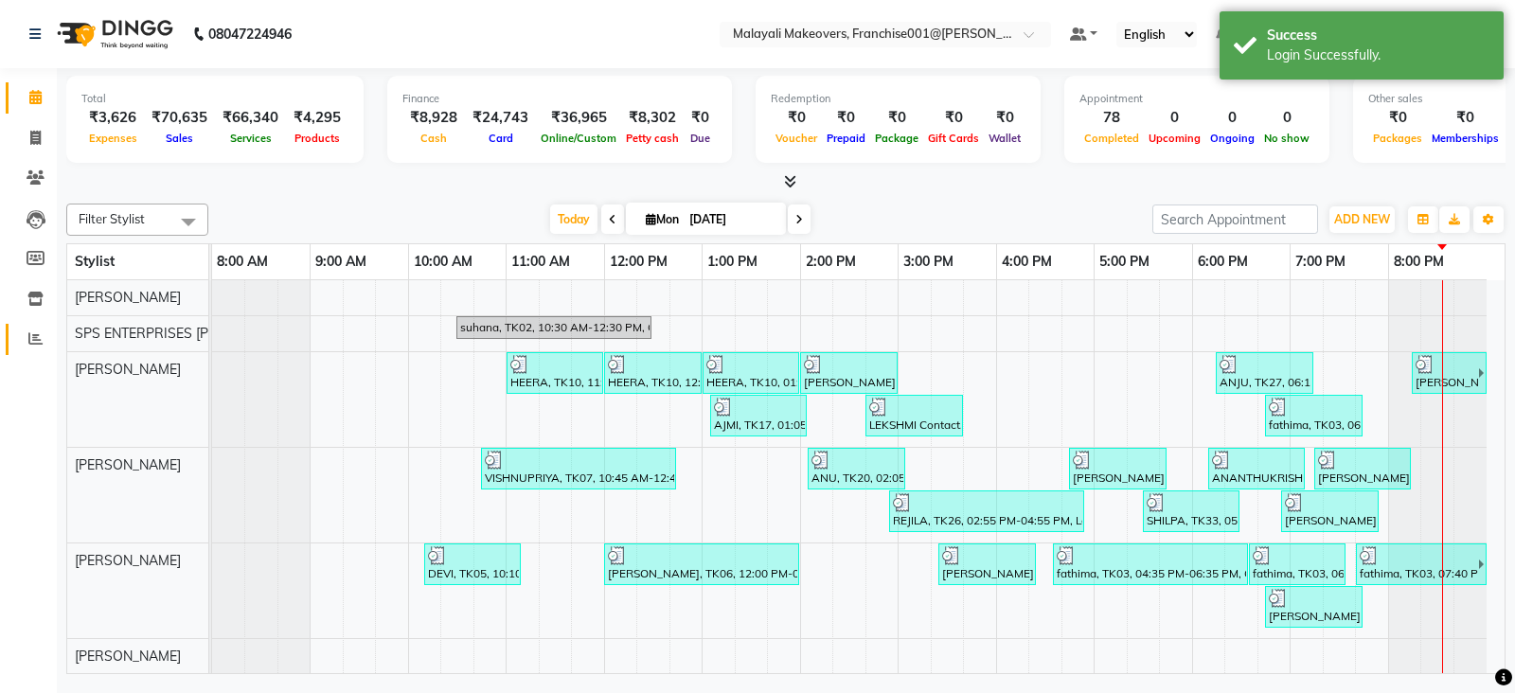
click at [29, 331] on icon at bounding box center [35, 338] width 14 height 14
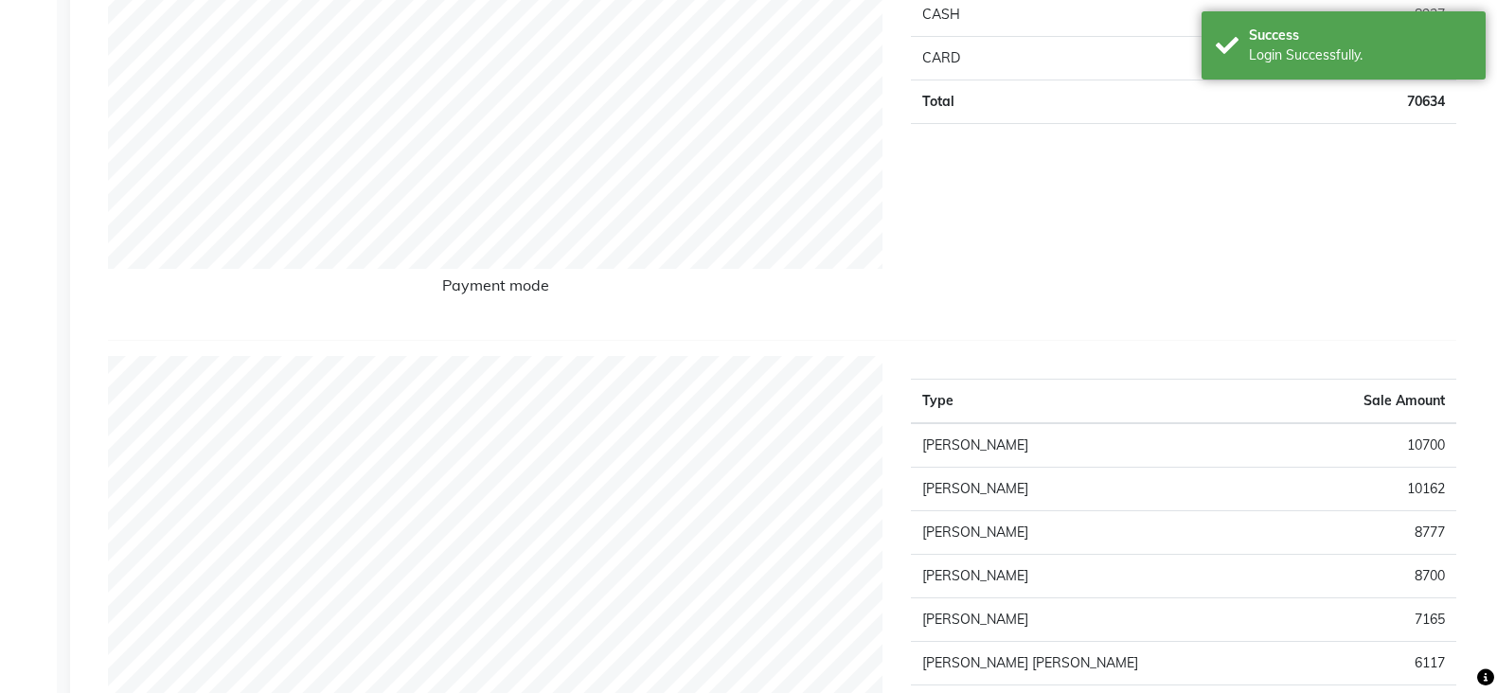
scroll to position [710, 0]
